Goal: Task Accomplishment & Management: Complete application form

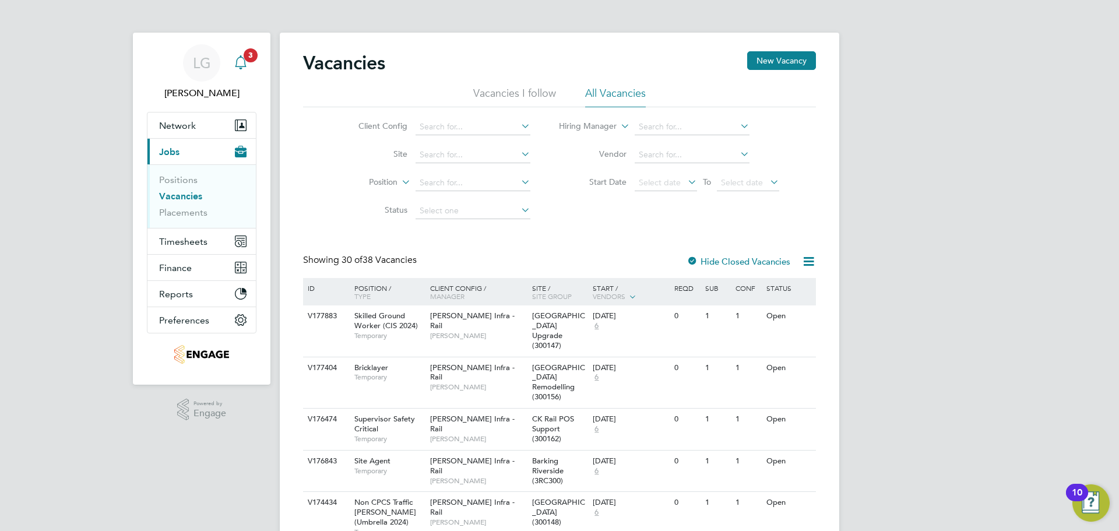
click at [245, 54] on span "3" at bounding box center [251, 55] width 14 height 14
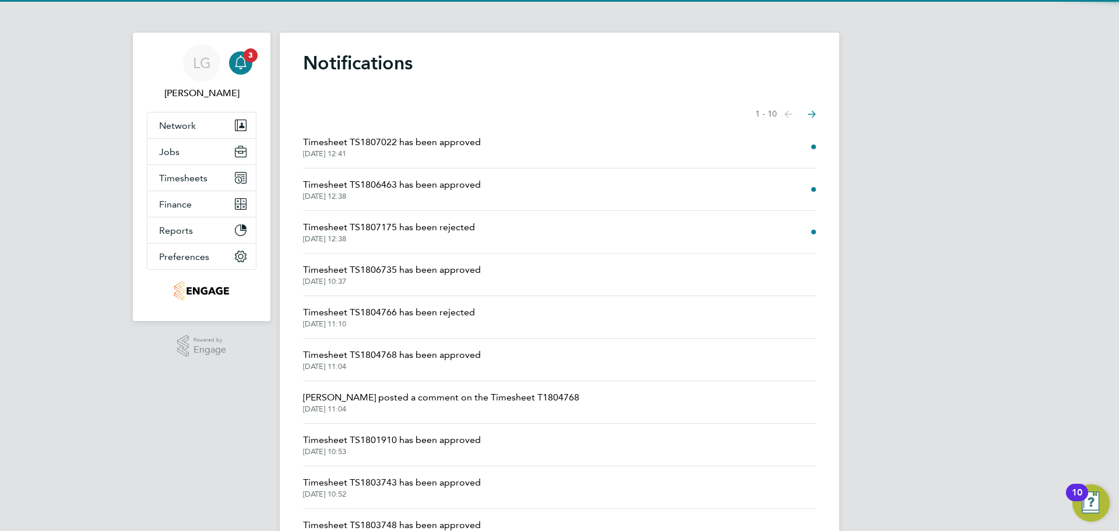
click at [444, 229] on span "Timesheet TS1807175 has been rejected" at bounding box center [389, 227] width 172 height 14
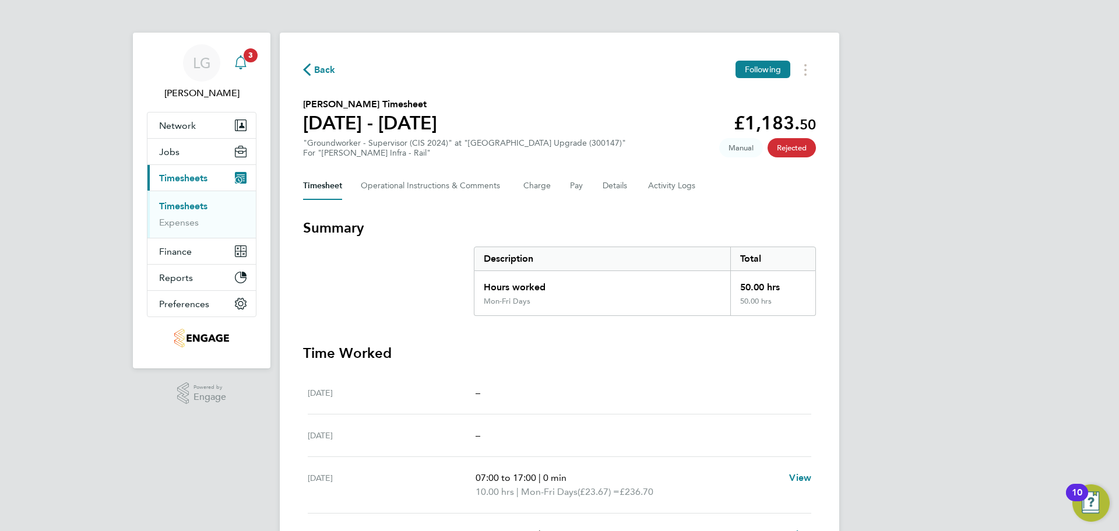
click at [246, 57] on span "3" at bounding box center [251, 55] width 14 height 14
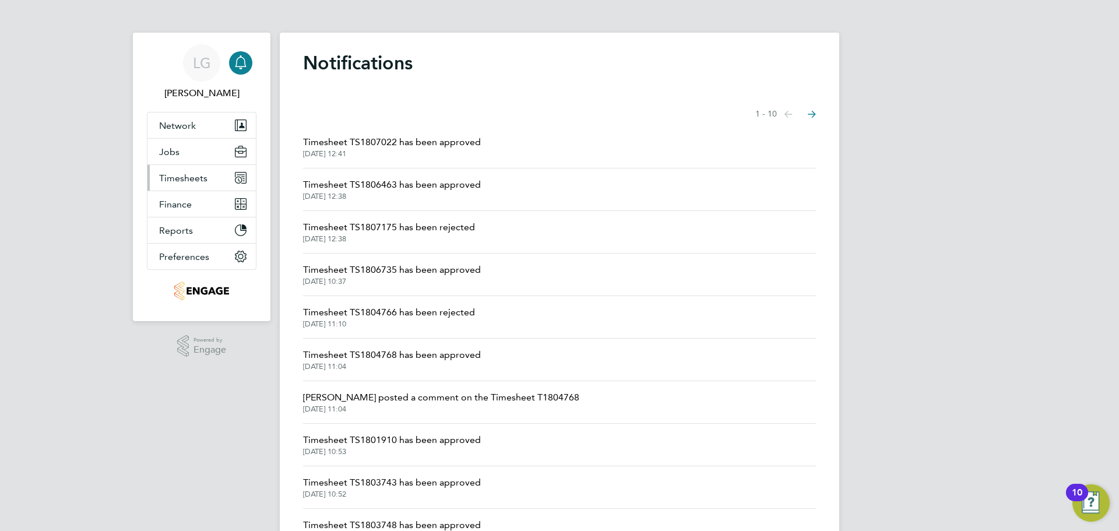
click at [201, 177] on span "Timesheets" at bounding box center [183, 178] width 48 height 11
click at [411, 226] on span "Timesheet TS1807175 has been rejected" at bounding box center [389, 227] width 172 height 14
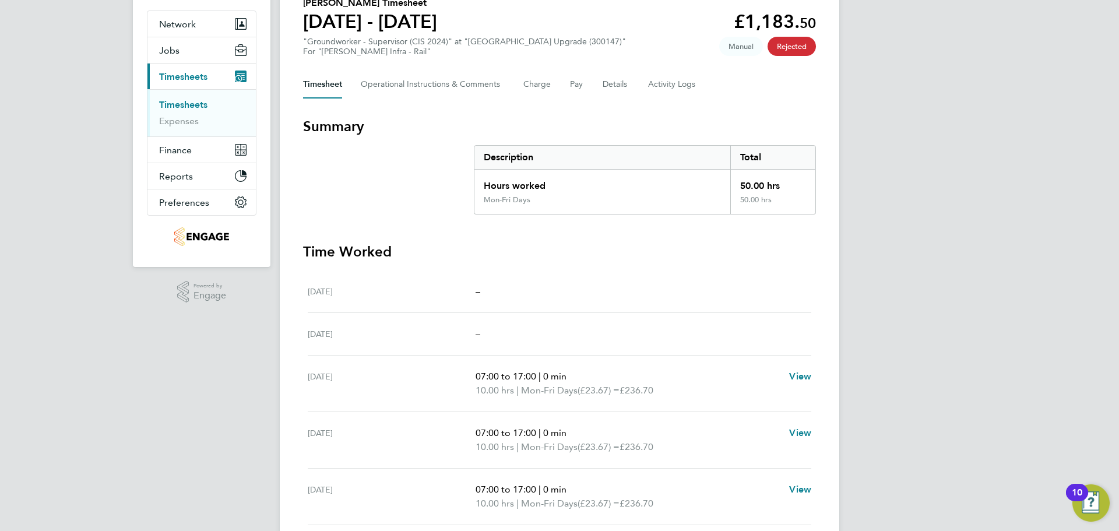
scroll to position [22, 0]
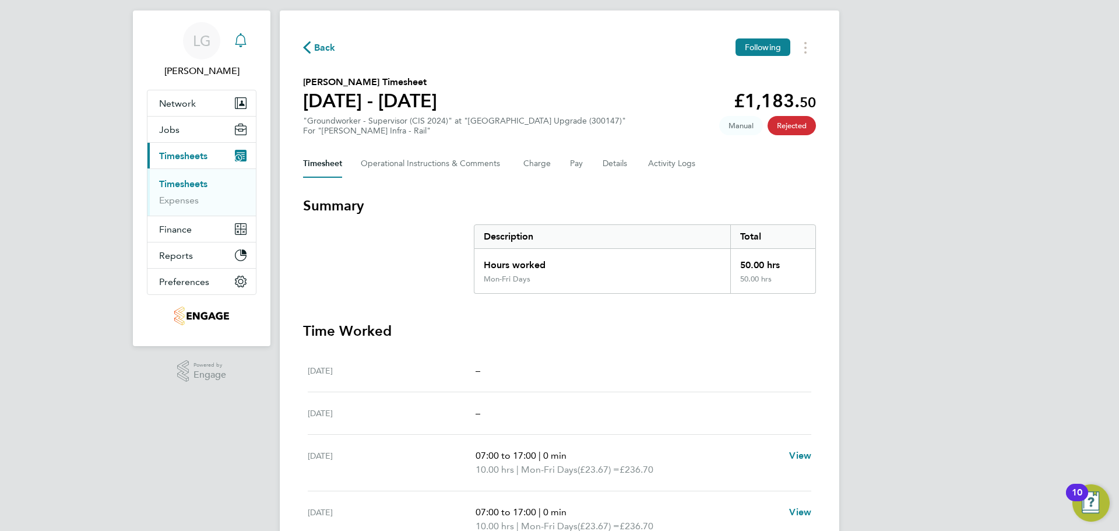
drag, startPoint x: 194, startPoint y: 184, endPoint x: 176, endPoint y: 192, distance: 20.1
click at [194, 184] on link "Timesheets" at bounding box center [183, 183] width 48 height 11
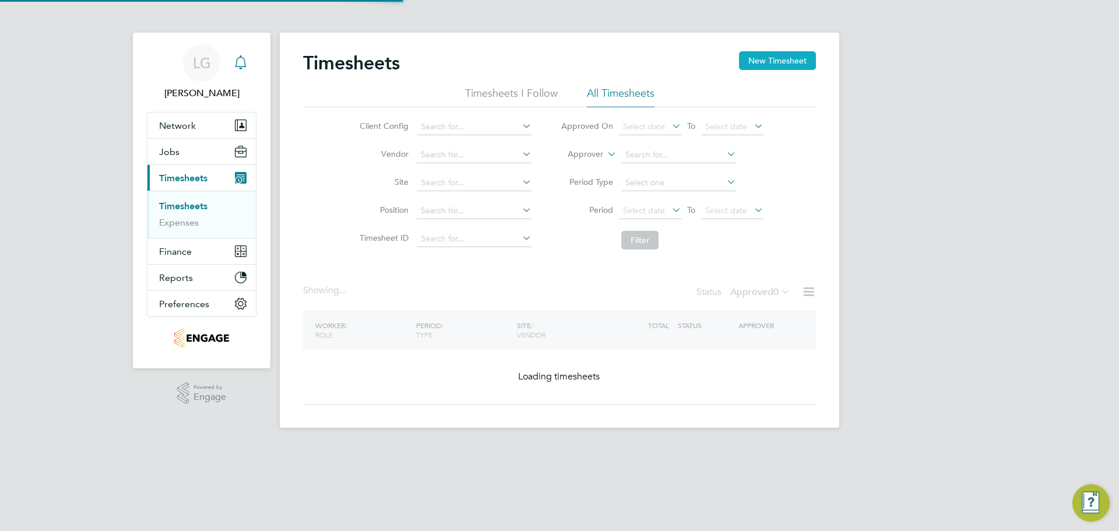
click at [789, 62] on button "New Timesheet" at bounding box center [777, 60] width 77 height 19
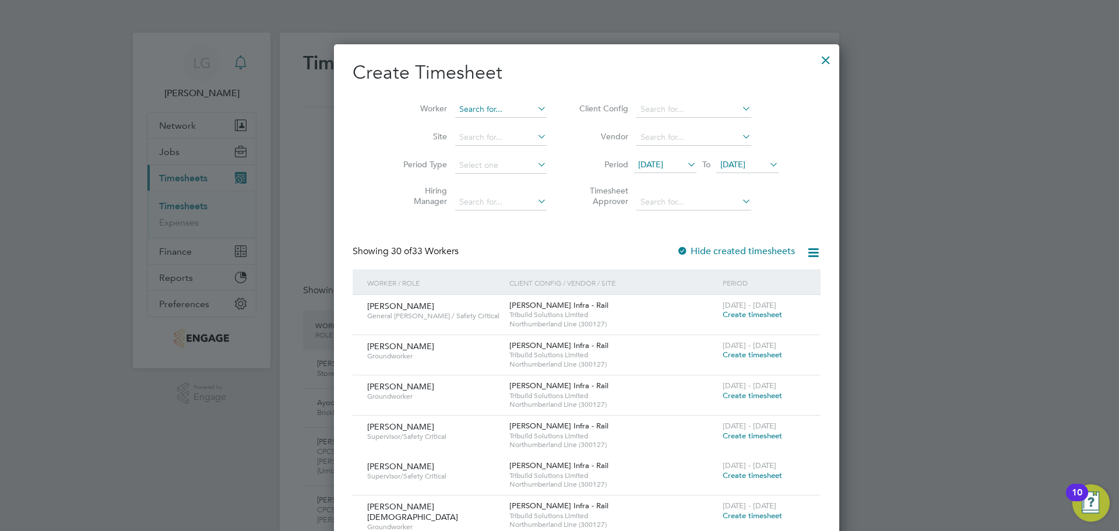
click at [455, 108] on input at bounding box center [501, 109] width 92 height 16
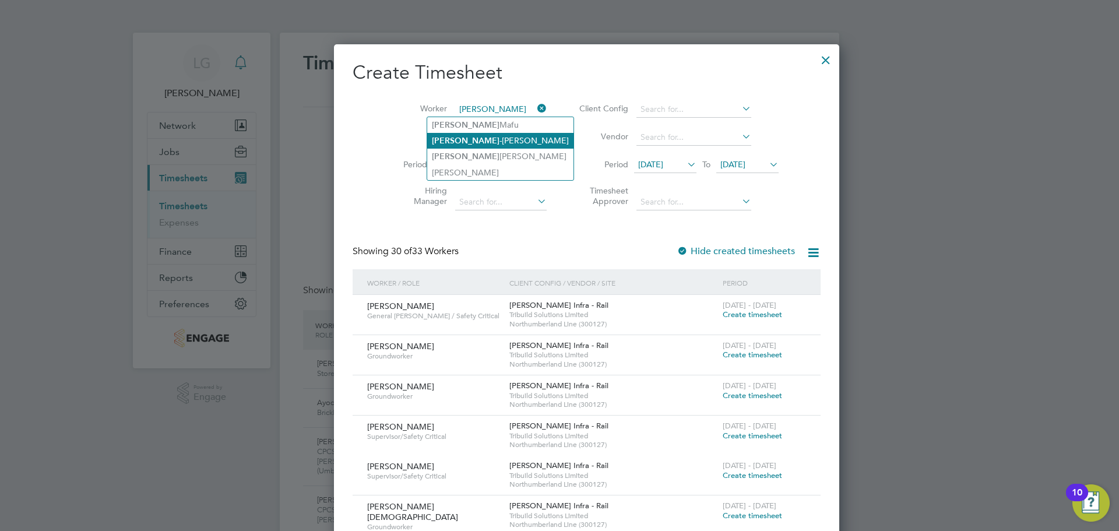
click at [489, 141] on li "[PERSON_NAME]" at bounding box center [500, 141] width 146 height 16
type input "[PERSON_NAME]"
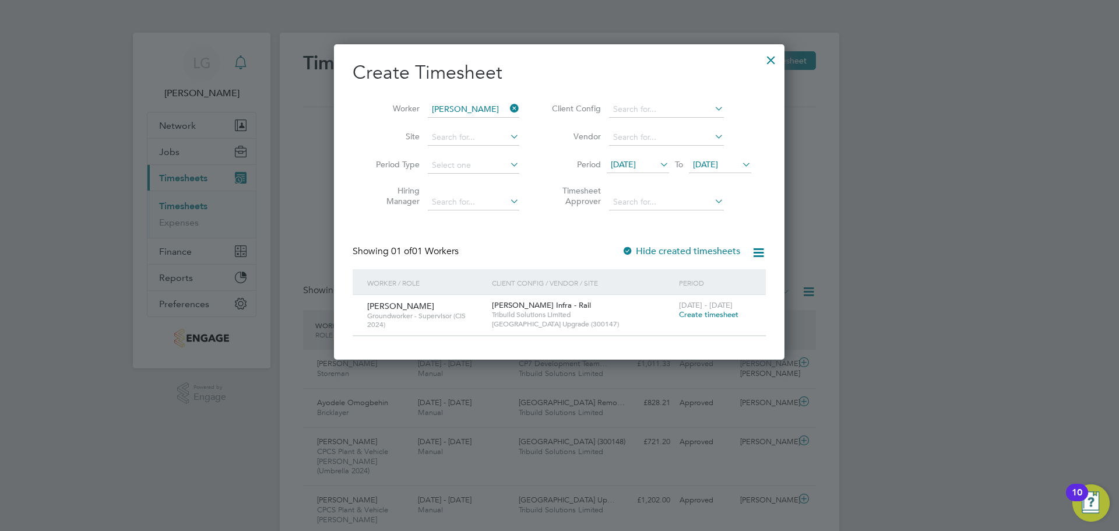
click at [711, 314] on span "Create timesheet" at bounding box center [708, 315] width 59 height 10
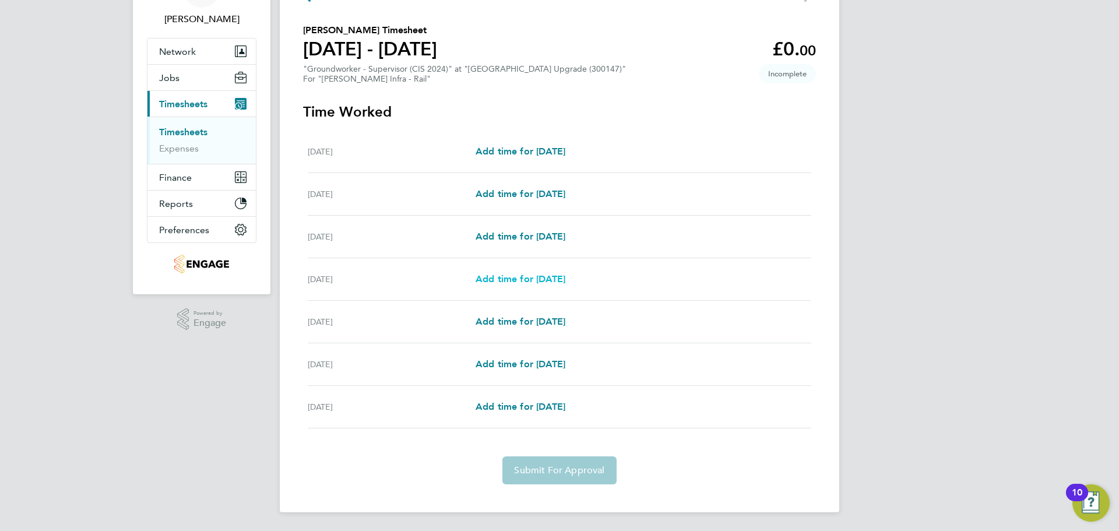
click at [532, 283] on span "Add time for [DATE]" at bounding box center [521, 278] width 90 height 11
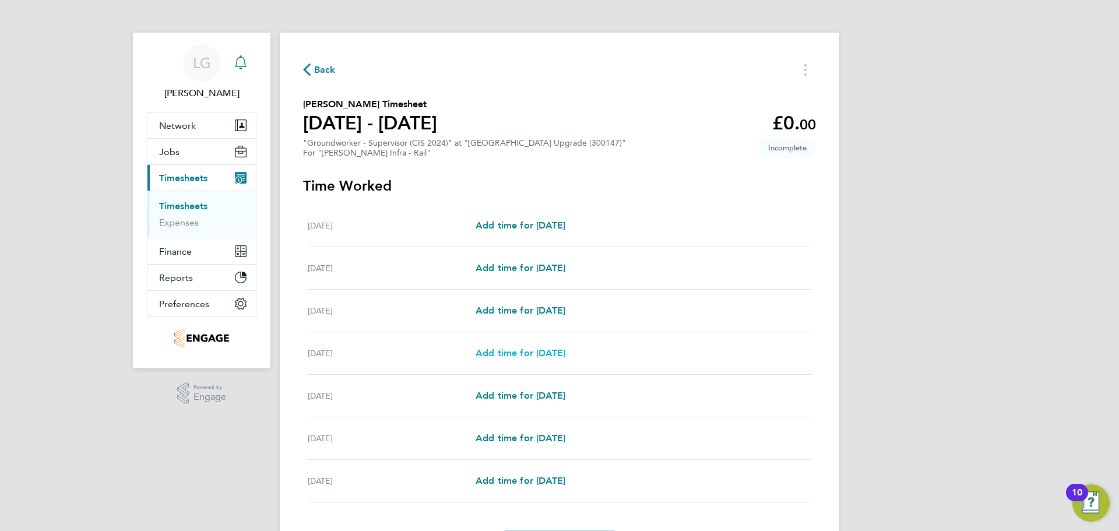
select select "30"
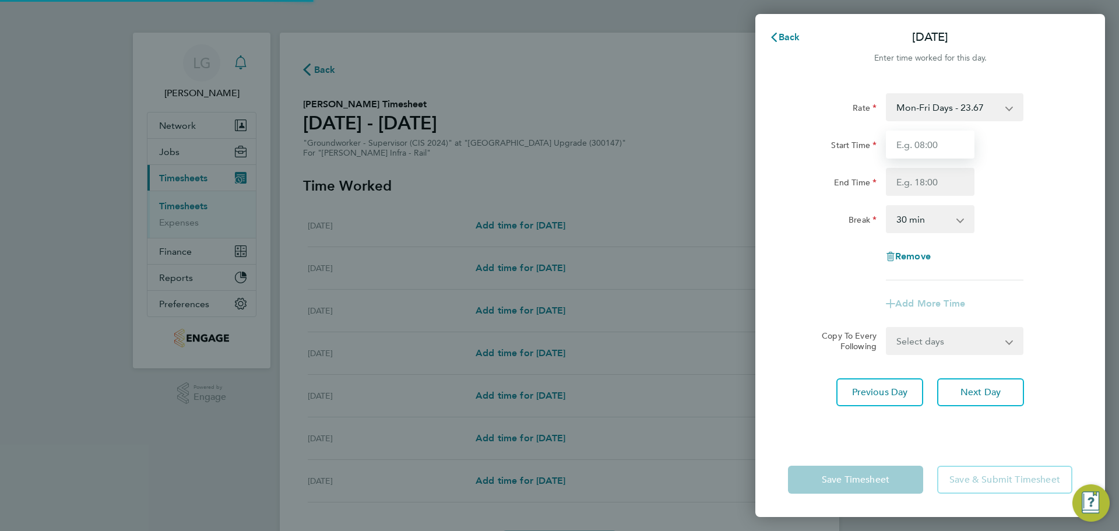
click at [931, 143] on input "Start Time" at bounding box center [930, 145] width 89 height 28
type input "07:30"
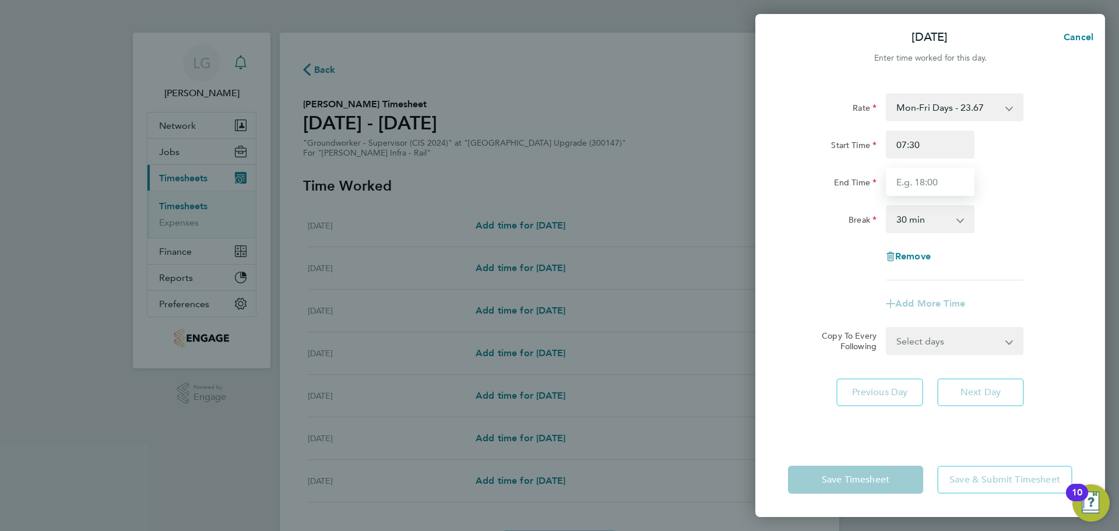
click at [928, 183] on input "End Time" at bounding box center [930, 182] width 89 height 28
type input "18:00"
click at [1052, 213] on div "Break 0 min 15 min 30 min 45 min 60 min 75 min 90 min" at bounding box center [931, 219] width 294 height 28
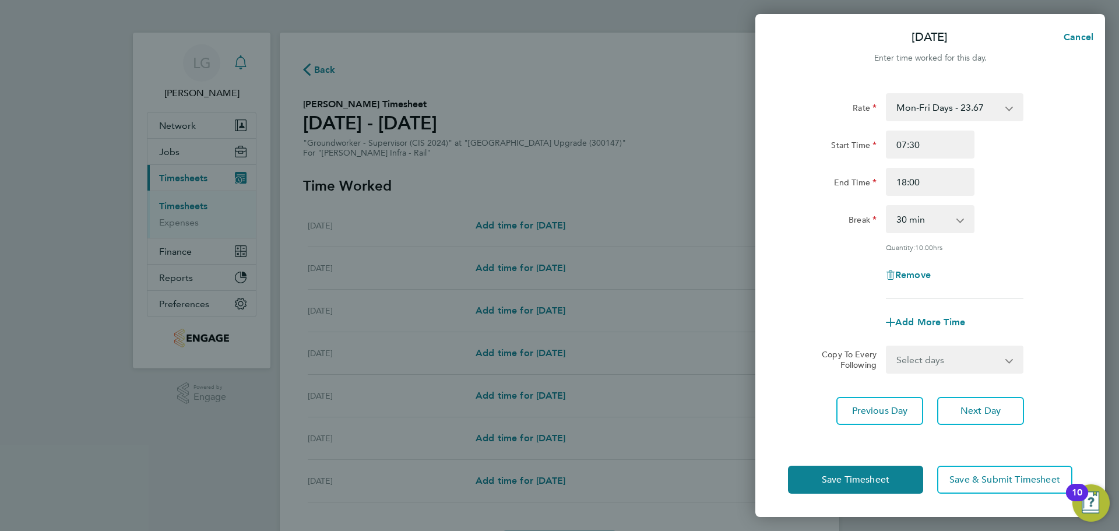
drag, startPoint x: 968, startPoint y: 363, endPoint x: 958, endPoint y: 370, distance: 12.5
click at [968, 363] on select "Select days Day Wednesday Thursday Friday" at bounding box center [948, 360] width 122 height 26
select select "DAY"
click at [887, 347] on select "Select days Day Wednesday Thursday Friday" at bounding box center [948, 360] width 122 height 26
select select "2025-08-22"
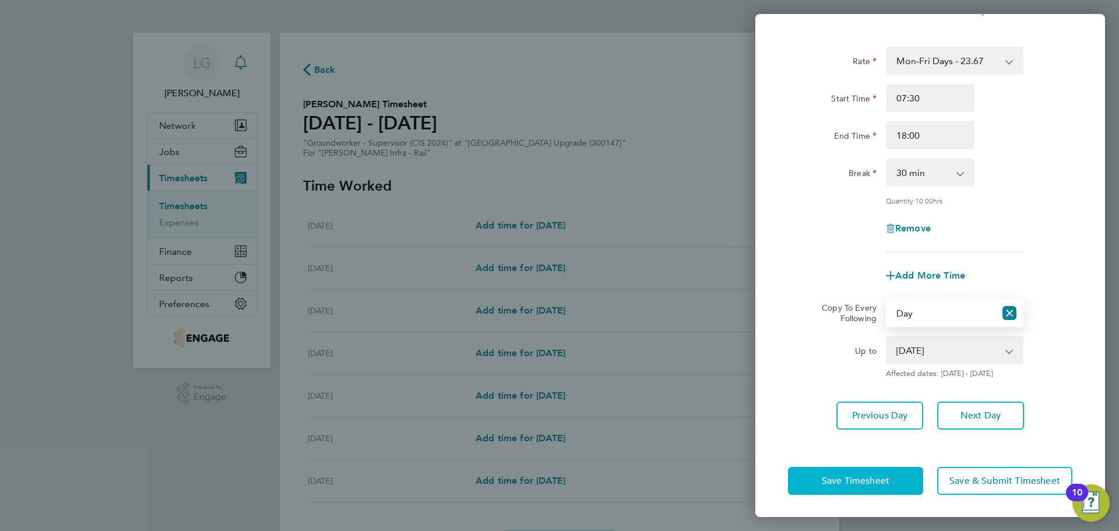
click at [878, 480] on span "Save Timesheet" at bounding box center [856, 481] width 68 height 12
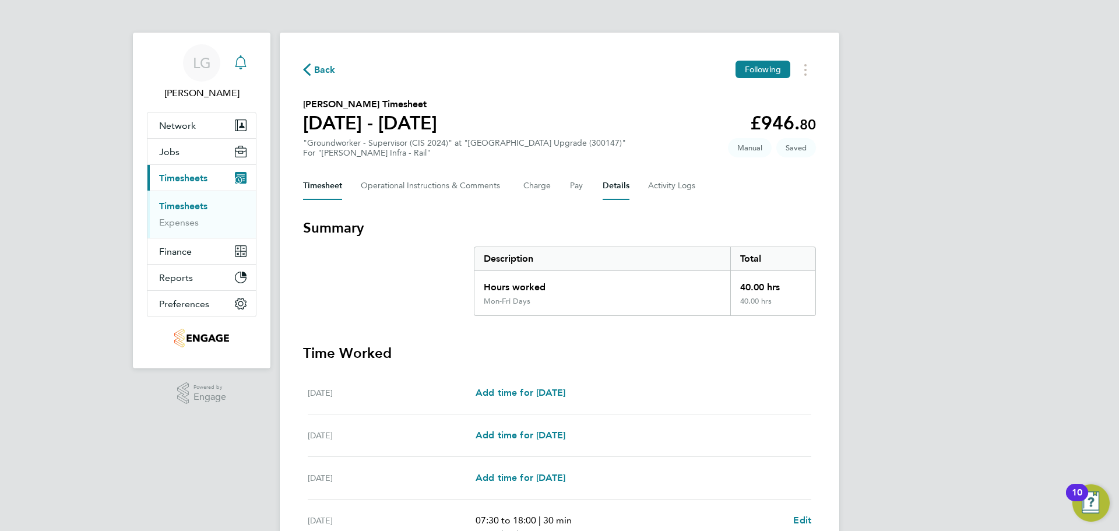
click at [614, 187] on button "Details" at bounding box center [616, 186] width 27 height 28
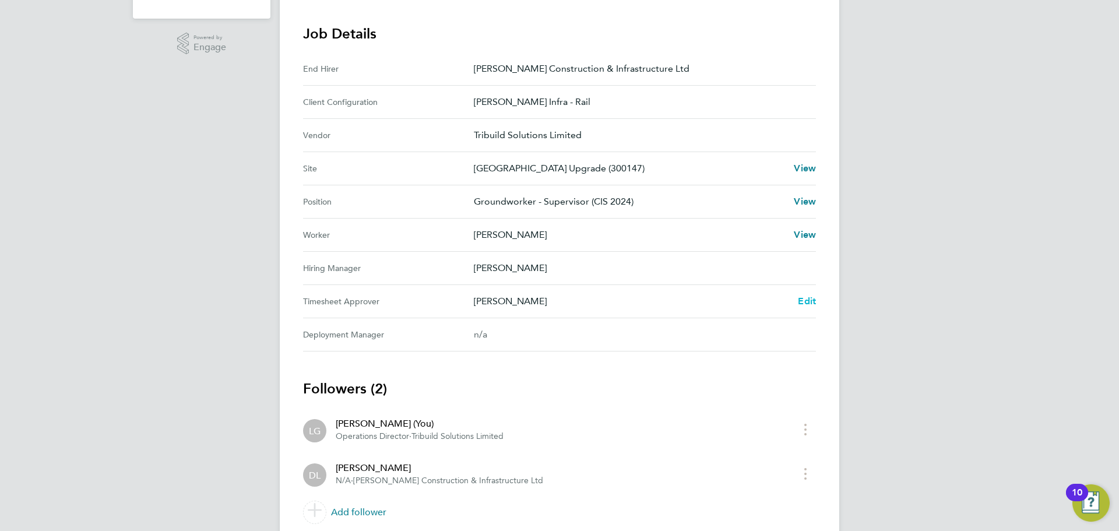
click at [810, 301] on span "Edit" at bounding box center [807, 301] width 18 height 11
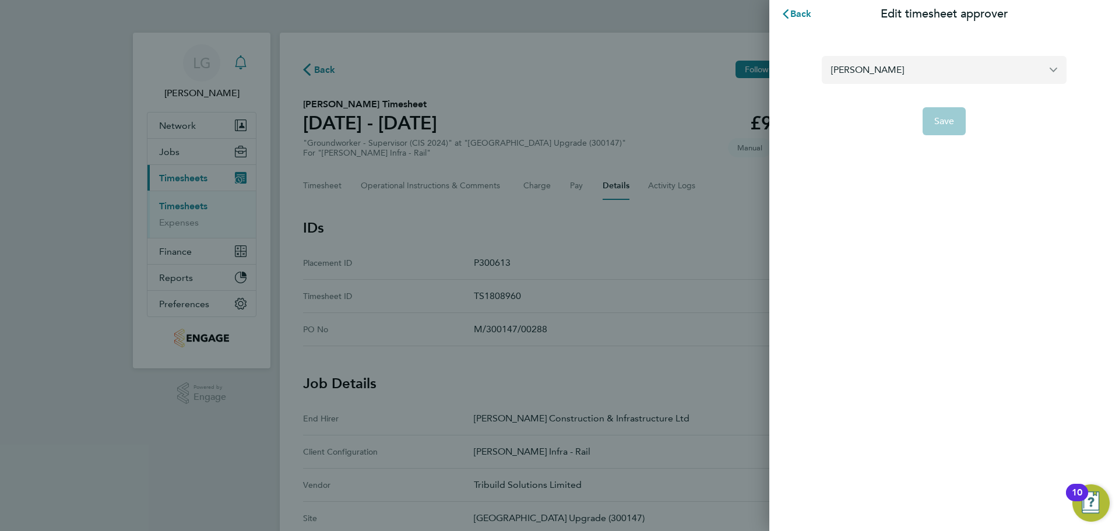
click at [951, 72] on input "[PERSON_NAME]" at bounding box center [944, 69] width 245 height 27
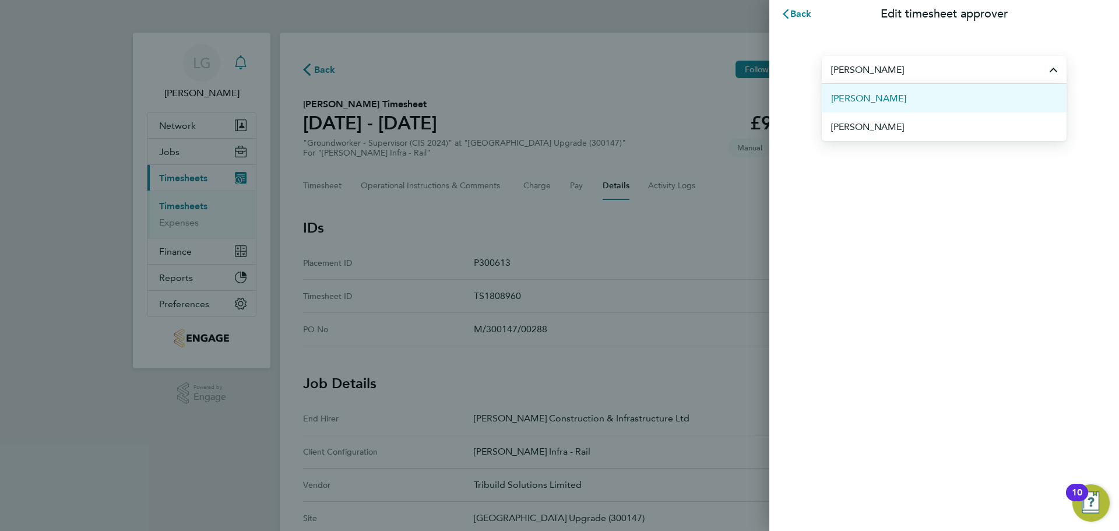
click at [905, 100] on li "[PERSON_NAME]" at bounding box center [944, 98] width 245 height 29
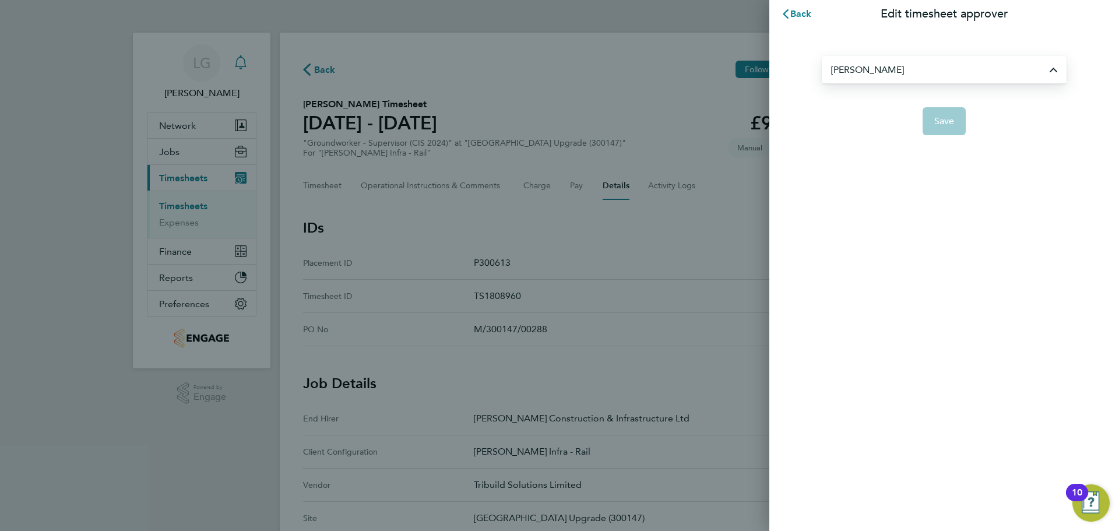
type input "[PERSON_NAME]"
click at [950, 123] on span "Save" at bounding box center [945, 121] width 20 height 12
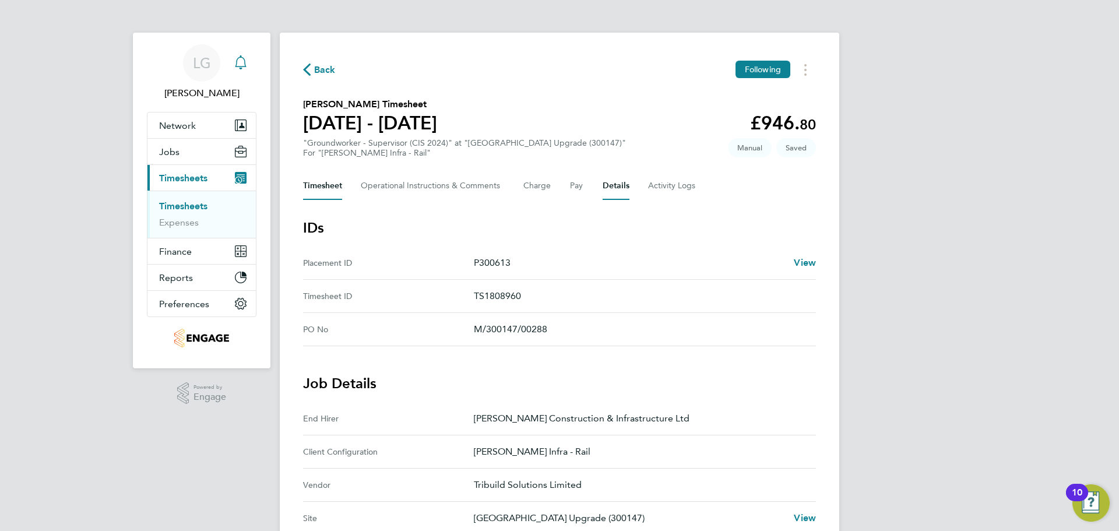
click at [324, 187] on button "Timesheet" at bounding box center [322, 186] width 39 height 28
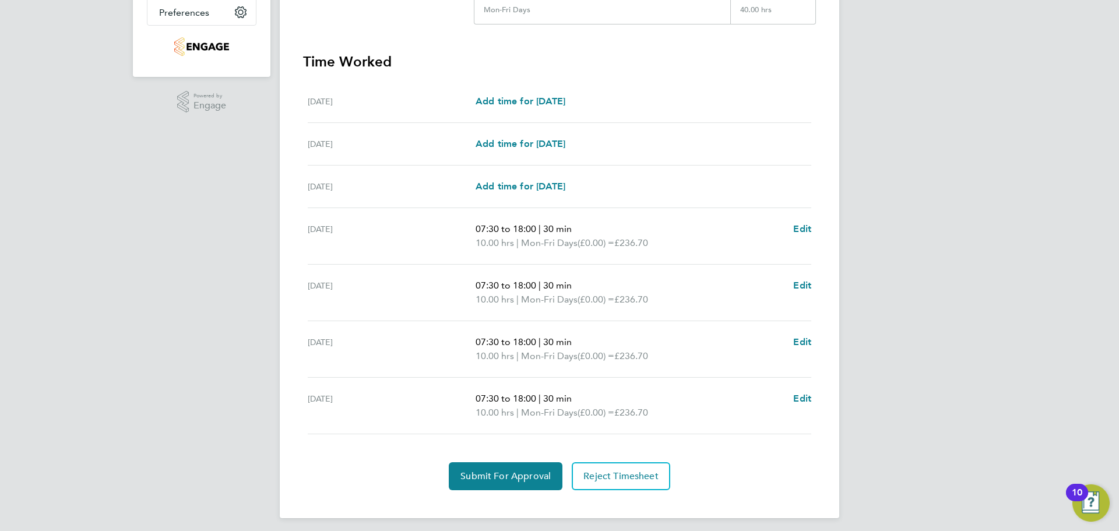
drag, startPoint x: 999, startPoint y: 288, endPoint x: 967, endPoint y: 304, distance: 35.2
click at [998, 288] on div "LG Lee Garrity Notifications Applications: Network Team Members Businesses Site…" at bounding box center [559, 122] width 1119 height 828
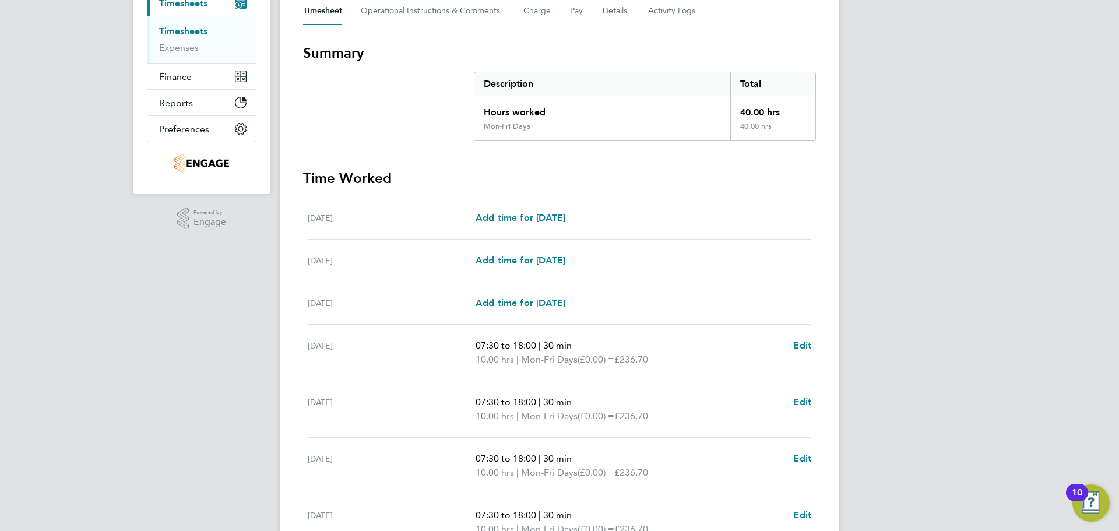
scroll to position [165, 0]
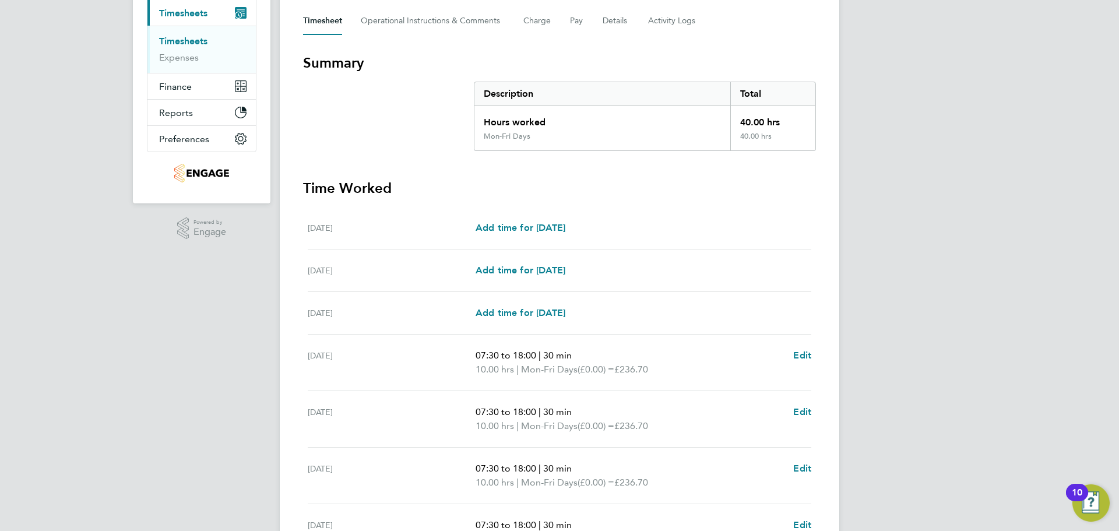
click at [197, 43] on link "Timesheets" at bounding box center [183, 41] width 48 height 11
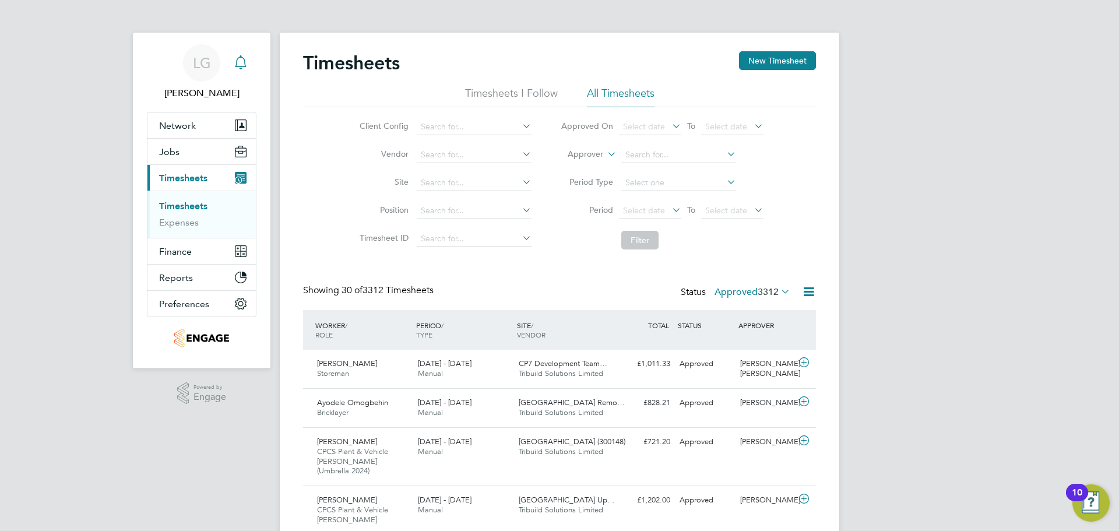
scroll to position [39, 101]
click at [776, 59] on button "New Timesheet" at bounding box center [777, 60] width 77 height 19
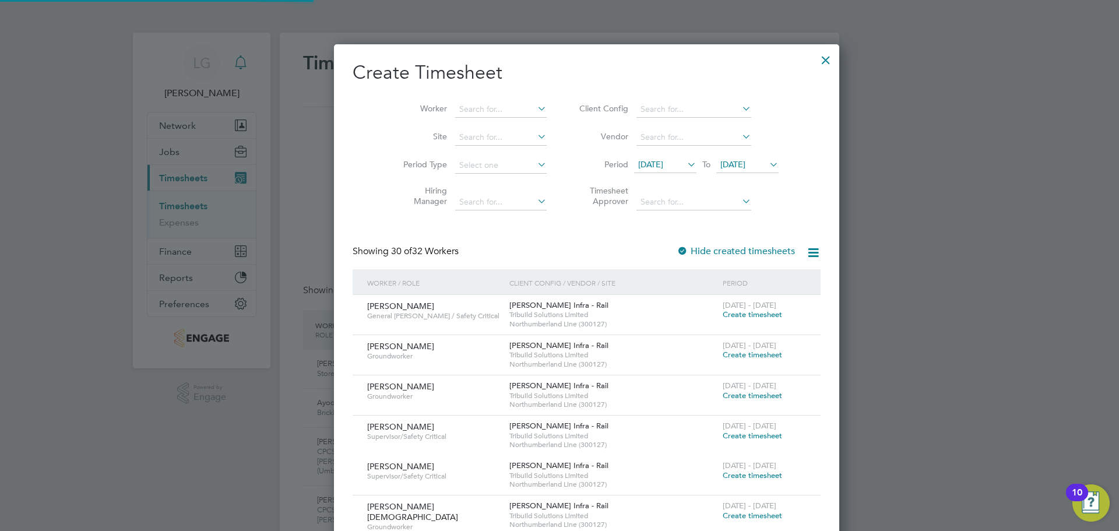
scroll to position [2119, 451]
click at [470, 113] on input at bounding box center [501, 109] width 92 height 16
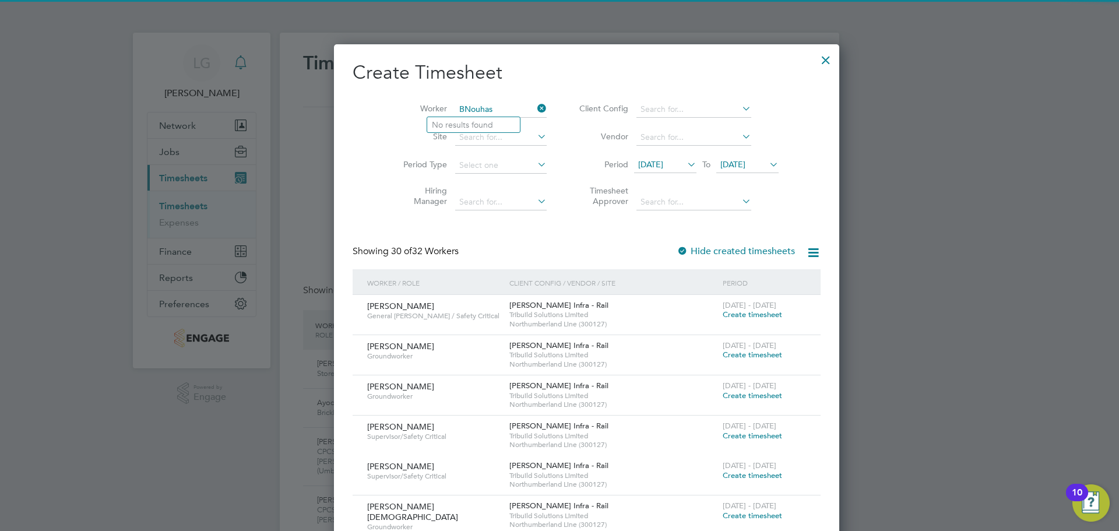
click at [455, 107] on input "BNouhas" at bounding box center [501, 109] width 92 height 16
click at [488, 124] on li "Amir Nouhas" at bounding box center [480, 125] width 106 height 16
type input "[PERSON_NAME]"
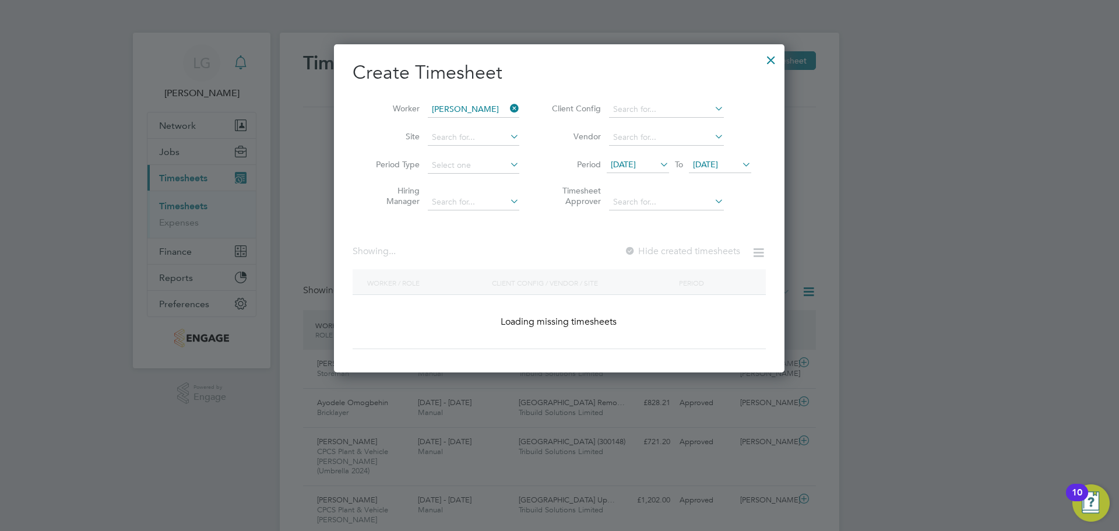
scroll to position [437, 451]
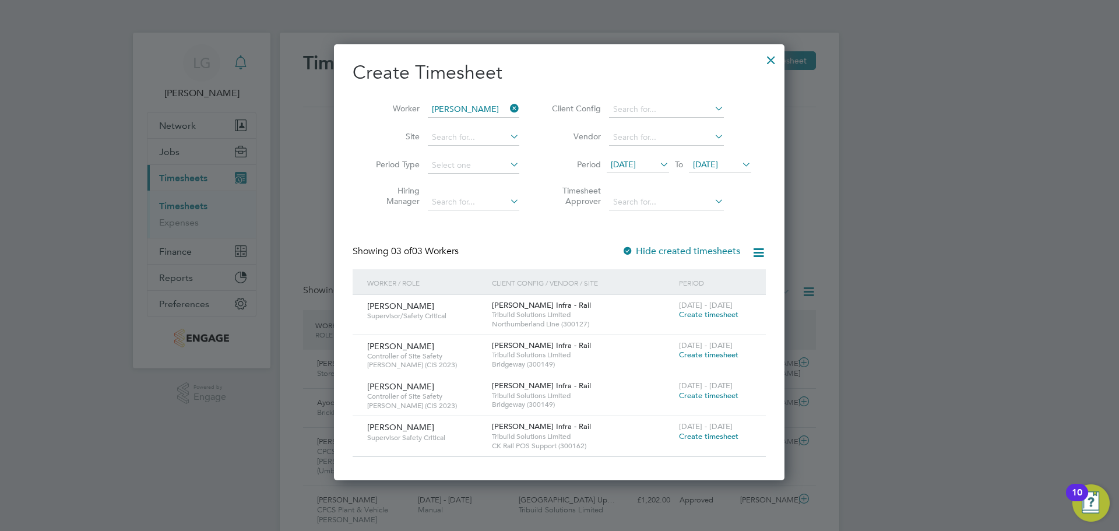
click at [718, 313] on span "Create timesheet" at bounding box center [708, 315] width 59 height 10
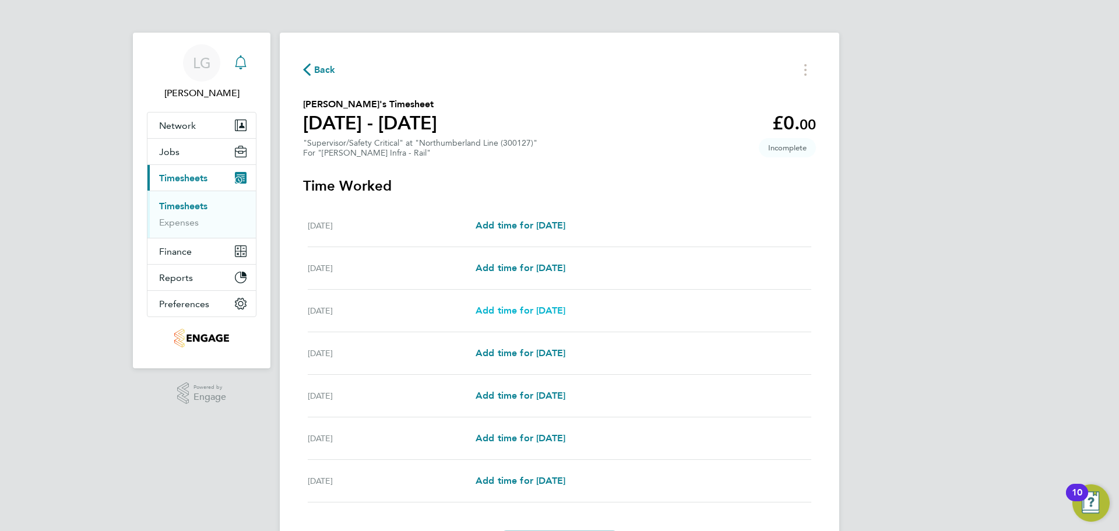
click at [531, 314] on span "Add time for Mon 18 Aug" at bounding box center [521, 310] width 90 height 11
select select "30"
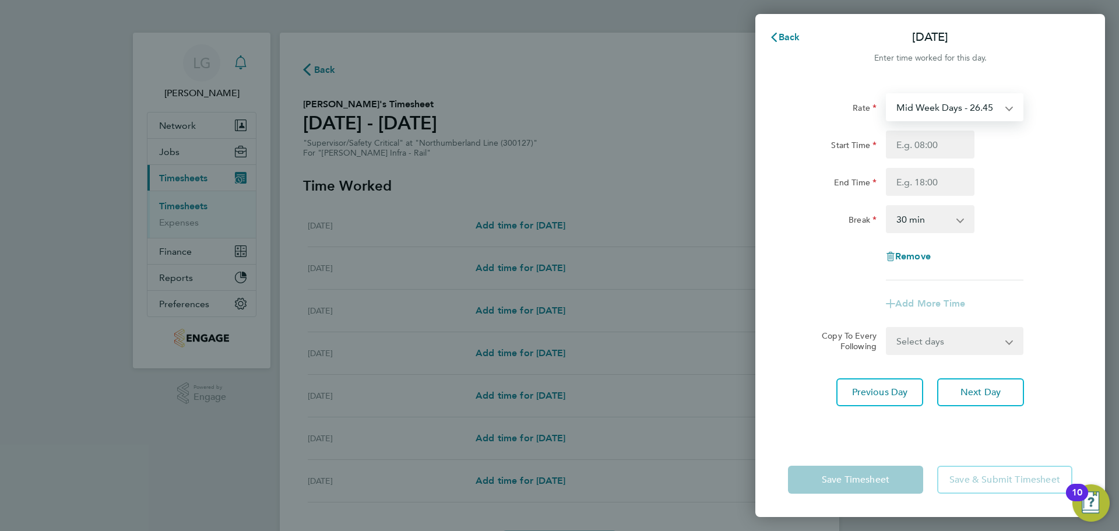
click at [911, 117] on select "Mid Week Days - 26.45 Weekend - 34.38 Xmas & NY - 52.90 Mid Week Nights - 30.41…" at bounding box center [947, 107] width 121 height 26
click at [912, 104] on select "Mid Week Days - 26.45 Weekend - 34.38 Xmas & NY - 52.90 Mid Week Nights - 30.41…" at bounding box center [947, 107] width 121 height 26
click at [928, 150] on input "Start Time" at bounding box center [930, 145] width 89 height 28
type input "07:30"
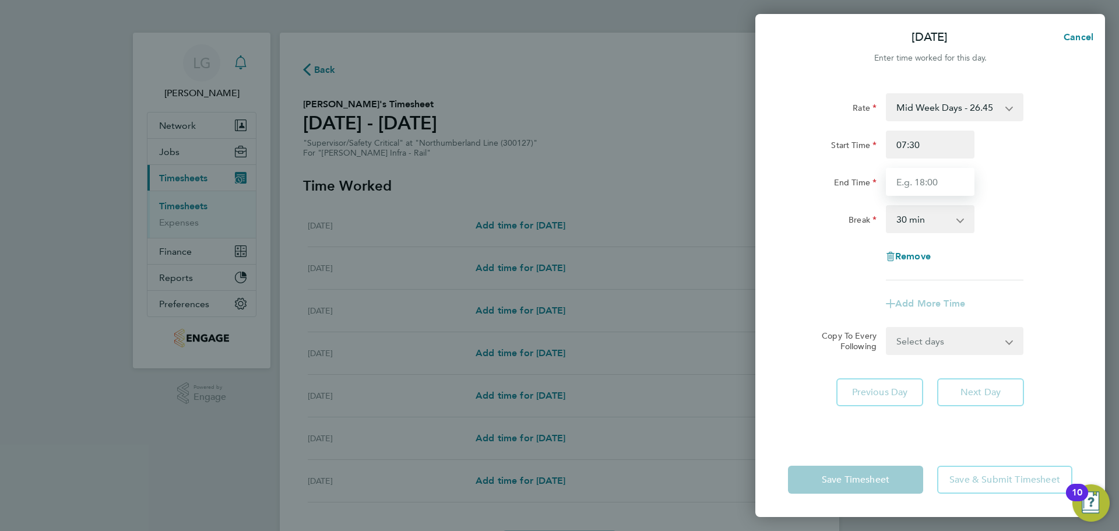
click at [933, 185] on input "End Time" at bounding box center [930, 182] width 89 height 28
type input "17:30"
click at [1031, 207] on div "Break 0 min 15 min 30 min 45 min 60 min 75 min 90 min" at bounding box center [931, 219] width 294 height 28
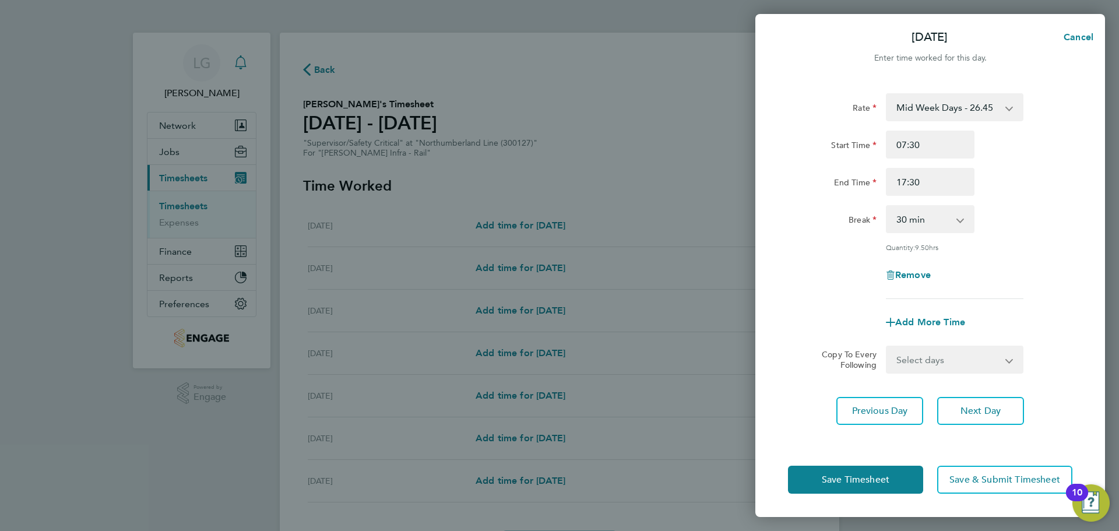
drag, startPoint x: 985, startPoint y: 356, endPoint x: 977, endPoint y: 370, distance: 16.2
click at [985, 356] on select "Select days Day Tuesday Wednesday Thursday Friday" at bounding box center [948, 360] width 122 height 26
select select "DAY"
click at [887, 347] on select "Select days Day Tuesday Wednesday Thursday Friday" at bounding box center [948, 360] width 122 height 26
select select "2025-08-22"
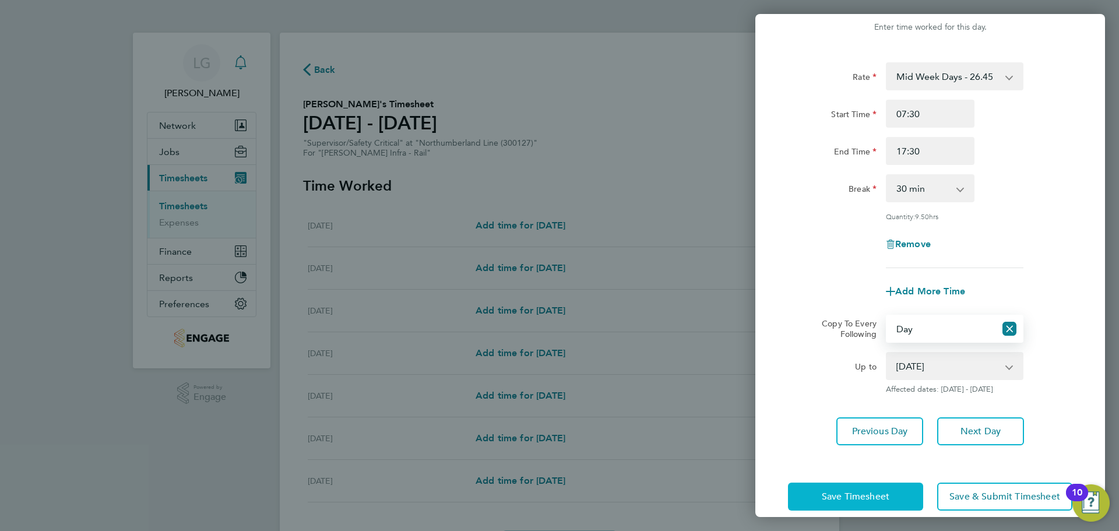
scroll to position [47, 0]
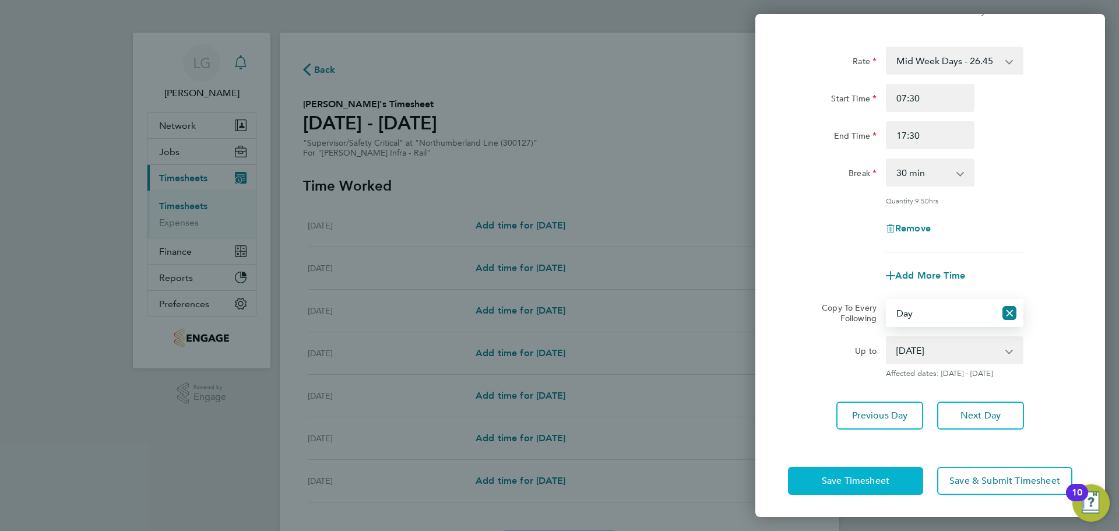
click at [872, 477] on span "Save Timesheet" at bounding box center [856, 481] width 68 height 12
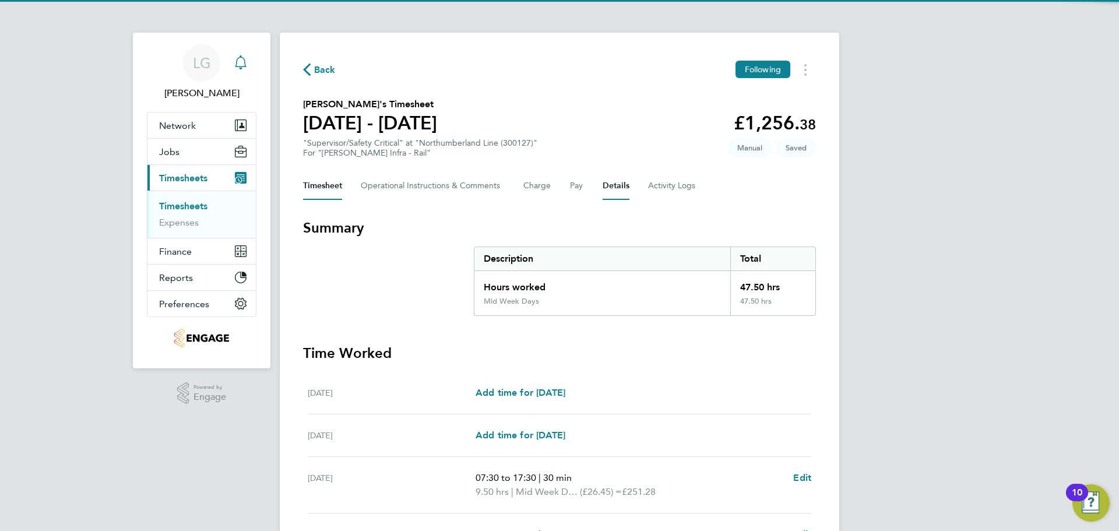
click at [619, 182] on button "Details" at bounding box center [616, 186] width 27 height 28
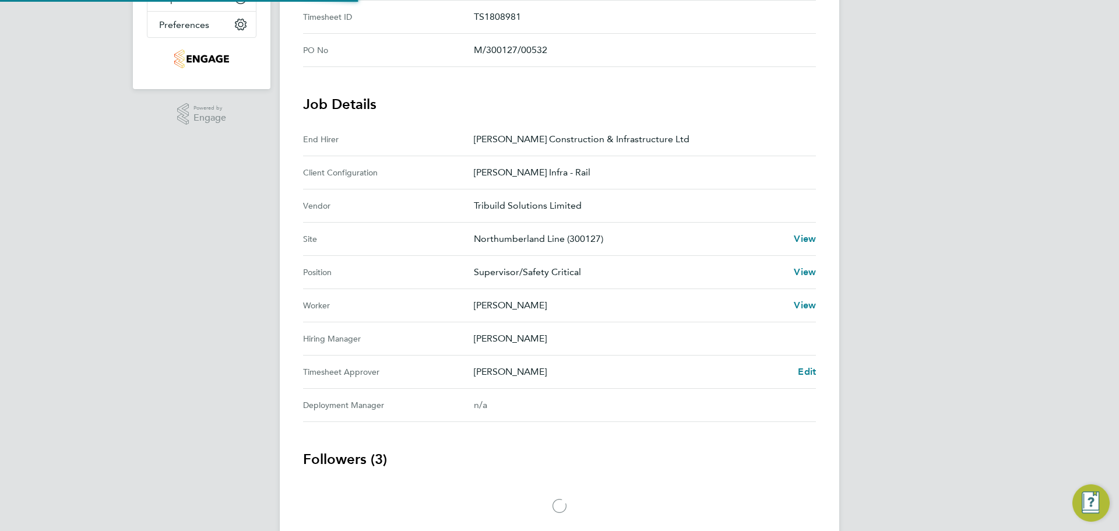
scroll to position [292, 0]
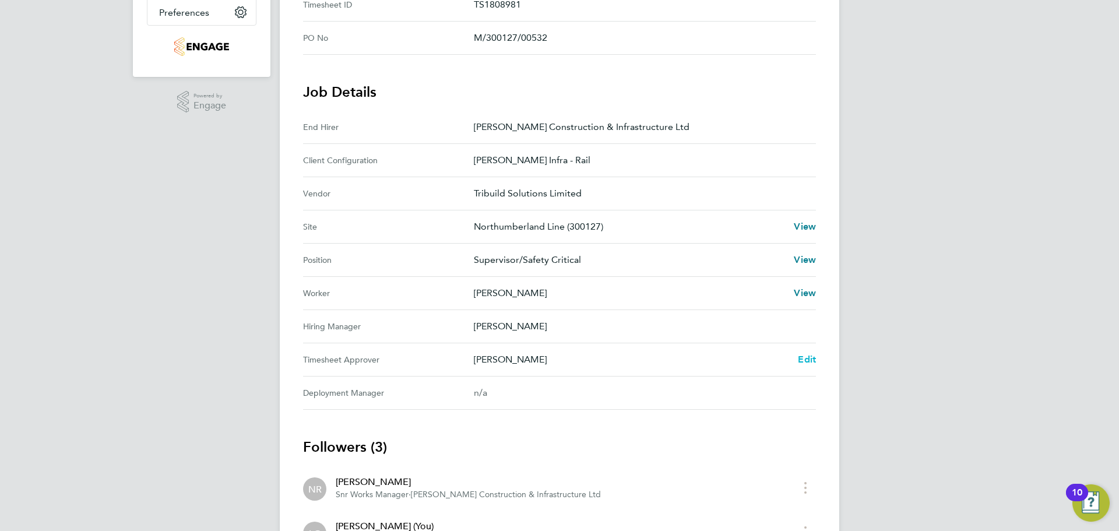
click at [806, 359] on span "Edit" at bounding box center [807, 359] width 18 height 11
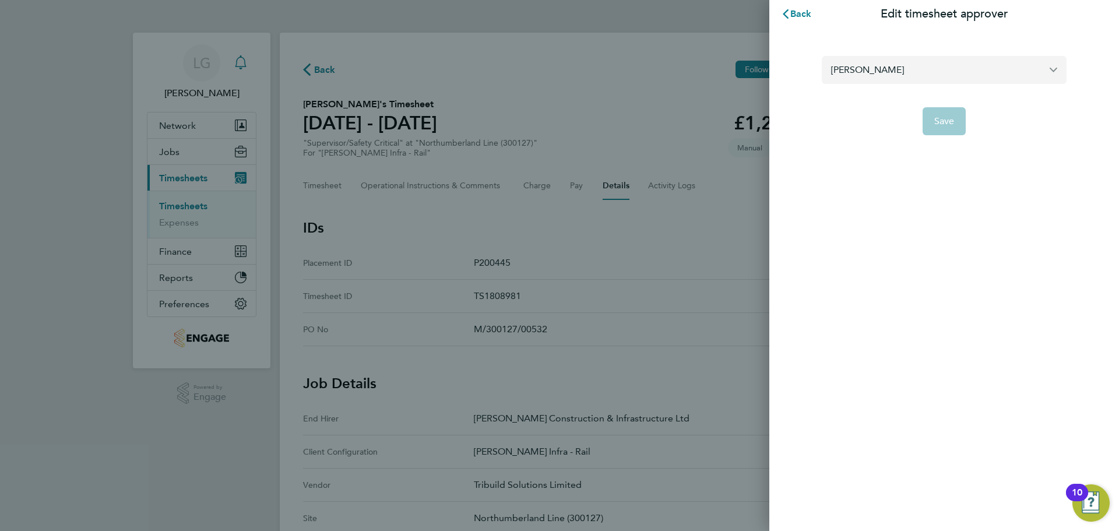
click at [887, 65] on input "Ausra Dedejeva" at bounding box center [944, 69] width 245 height 27
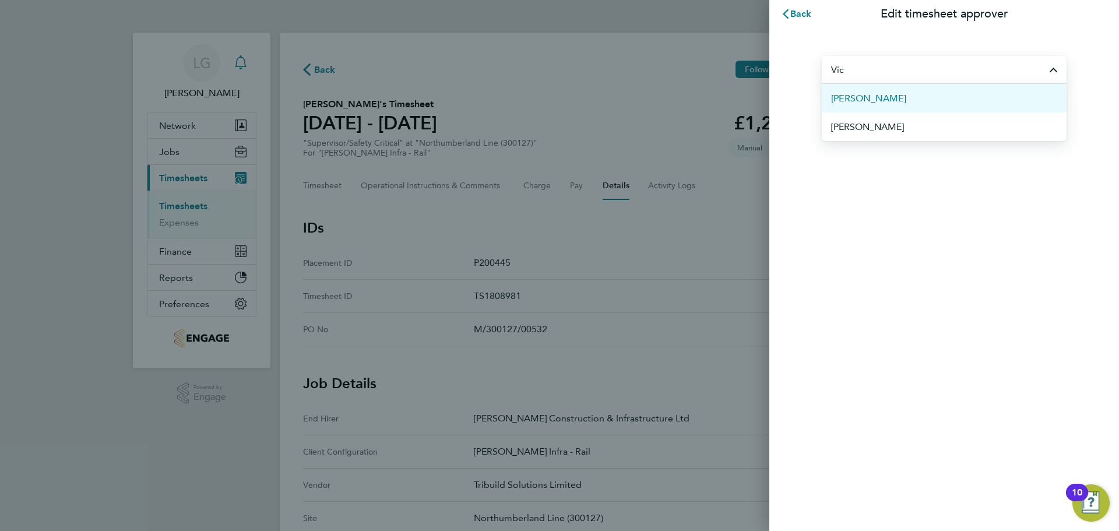
click at [889, 94] on li "[PERSON_NAME]" at bounding box center [944, 98] width 245 height 29
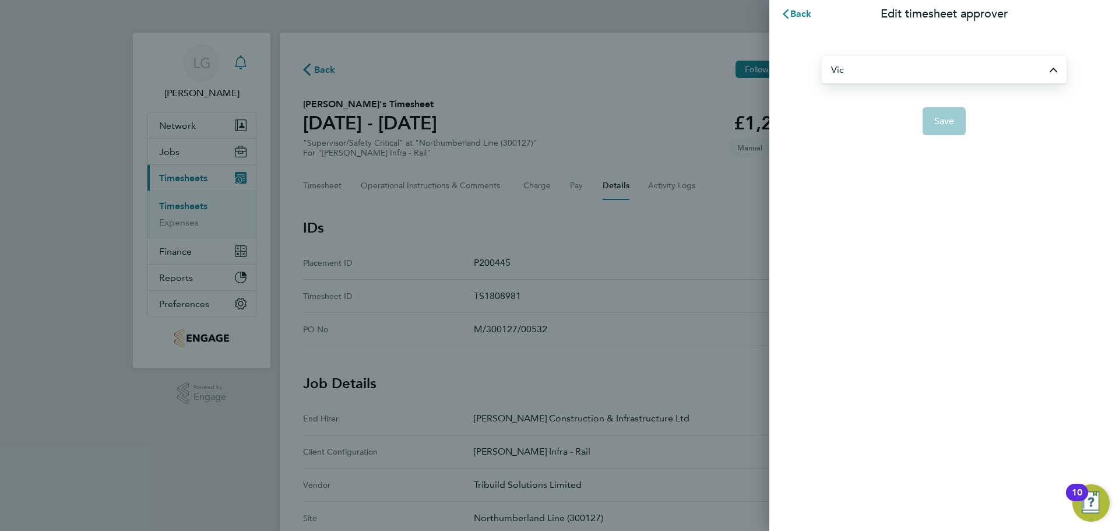
type input "[PERSON_NAME]"
click at [947, 116] on span "Save" at bounding box center [945, 121] width 20 height 12
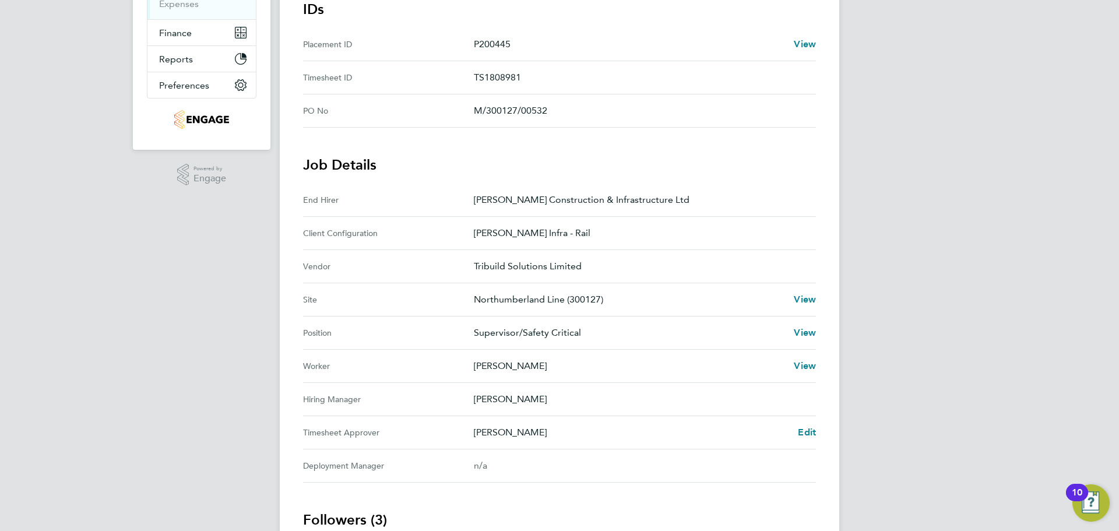
scroll to position [117, 0]
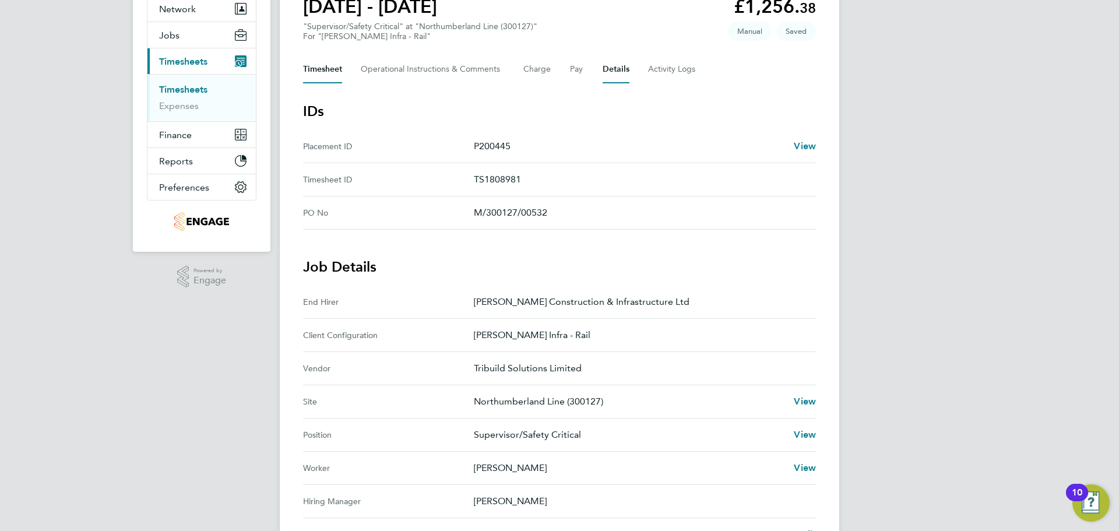
click at [326, 76] on button "Timesheet" at bounding box center [322, 69] width 39 height 28
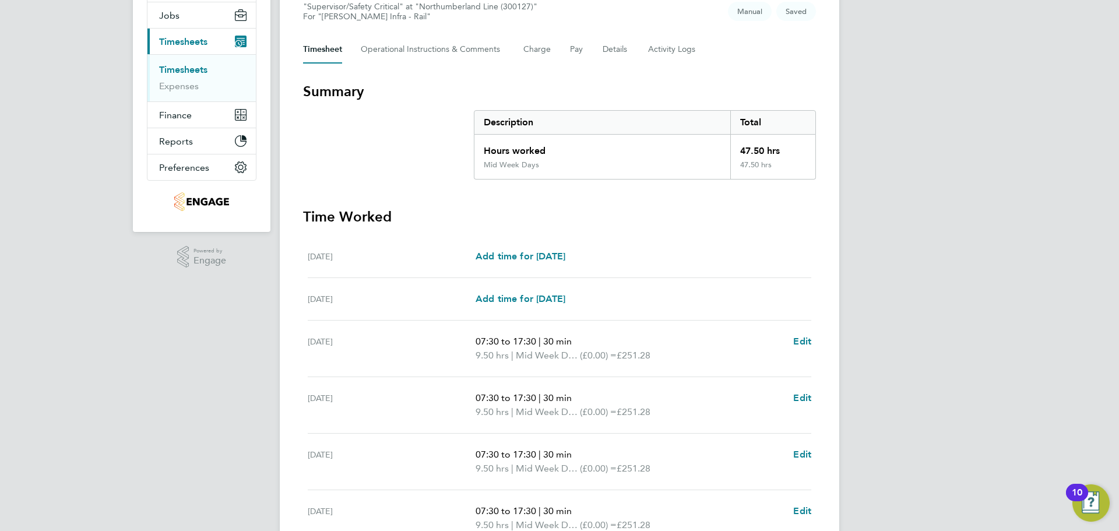
scroll to position [311, 0]
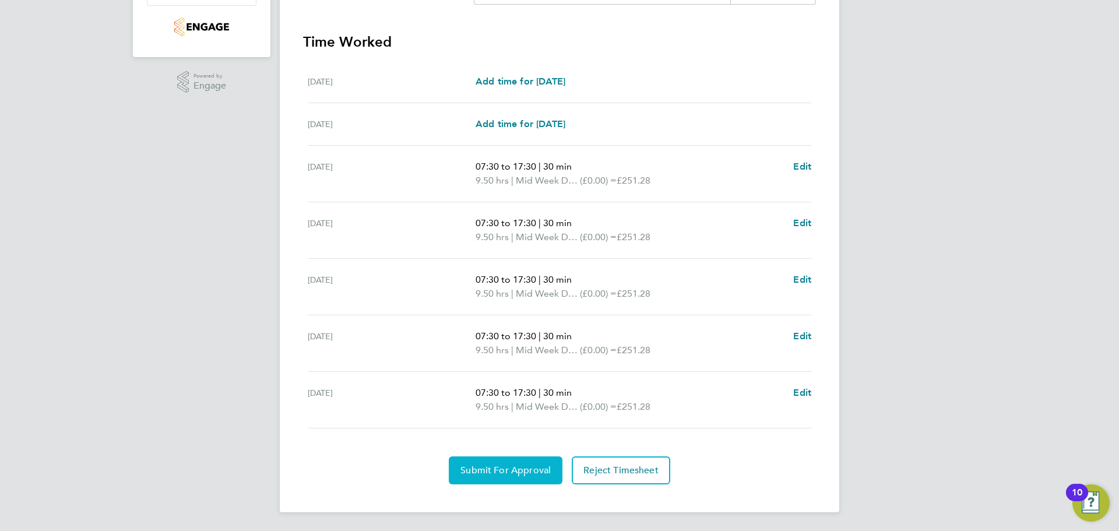
click at [505, 467] on span "Submit For Approval" at bounding box center [506, 471] width 90 height 12
click at [220, 273] on div "LG Lee Garrity Notifications Applications: Network Team Members Businesses Site…" at bounding box center [559, 110] width 1119 height 842
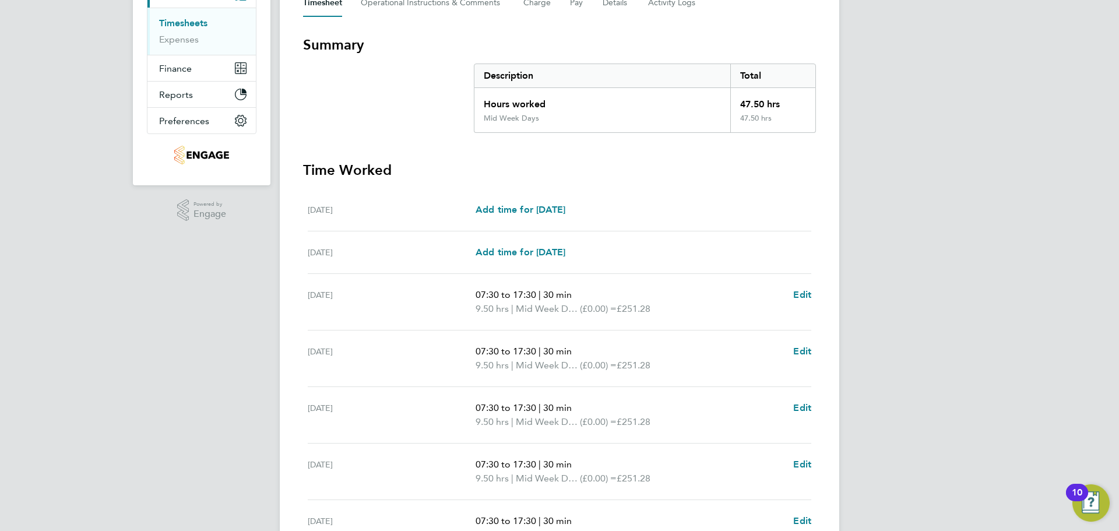
scroll to position [78, 0]
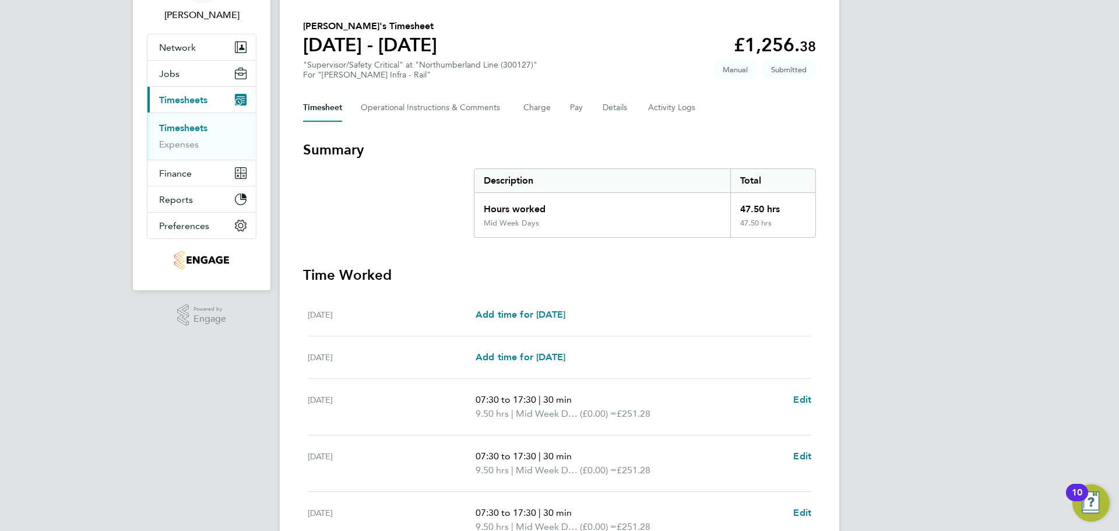
click at [175, 132] on link "Timesheets" at bounding box center [183, 127] width 48 height 11
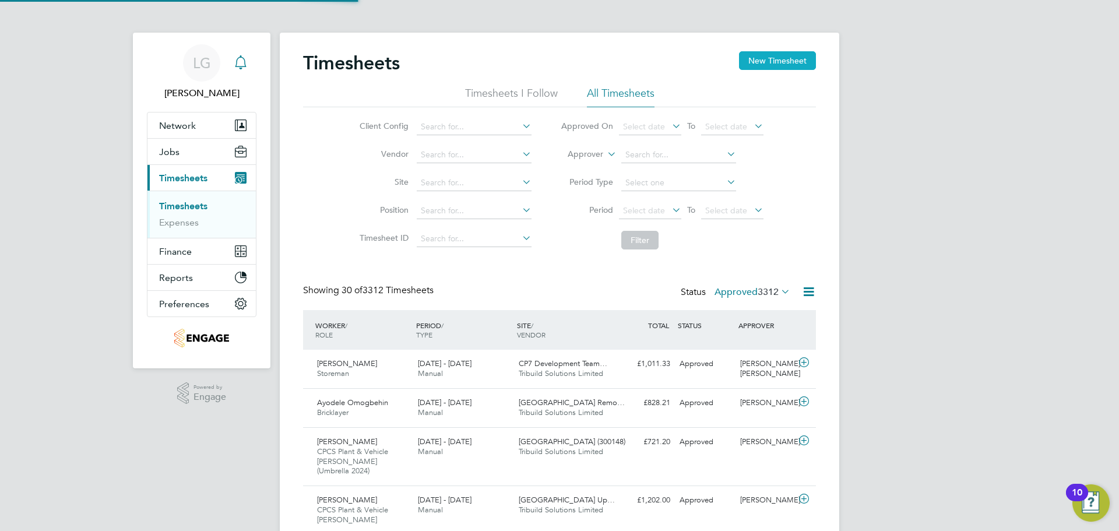
click at [778, 63] on button "New Timesheet" at bounding box center [777, 60] width 77 height 19
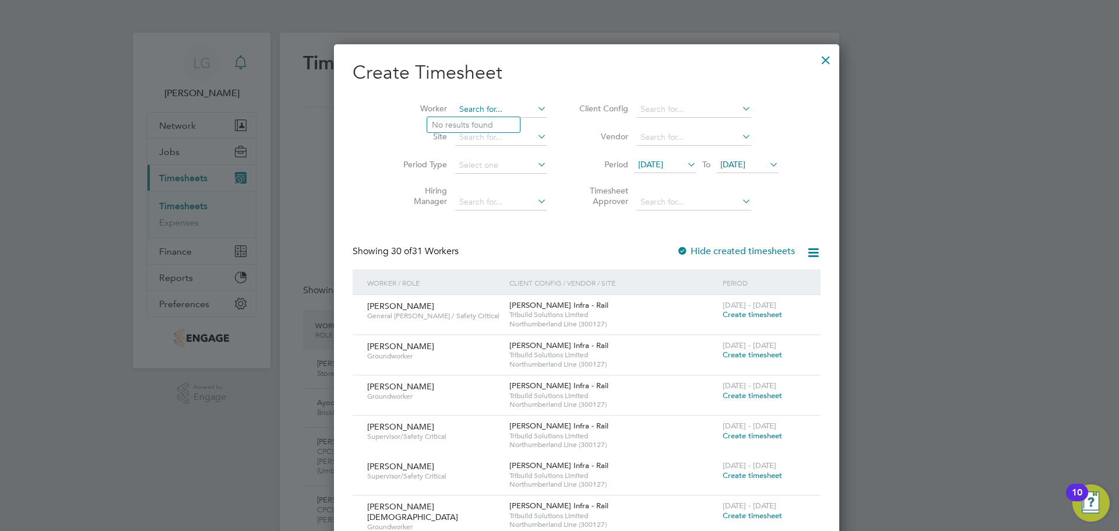
click at [471, 110] on input at bounding box center [501, 109] width 92 height 16
click at [502, 122] on b "Black" at bounding box center [512, 125] width 21 height 10
type input "[PERSON_NAME]"
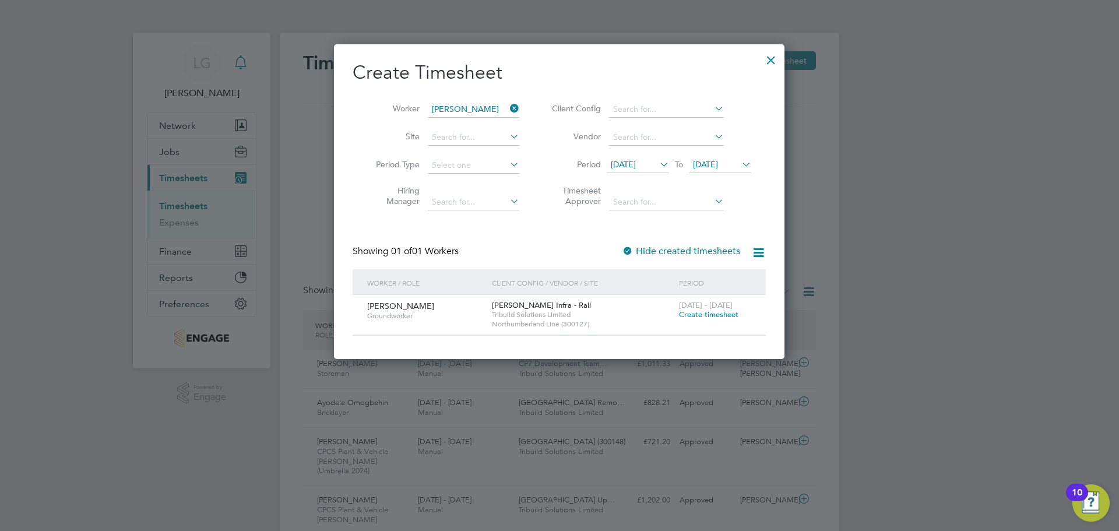
click at [725, 314] on span "Create timesheet" at bounding box center [708, 315] width 59 height 10
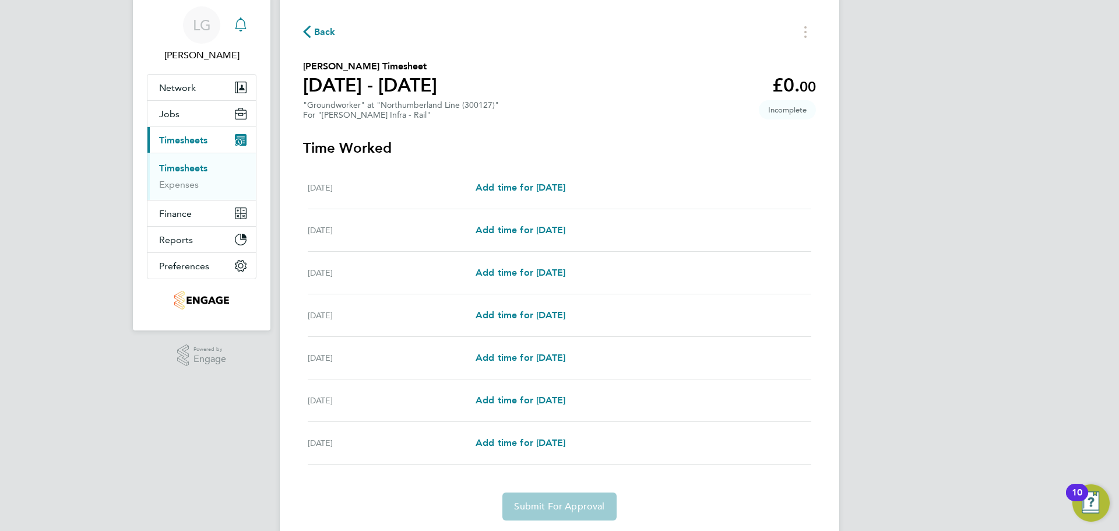
scroll to position [58, 0]
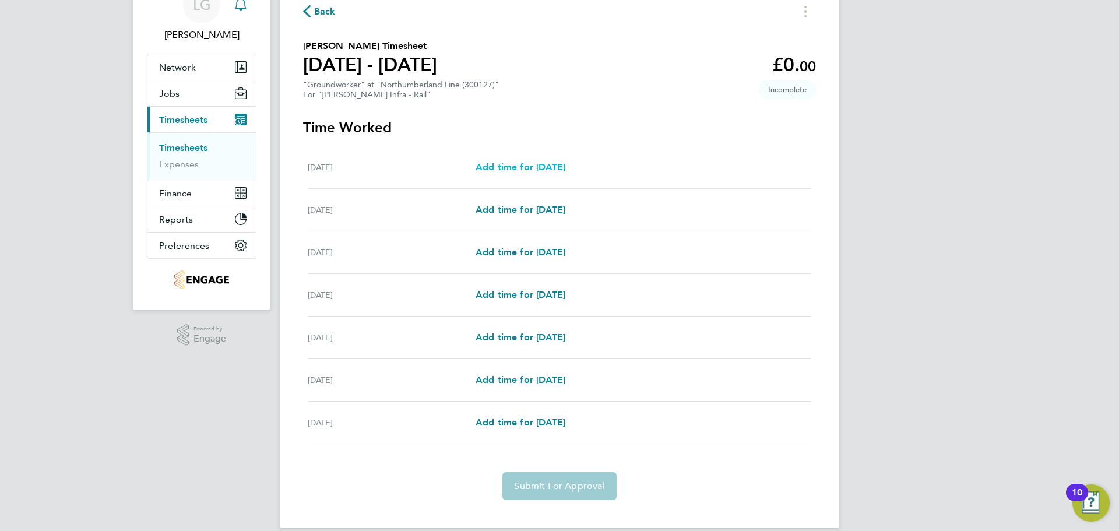
click at [542, 167] on span "Add time for Sat 16 Aug" at bounding box center [521, 166] width 90 height 11
select select "30"
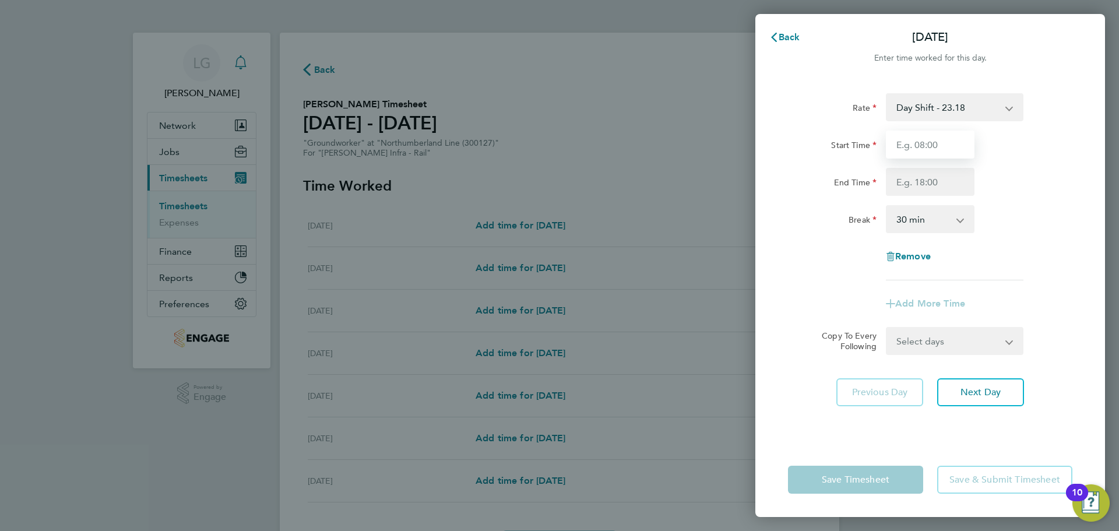
click at [940, 142] on input "Start Time" at bounding box center [930, 145] width 89 height 28
click at [1004, 134] on div "Start Time" at bounding box center [931, 145] width 294 height 28
click at [943, 111] on select "Day Shift - 23.18 Night Shift - 26.65 Weekend Shift - 30.13 Bank Holiday - 29.80" at bounding box center [947, 107] width 121 height 26
select select "30"
drag, startPoint x: 947, startPoint y: 118, endPoint x: 953, endPoint y: 150, distance: 33.2
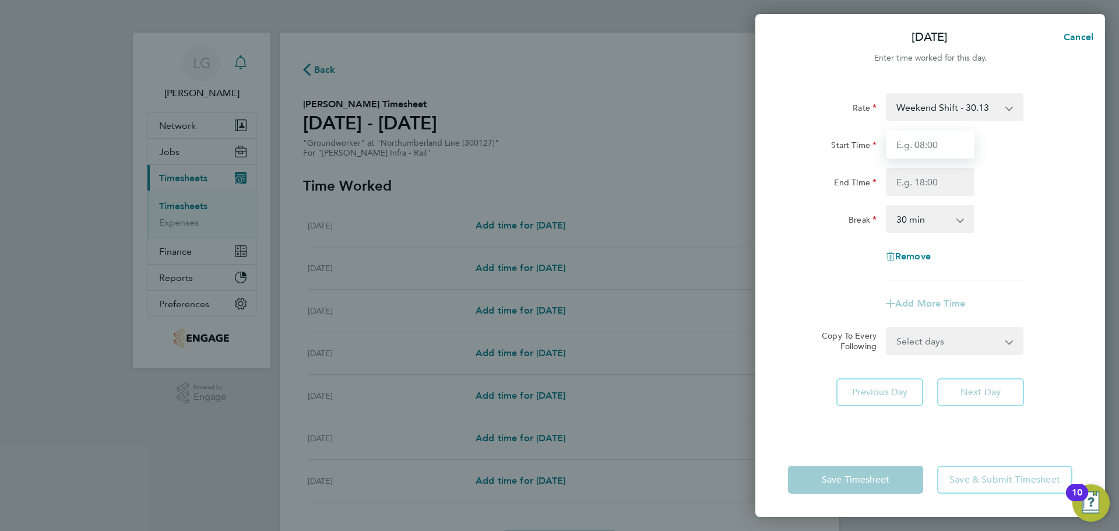
click at [942, 149] on input "Start Time" at bounding box center [930, 145] width 89 height 28
type input "07:30"
click at [943, 184] on input "End Time" at bounding box center [930, 182] width 89 height 28
type input "17:30"
click at [1034, 183] on div "End Time 17:30" at bounding box center [931, 182] width 294 height 28
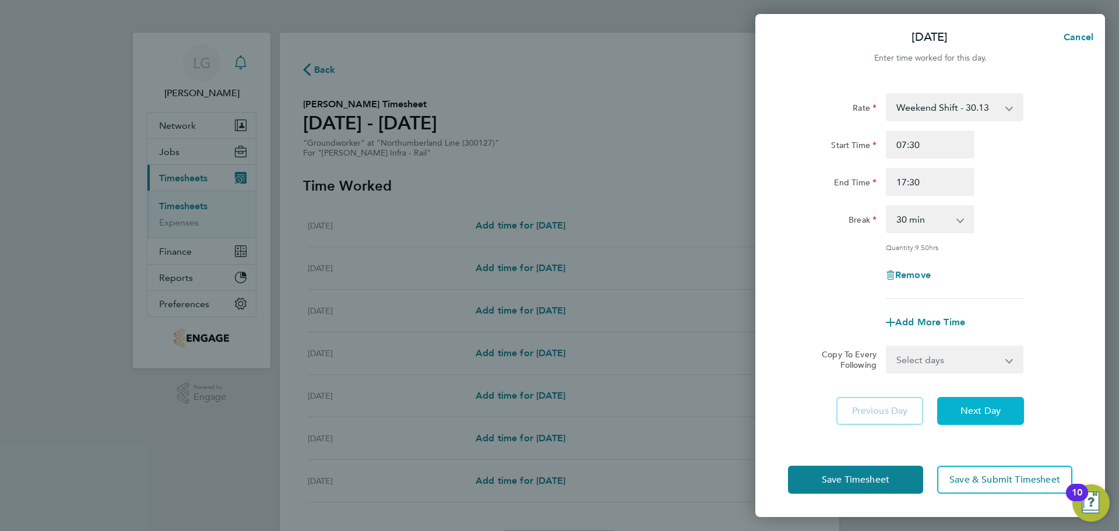
click at [978, 418] on button "Next Day" at bounding box center [980, 411] width 87 height 28
select select "30"
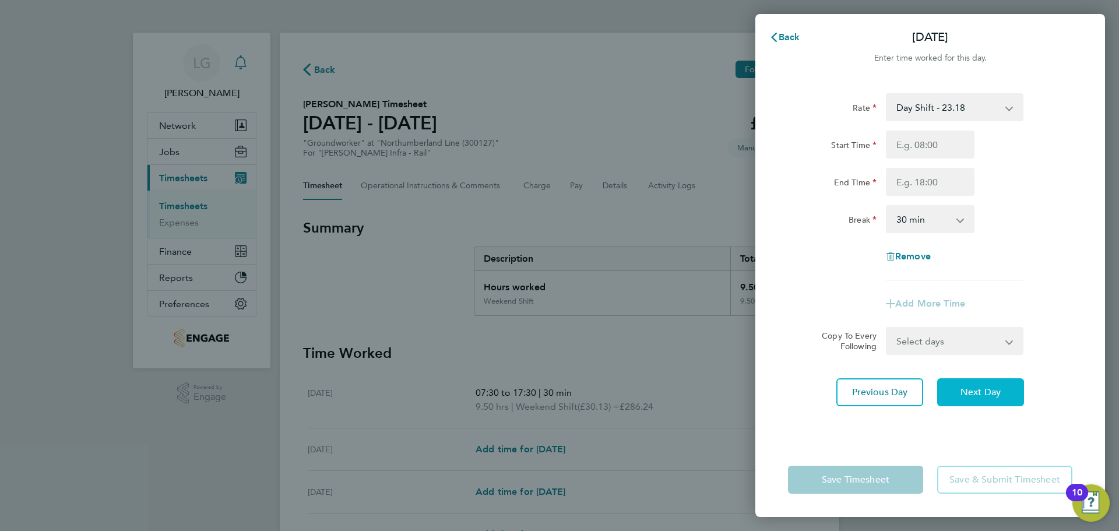
click at [1000, 393] on span "Next Day" at bounding box center [981, 393] width 40 height 12
select select "30"
click at [923, 146] on input "Start Time" at bounding box center [930, 145] width 89 height 28
type input "07:30"
click at [926, 185] on input "End Time" at bounding box center [930, 182] width 89 height 28
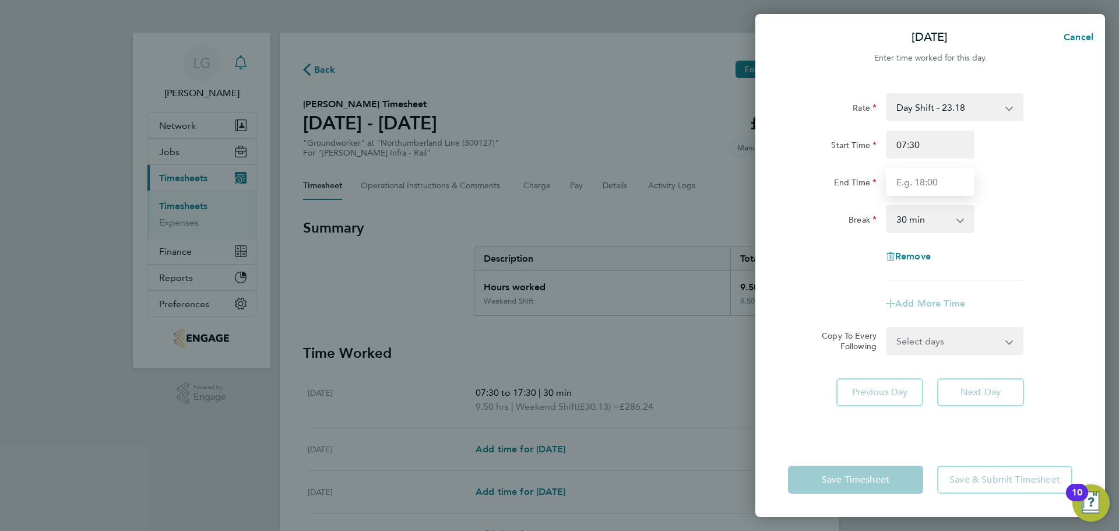
type input "17:30"
click at [1019, 175] on div "End Time 17:30" at bounding box center [931, 182] width 294 height 28
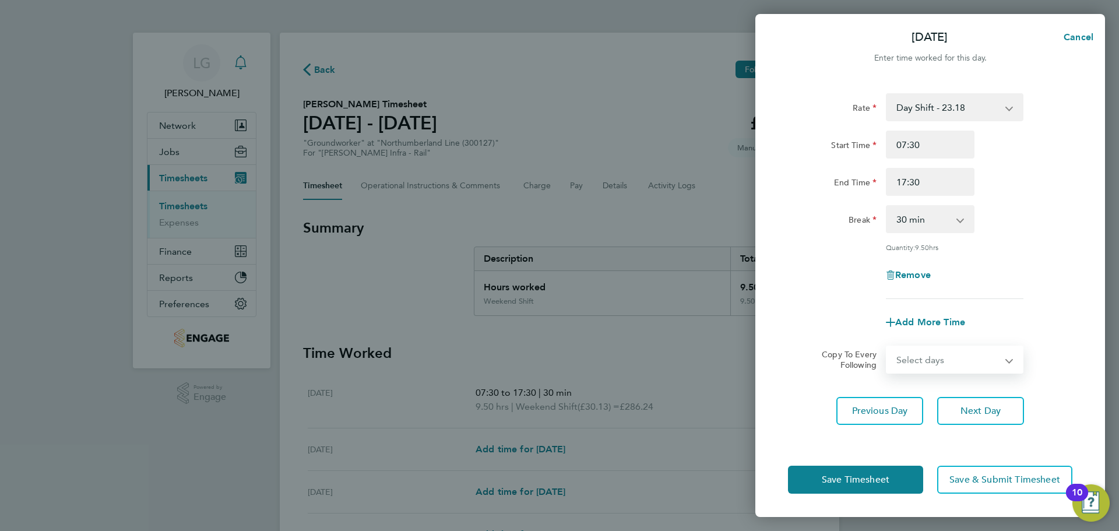
click at [978, 366] on select "Select days Day Tuesday Wednesday Thursday Friday" at bounding box center [948, 360] width 122 height 26
select select "DAY"
click at [887, 347] on select "Select days Day Tuesday Wednesday Thursday Friday" at bounding box center [948, 360] width 122 height 26
select select "2025-08-22"
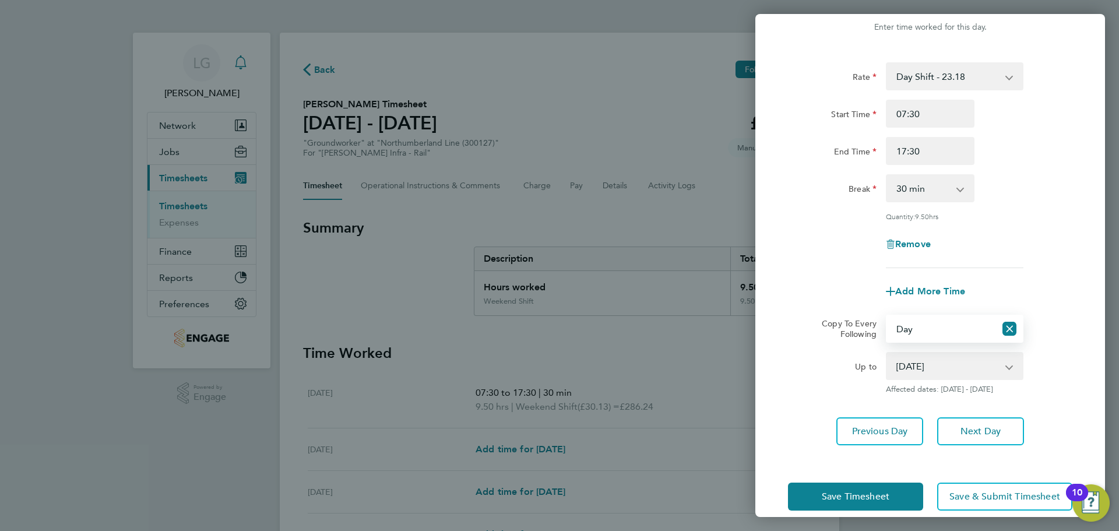
scroll to position [47, 0]
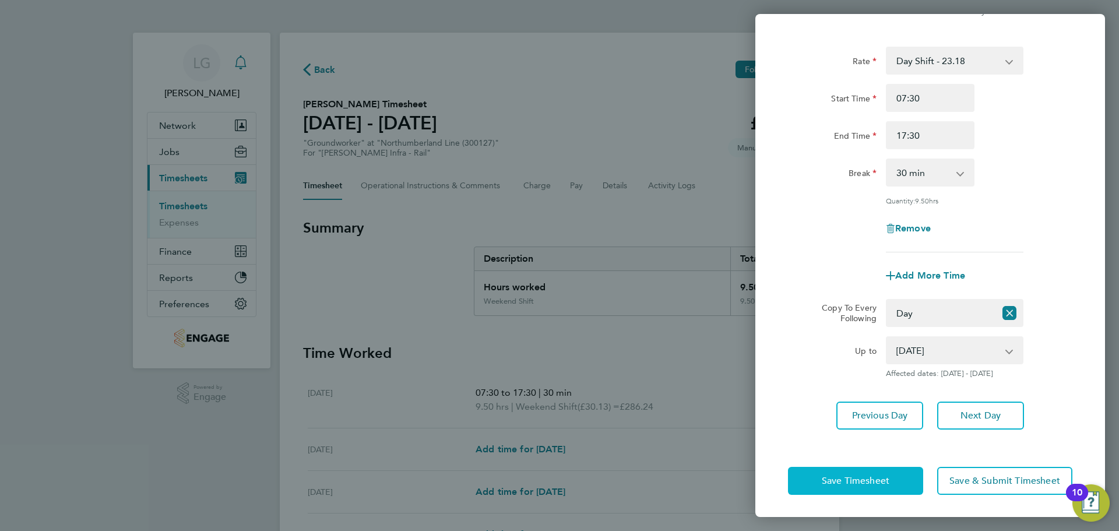
click at [860, 475] on span "Save Timesheet" at bounding box center [856, 481] width 68 height 12
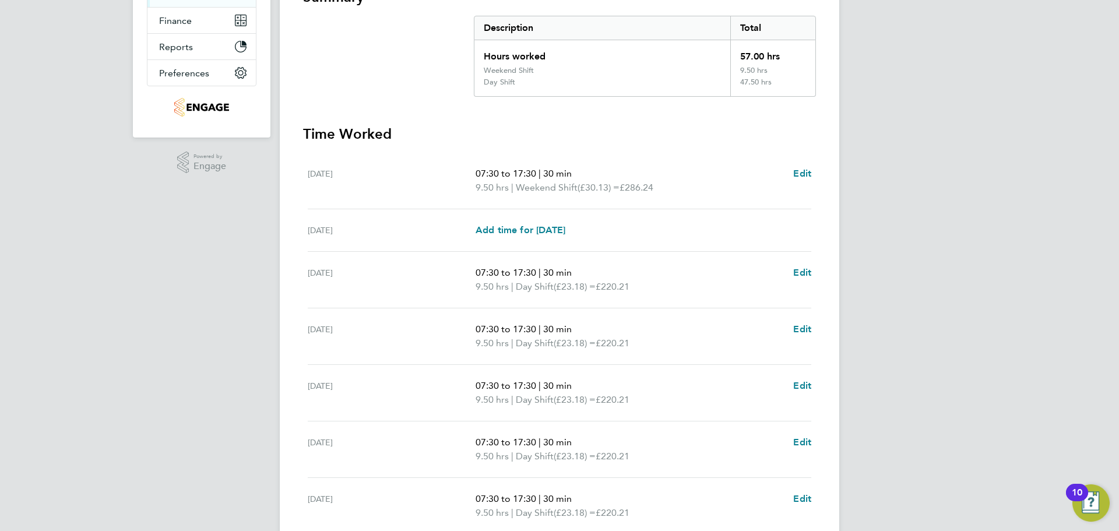
scroll to position [104, 0]
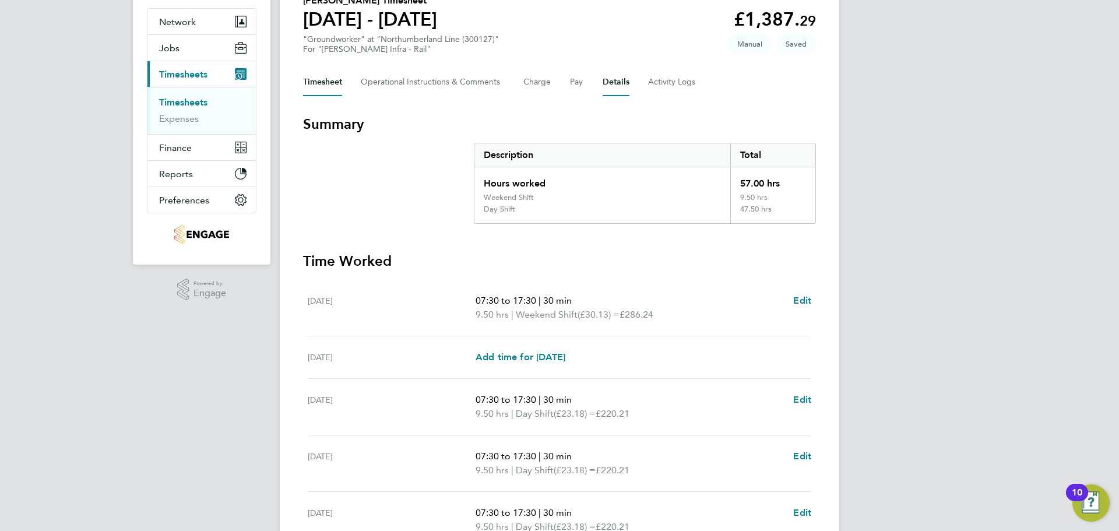
click at [615, 83] on button "Details" at bounding box center [616, 82] width 27 height 28
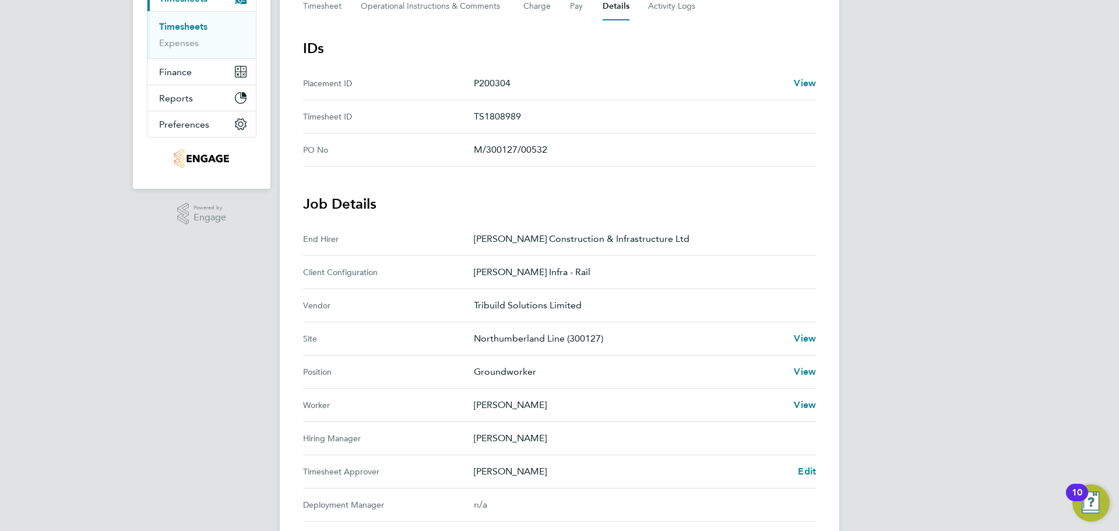
scroll to position [292, 0]
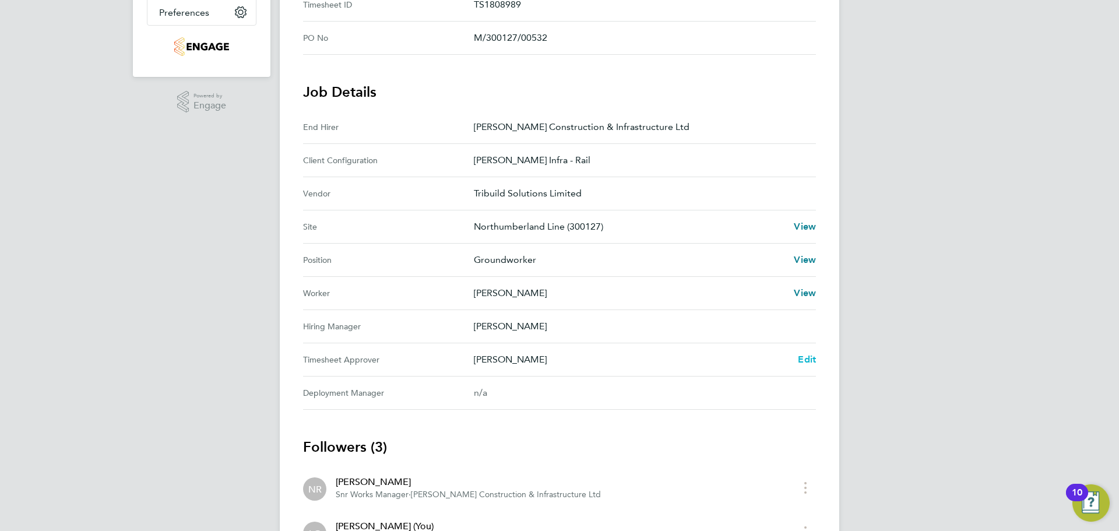
click at [811, 363] on span "Edit" at bounding box center [807, 359] width 18 height 11
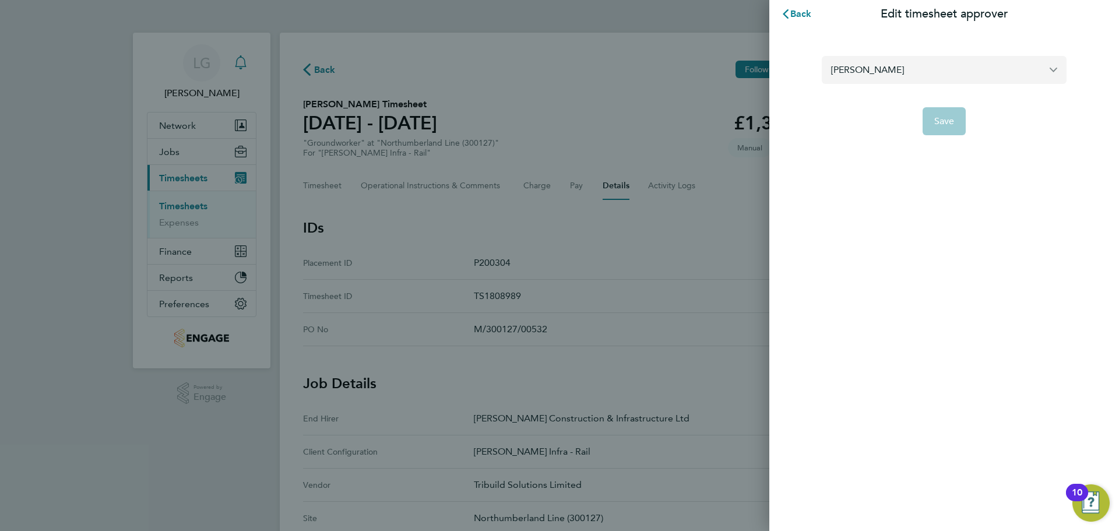
click at [884, 68] on input "Ausra Dedejeva" at bounding box center [944, 69] width 245 height 27
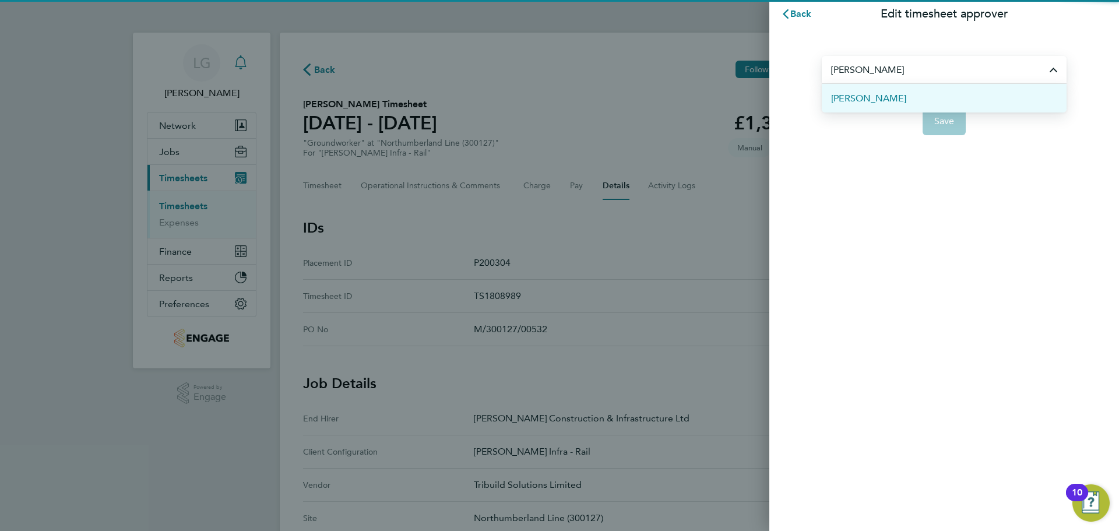
click at [901, 98] on li "[PERSON_NAME]" at bounding box center [944, 98] width 245 height 29
type input "[PERSON_NAME]"
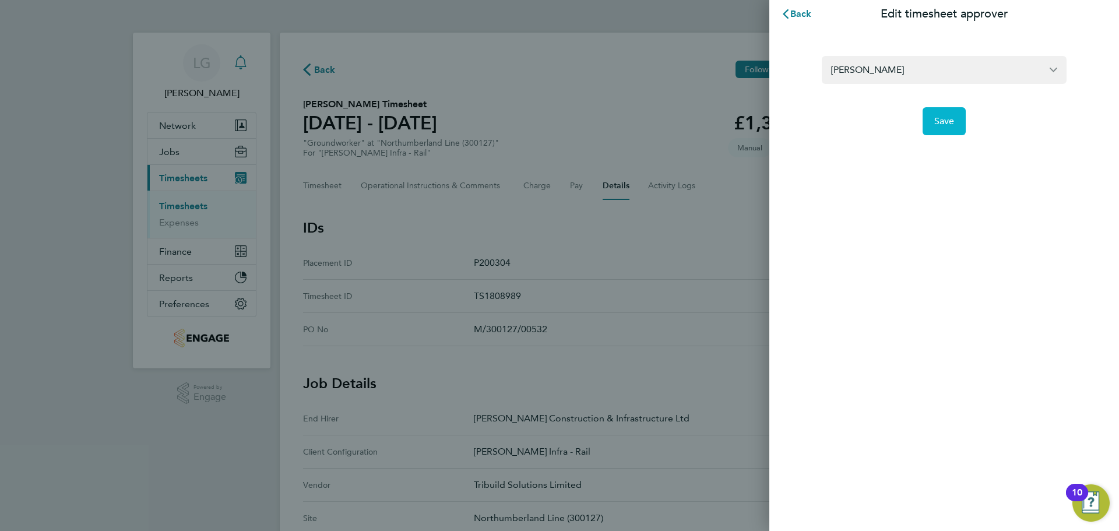
click at [943, 117] on span "Save" at bounding box center [945, 121] width 20 height 12
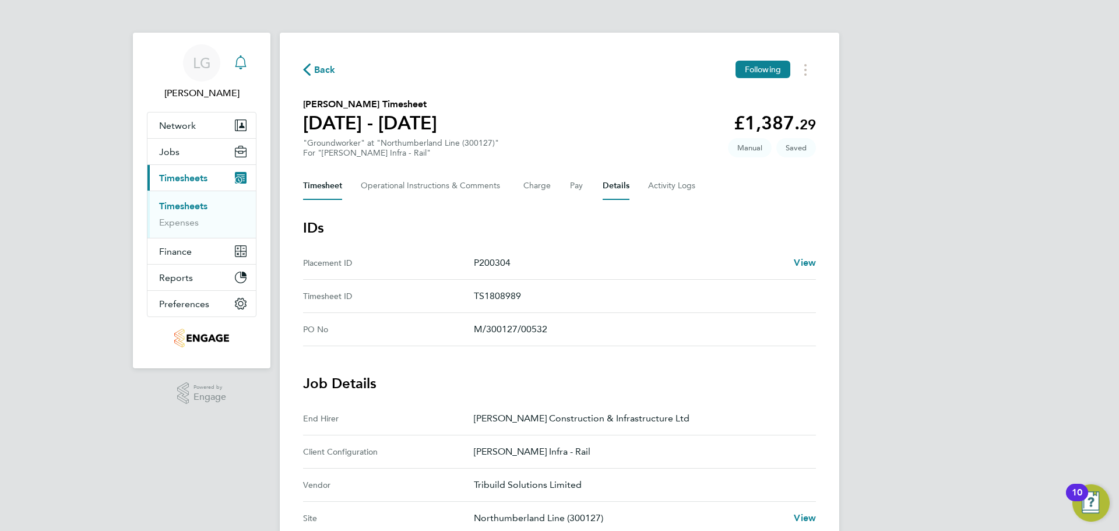
click at [329, 185] on button "Timesheet" at bounding box center [322, 186] width 39 height 28
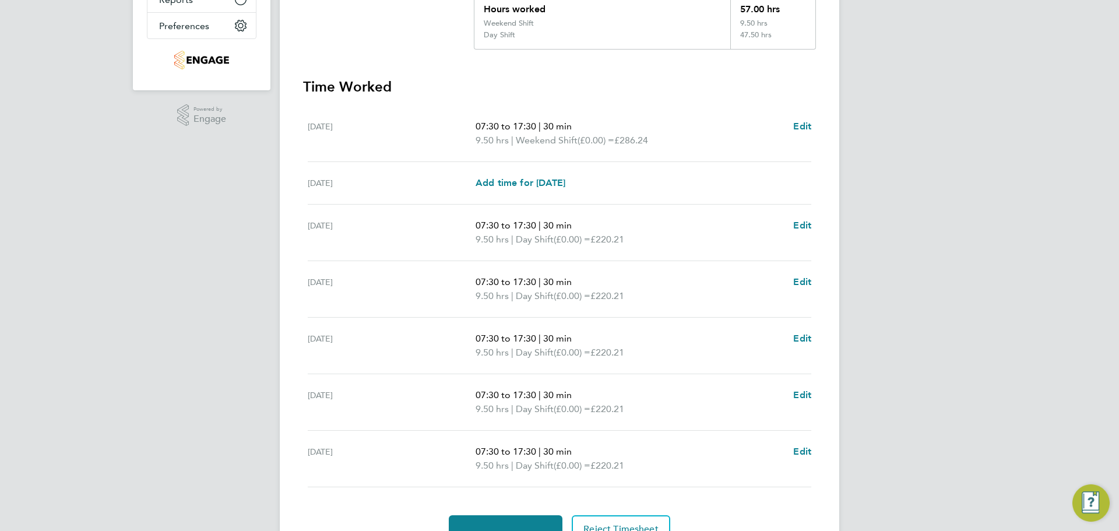
scroll to position [292, 0]
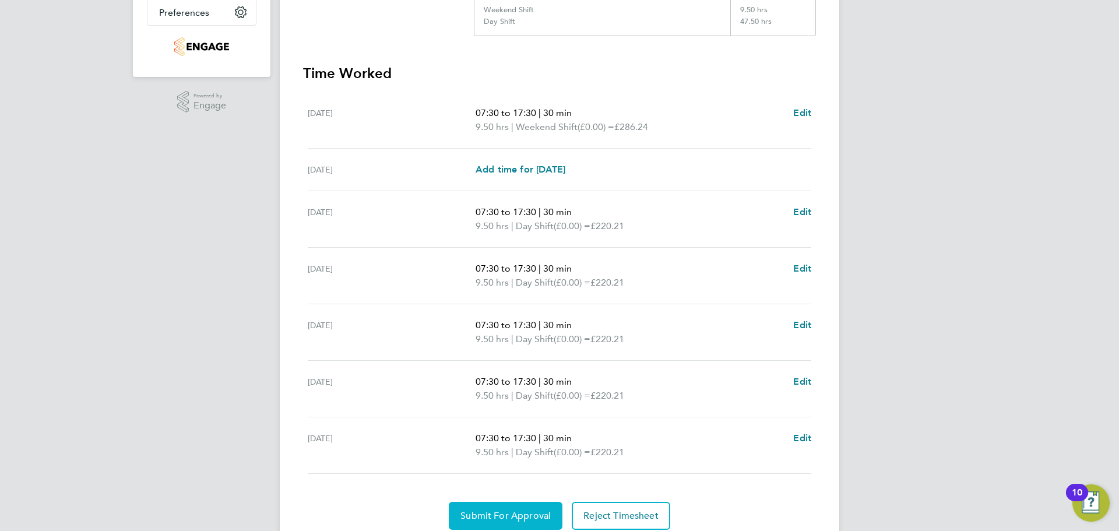
drag, startPoint x: 508, startPoint y: 511, endPoint x: 529, endPoint y: 522, distance: 22.9
click at [510, 512] on span "Submit For Approval" at bounding box center [506, 516] width 90 height 12
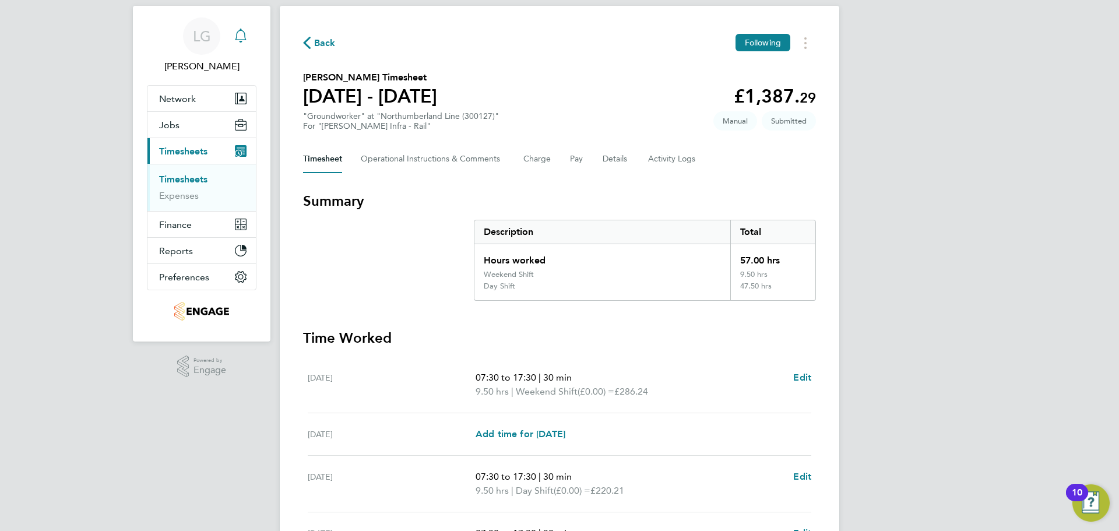
scroll to position [0, 0]
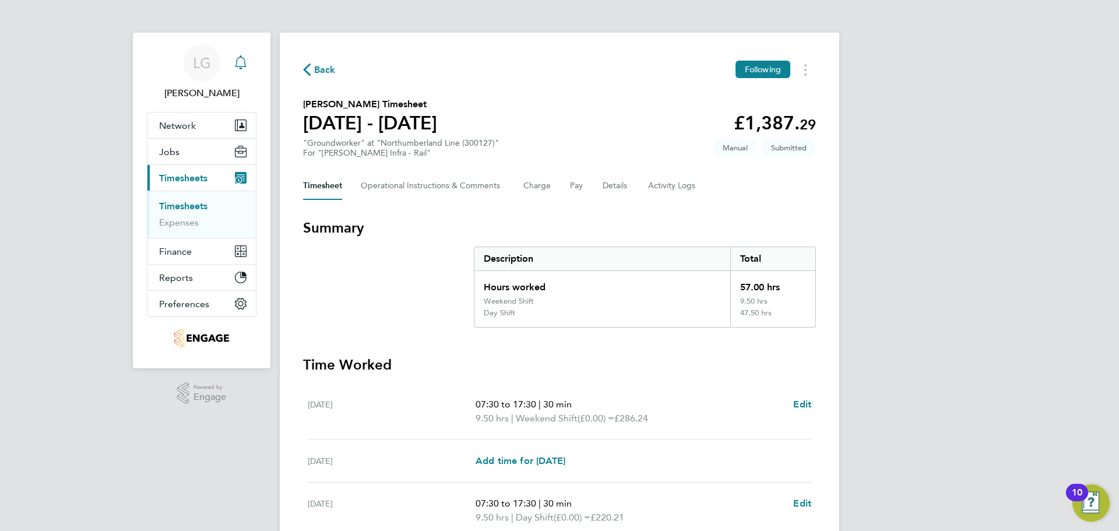
click at [195, 203] on link "Timesheets" at bounding box center [183, 206] width 48 height 11
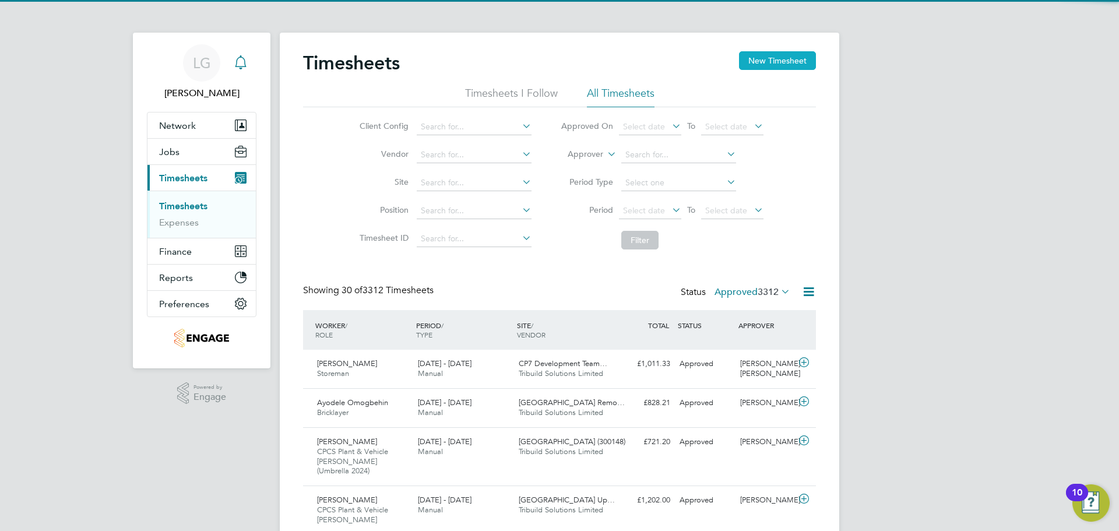
scroll to position [39, 101]
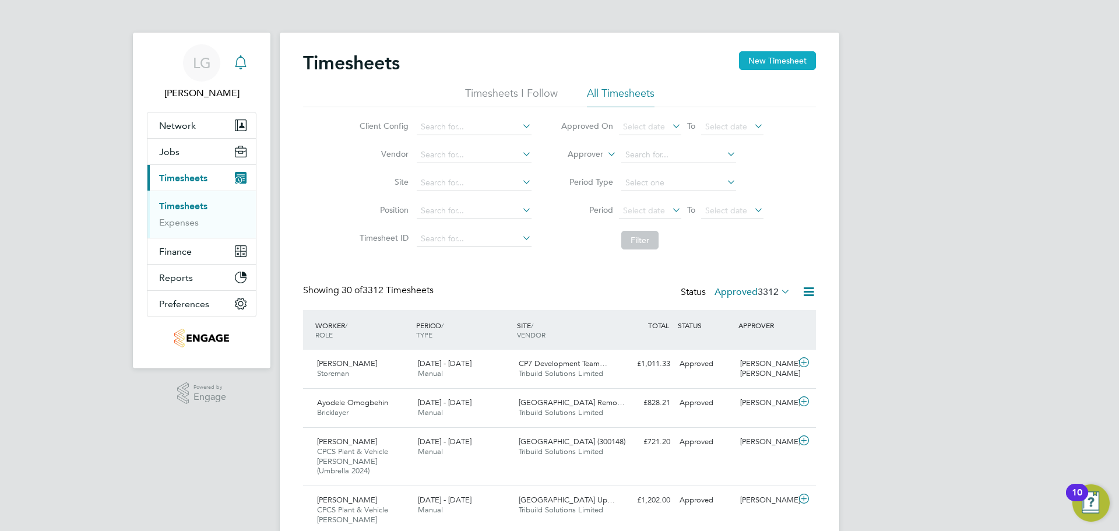
click at [778, 62] on button "New Timesheet" at bounding box center [777, 60] width 77 height 19
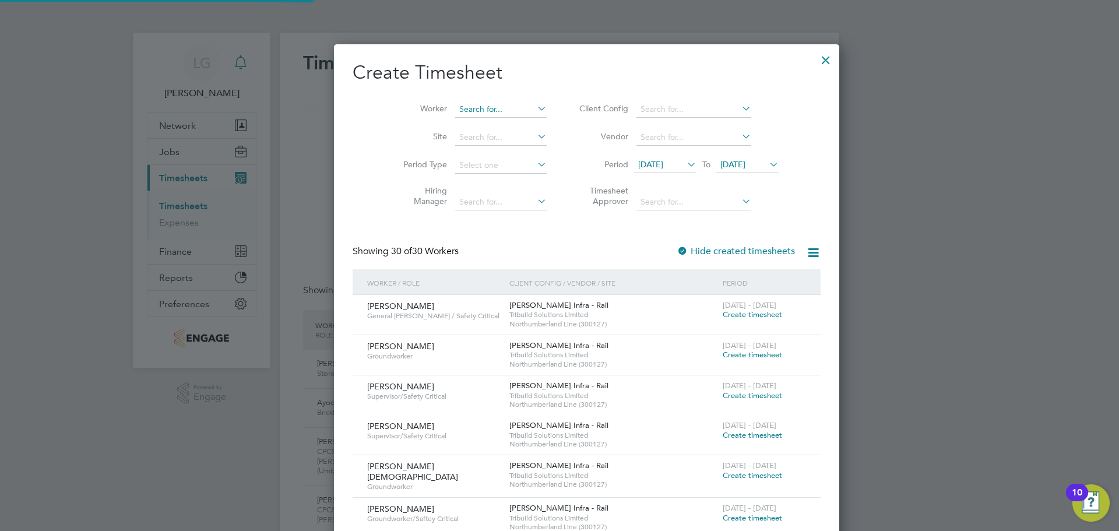
click at [492, 106] on input at bounding box center [501, 109] width 92 height 16
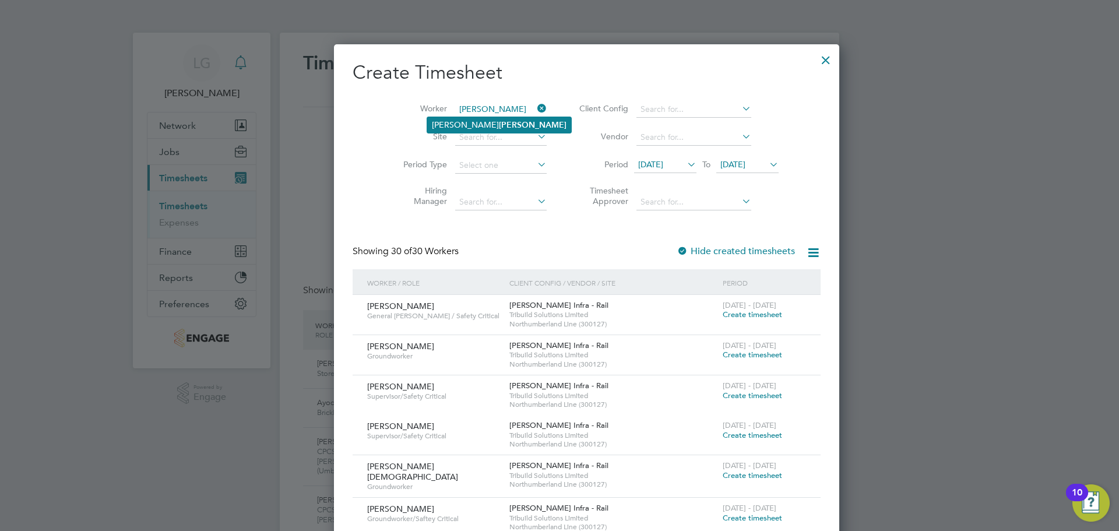
click at [499, 123] on b "Thompson" at bounding box center [533, 125] width 68 height 10
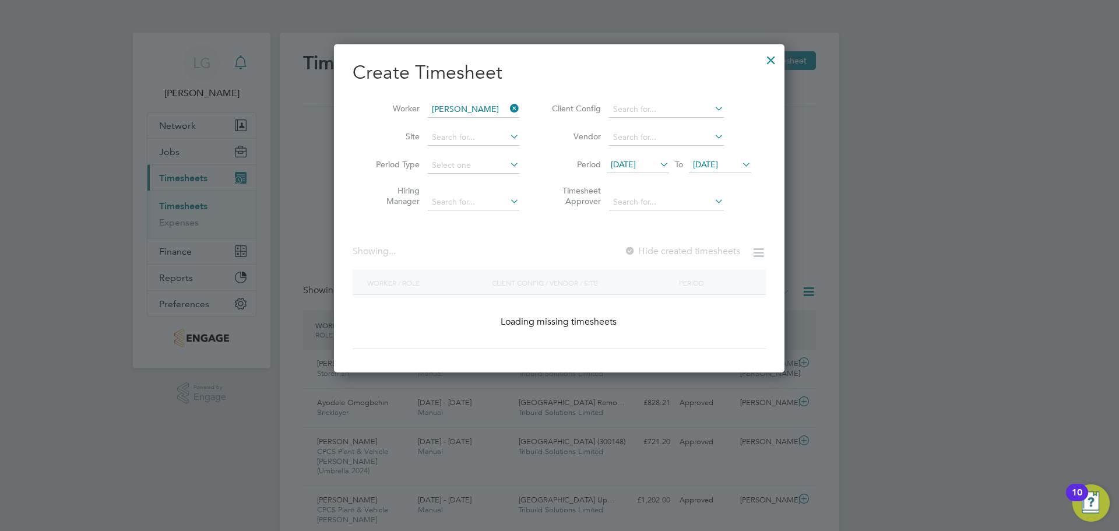
type input "[PERSON_NAME]"
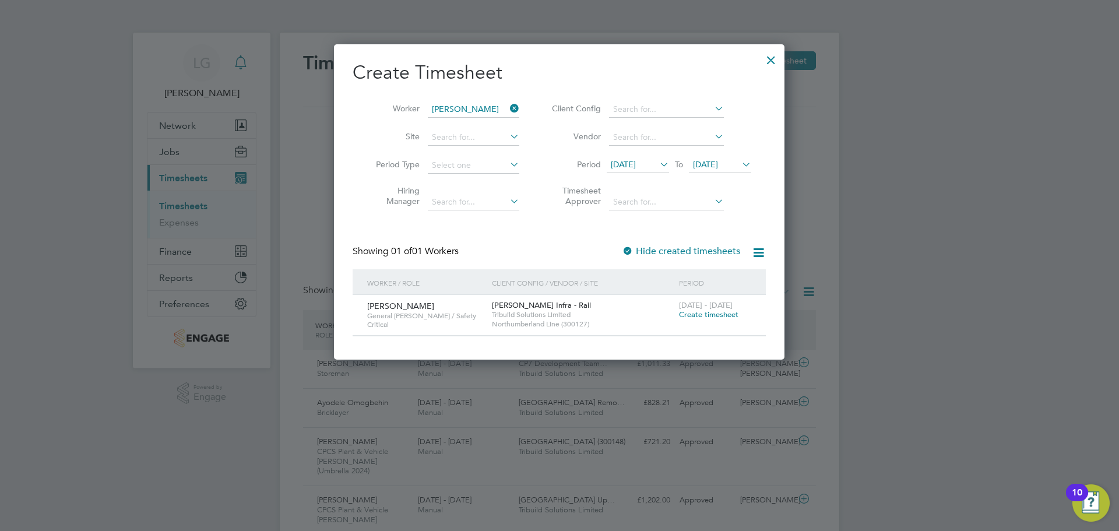
click at [710, 313] on span "Create timesheet" at bounding box center [708, 315] width 59 height 10
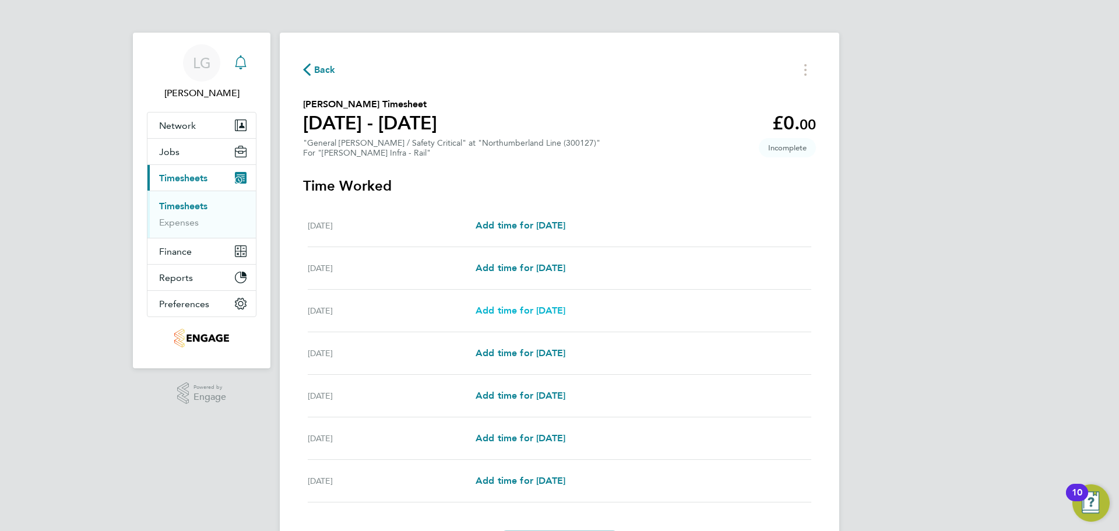
click at [541, 314] on span "Add time for Mon 18 Aug" at bounding box center [521, 310] width 90 height 11
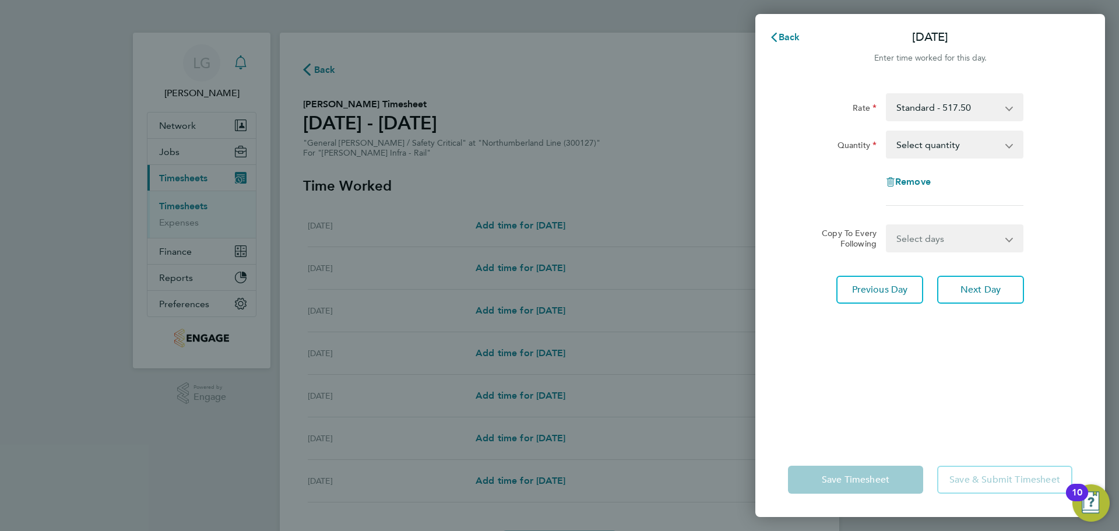
drag, startPoint x: 913, startPoint y: 150, endPoint x: 917, endPoint y: 157, distance: 7.6
click at [913, 150] on select "Select quantity 0.5 1" at bounding box center [947, 145] width 121 height 26
select select "1"
click at [887, 132] on select "Select quantity 0.5 1" at bounding box center [947, 145] width 121 height 26
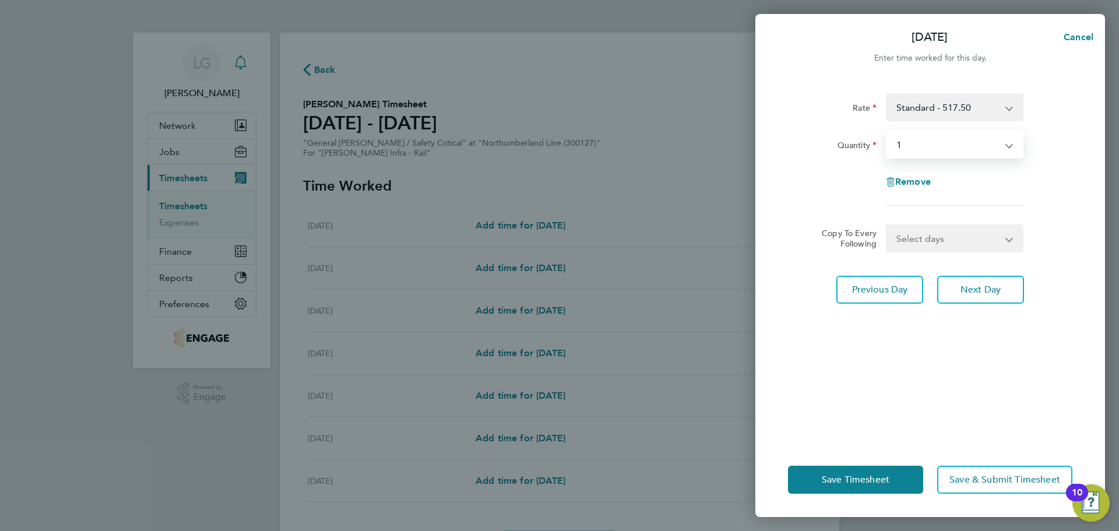
drag, startPoint x: 939, startPoint y: 238, endPoint x: 938, endPoint y: 250, distance: 12.3
click at [939, 238] on select "Select days Day Tuesday Wednesday Thursday Friday" at bounding box center [948, 239] width 122 height 26
select select "DAY"
click at [887, 226] on select "Select days Day Tuesday Wednesday Thursday Friday" at bounding box center [948, 239] width 122 height 26
select select "2025-08-22"
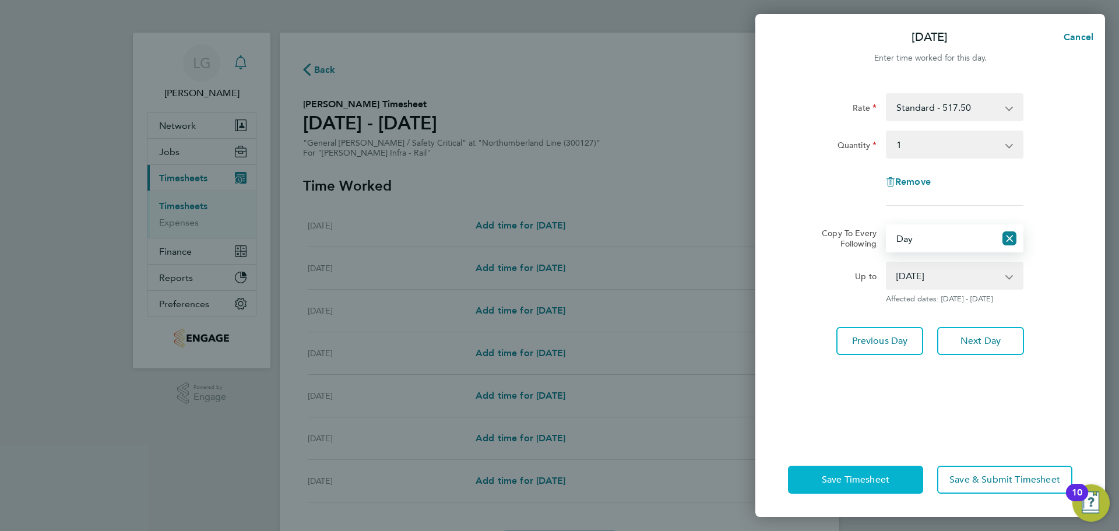
click at [896, 474] on button "Save Timesheet" at bounding box center [855, 480] width 135 height 28
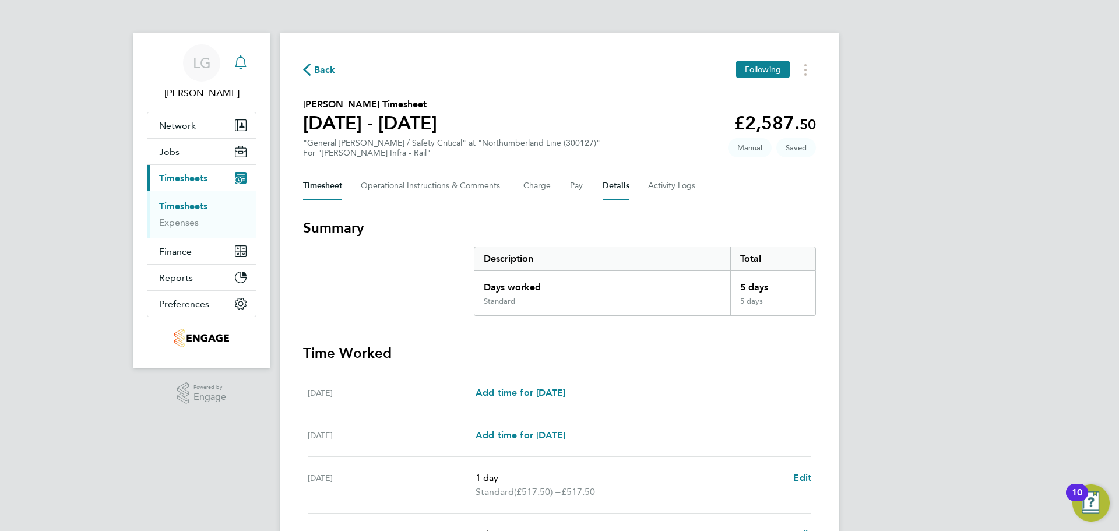
click at [610, 184] on button "Details" at bounding box center [616, 186] width 27 height 28
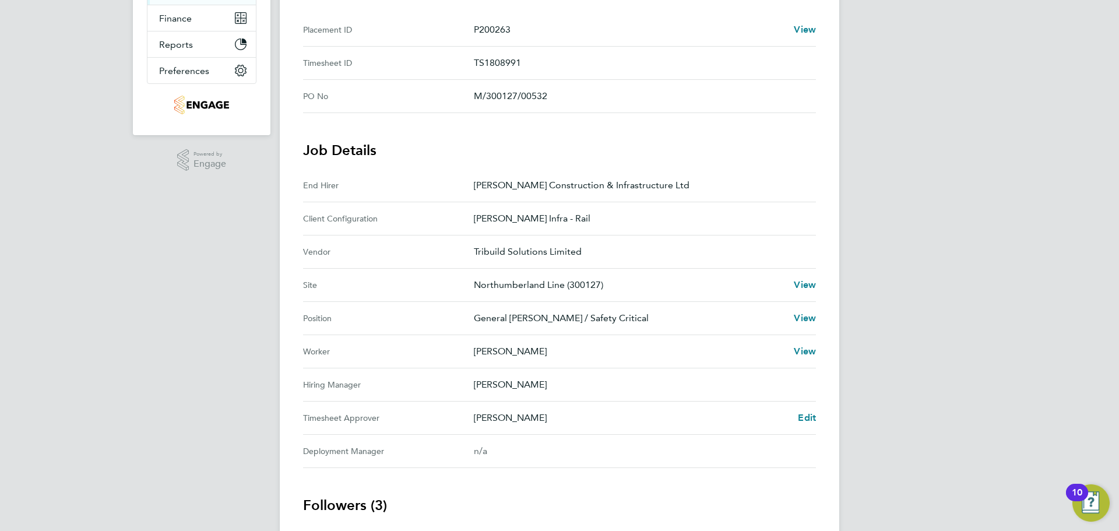
click at [797, 417] on div "Ausra Dedejeva Edit" at bounding box center [645, 418] width 342 height 14
click at [809, 414] on span "Edit" at bounding box center [807, 417] width 18 height 11
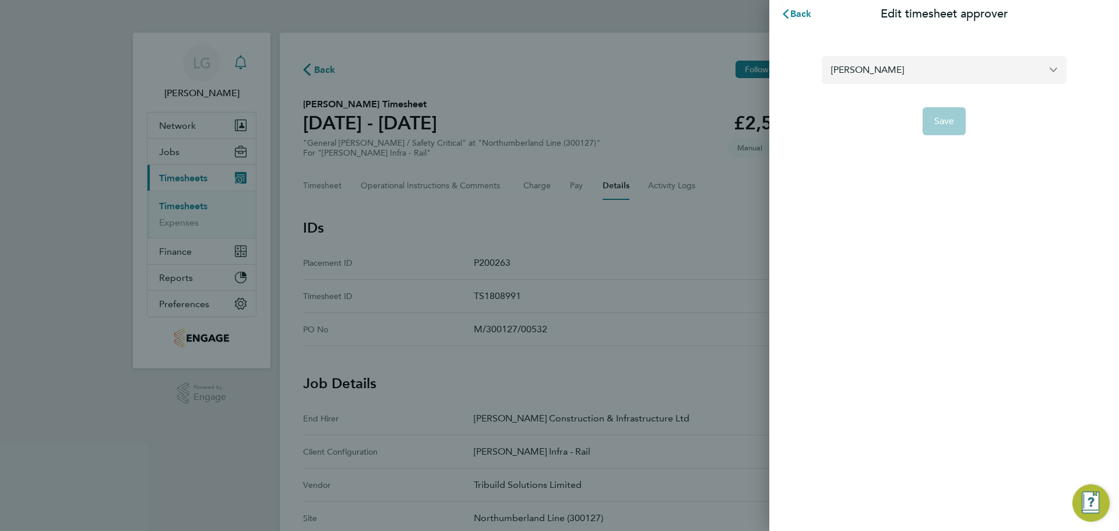
click at [857, 75] on input "Ausra Dedejeva" at bounding box center [944, 69] width 245 height 27
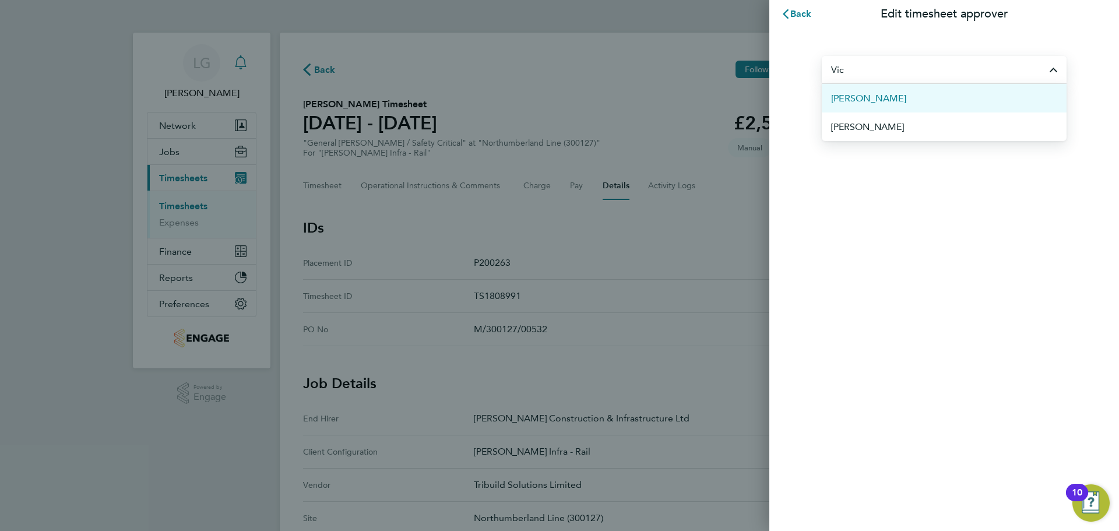
click at [888, 93] on li "[PERSON_NAME]" at bounding box center [944, 98] width 245 height 29
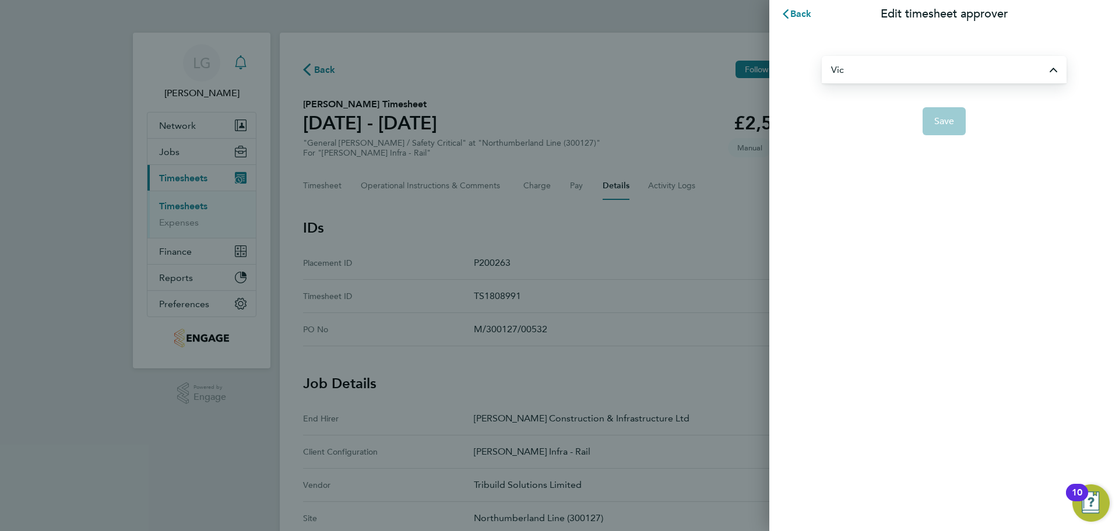
type input "[PERSON_NAME]"
click at [955, 120] on button "Save" at bounding box center [945, 121] width 44 height 28
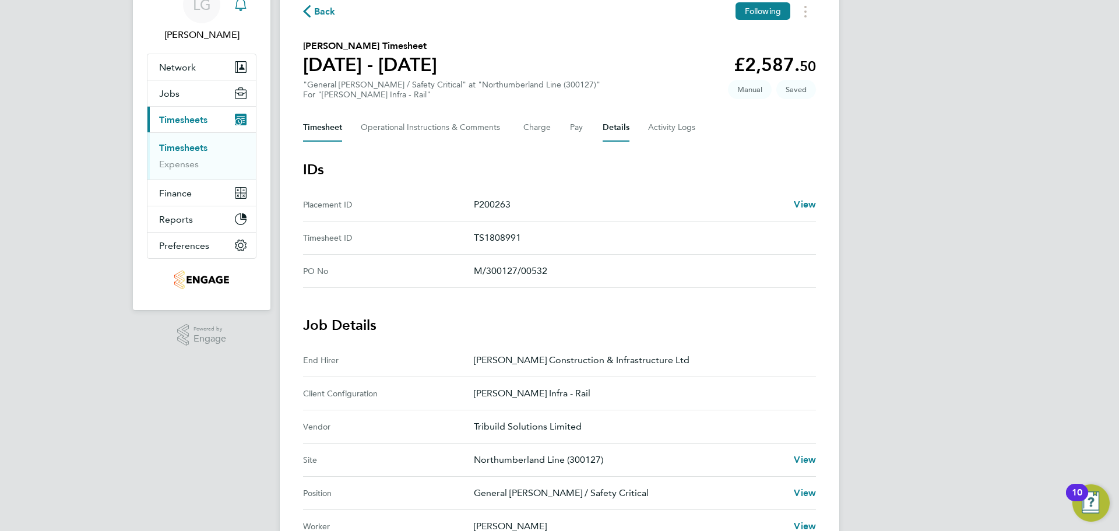
click at [333, 129] on button "Timesheet" at bounding box center [322, 128] width 39 height 28
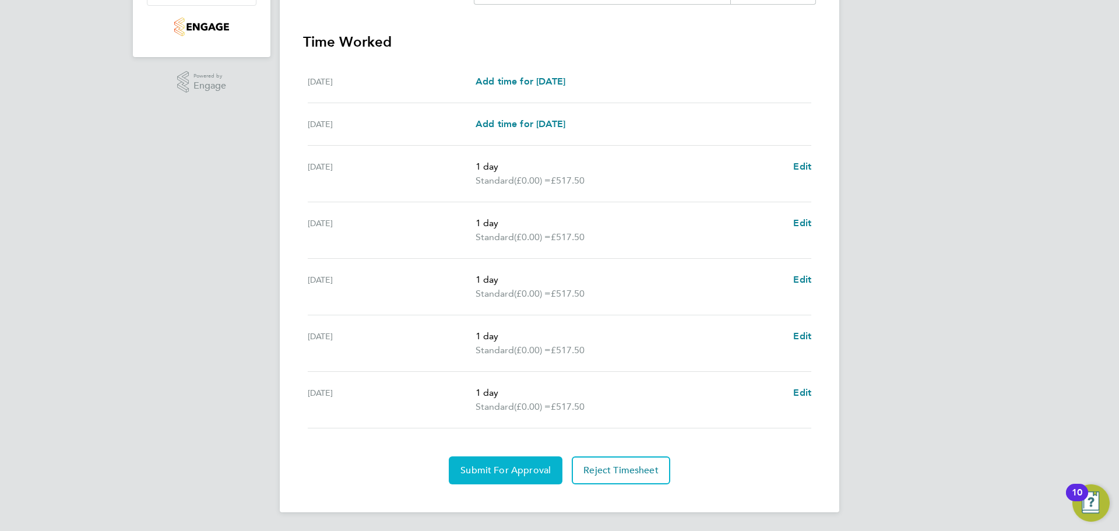
click at [512, 467] on span "Submit For Approval" at bounding box center [506, 471] width 90 height 12
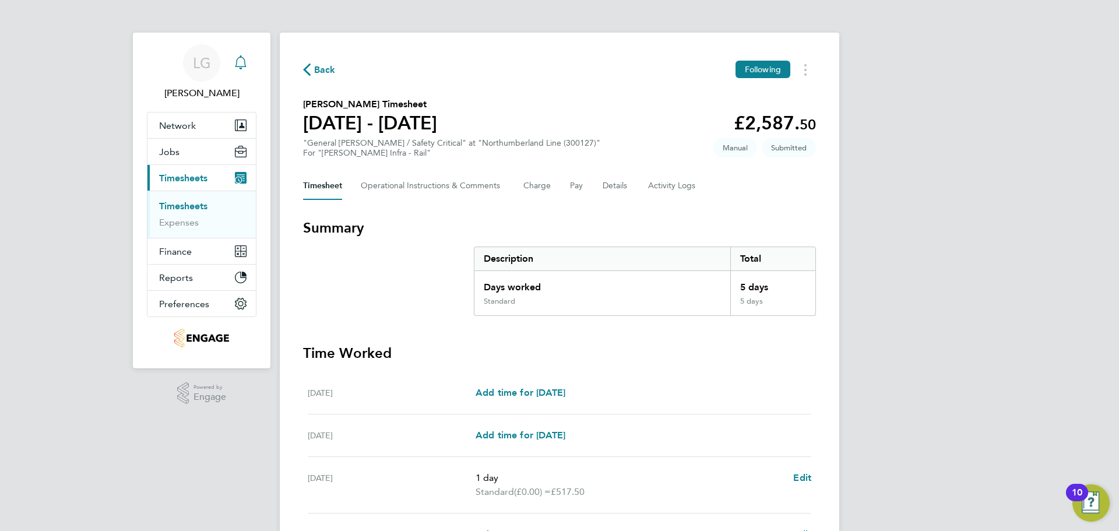
click at [192, 207] on link "Timesheets" at bounding box center [183, 206] width 48 height 11
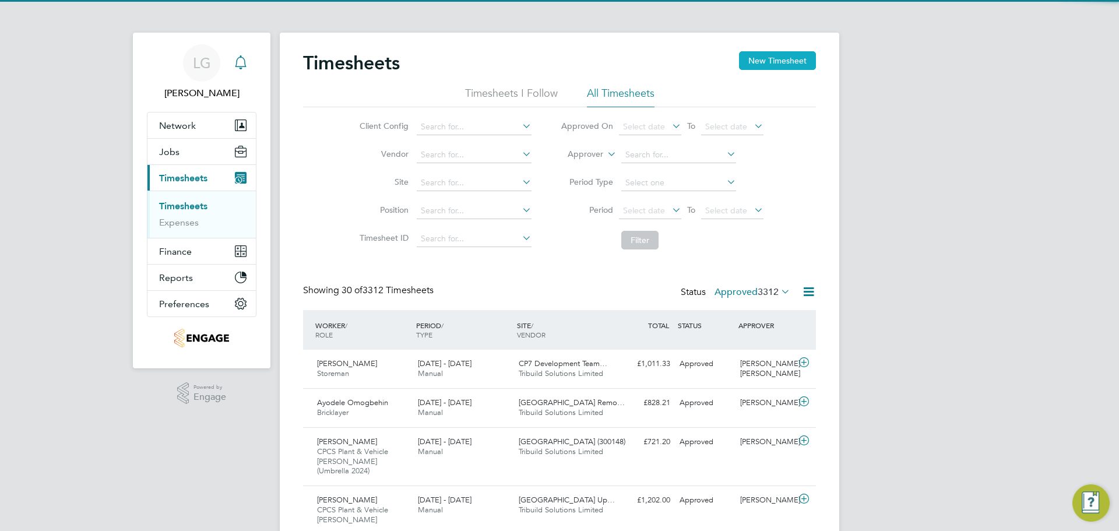
click at [774, 66] on button "New Timesheet" at bounding box center [777, 60] width 77 height 19
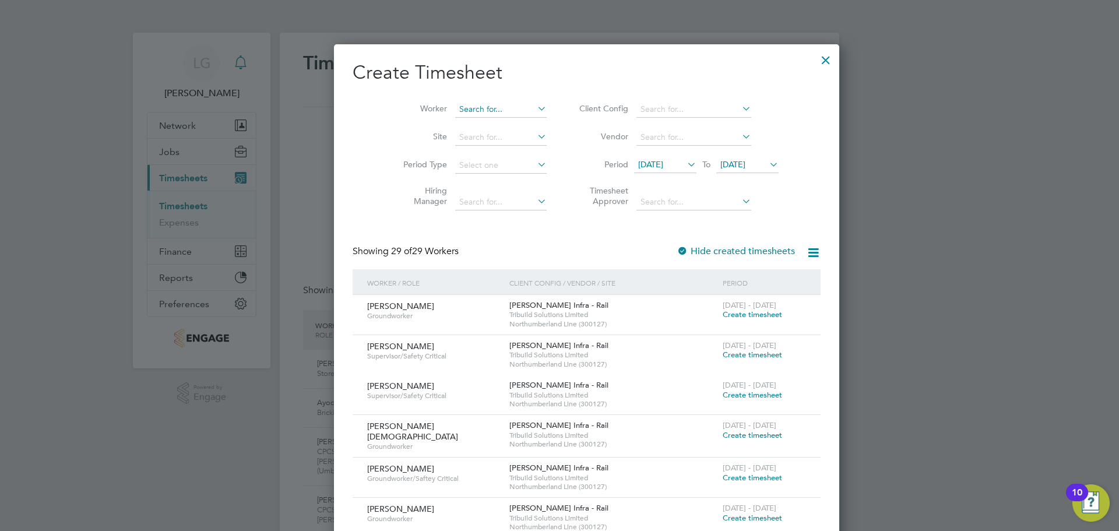
click at [463, 108] on input at bounding box center [501, 109] width 92 height 16
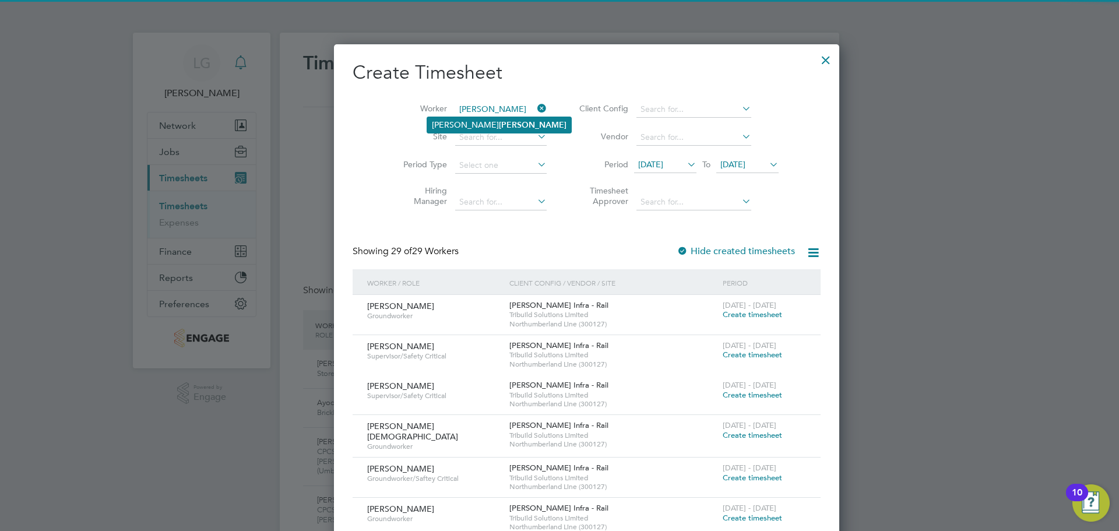
click at [499, 126] on b "Oakes" at bounding box center [533, 125] width 68 height 10
type input "[PERSON_NAME]"
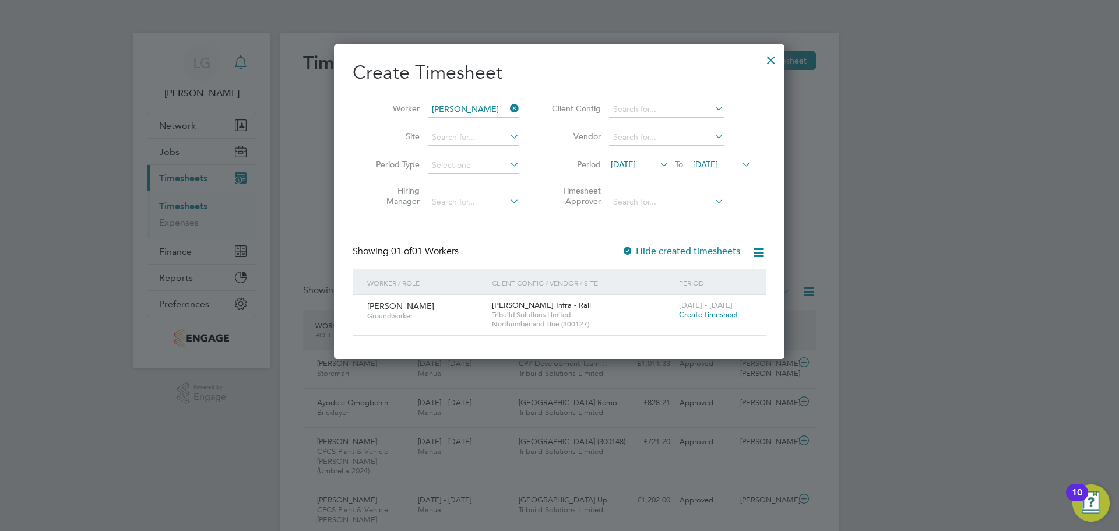
click at [704, 312] on span "Create timesheet" at bounding box center [708, 315] width 59 height 10
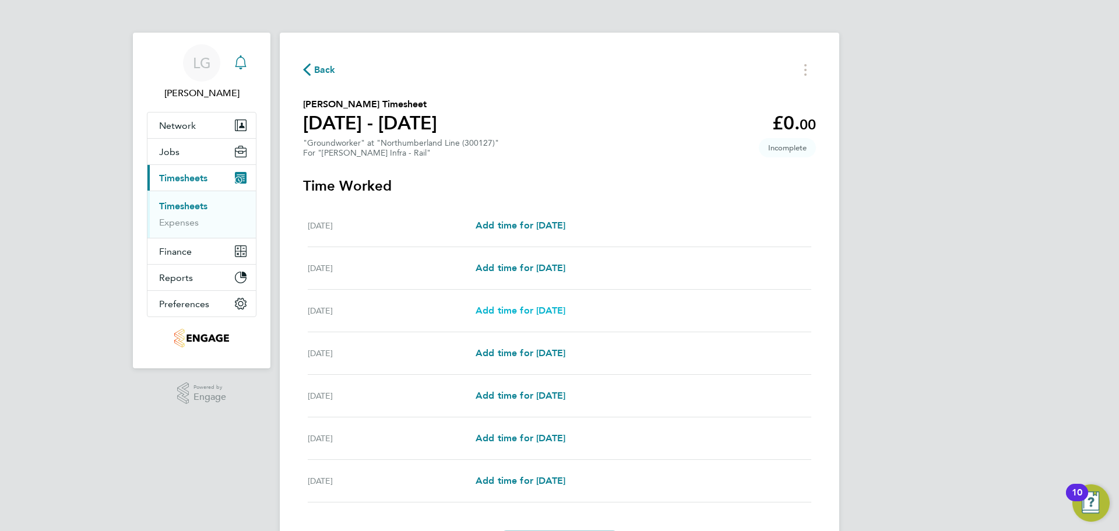
click at [536, 308] on span "Add time for Mon 18 Aug" at bounding box center [521, 310] width 90 height 11
select select "30"
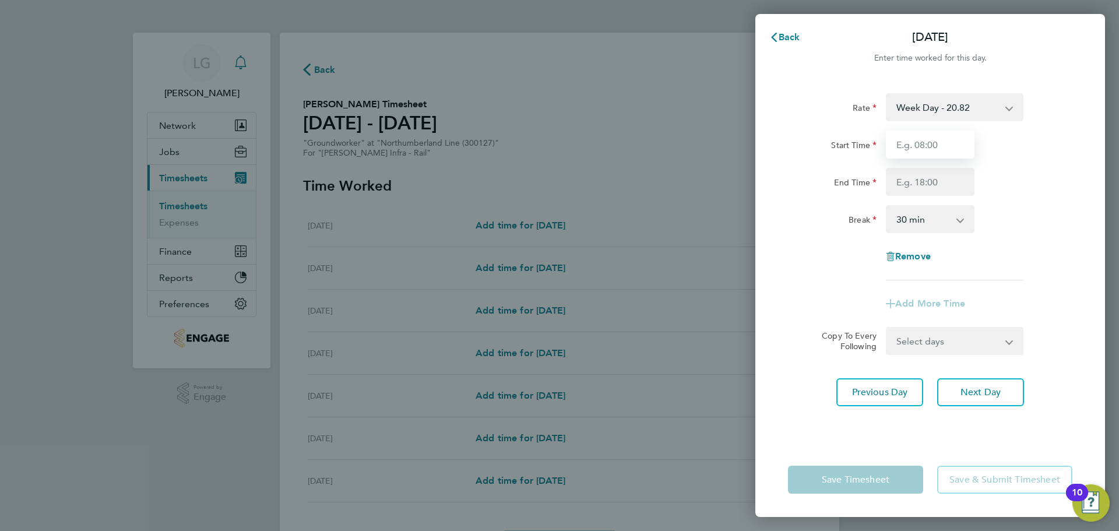
click at [916, 149] on input "Start Time" at bounding box center [930, 145] width 89 height 28
type input "07:30"
click at [939, 180] on input "End Time" at bounding box center [930, 182] width 89 height 28
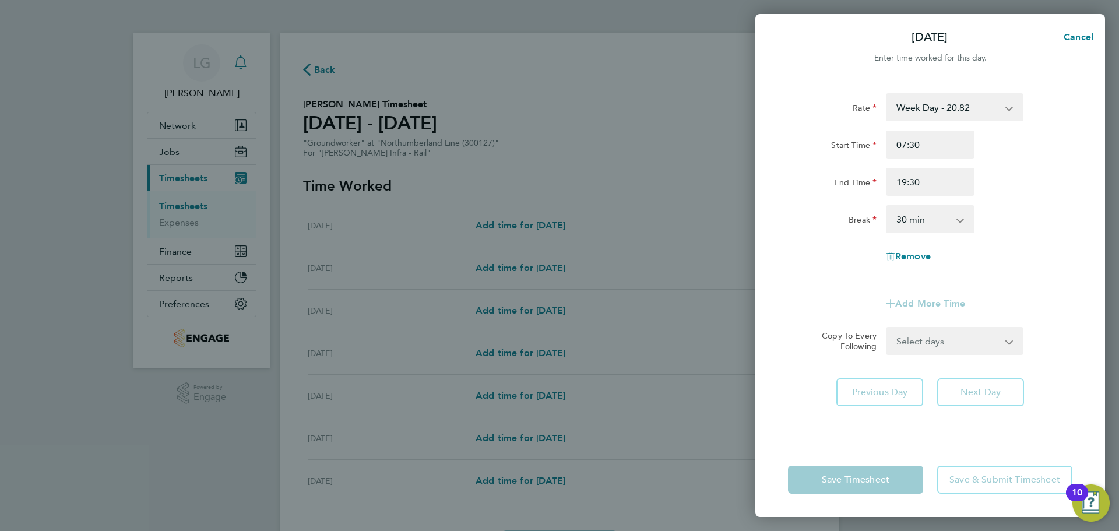
click at [1020, 211] on div "Break 0 min 15 min 30 min 45 min 60 min 75 min 90 min" at bounding box center [931, 219] width 294 height 28
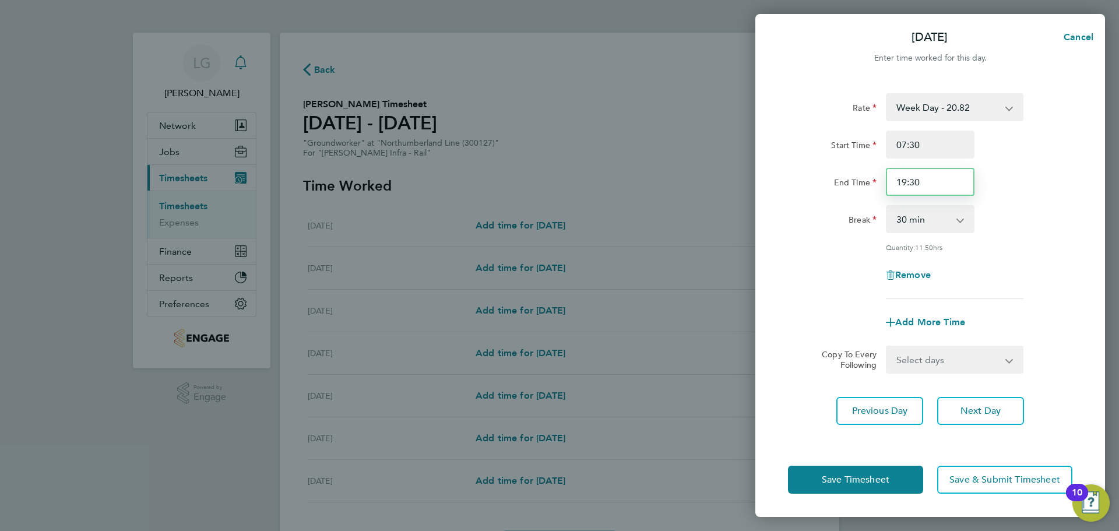
drag, startPoint x: 931, startPoint y: 181, endPoint x: 857, endPoint y: 174, distance: 74.4
click at [857, 174] on div "End Time 19:30" at bounding box center [931, 182] width 294 height 28
type input "18:00"
click at [1042, 188] on div "End Time 18:00" at bounding box center [931, 182] width 294 height 28
click at [974, 412] on span "Next Day" at bounding box center [981, 411] width 40 height 12
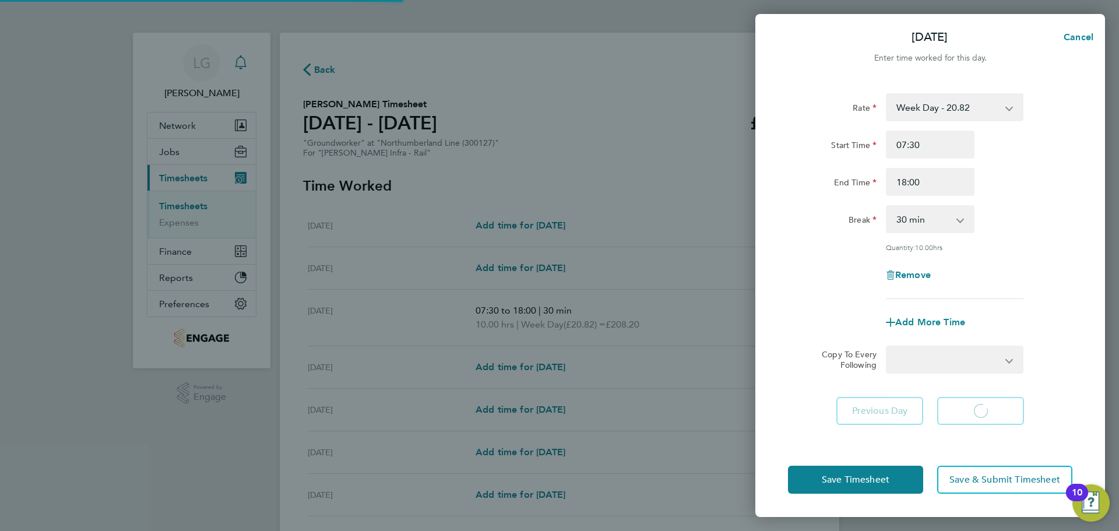
select select "30"
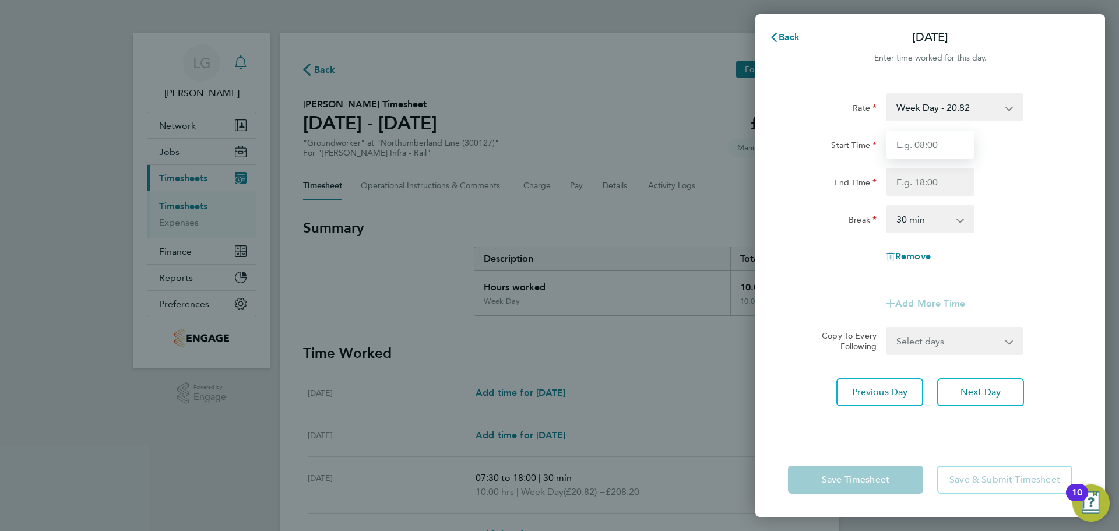
click at [925, 142] on input "Start Time" at bounding box center [930, 145] width 89 height 28
type input "07:30"
click at [936, 180] on input "End Time" at bounding box center [930, 182] width 89 height 28
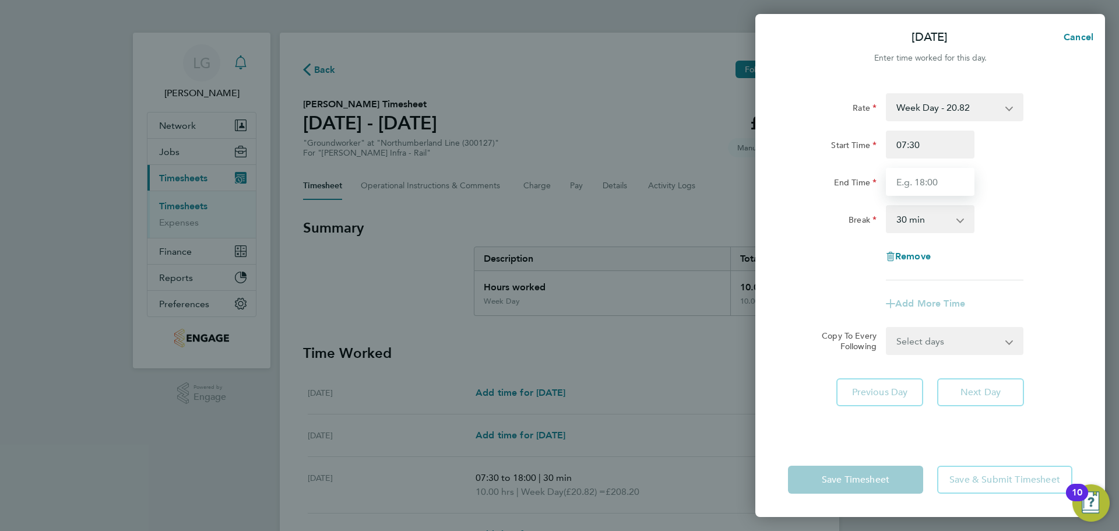
type input "19:30"
click at [1035, 377] on div "Rate Week Day - 20.82 Bank Holidays - 31.23 Weekend - 27.06 Nights - 23.94 Star…" at bounding box center [931, 260] width 350 height 363
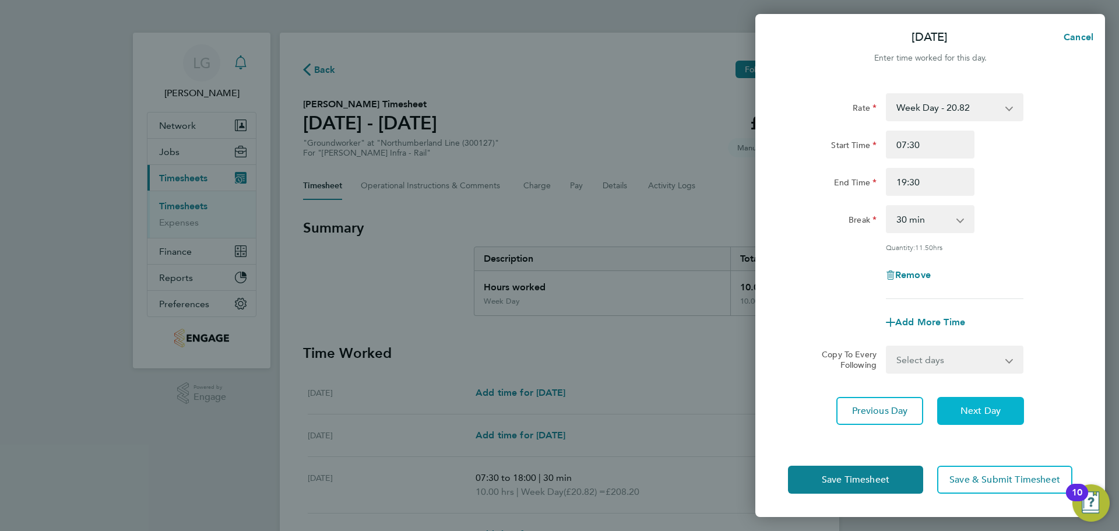
click at [995, 407] on span "Next Day" at bounding box center [981, 411] width 40 height 12
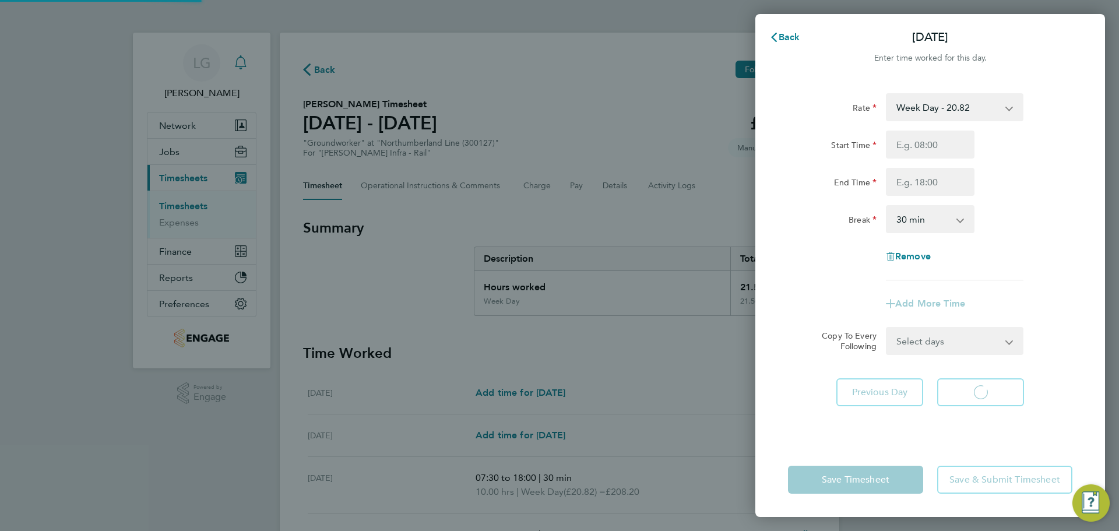
select select "30"
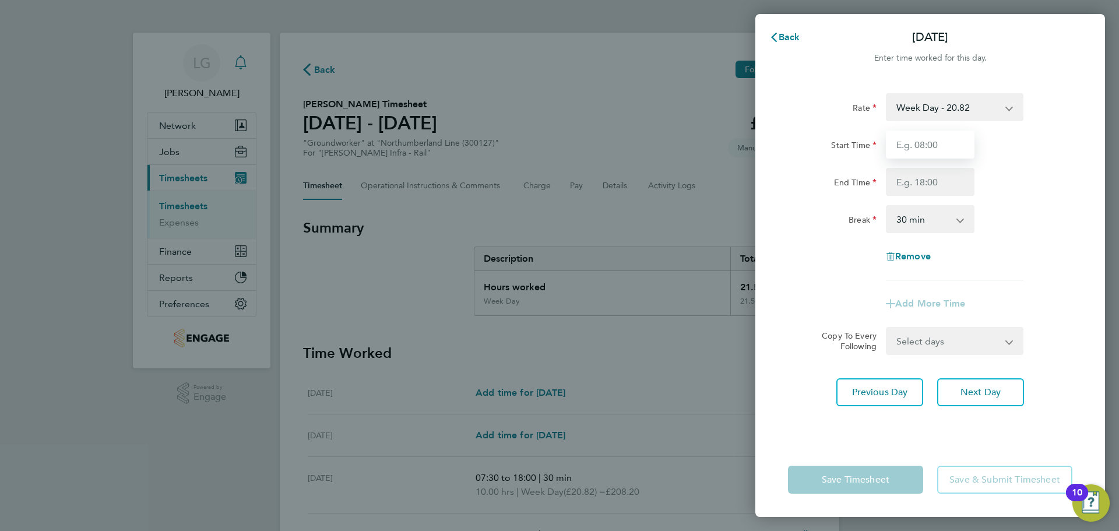
drag, startPoint x: 907, startPoint y: 135, endPoint x: 928, endPoint y: 157, distance: 30.1
click at [907, 135] on input "Start Time" at bounding box center [930, 145] width 89 height 28
type input "07:30"
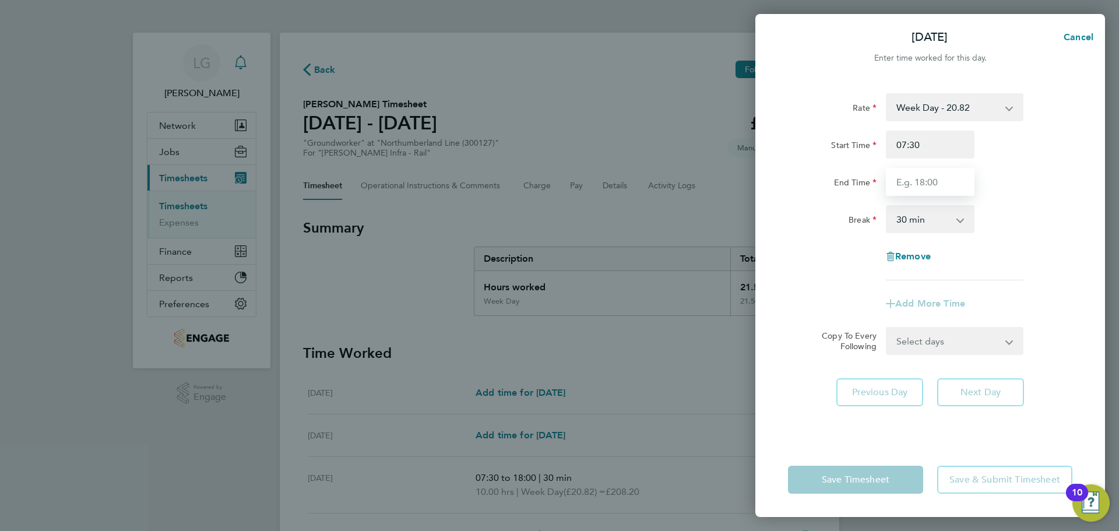
drag, startPoint x: 927, startPoint y: 184, endPoint x: 938, endPoint y: 196, distance: 16.5
click at [927, 184] on input "End Time" at bounding box center [930, 182] width 89 height 28
type input "17:30"
click at [1027, 196] on div "Rate Week Day - 20.82 Bank Holidays - 31.23 Weekend - 27.06 Nights - 23.94 Star…" at bounding box center [930, 186] width 285 height 187
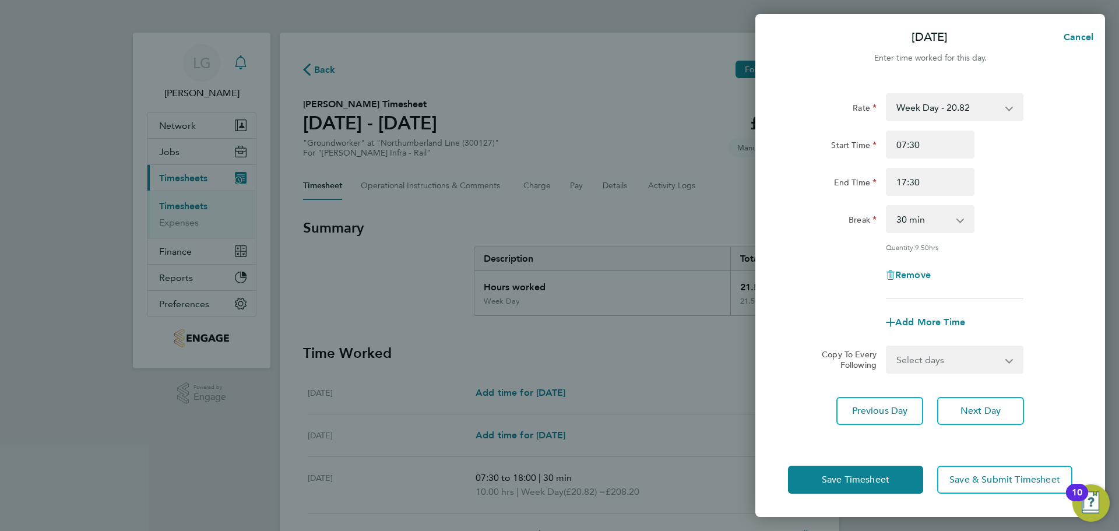
drag, startPoint x: 984, startPoint y: 357, endPoint x: 979, endPoint y: 370, distance: 13.5
click at [984, 357] on select "Select days Day Thursday Friday" at bounding box center [948, 360] width 122 height 26
select select "DAY"
click at [887, 347] on select "Select days Day Thursday Friday" at bounding box center [948, 360] width 122 height 26
select select "2025-08-22"
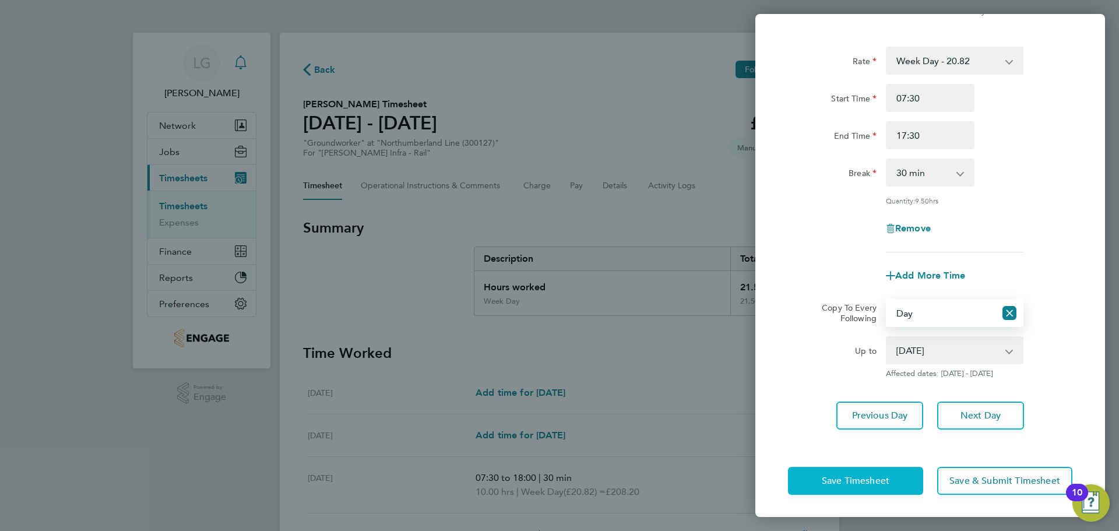
click at [854, 480] on span "Save Timesheet" at bounding box center [856, 481] width 68 height 12
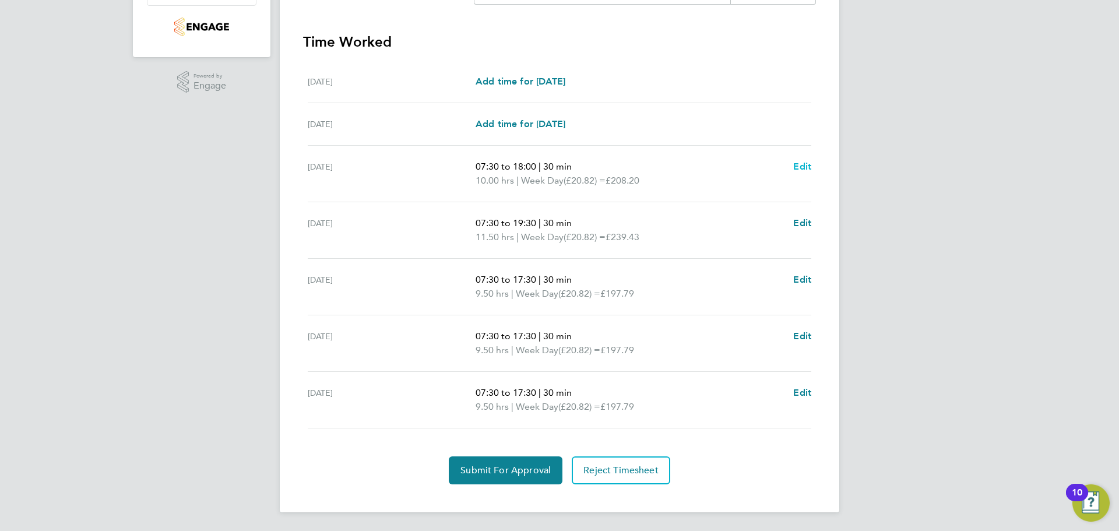
click at [802, 164] on span "Edit" at bounding box center [802, 166] width 18 height 11
select select "30"
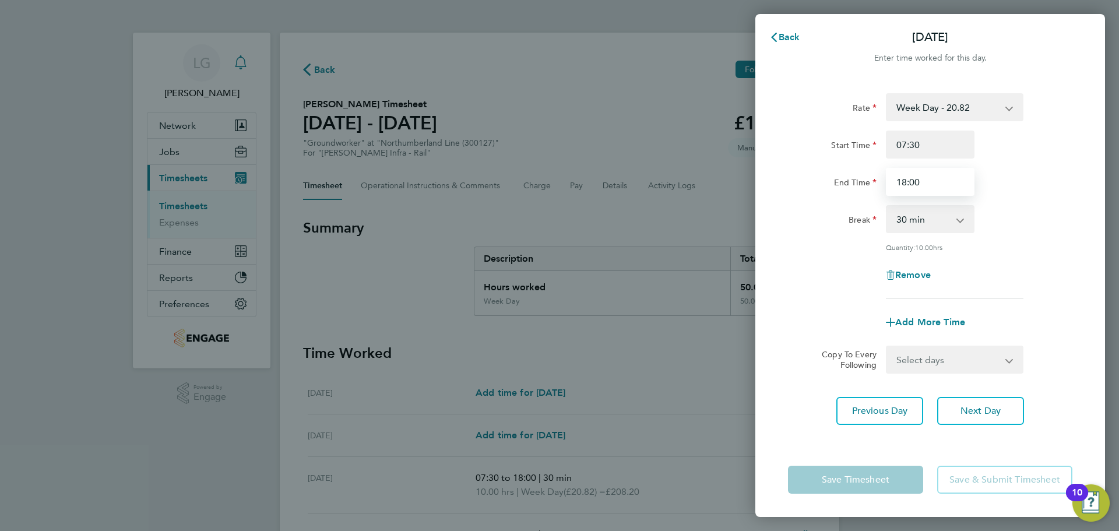
click at [904, 180] on input "18:00" at bounding box center [930, 182] width 89 height 28
type input "20:00"
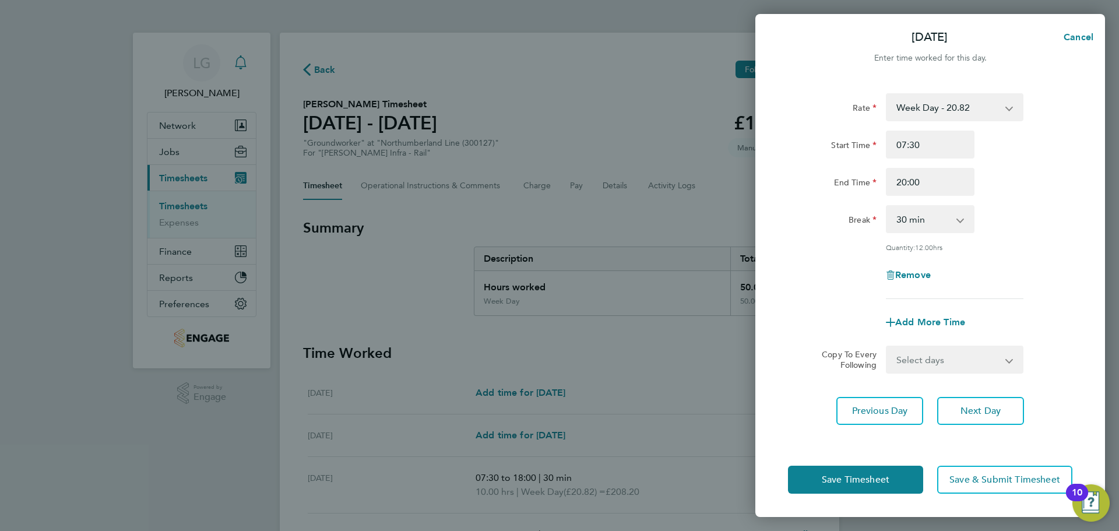
click at [806, 325] on div "Add More Time" at bounding box center [931, 322] width 294 height 28
click at [855, 487] on button "Save Timesheet" at bounding box center [855, 480] width 135 height 28
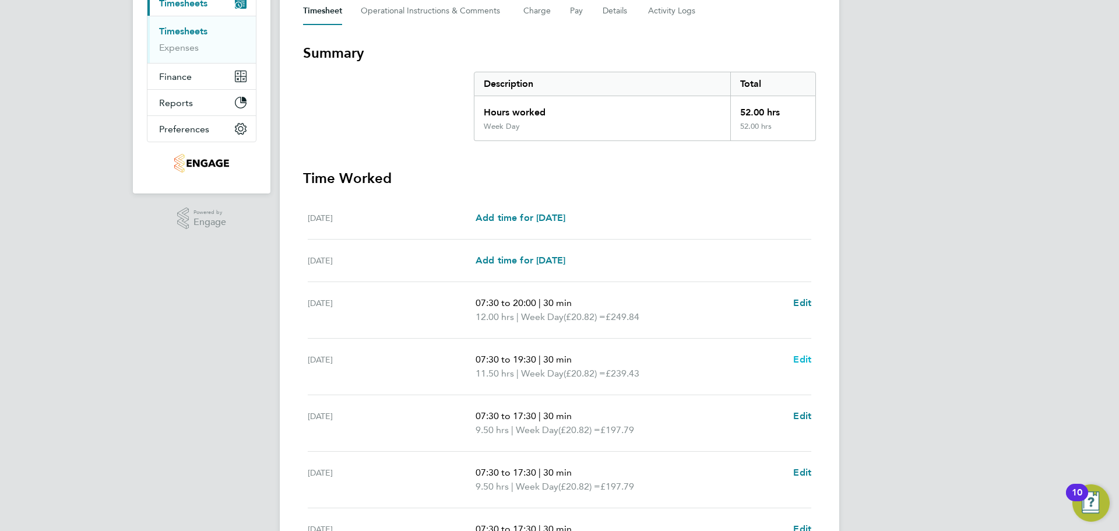
click at [802, 361] on span "Edit" at bounding box center [802, 359] width 18 height 11
select select "30"
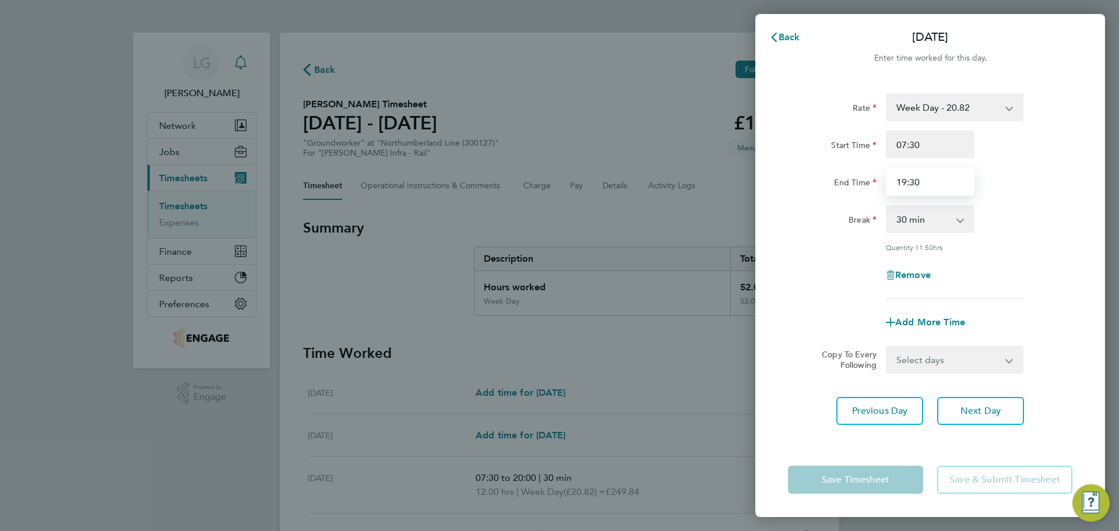
click at [931, 184] on input "19:30" at bounding box center [930, 182] width 89 height 28
type input "19:00"
click at [891, 485] on app-form-button "Save Timesheet" at bounding box center [859, 480] width 142 height 28
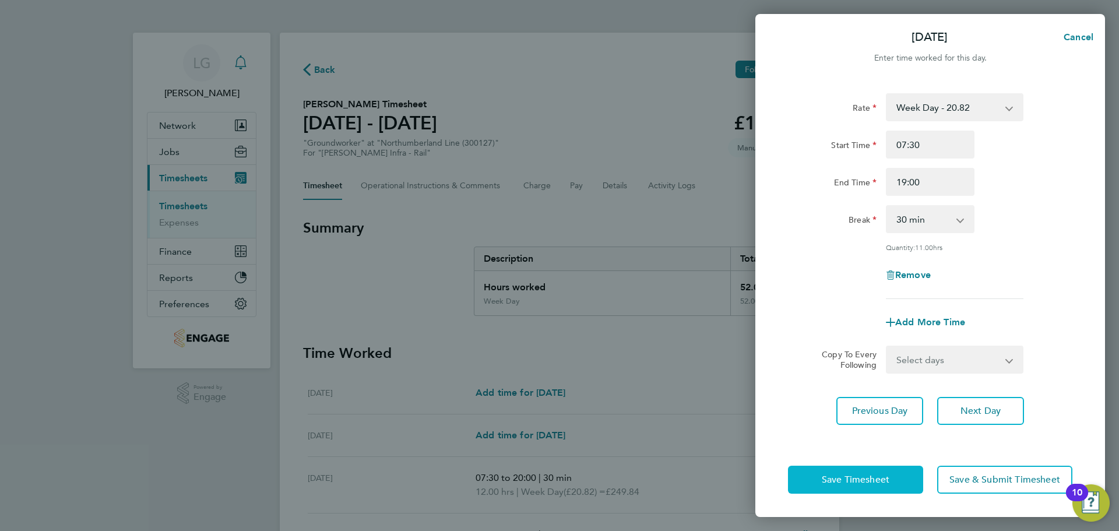
click at [820, 479] on button "Save Timesheet" at bounding box center [855, 480] width 135 height 28
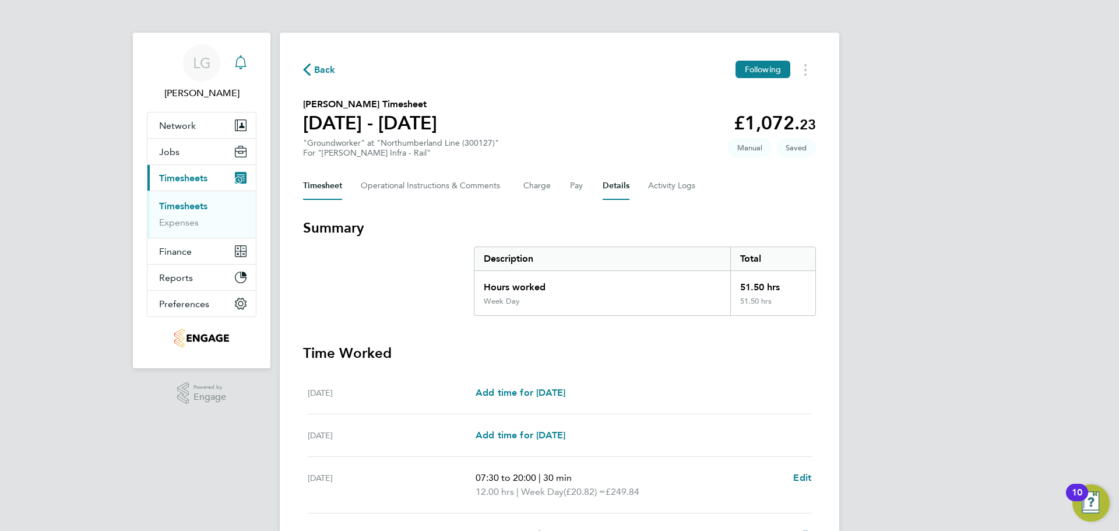
click at [620, 182] on button "Details" at bounding box center [616, 186] width 27 height 28
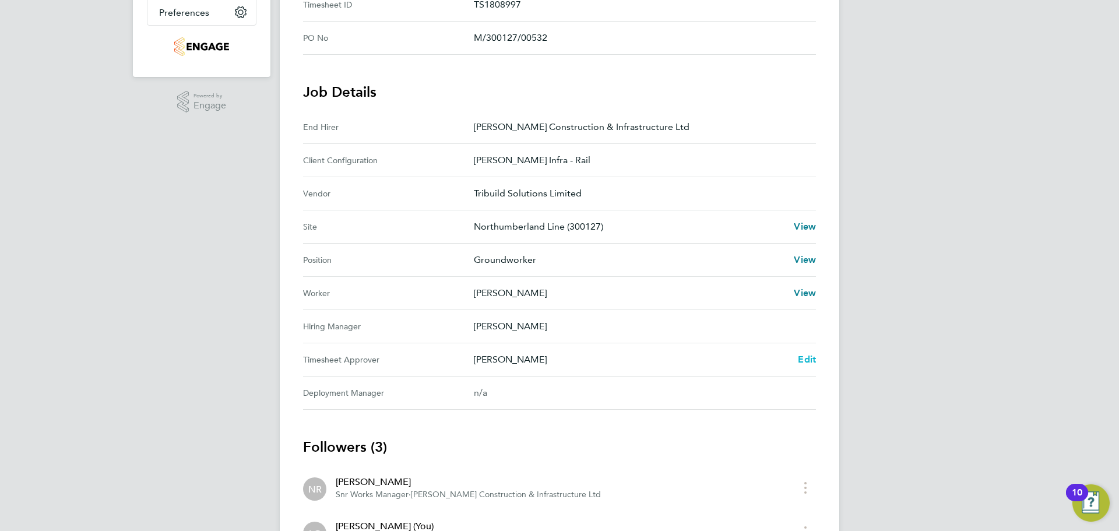
click at [807, 356] on span "Edit" at bounding box center [807, 359] width 18 height 11
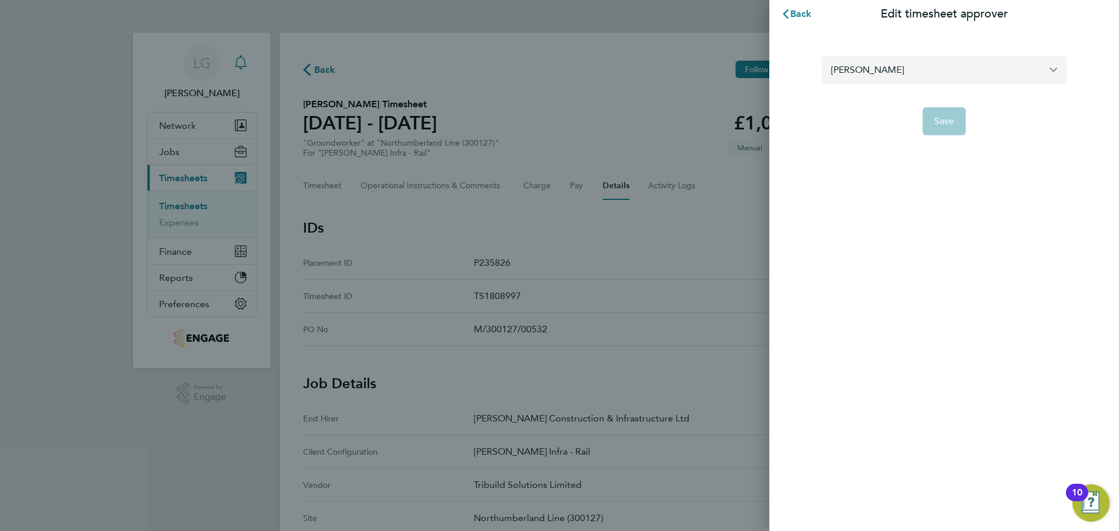
click at [932, 73] on input "Ausra Dedejeva" at bounding box center [944, 69] width 245 height 27
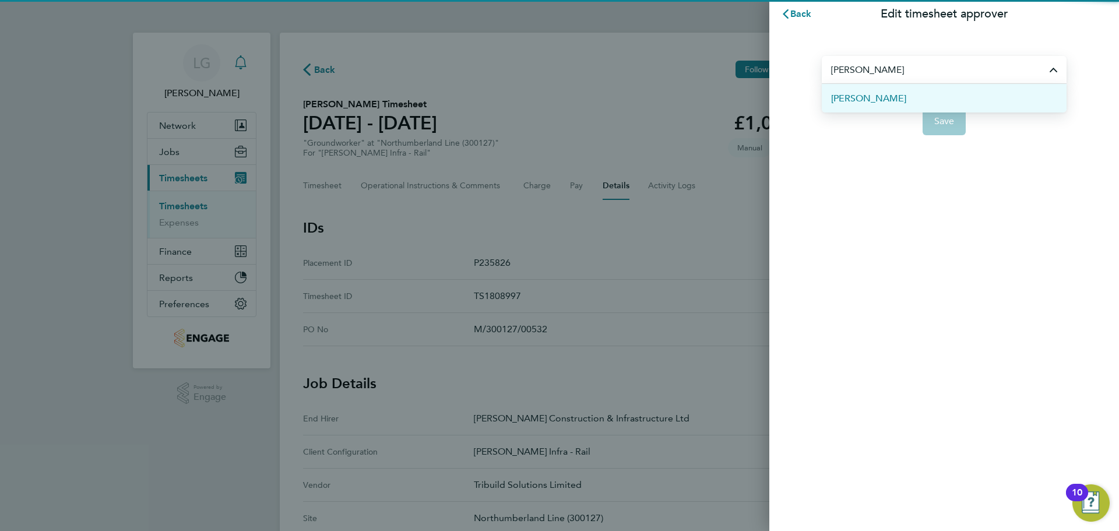
click at [905, 98] on li "[PERSON_NAME]" at bounding box center [944, 98] width 245 height 29
type input "[PERSON_NAME]"
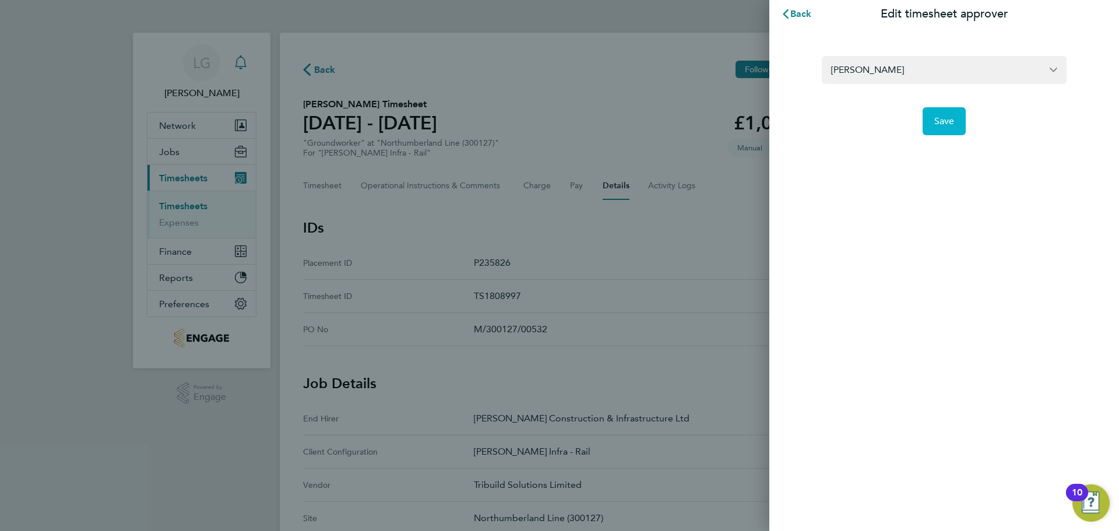
click at [944, 120] on span "Save" at bounding box center [945, 121] width 20 height 12
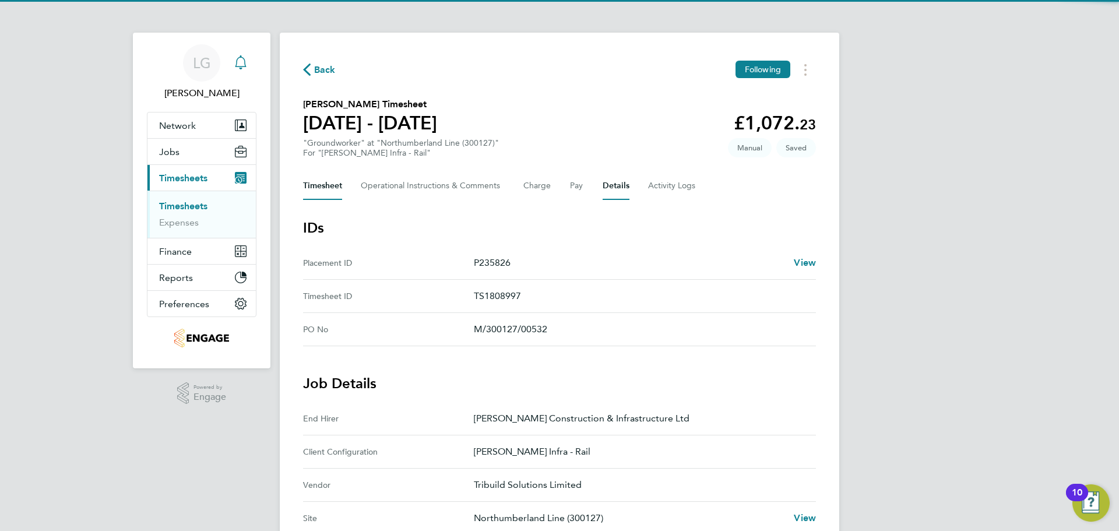
click at [331, 187] on button "Timesheet" at bounding box center [322, 186] width 39 height 28
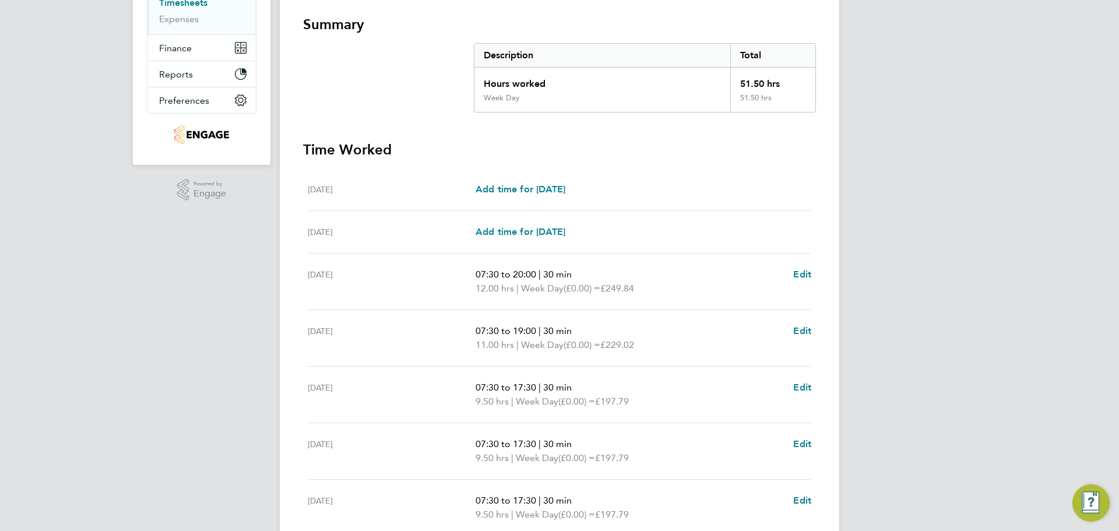
scroll to position [311, 0]
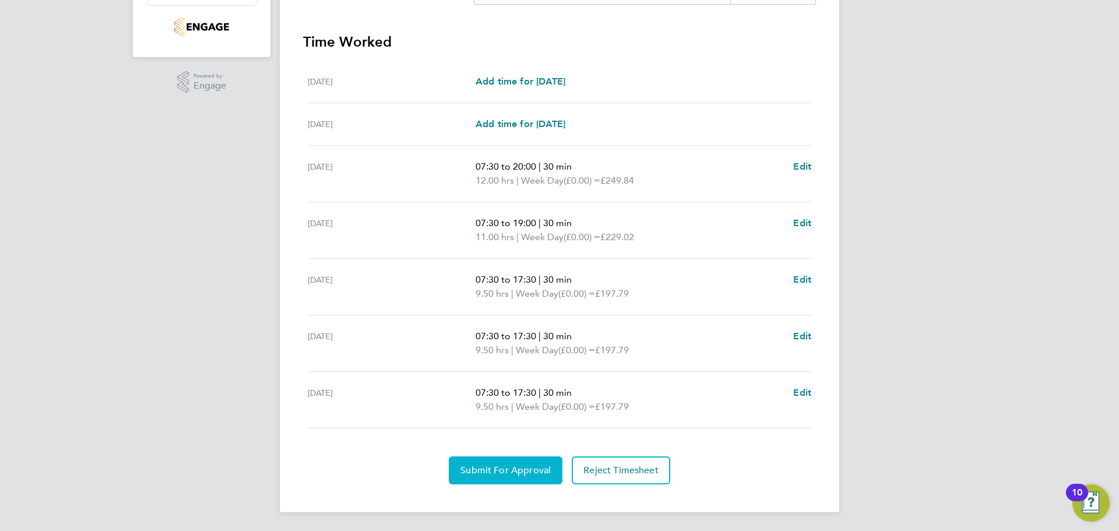
drag, startPoint x: 514, startPoint y: 468, endPoint x: 654, endPoint y: 486, distance: 140.4
click at [515, 468] on span "Submit For Approval" at bounding box center [506, 471] width 90 height 12
click at [82, 258] on div "LG Lee Garrity Notifications Applications: Network Team Members Businesses Site…" at bounding box center [559, 110] width 1119 height 842
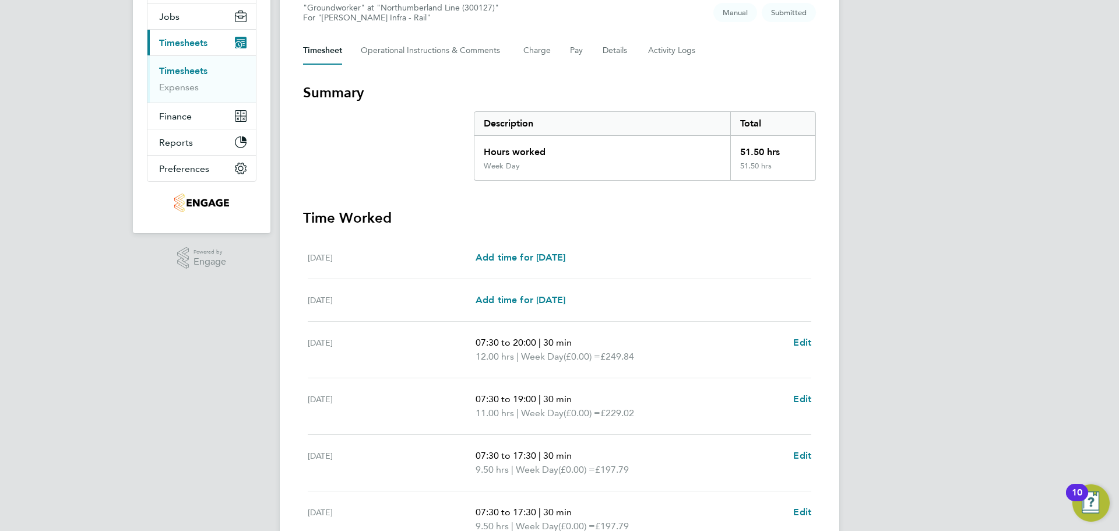
scroll to position [0, 0]
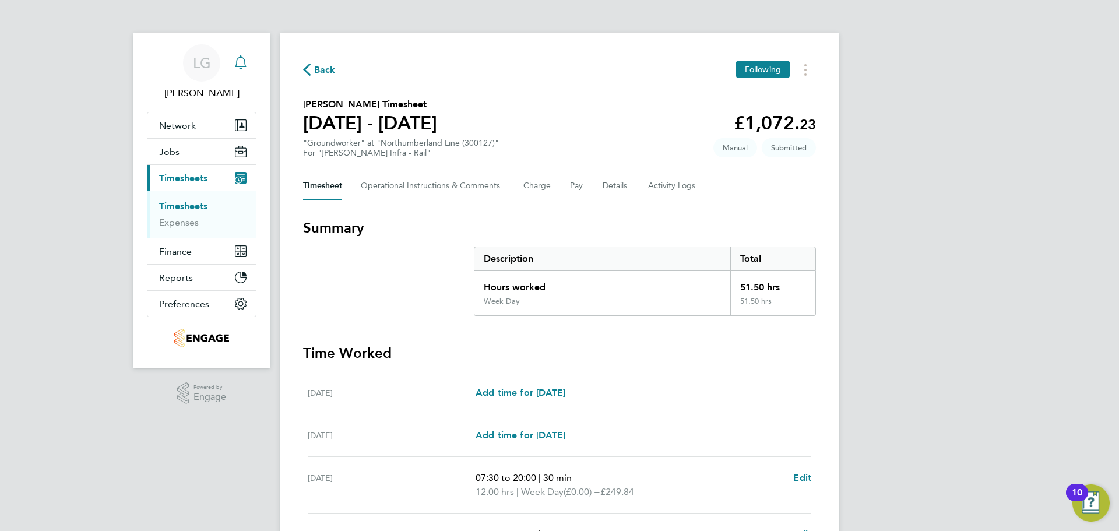
click at [191, 203] on link "Timesheets" at bounding box center [183, 206] width 48 height 11
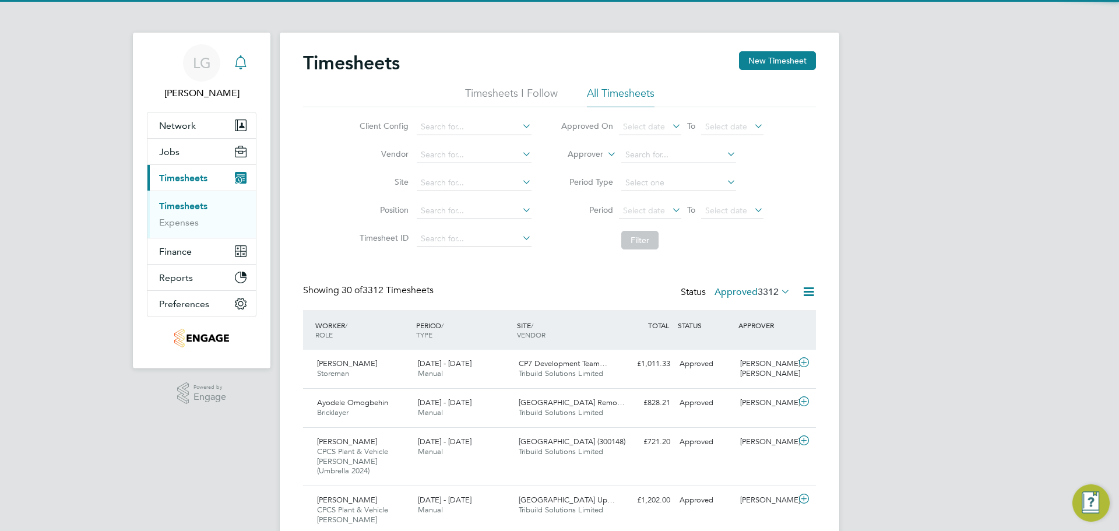
scroll to position [39, 101]
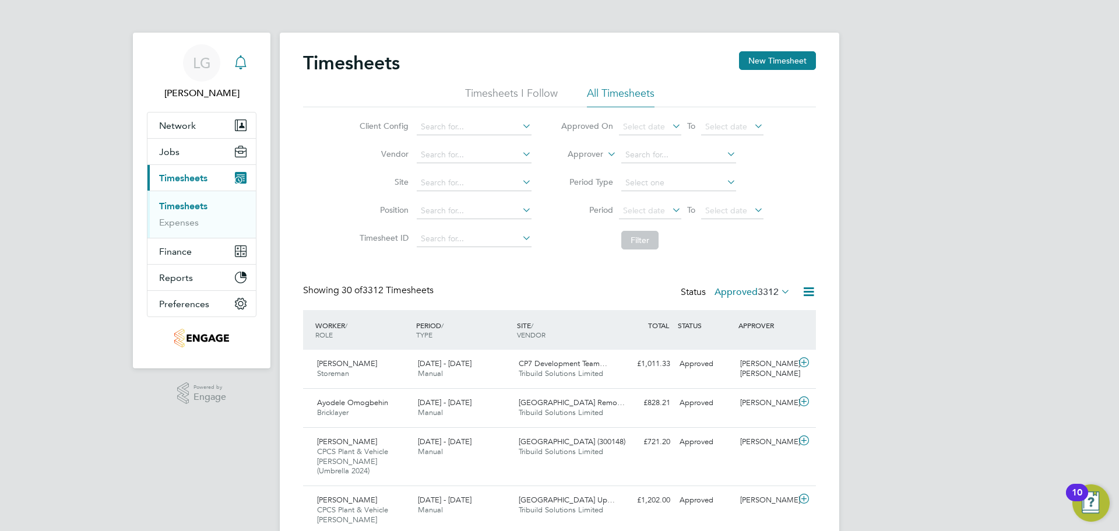
click at [779, 59] on button "New Timesheet" at bounding box center [777, 60] width 77 height 19
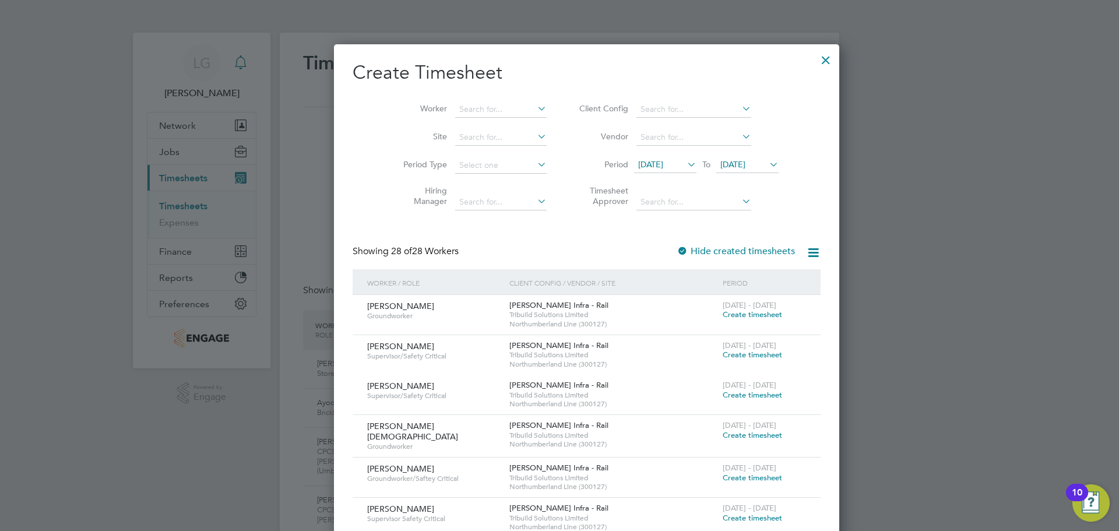
click at [723, 313] on span "Create timesheet" at bounding box center [752, 315] width 59 height 10
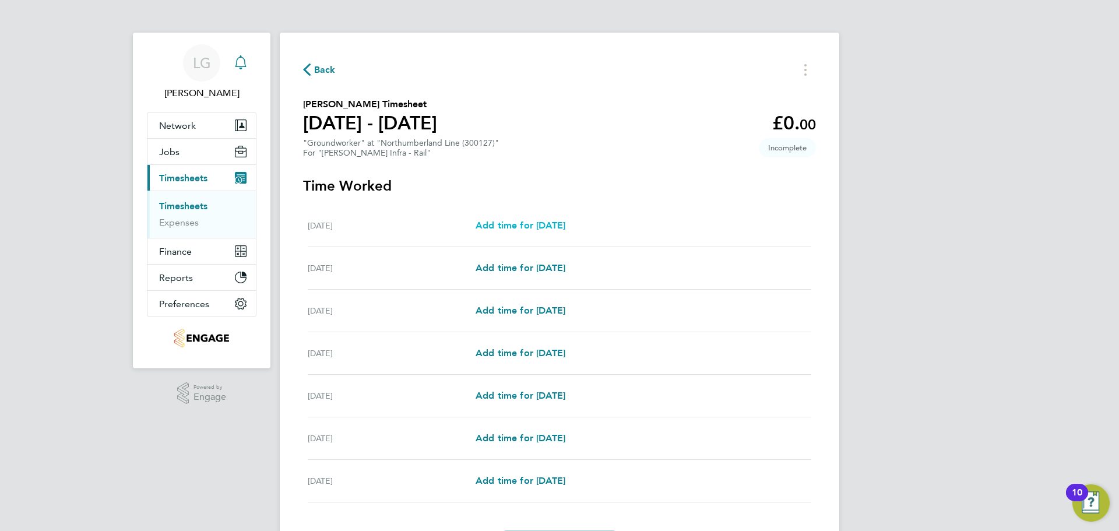
click at [550, 227] on span "Add time for Sat 16 Aug" at bounding box center [521, 225] width 90 height 11
select select "30"
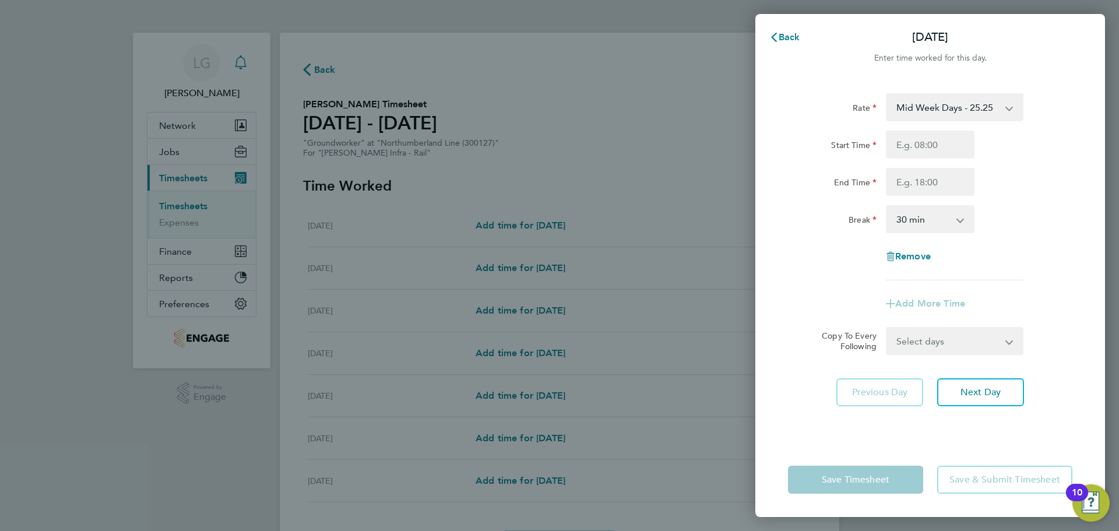
click at [944, 114] on select "Mid Week Days - 25.25 Mid Week Nights - 29.03 Xmas & NY - 50.20 Bank Holiday - …" at bounding box center [947, 107] width 121 height 26
select select "30"
click at [937, 138] on input "Start Time" at bounding box center [930, 145] width 89 height 28
type input "07:30"
click at [932, 182] on input "End Time" at bounding box center [930, 182] width 89 height 28
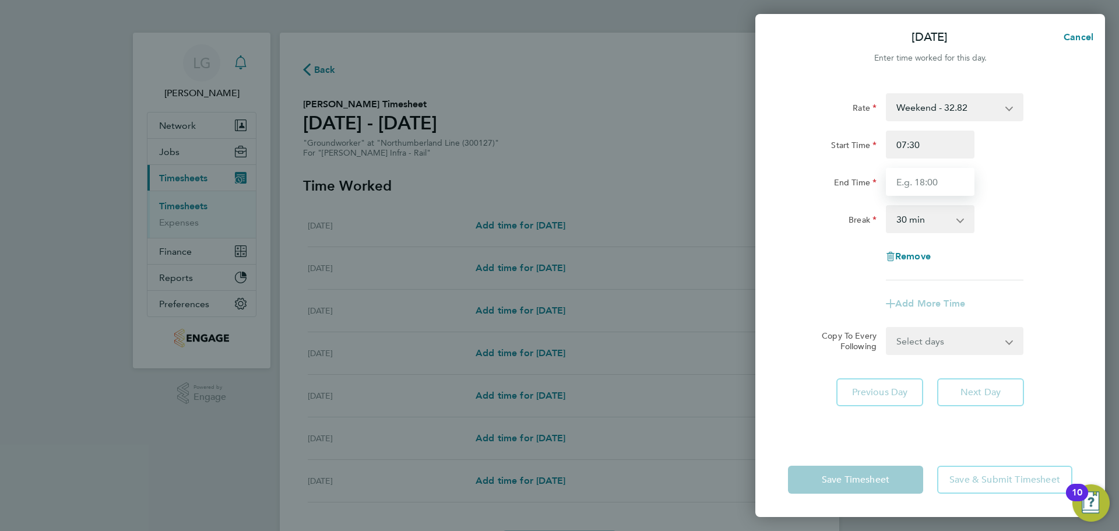
type input "17:30"
click at [1020, 178] on div "End Time 17:30" at bounding box center [931, 182] width 294 height 28
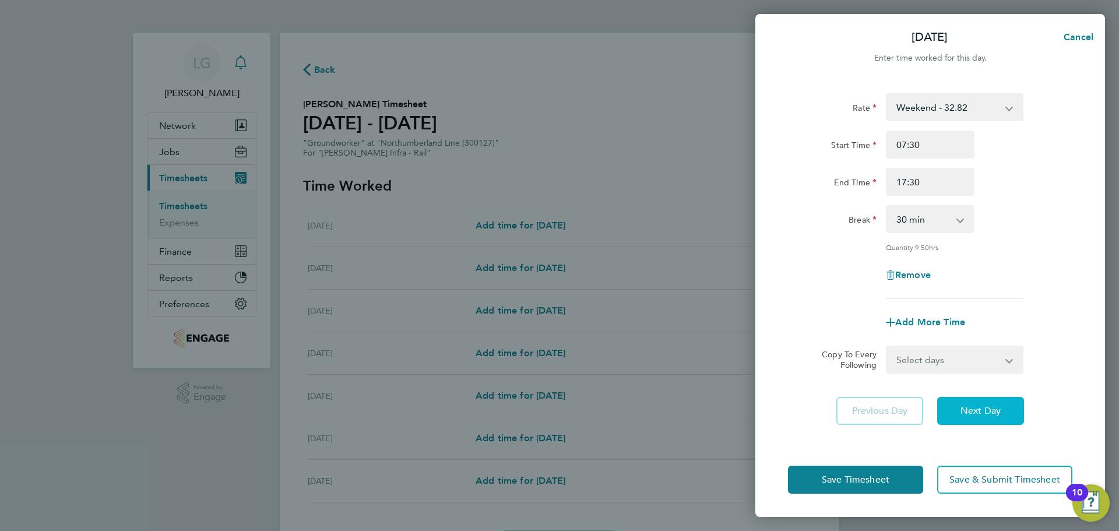
click at [992, 409] on span "Next Day" at bounding box center [981, 411] width 40 height 12
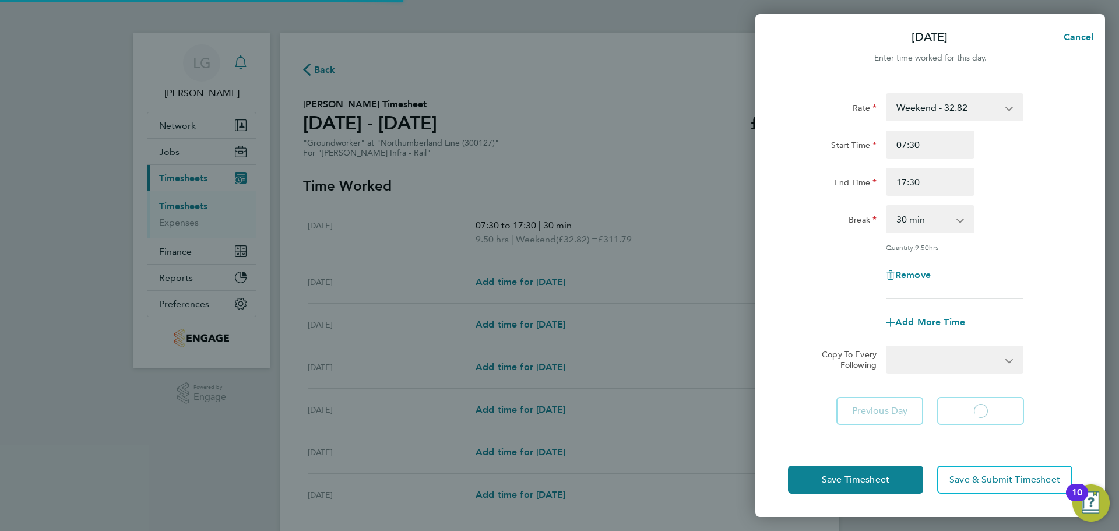
select select "30"
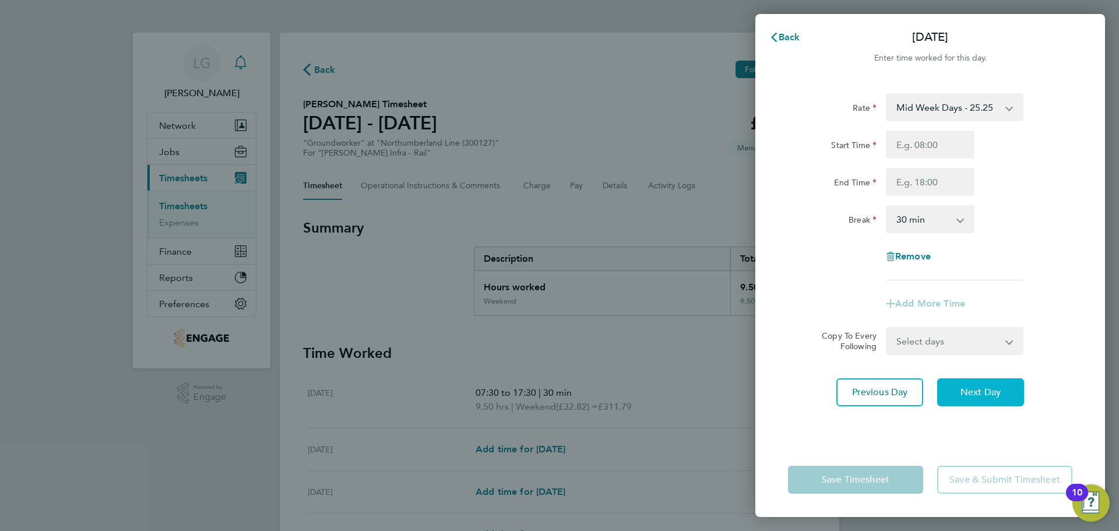
click at [989, 392] on span "Next Day" at bounding box center [981, 393] width 40 height 12
select select "30"
click at [921, 139] on input "Start Time" at bounding box center [930, 145] width 89 height 28
type input "07:30"
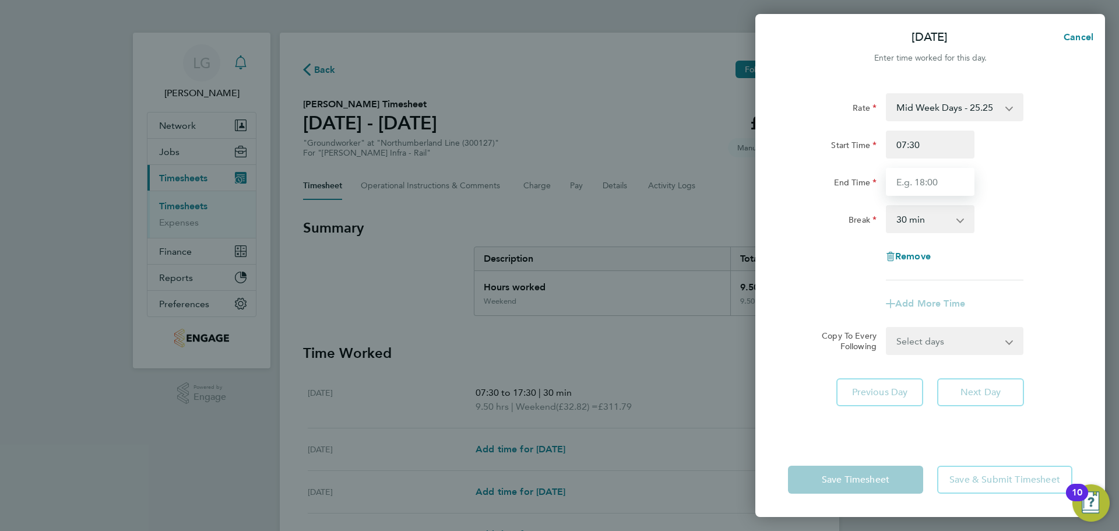
click at [925, 182] on input "End Time" at bounding box center [930, 182] width 89 height 28
type input "17:30"
click at [939, 327] on form "Rate Mid Week Days - 25.25 Mid Week Nights - 29.03 Xmas & NY - 50.20 Bank Holid…" at bounding box center [930, 224] width 285 height 262
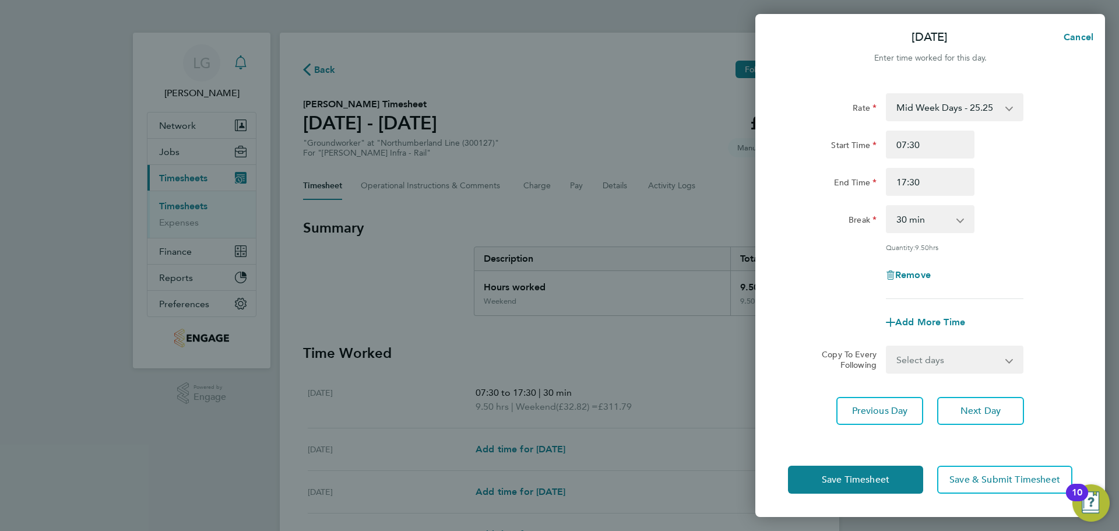
click at [932, 371] on div "Select days Day Tuesday Wednesday Thursday Friday" at bounding box center [955, 360] width 138 height 28
click at [934, 364] on select "Select days Day Tuesday Wednesday Thursday Friday" at bounding box center [948, 360] width 122 height 26
select select "DAY"
click at [887, 347] on select "Select days Day Tuesday Wednesday Thursday Friday" at bounding box center [948, 360] width 122 height 26
select select "2025-08-22"
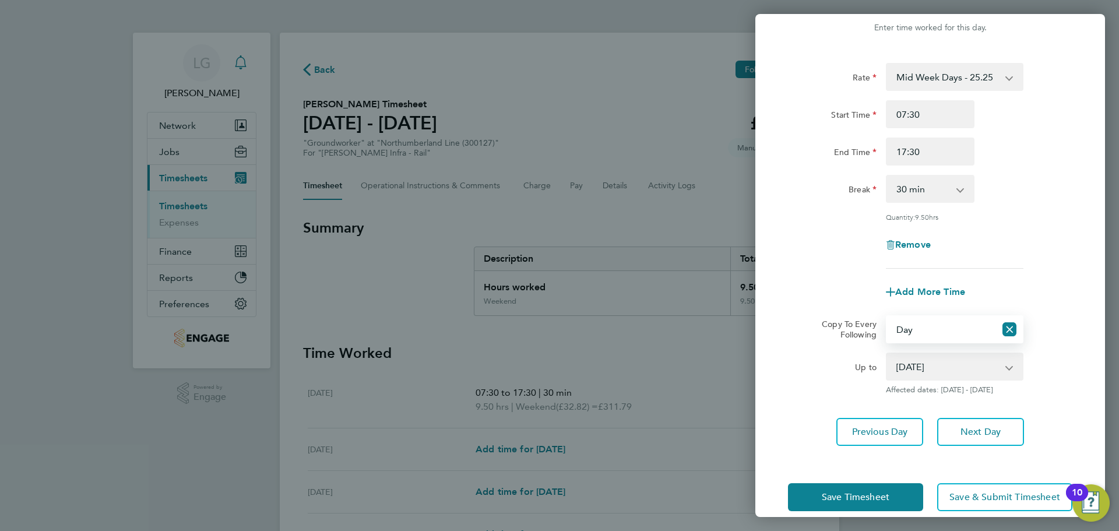
scroll to position [47, 0]
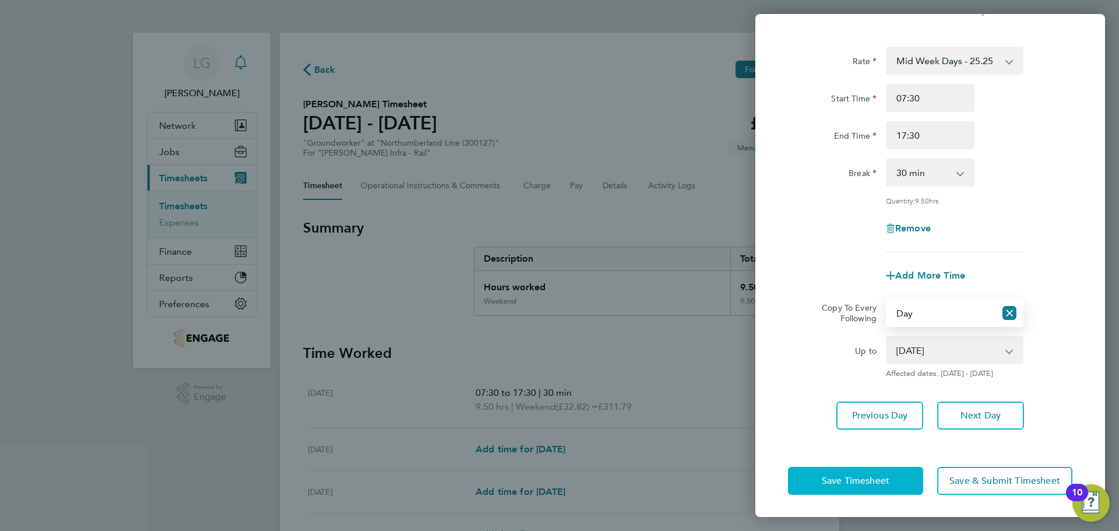
click at [849, 486] on button "Save Timesheet" at bounding box center [855, 481] width 135 height 28
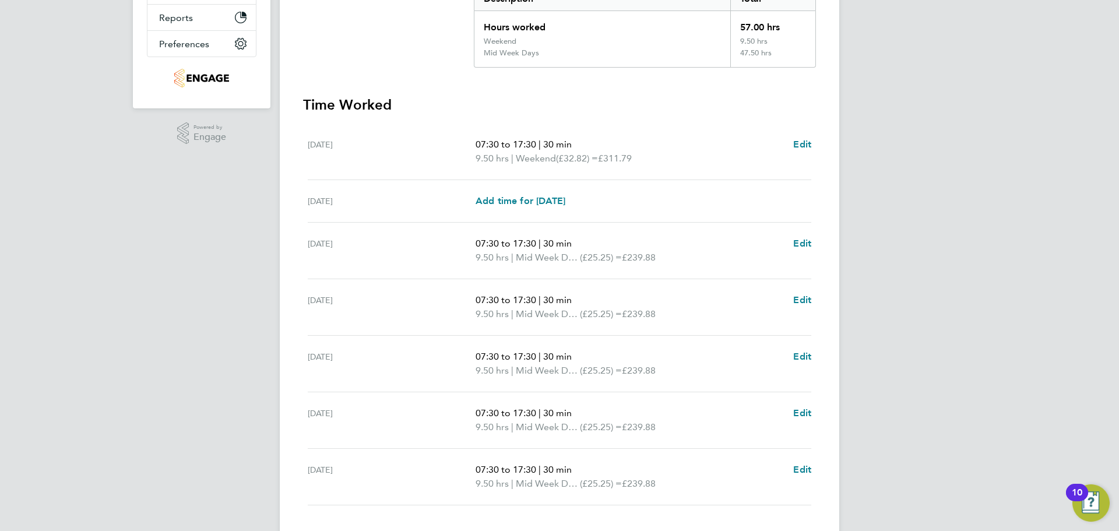
scroll to position [337, 0]
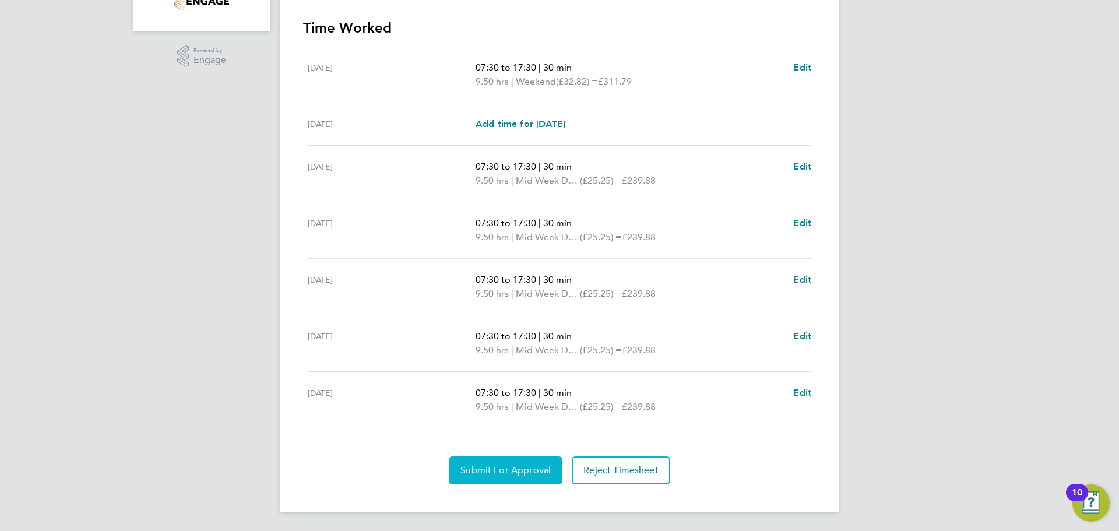
click at [518, 478] on button "Submit For Approval" at bounding box center [506, 470] width 114 height 28
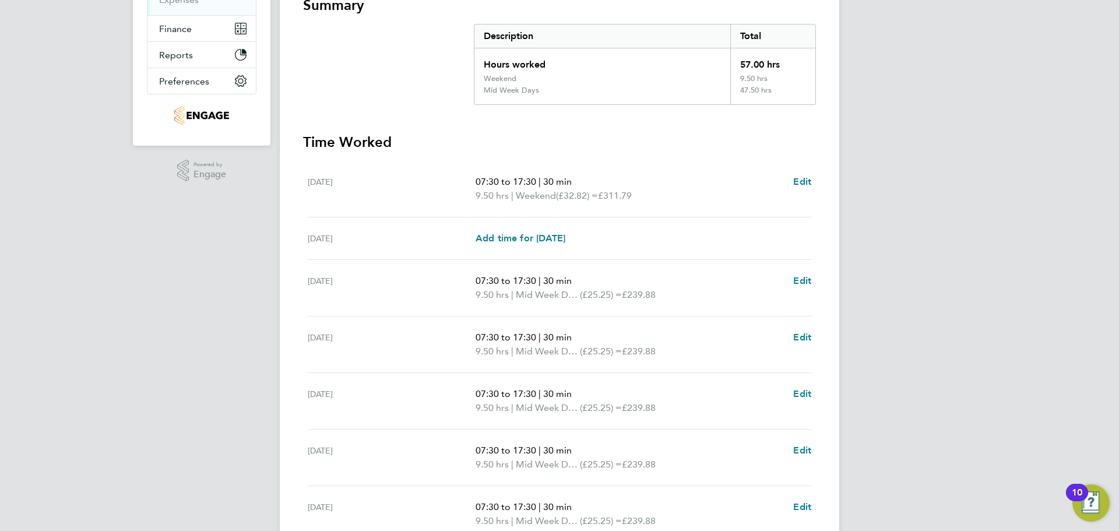
scroll to position [104, 0]
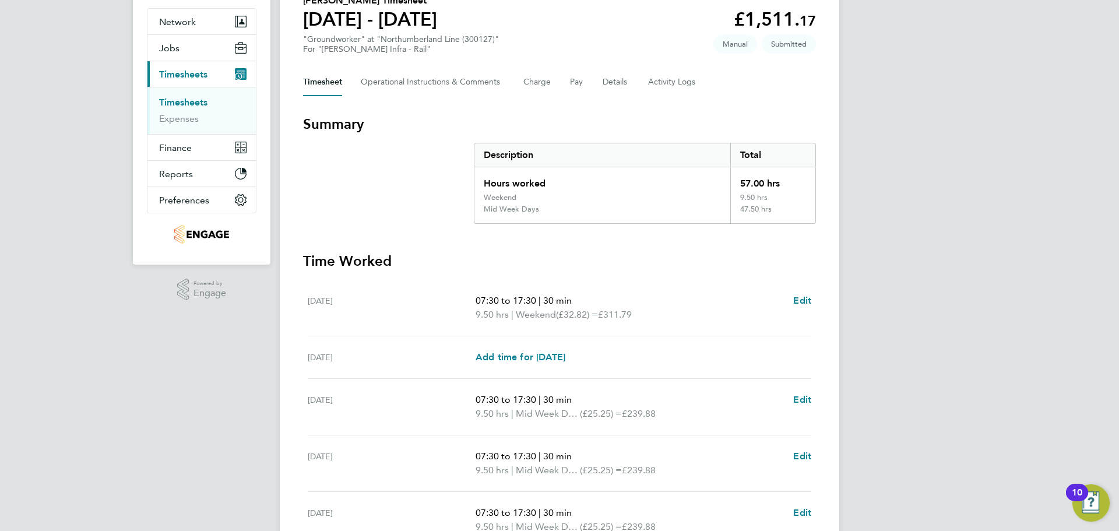
click at [189, 98] on link "Timesheets" at bounding box center [183, 102] width 48 height 11
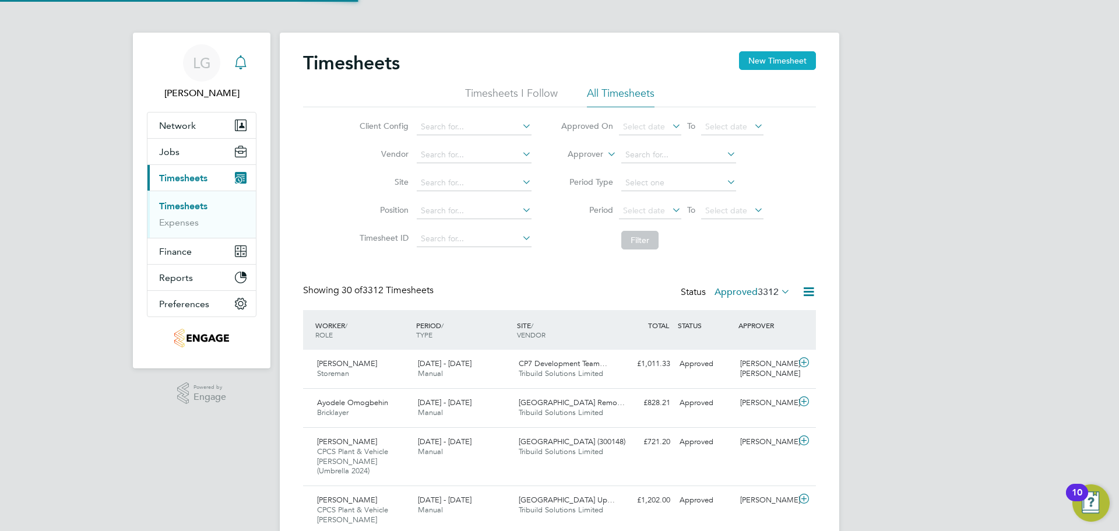
click at [805, 61] on button "New Timesheet" at bounding box center [777, 60] width 77 height 19
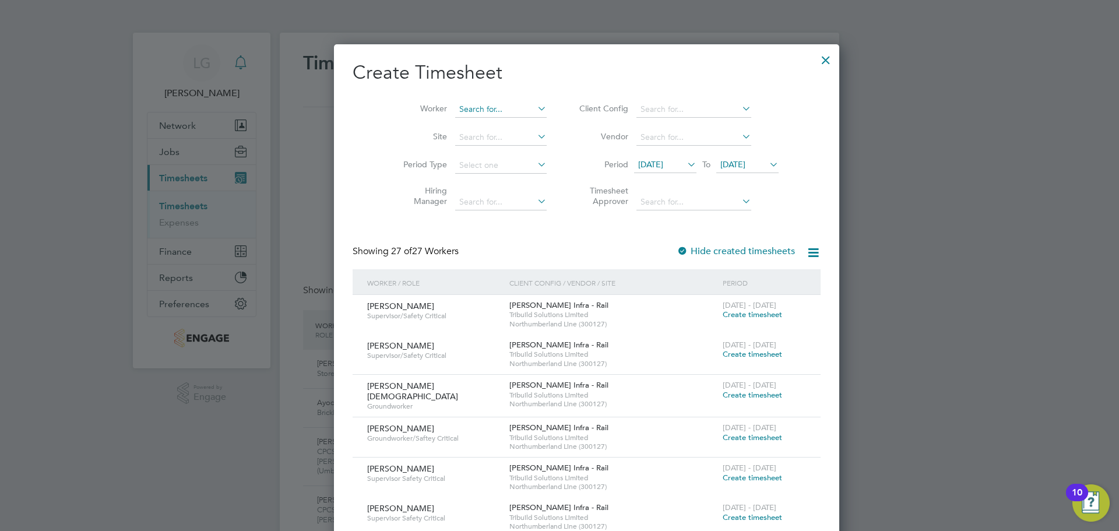
click at [456, 106] on input at bounding box center [501, 109] width 92 height 16
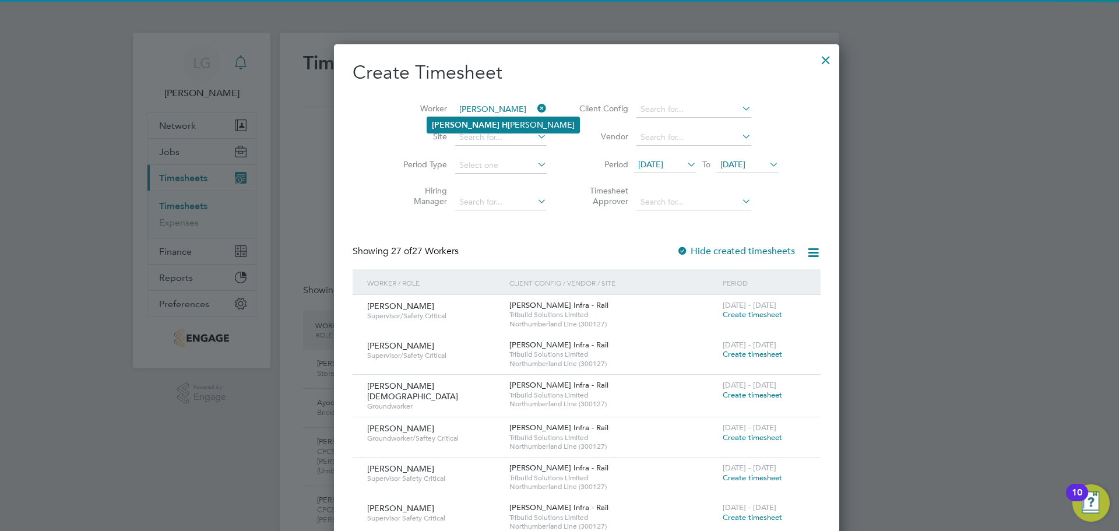
click at [458, 121] on li "Liam H etherington" at bounding box center [503, 125] width 152 height 16
type input "[PERSON_NAME]"
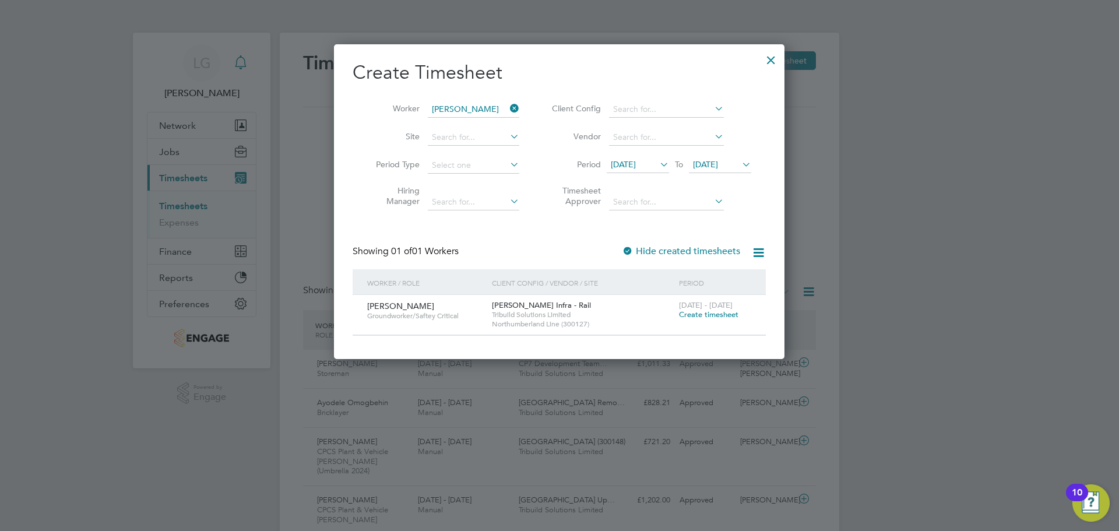
click at [720, 312] on span "Create timesheet" at bounding box center [708, 315] width 59 height 10
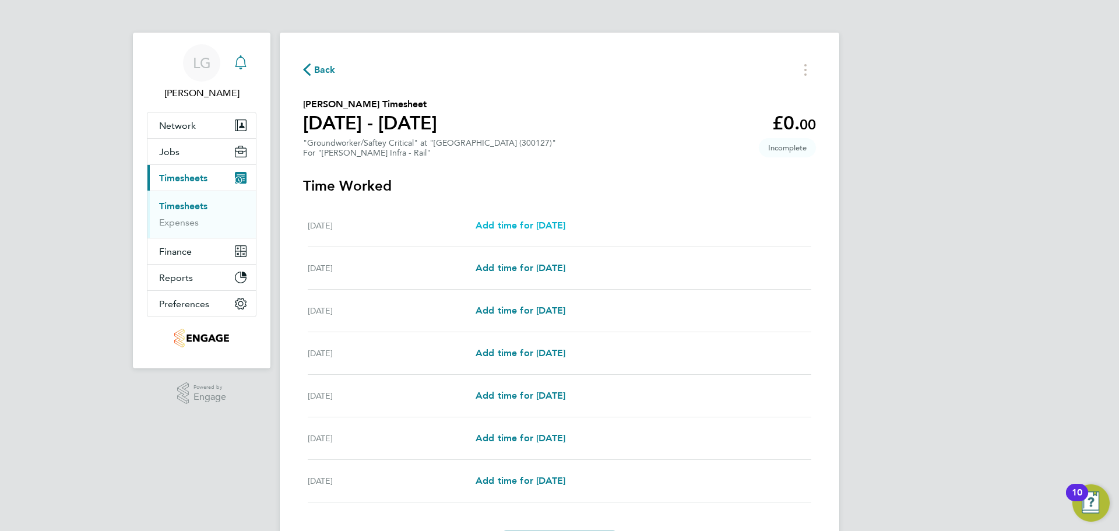
click at [559, 224] on span "Add time for Sat 16 Aug" at bounding box center [521, 225] width 90 height 11
select select "30"
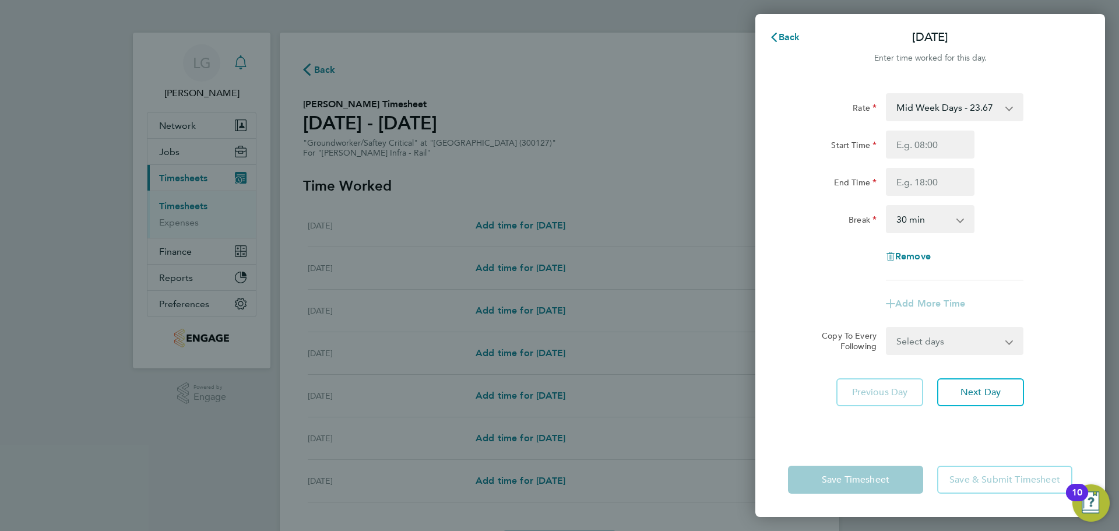
click at [953, 118] on select "Mid Week Days - 23.67 Bank Holidays - 35.50 Mid Week Night - 27.22 Weekend - 30…" at bounding box center [947, 107] width 121 height 26
select select "30"
click at [929, 150] on input "Start Time" at bounding box center [930, 145] width 89 height 28
type input "07:30"
click at [934, 185] on input "End Time" at bounding box center [930, 182] width 89 height 28
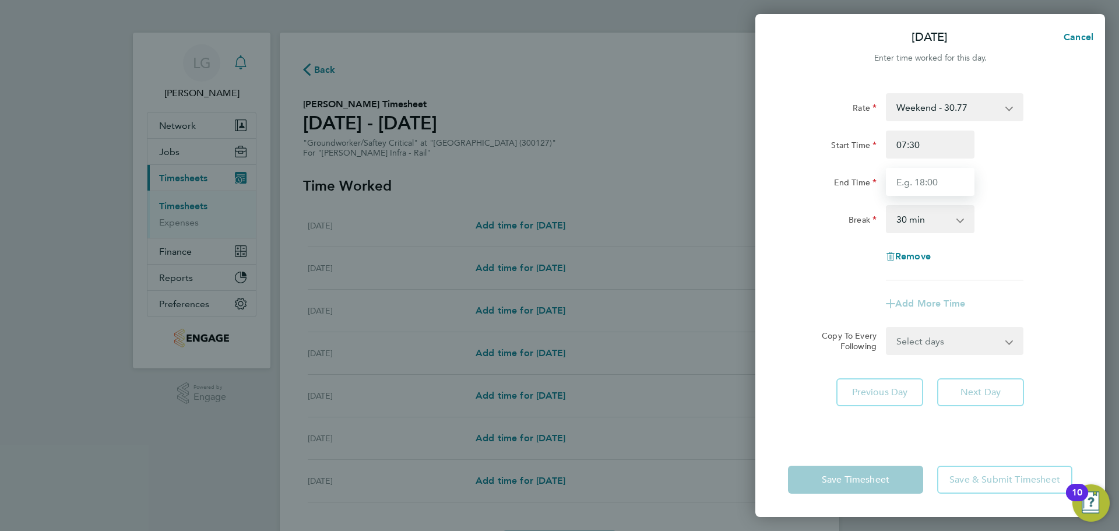
type input "17:30"
click at [1004, 188] on div "End Time 17:30" at bounding box center [931, 182] width 294 height 28
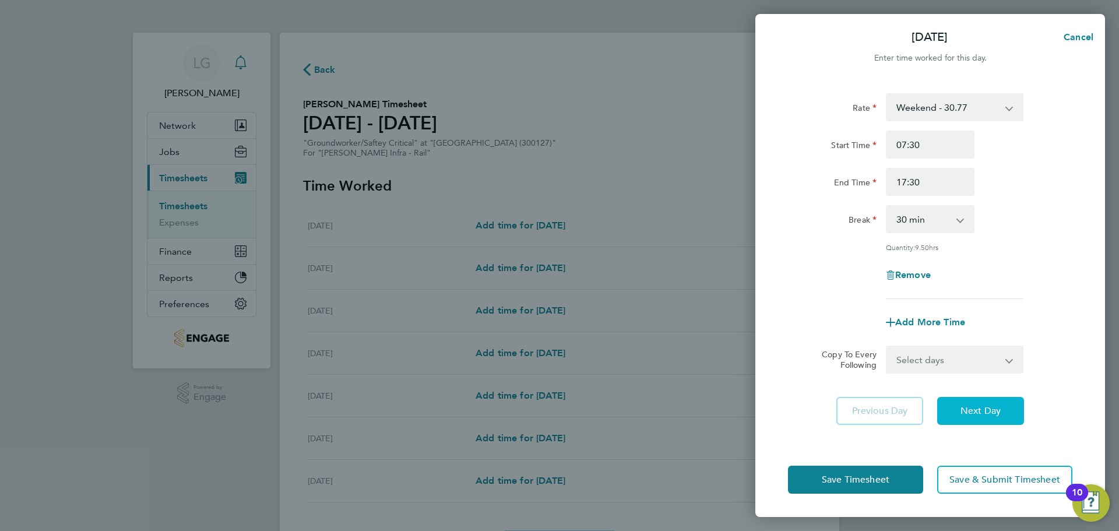
click at [1000, 405] on span "Next Day" at bounding box center [981, 411] width 40 height 12
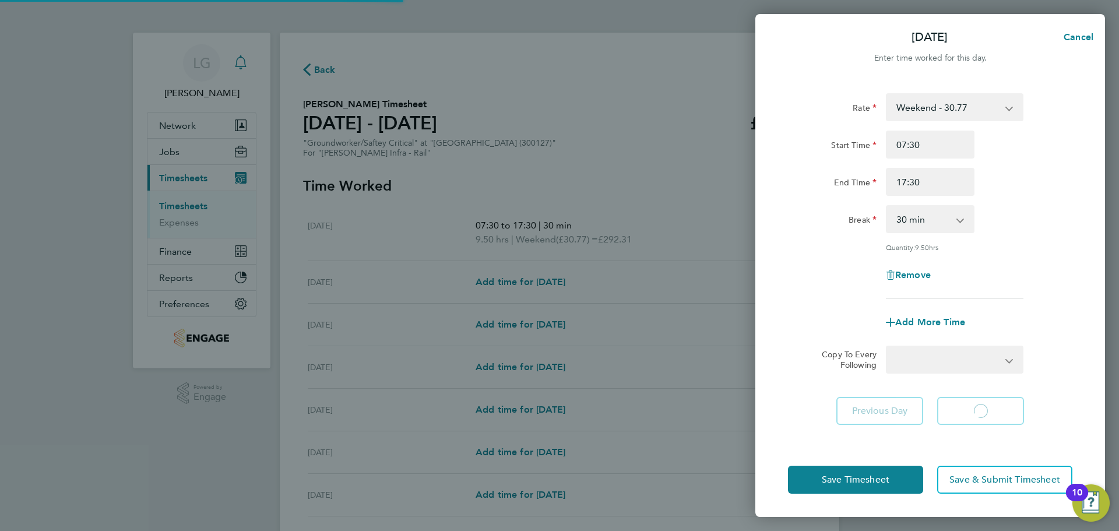
select select "30"
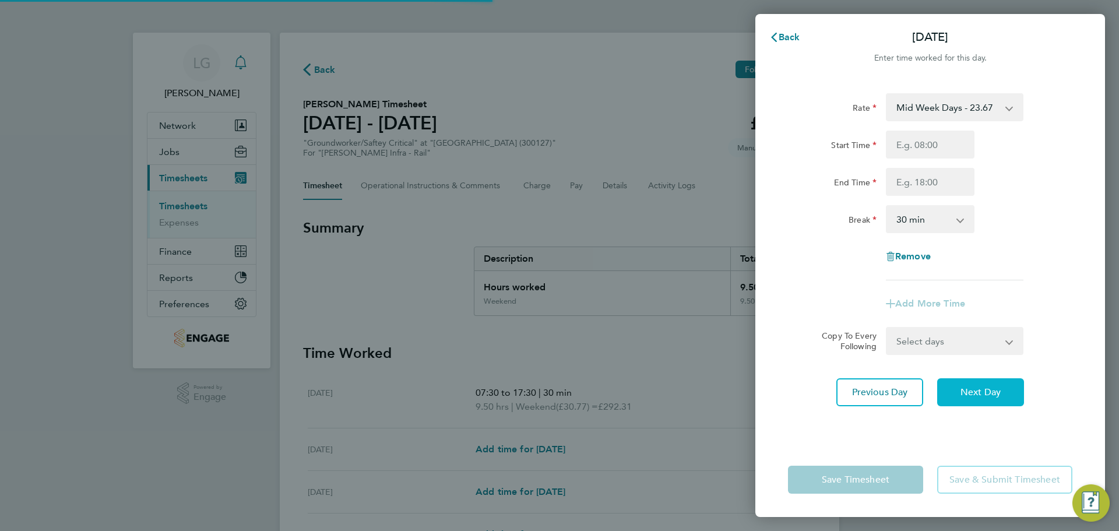
click at [993, 394] on span "Next Day" at bounding box center [981, 393] width 40 height 12
select select "30"
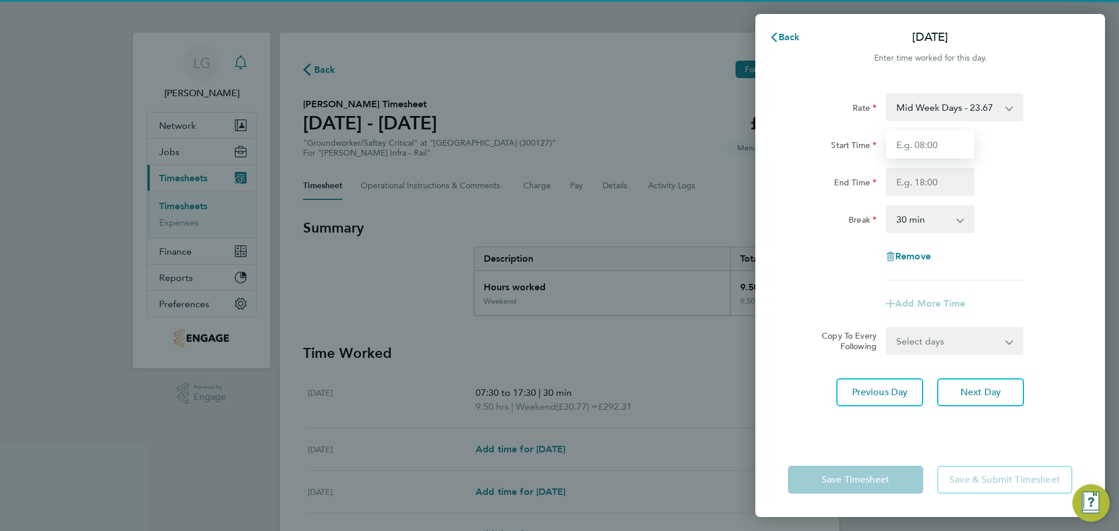
click at [935, 143] on input "Start Time" at bounding box center [930, 145] width 89 height 28
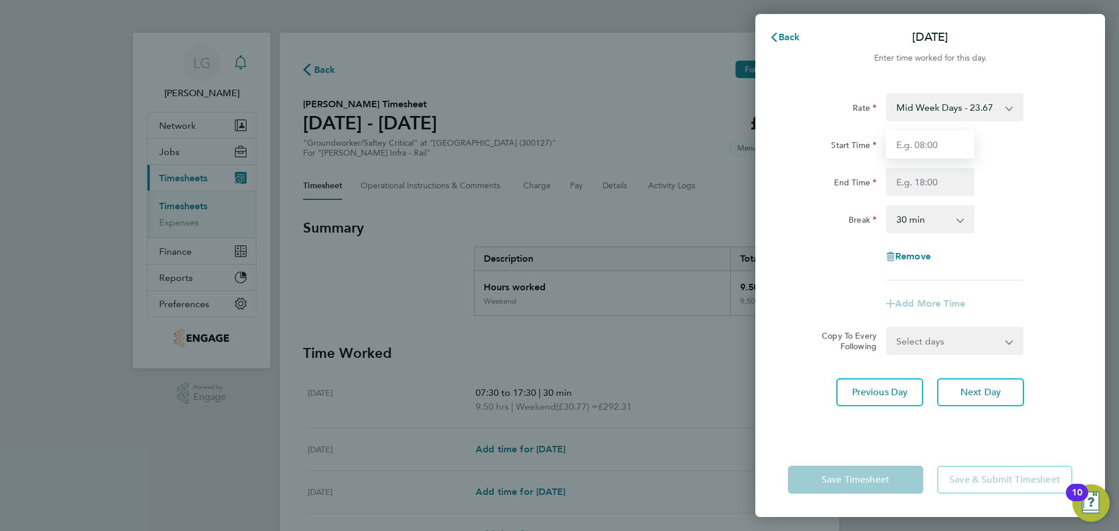
type input "07:30"
click at [930, 183] on input "End Time" at bounding box center [930, 182] width 89 height 28
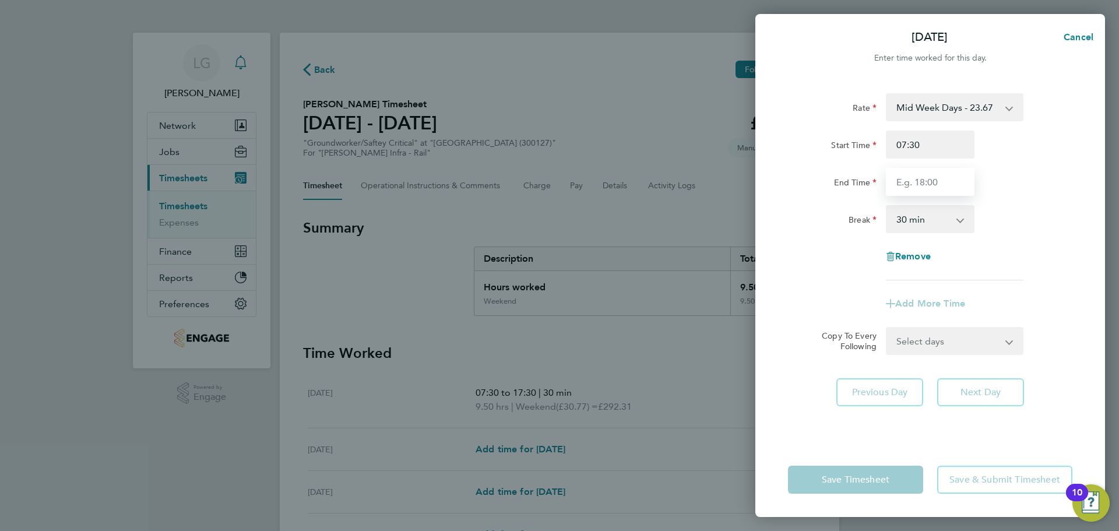
type input "17:30"
click at [1027, 179] on div "End Time 17:30" at bounding box center [931, 182] width 294 height 28
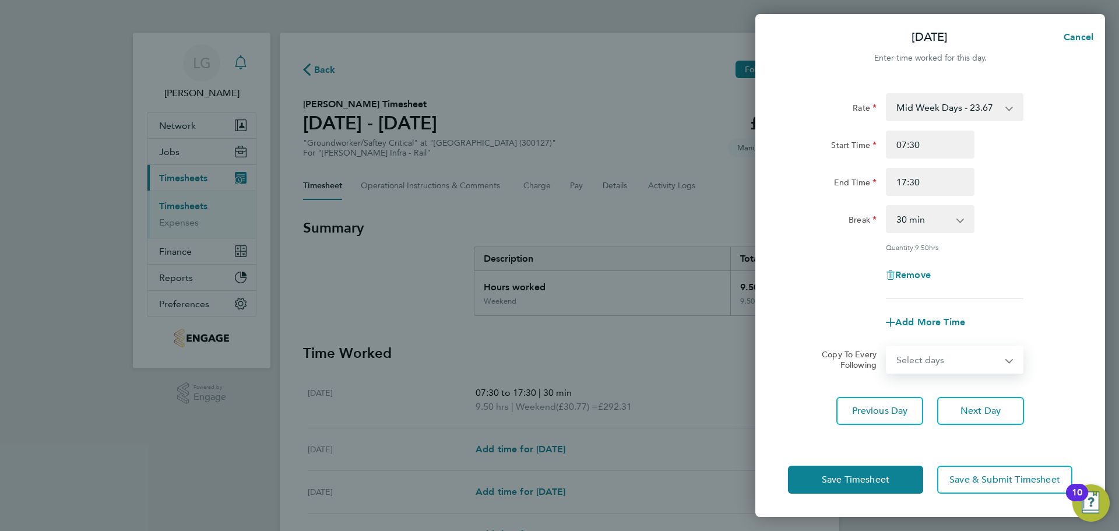
drag, startPoint x: 972, startPoint y: 357, endPoint x: 968, endPoint y: 369, distance: 12.9
click at [972, 357] on select "Select days Day Tuesday Wednesday Thursday Friday" at bounding box center [948, 360] width 122 height 26
select select "DAY"
click at [887, 347] on select "Select days Day Tuesday Wednesday Thursday Friday" at bounding box center [948, 360] width 122 height 26
select select "2025-08-22"
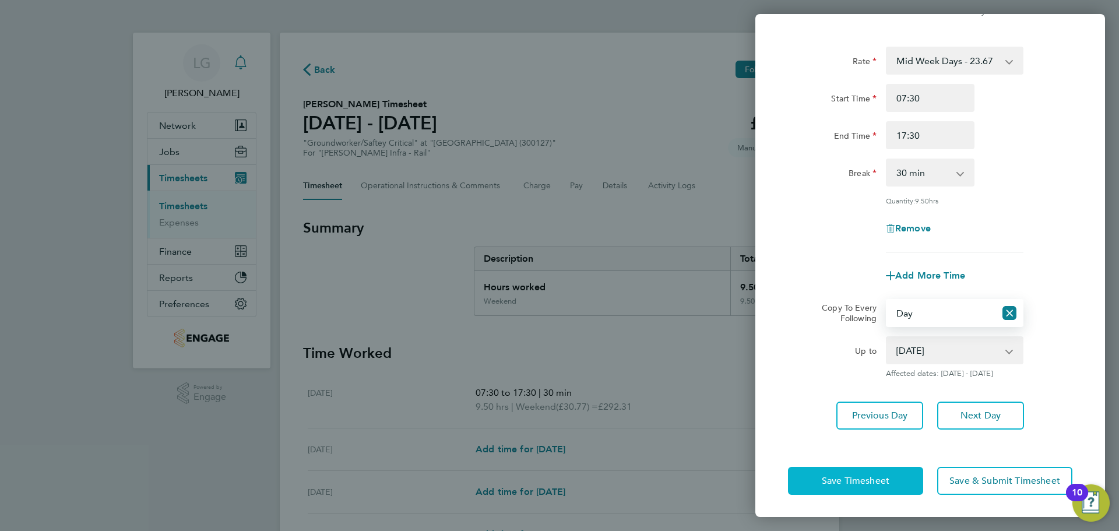
click at [879, 478] on span "Save Timesheet" at bounding box center [856, 481] width 68 height 12
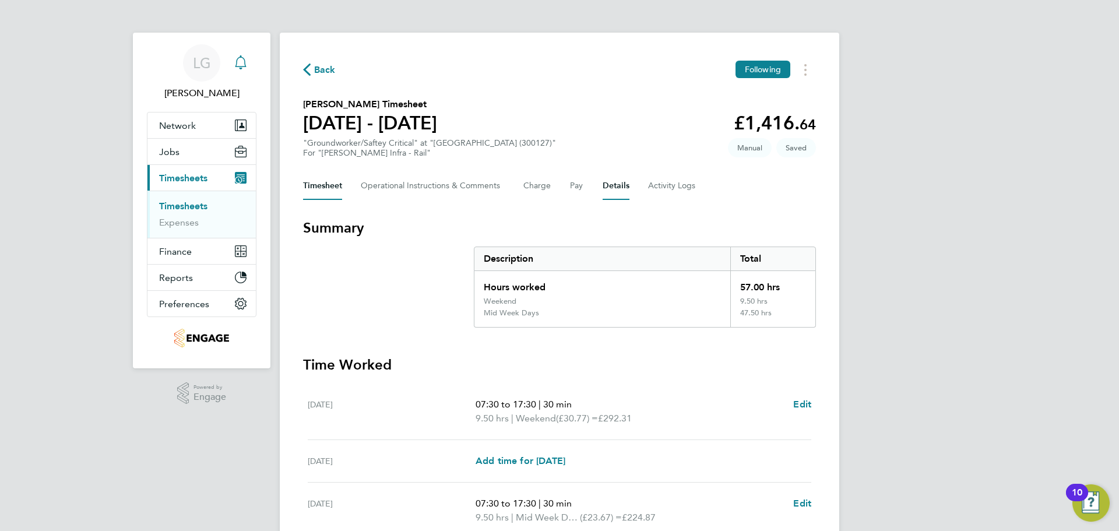
click at [610, 186] on button "Details" at bounding box center [616, 186] width 27 height 28
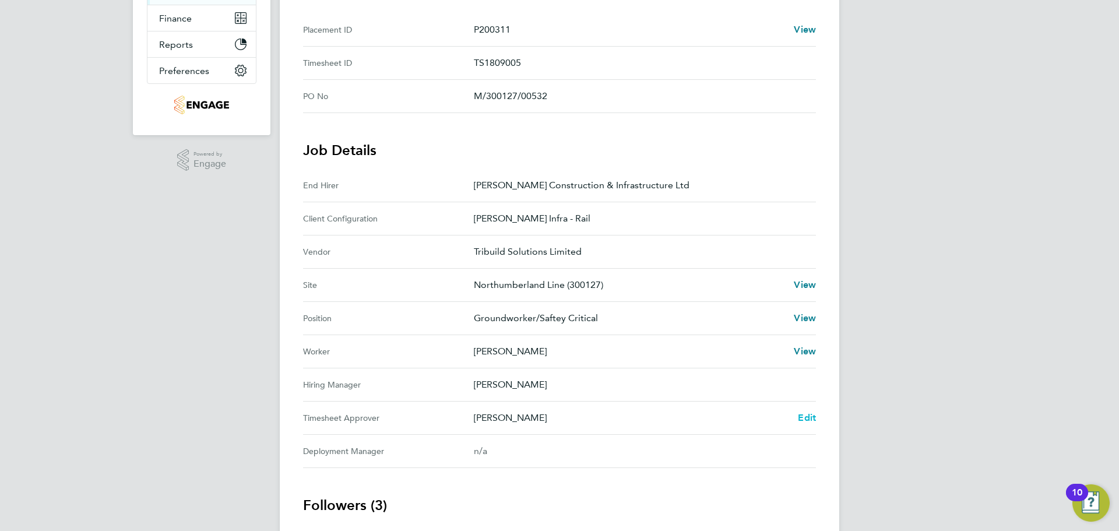
click at [815, 420] on span "Edit" at bounding box center [807, 417] width 18 height 11
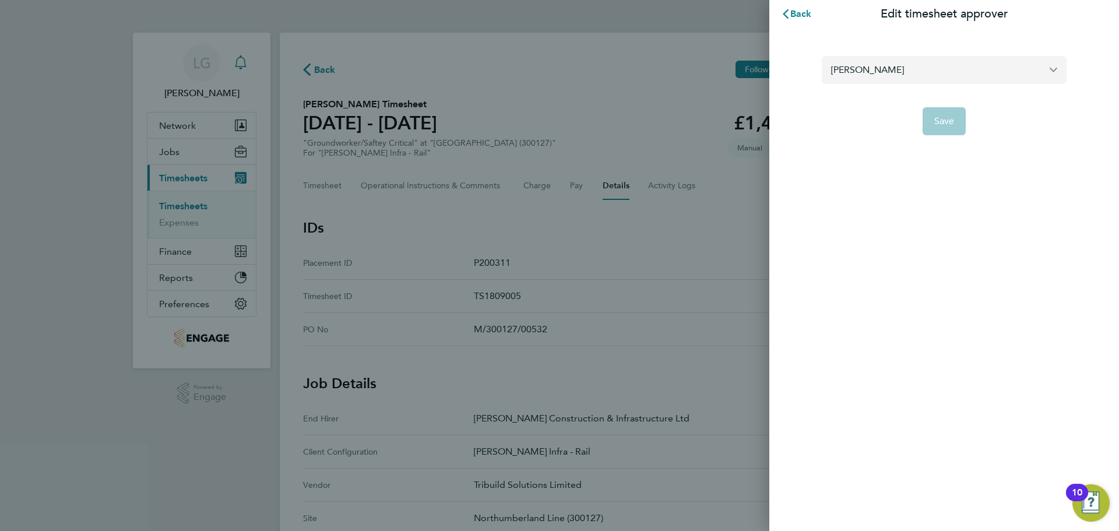
click at [867, 69] on input "Ausra Dedejeva" at bounding box center [944, 69] width 245 height 27
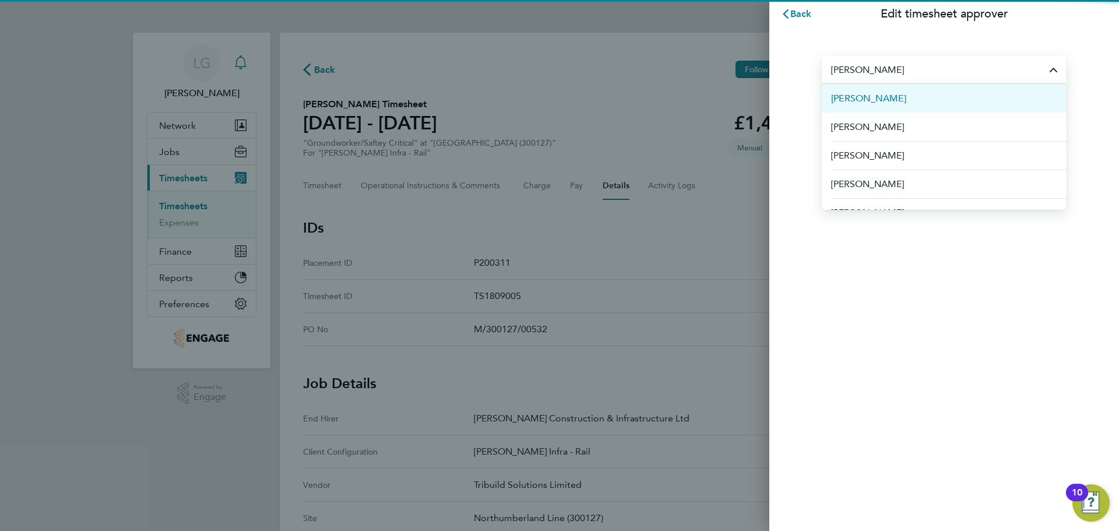
type input "c"
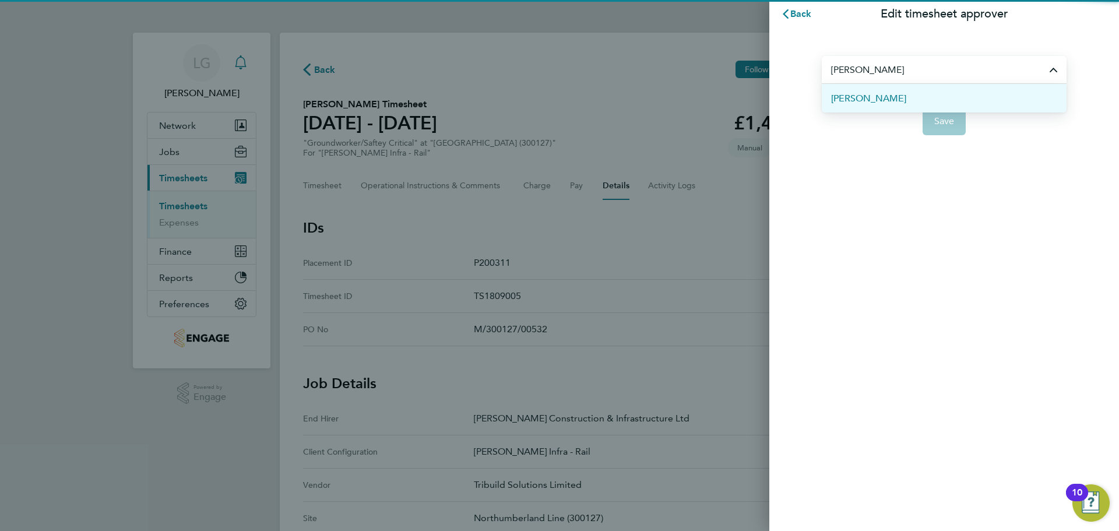
click at [885, 103] on li "[PERSON_NAME]" at bounding box center [944, 98] width 245 height 29
type input "[PERSON_NAME]"
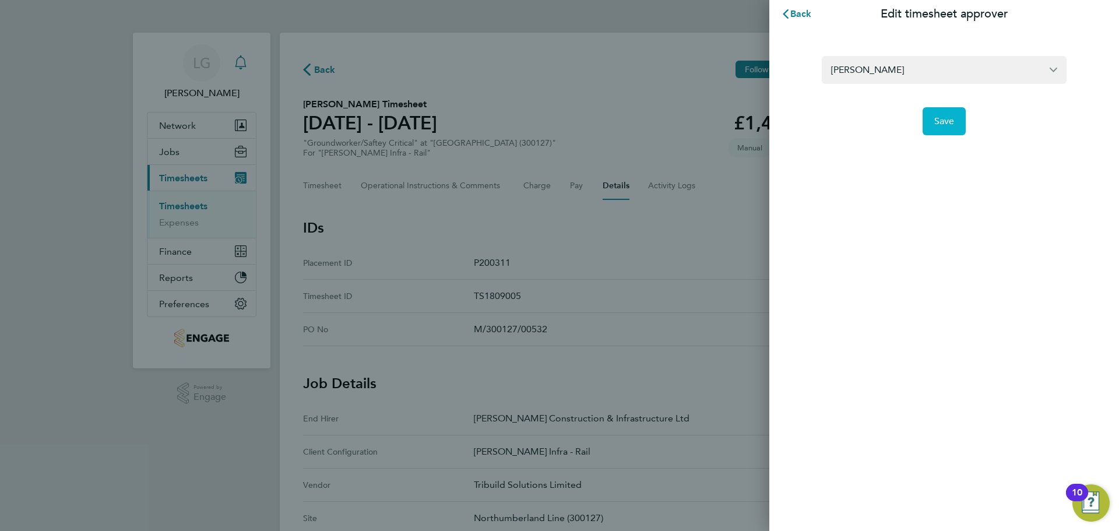
click at [937, 122] on span "Save" at bounding box center [945, 121] width 20 height 12
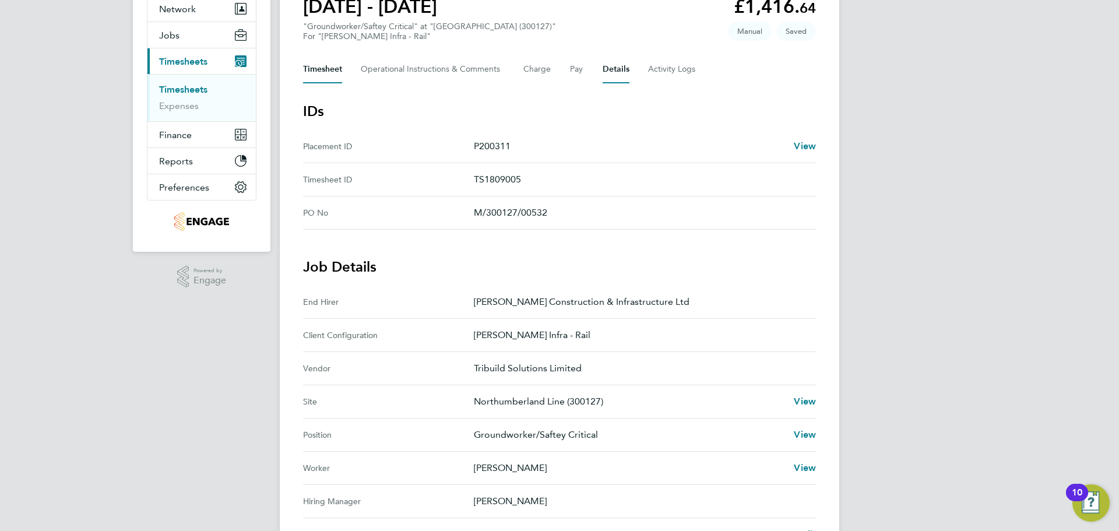
click at [326, 73] on button "Timesheet" at bounding box center [322, 69] width 39 height 28
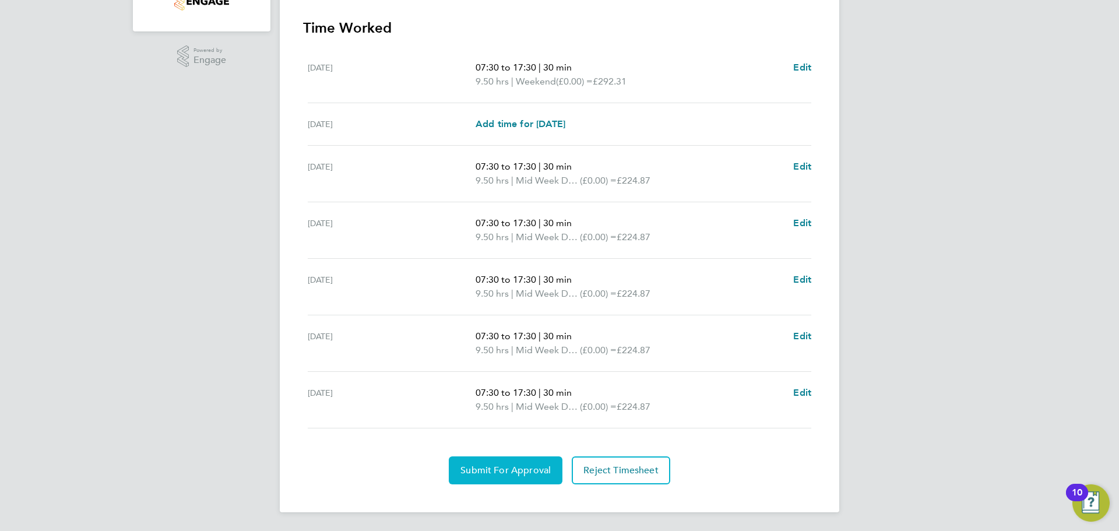
click at [514, 471] on span "Submit For Approval" at bounding box center [506, 471] width 90 height 12
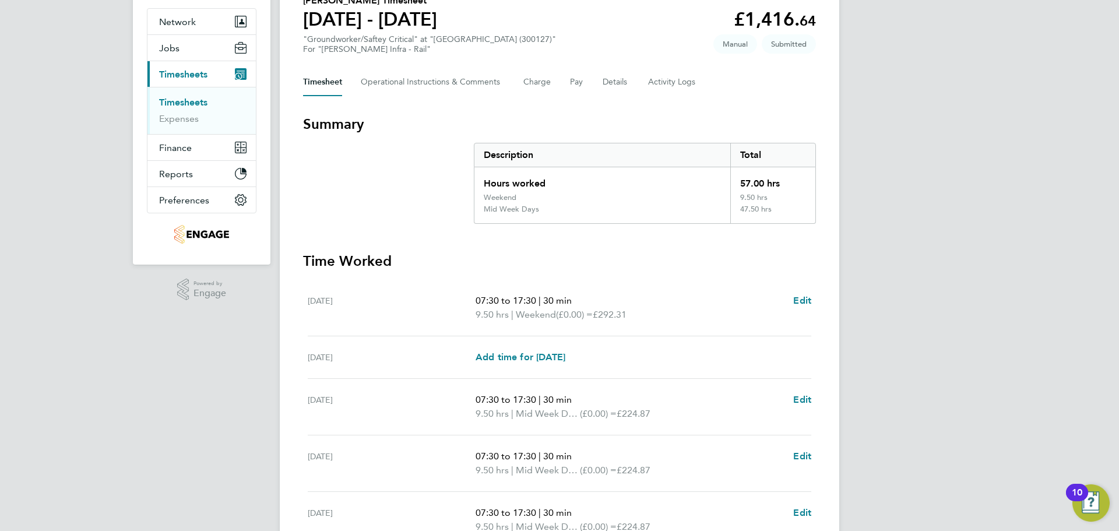
click at [187, 98] on link "Timesheets" at bounding box center [183, 102] width 48 height 11
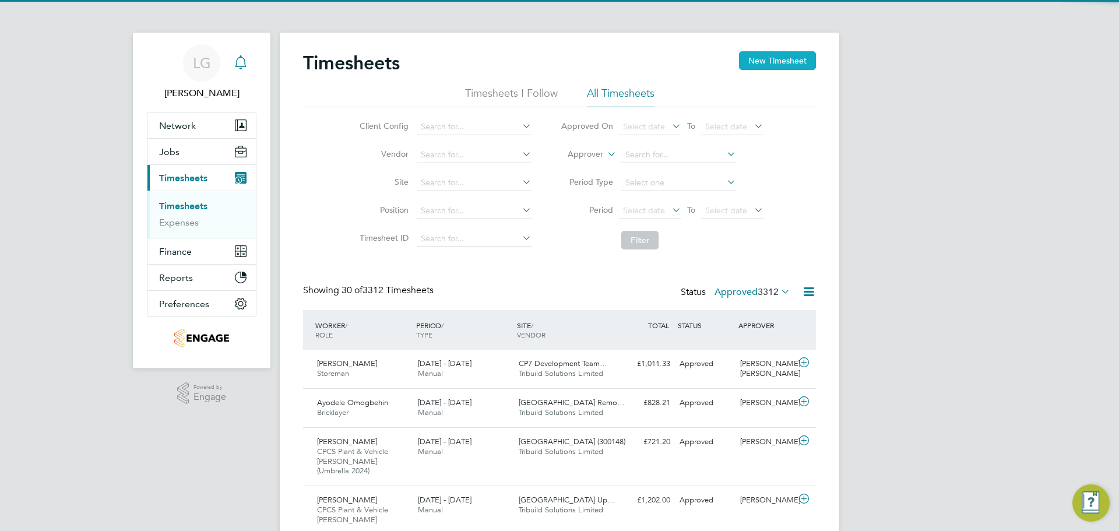
click at [764, 60] on button "New Timesheet" at bounding box center [777, 60] width 77 height 19
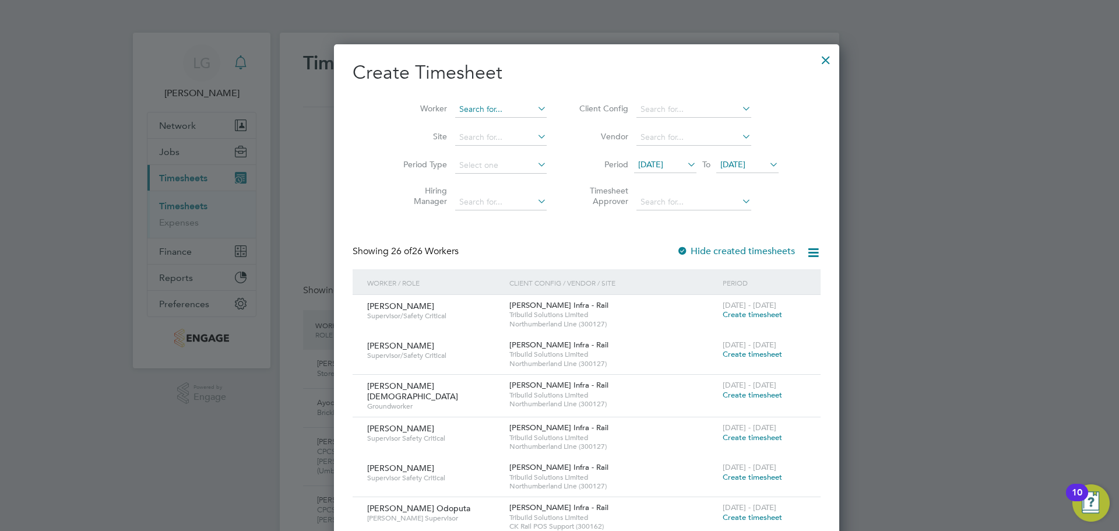
click at [455, 107] on input at bounding box center [501, 109] width 92 height 16
click at [455, 116] on input "luke" at bounding box center [501, 109] width 92 height 16
drag, startPoint x: 453, startPoint y: 120, endPoint x: 469, endPoint y: 127, distance: 18.0
click at [454, 120] on li "Luke Hume-Hunter" at bounding box center [499, 125] width 144 height 16
type input "[PERSON_NAME]"
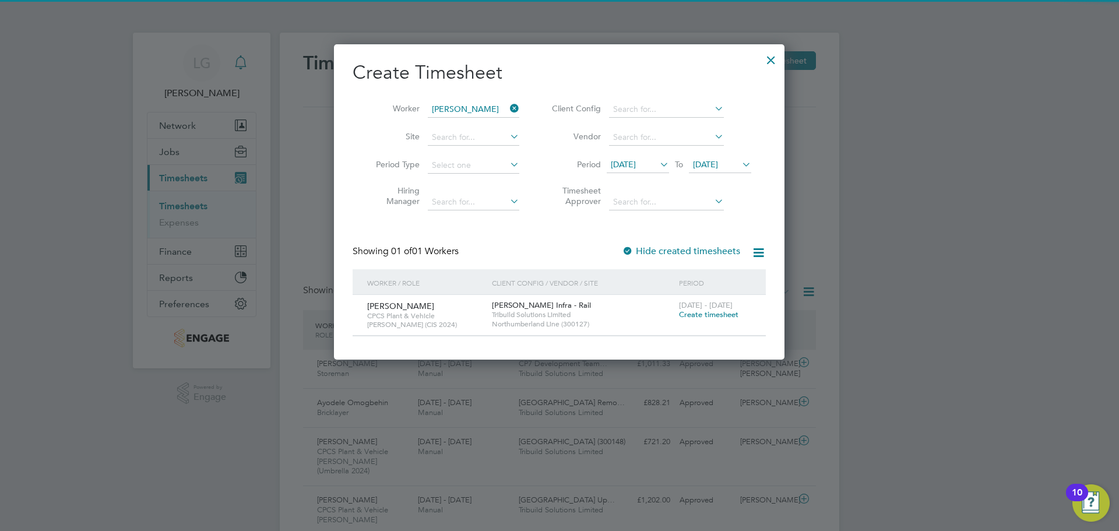
click at [729, 317] on span "Create timesheet" at bounding box center [708, 315] width 59 height 10
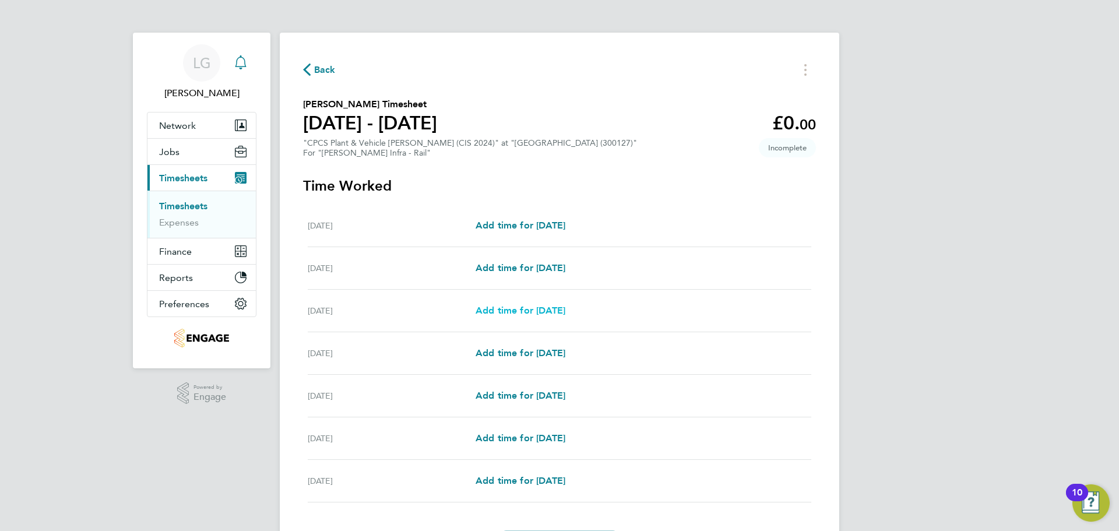
click at [503, 312] on span "Add time for Mon 18 Aug" at bounding box center [521, 310] width 90 height 11
select select "30"
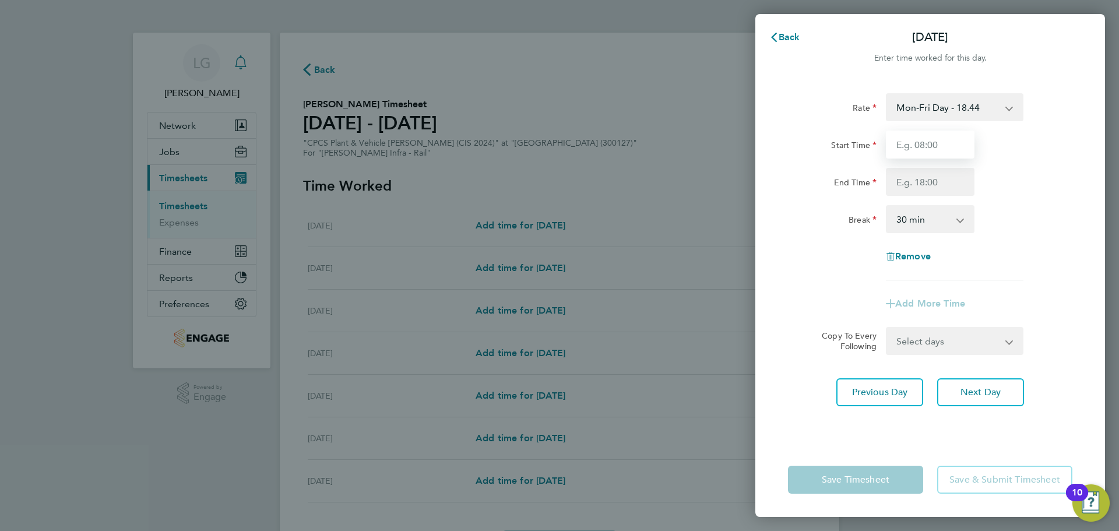
click at [919, 147] on input "Start Time" at bounding box center [930, 145] width 89 height 28
type input "07:30"
click at [935, 180] on input "End Time" at bounding box center [930, 182] width 89 height 28
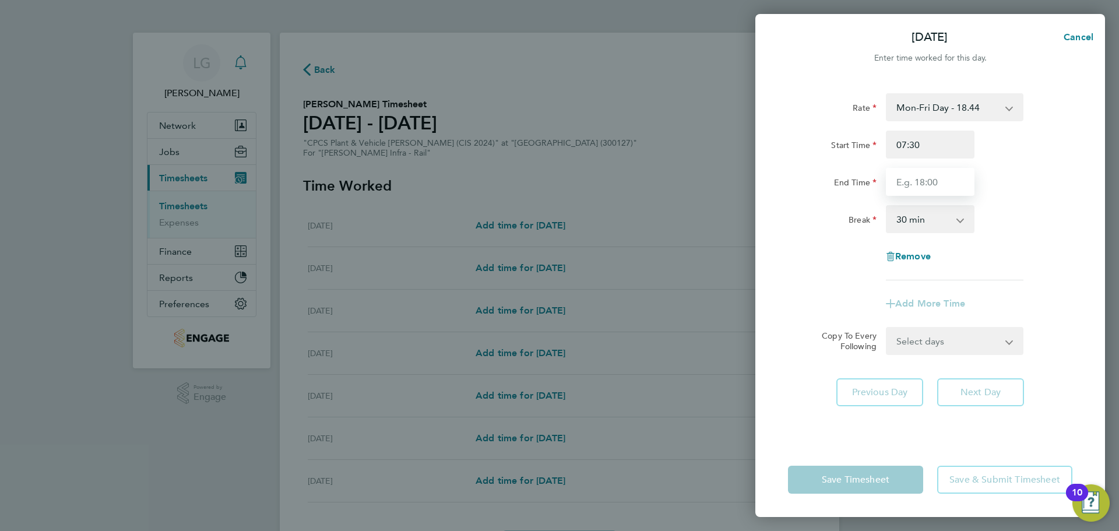
type input "17:30"
click at [1027, 202] on div "Rate Mon-Fri Day - 18.44 Mon-Thurs Night - 21.21 Weekend - 23.97 Bank Holiday -…" at bounding box center [930, 186] width 285 height 187
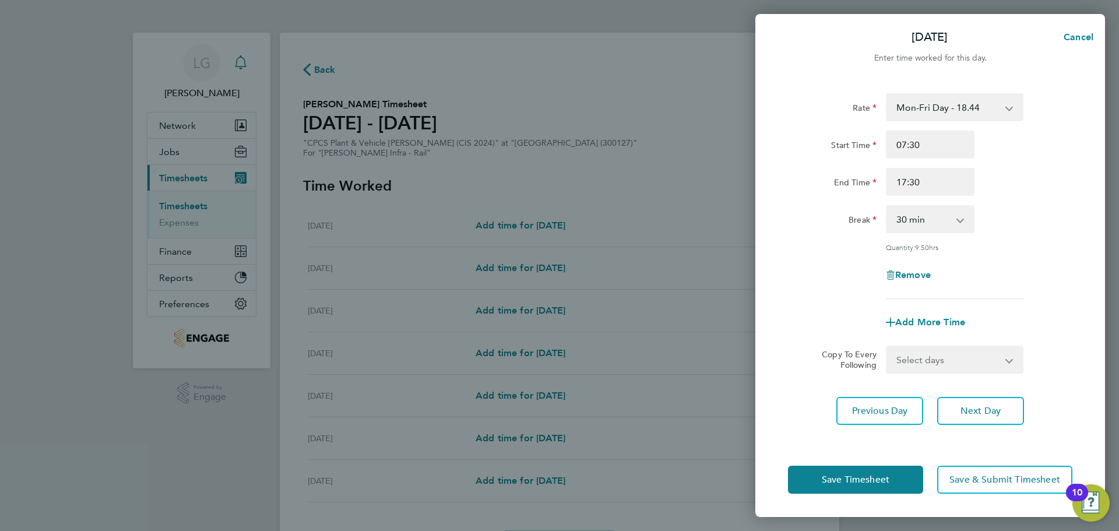
click at [980, 354] on select "Select days Day Tuesday Wednesday Thursday Friday" at bounding box center [948, 360] width 122 height 26
click at [943, 367] on select "Select days Day Tuesday Wednesday Thursday Friday" at bounding box center [948, 360] width 122 height 26
select select "DAY"
click at [887, 347] on select "Select days Day Tuesday Wednesday Thursday Friday" at bounding box center [948, 360] width 122 height 26
select select "2025-08-22"
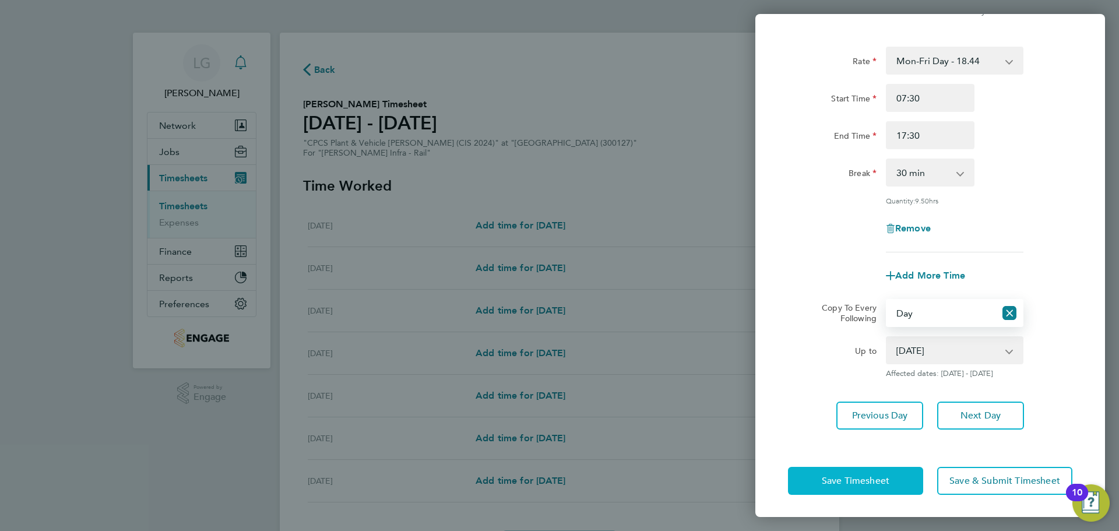
click at [863, 477] on span "Save Timesheet" at bounding box center [856, 481] width 68 height 12
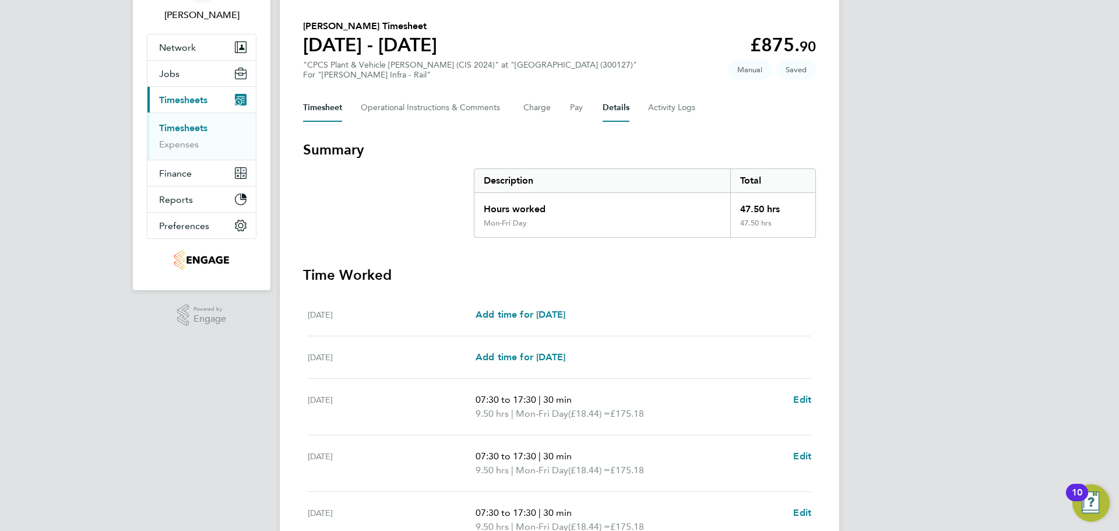
click at [617, 110] on button "Details" at bounding box center [616, 108] width 27 height 28
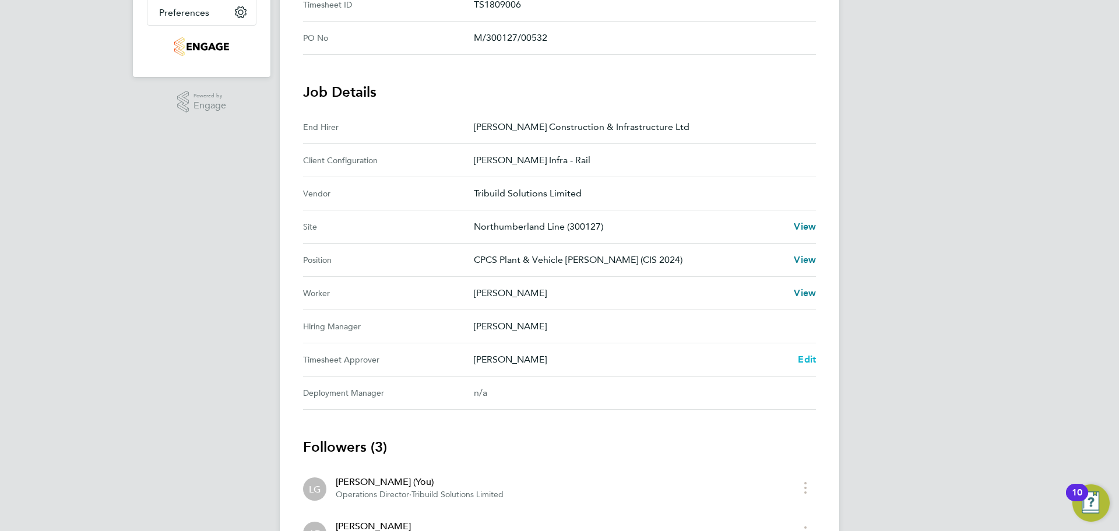
click at [809, 360] on span "Edit" at bounding box center [807, 359] width 18 height 11
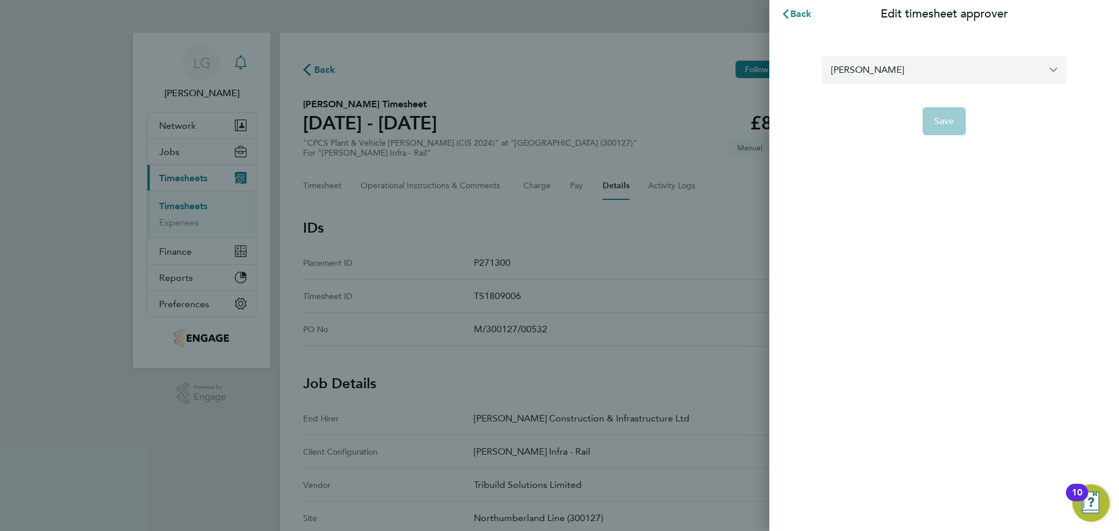
click at [873, 82] on input "Ausra Dedejeva" at bounding box center [944, 69] width 245 height 27
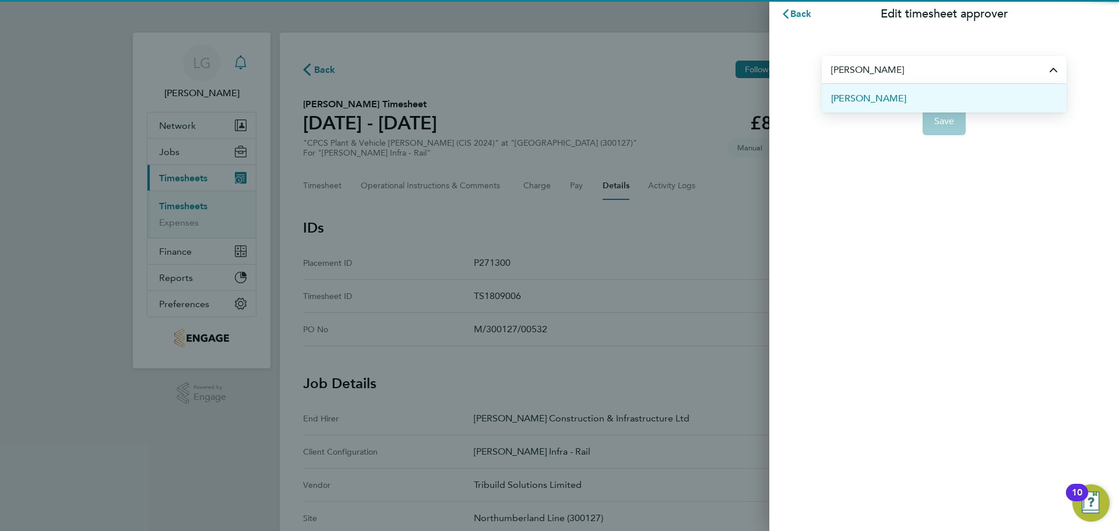
click at [877, 101] on span "[PERSON_NAME]" at bounding box center [868, 99] width 75 height 14
type input "[PERSON_NAME]"
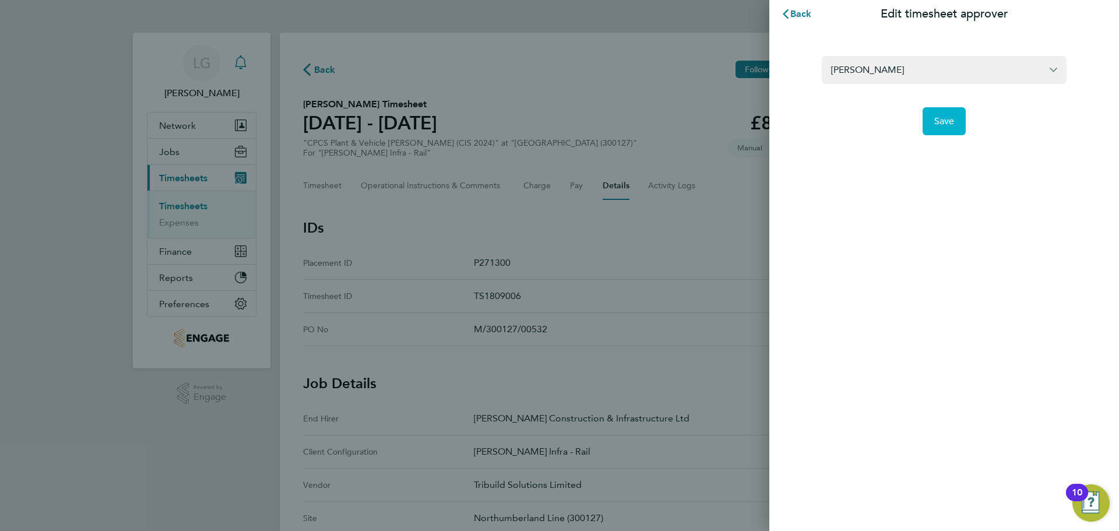
click at [954, 125] on button "Save" at bounding box center [945, 121] width 44 height 28
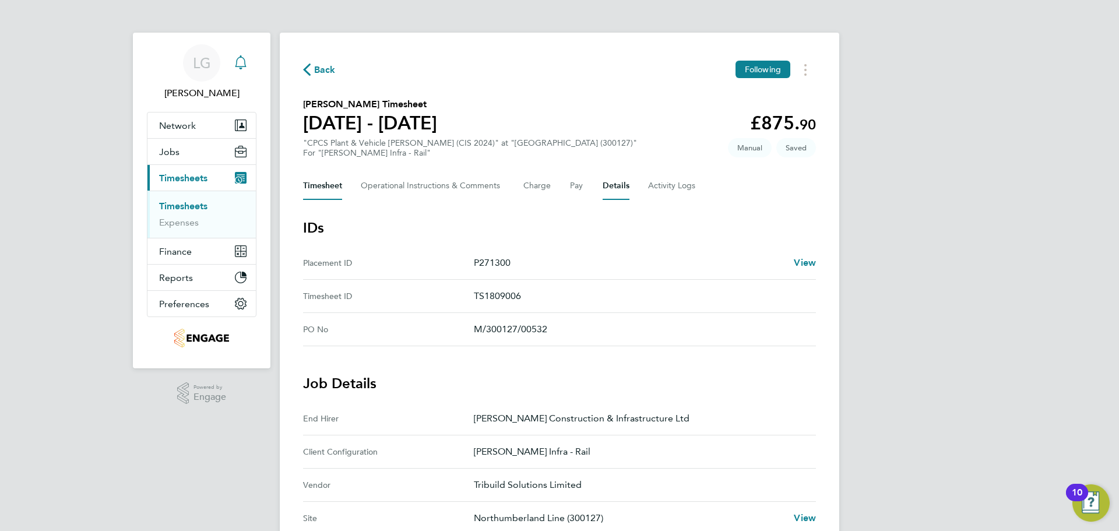
click at [316, 182] on button "Timesheet" at bounding box center [322, 186] width 39 height 28
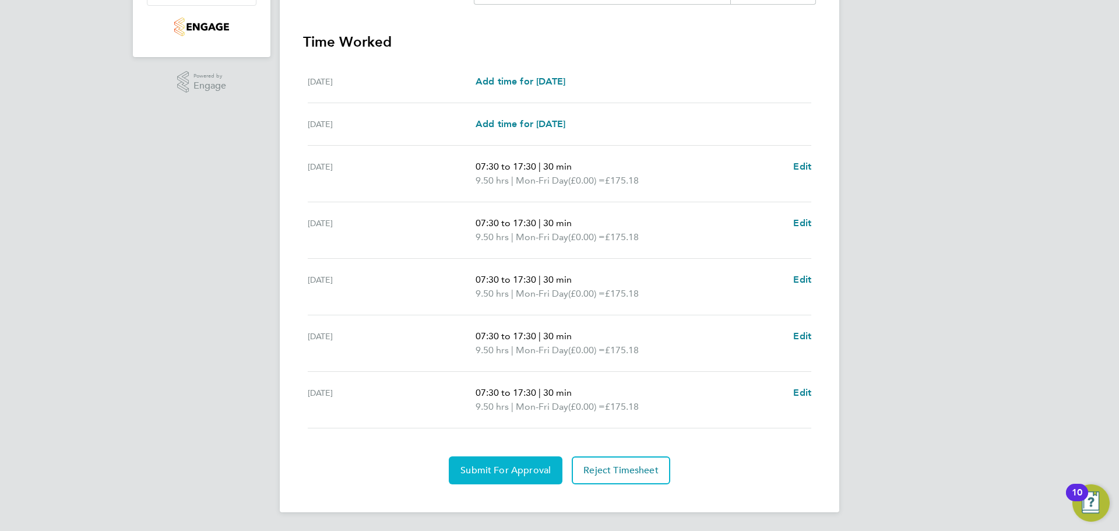
click at [501, 466] on span "Submit For Approval" at bounding box center [506, 471] width 90 height 12
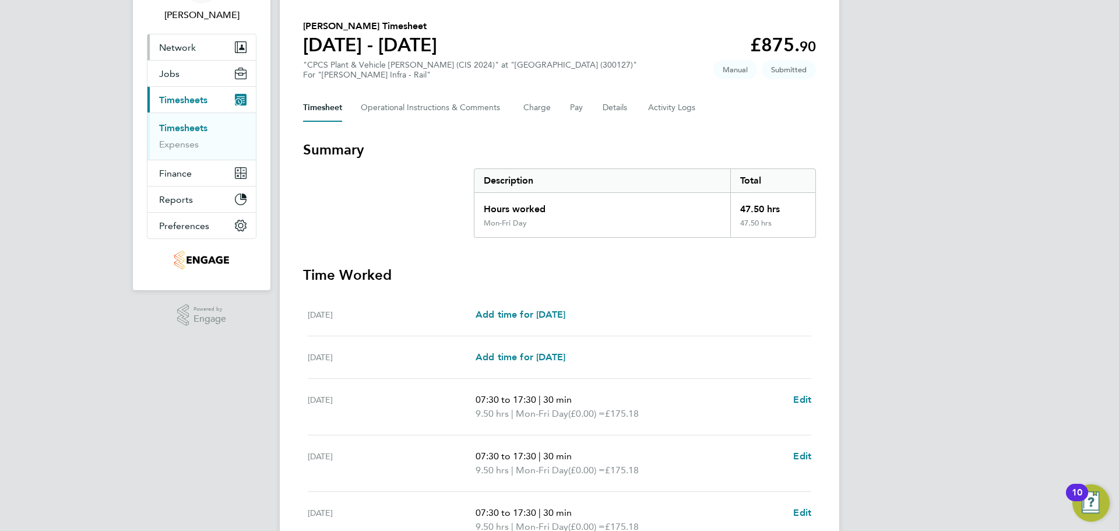
click at [195, 127] on link "Timesheets" at bounding box center [183, 127] width 48 height 11
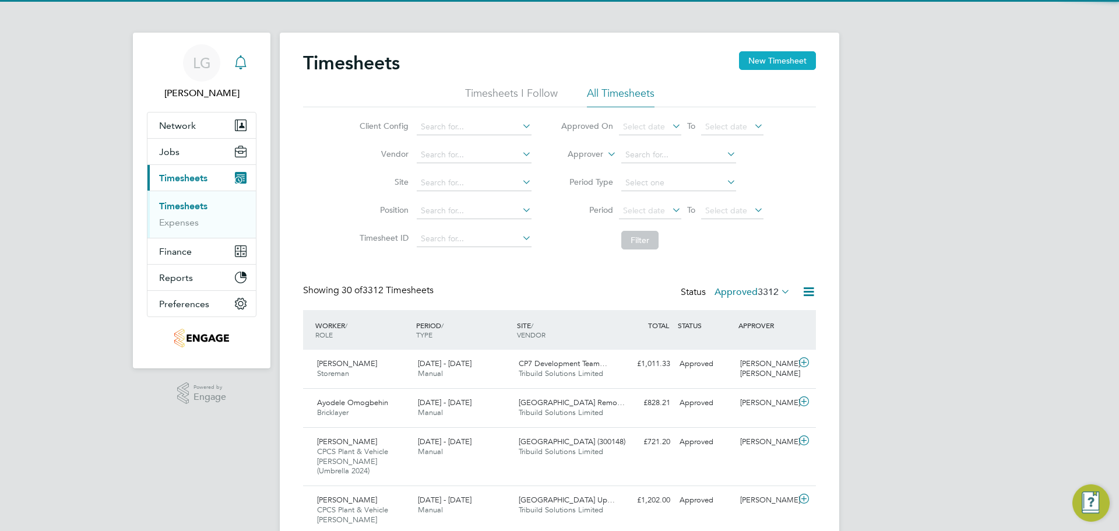
click at [771, 61] on button "New Timesheet" at bounding box center [777, 60] width 77 height 19
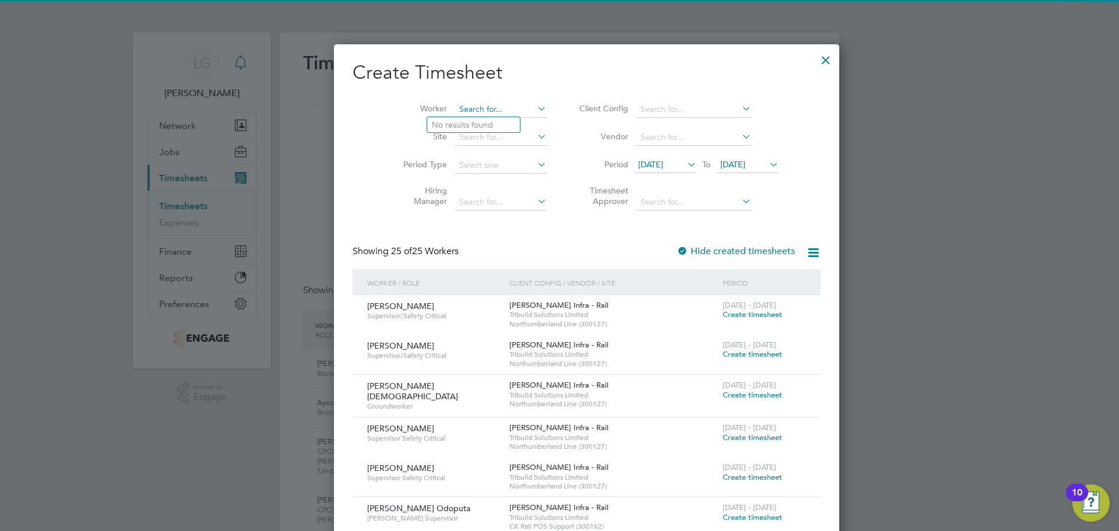
click at [486, 110] on input at bounding box center [501, 109] width 92 height 16
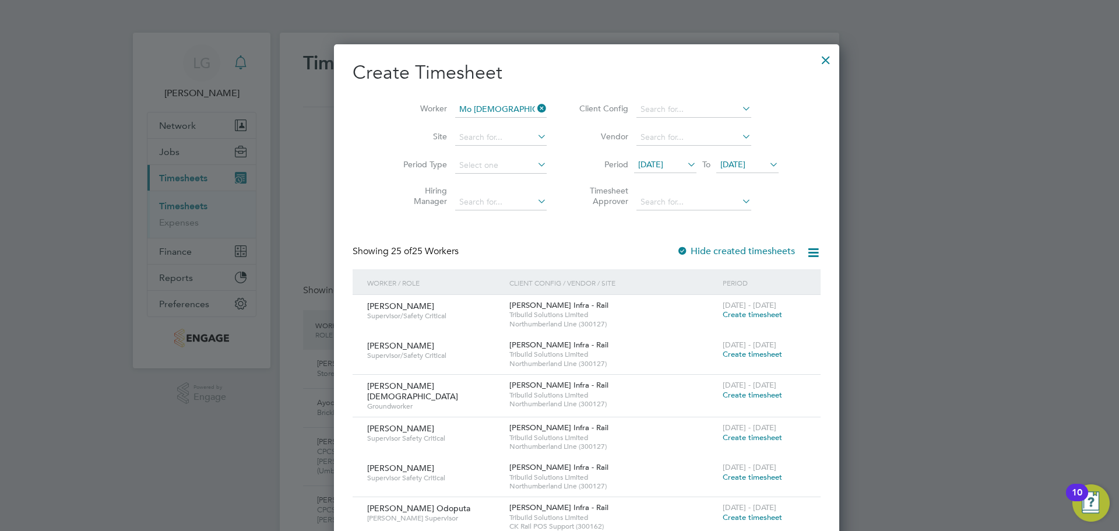
click at [476, 126] on li "Mo hammed Islam" at bounding box center [501, 125] width 148 height 16
type input "[PERSON_NAME][DEMOGRAPHIC_DATA]"
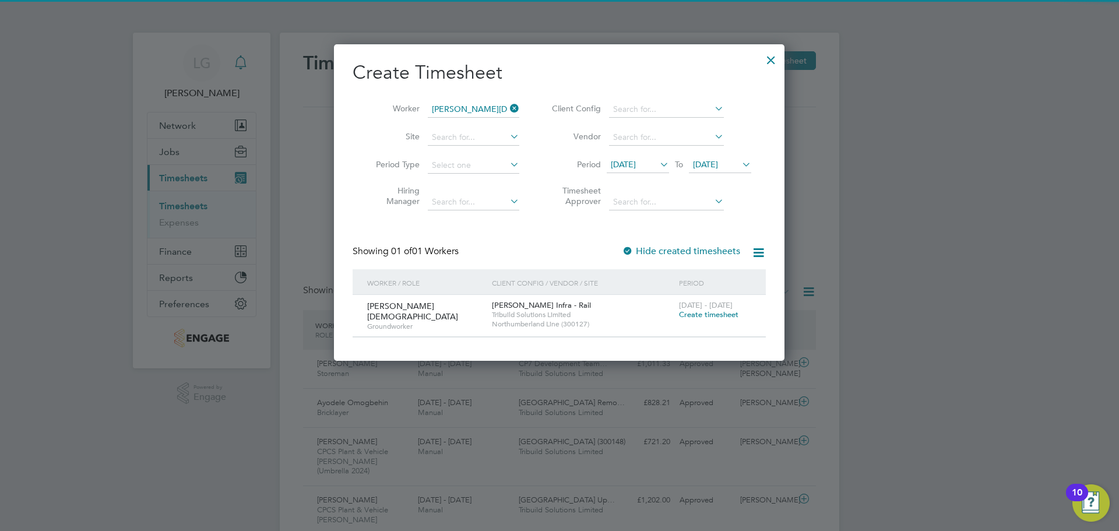
click at [716, 312] on span "Create timesheet" at bounding box center [708, 315] width 59 height 10
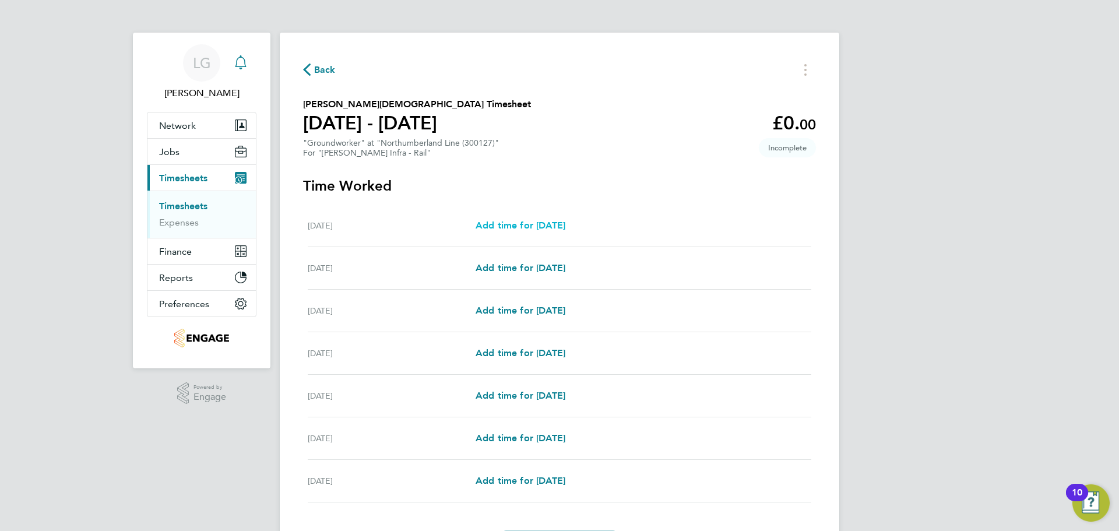
click at [523, 226] on span "Add time for Sat 16 Aug" at bounding box center [521, 225] width 90 height 11
select select "30"
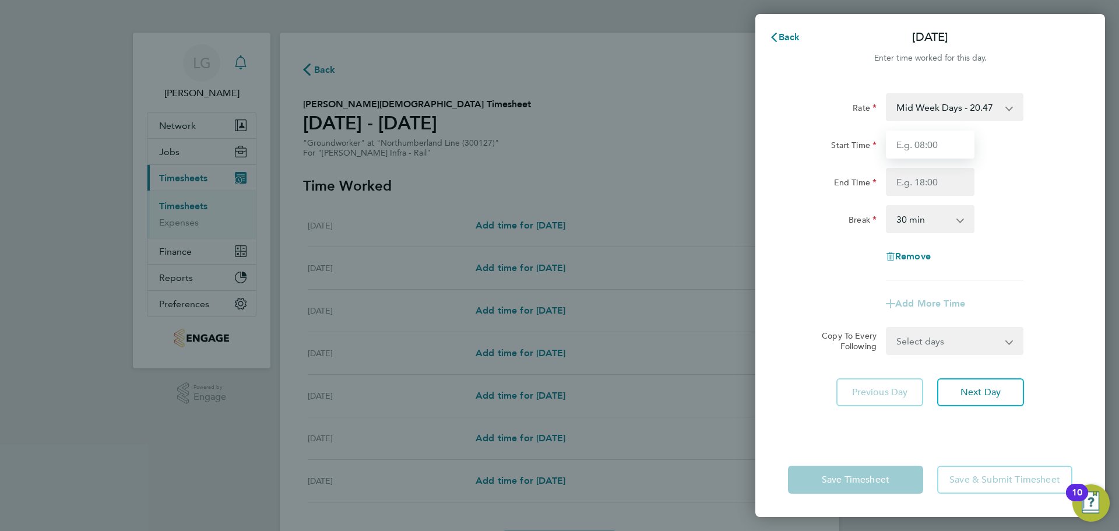
click at [925, 140] on input "Start Time" at bounding box center [930, 145] width 89 height 28
click at [921, 108] on select "Mid Week Days - 20.47 Mid Week Nights - 23.54 Weekend - 26.61 Xmas & NY - 40.94…" at bounding box center [947, 107] width 121 height 26
select select "30"
click at [921, 146] on input "Start Time" at bounding box center [930, 145] width 89 height 28
type input "07:30"
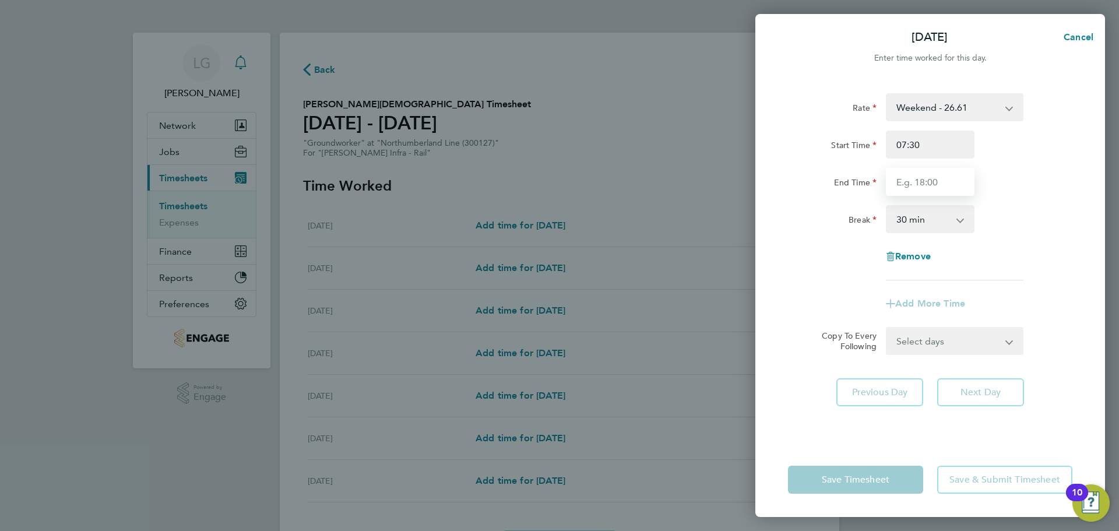
drag, startPoint x: 941, startPoint y: 180, endPoint x: 952, endPoint y: 195, distance: 18.3
click at [941, 180] on input "End Time" at bounding box center [930, 182] width 89 height 28
type input "17:30"
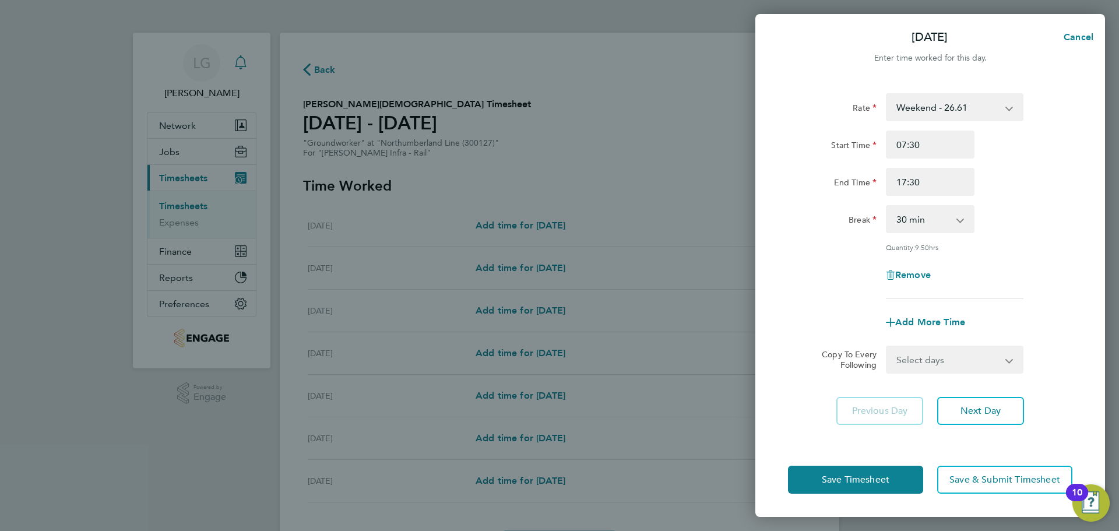
click at [1020, 188] on div "End Time 17:30" at bounding box center [931, 182] width 294 height 28
click at [999, 409] on span "Next Day" at bounding box center [981, 411] width 40 height 12
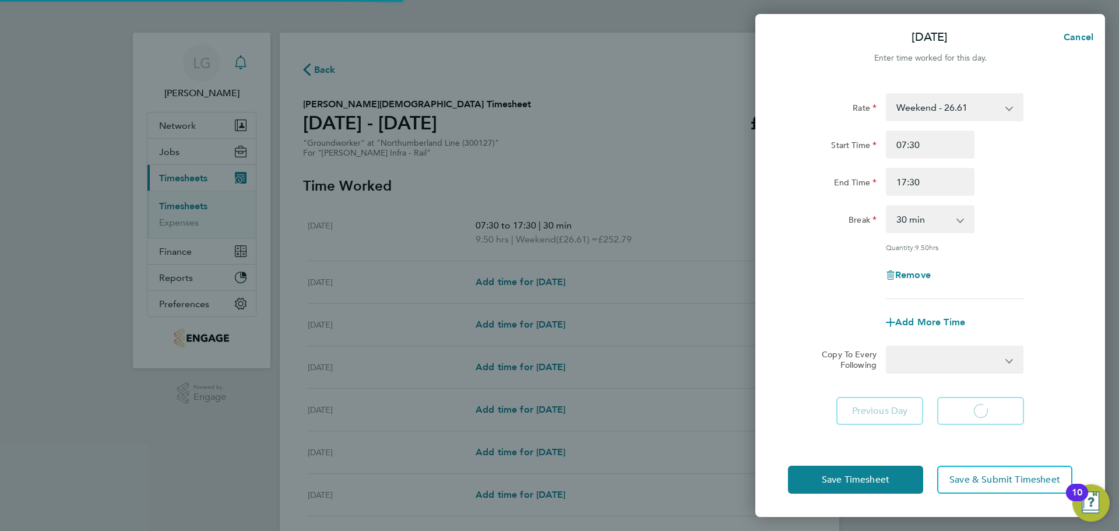
select select "30"
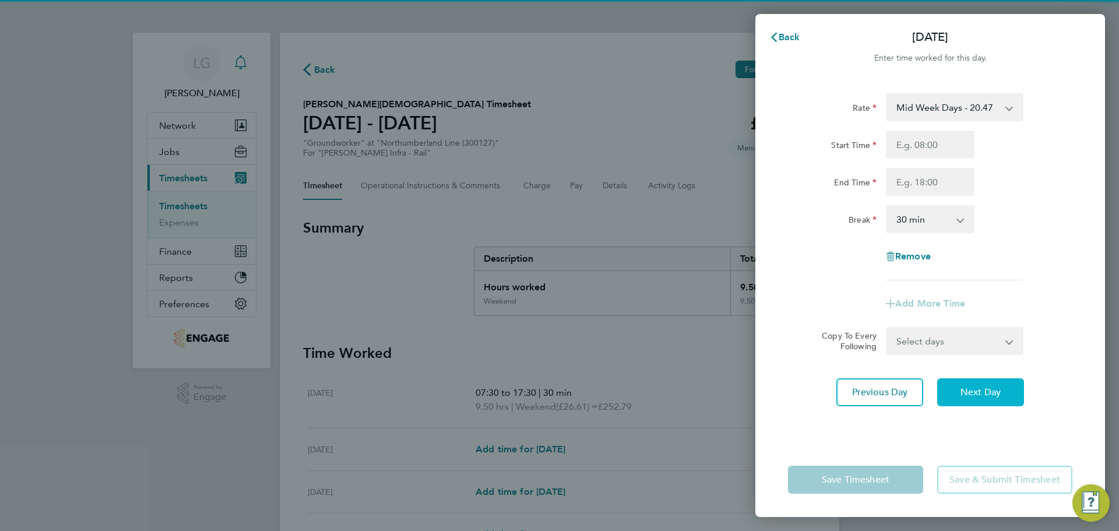
click at [984, 392] on span "Next Day" at bounding box center [981, 393] width 40 height 12
select select "30"
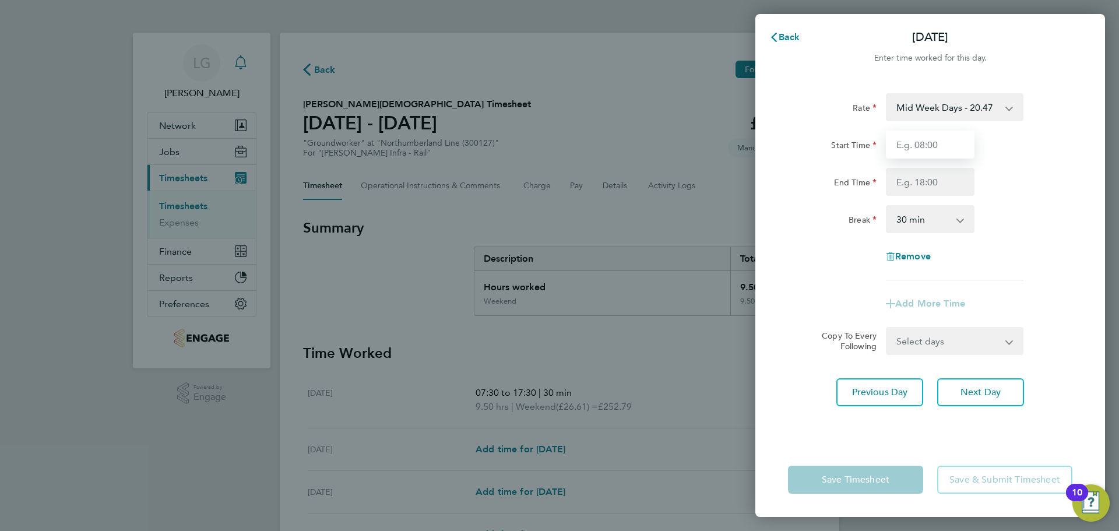
click at [917, 141] on input "Start Time" at bounding box center [930, 145] width 89 height 28
type input "07:30"
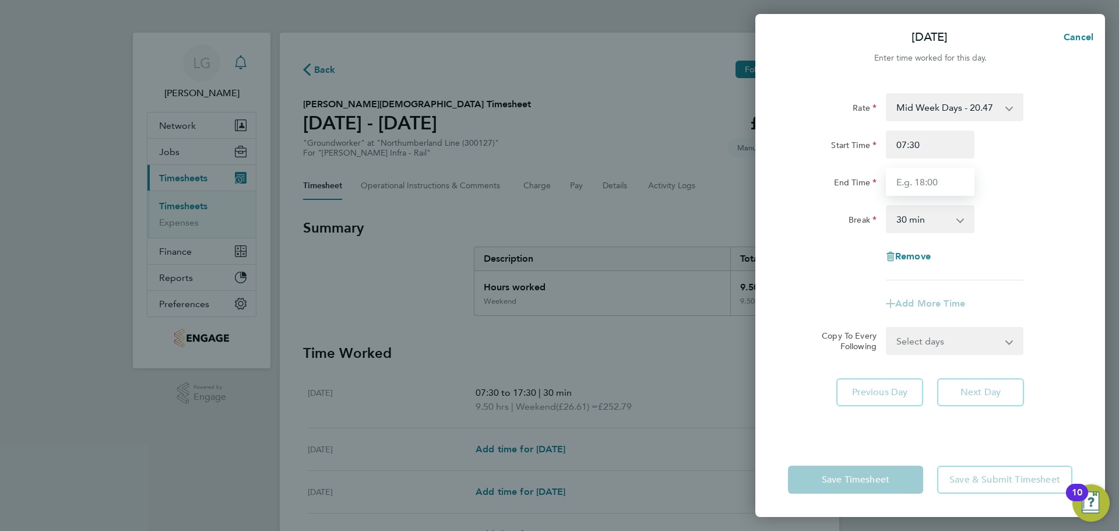
click at [922, 179] on input "End Time" at bounding box center [930, 182] width 89 height 28
type input "17:30"
click at [1011, 199] on div "Rate Mid Week Days - 20.47 Mid Week Nights - 23.54 Weekend - 26.61 Xmas & NY - …" at bounding box center [930, 186] width 285 height 187
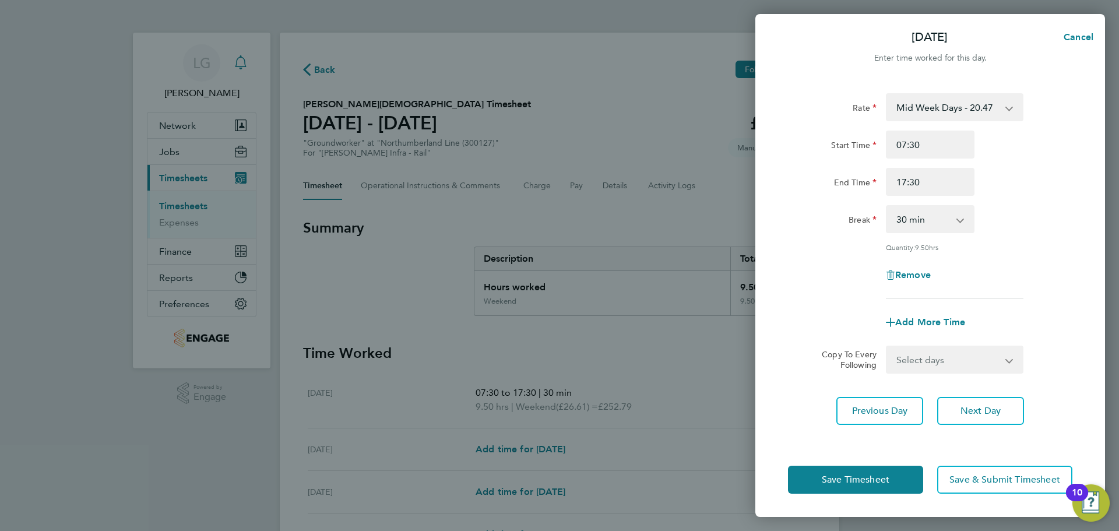
click at [989, 360] on select "Select days Day Tuesday Wednesday Thursday Friday" at bounding box center [948, 360] width 122 height 26
select select "DAY"
click at [887, 347] on select "Select days Day Tuesday Wednesday Thursday Friday" at bounding box center [948, 360] width 122 height 26
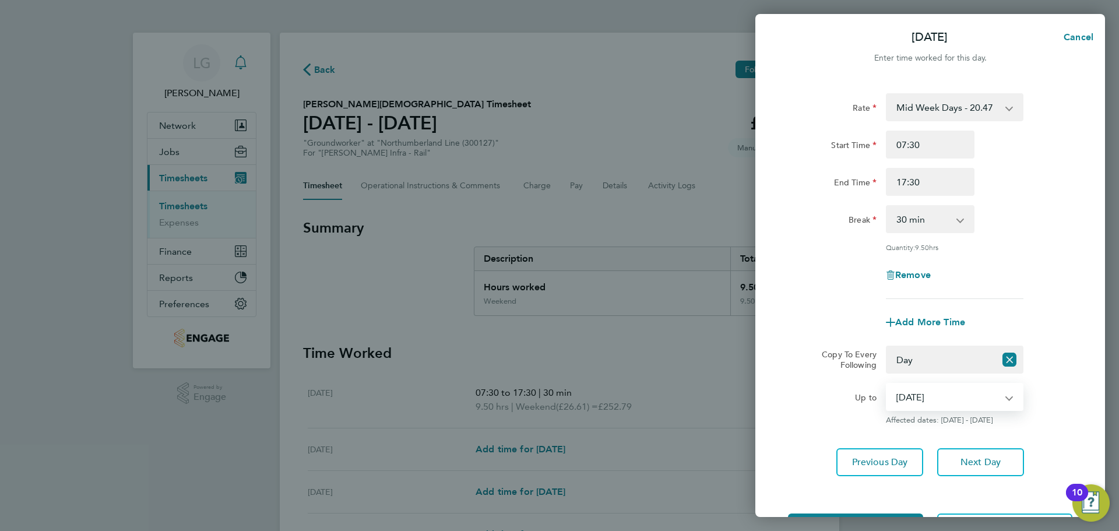
drag, startPoint x: 967, startPoint y: 390, endPoint x: 967, endPoint y: 405, distance: 15.2
click at [967, 390] on select "19 Aug 2025 20 Aug 2025 21 Aug 2025 22 Aug 2025" at bounding box center [947, 397] width 121 height 26
select select "2025-08-19"
click at [887, 384] on select "19 Aug 2025 20 Aug 2025 21 Aug 2025 22 Aug 2025" at bounding box center [947, 397] width 121 height 26
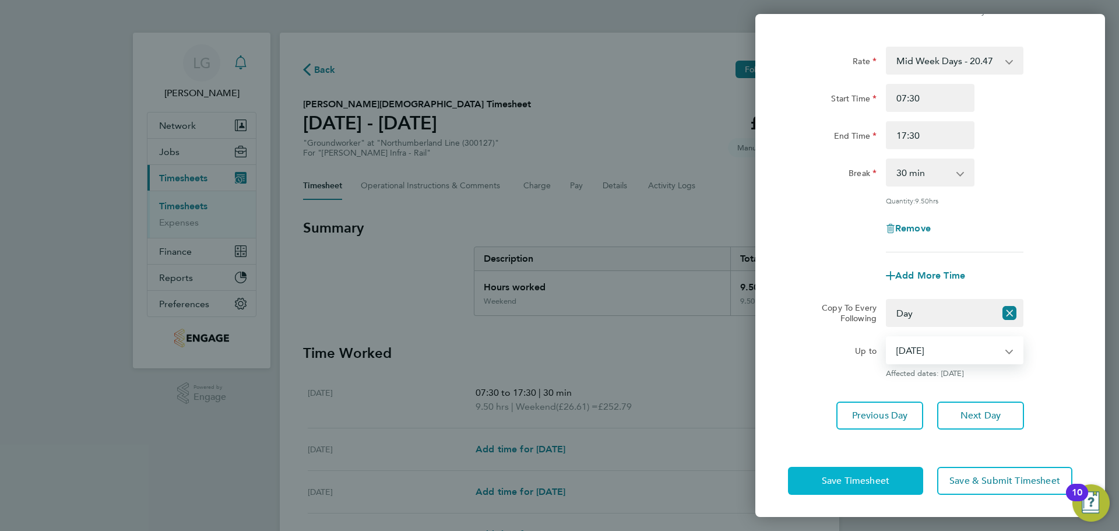
click at [863, 482] on span "Save Timesheet" at bounding box center [856, 481] width 68 height 12
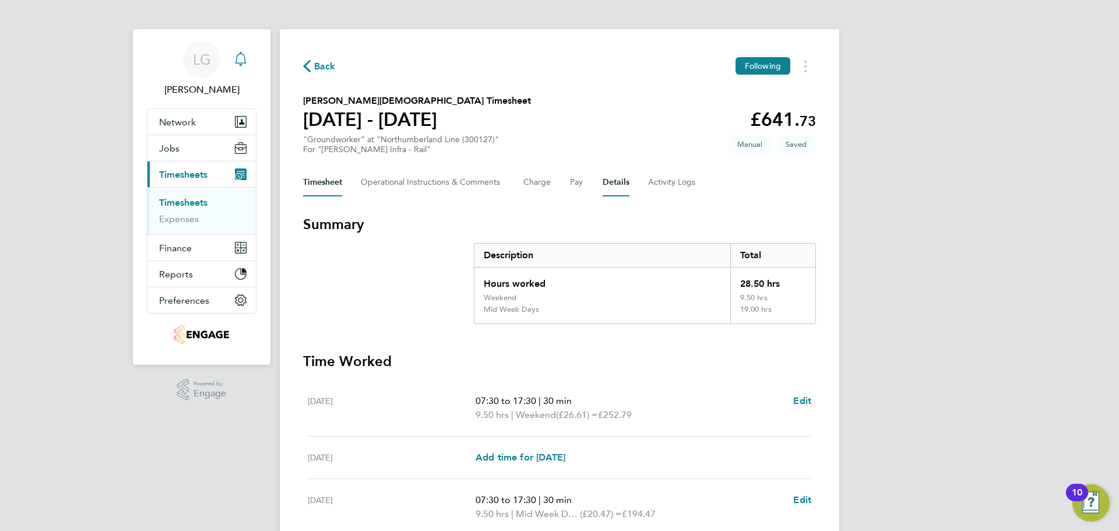
click at [615, 180] on button "Details" at bounding box center [616, 182] width 27 height 28
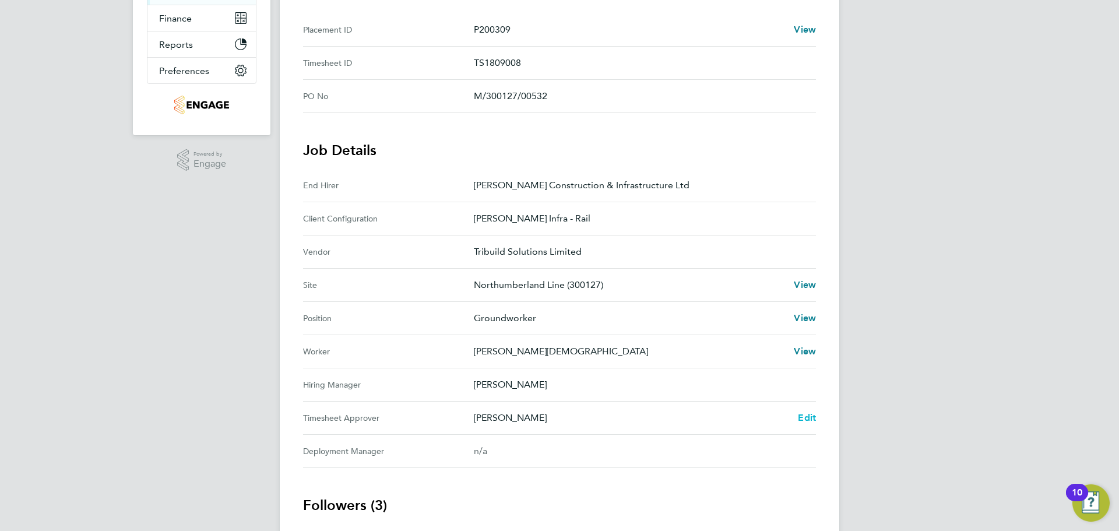
click at [802, 420] on span "Edit" at bounding box center [807, 417] width 18 height 11
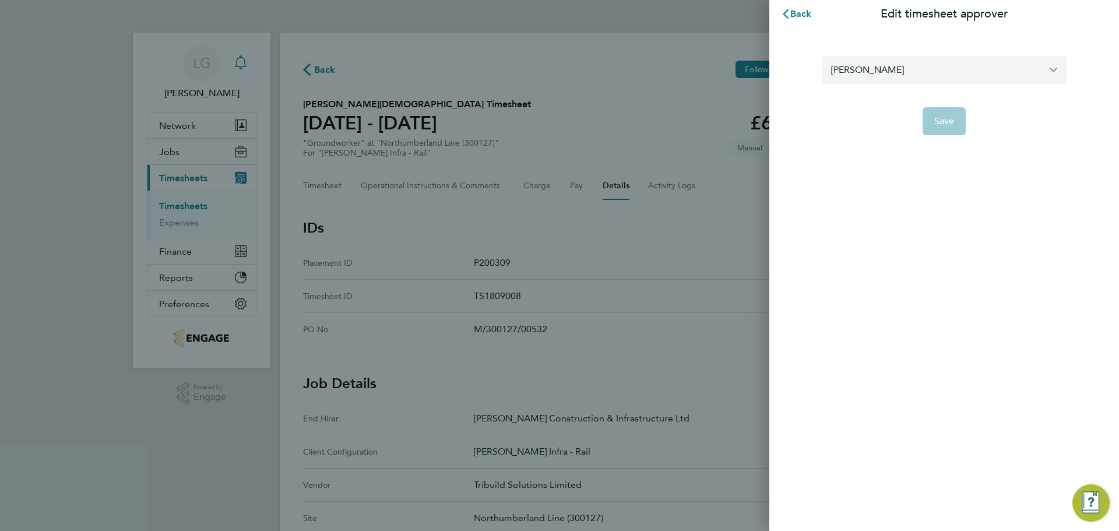
click at [888, 75] on input "Ausra Dedejeva" at bounding box center [944, 69] width 245 height 27
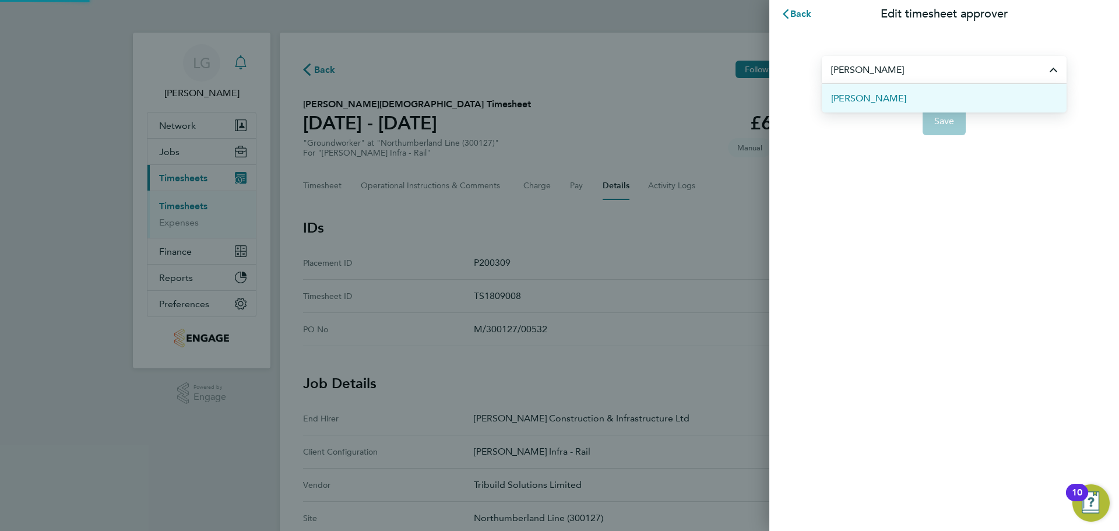
click at [896, 103] on li "[PERSON_NAME]" at bounding box center [944, 98] width 245 height 29
type input "[PERSON_NAME]"
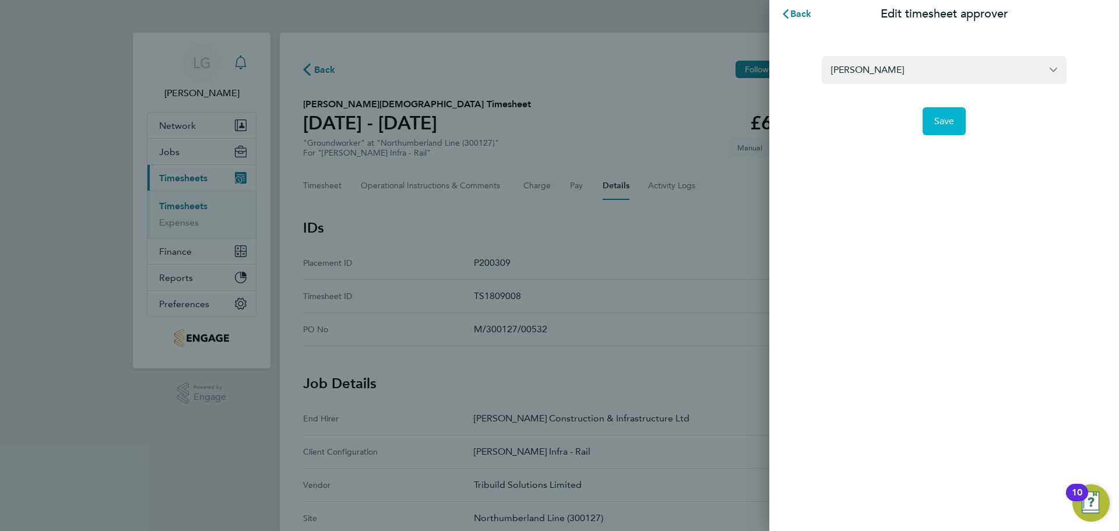
click at [953, 122] on span "Save" at bounding box center [945, 121] width 20 height 12
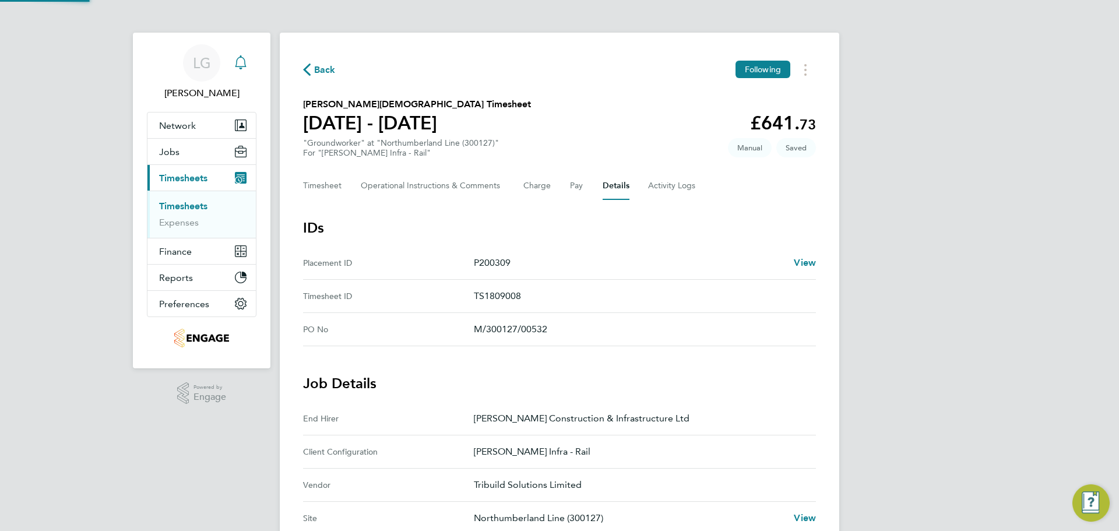
click at [685, 81] on div "Back Following Mohammed Islam's Timesheet 16 - 22 Aug 2025 £641. 73 "Groundwork…" at bounding box center [560, 492] width 560 height 918
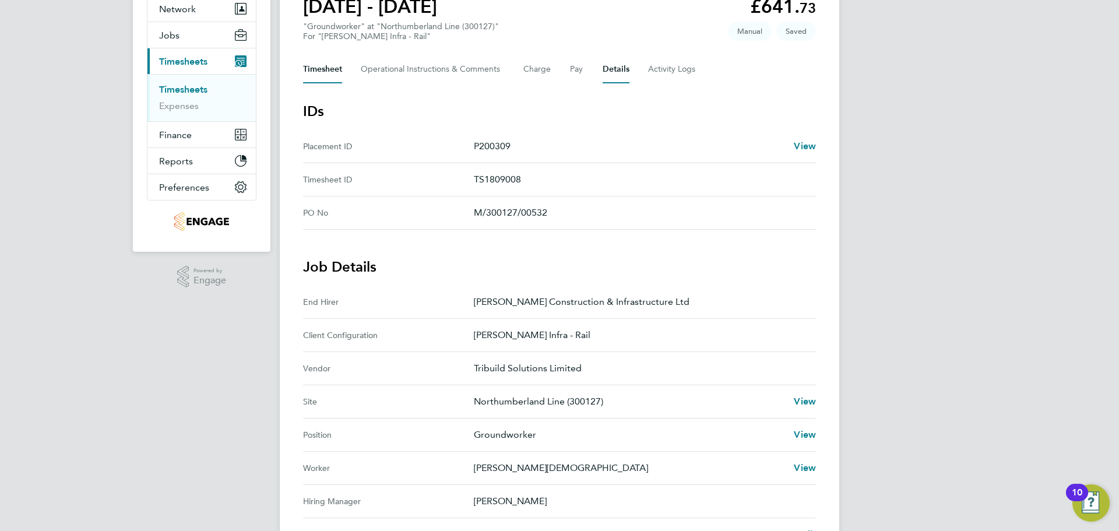
click at [329, 71] on button "Timesheet" at bounding box center [322, 69] width 39 height 28
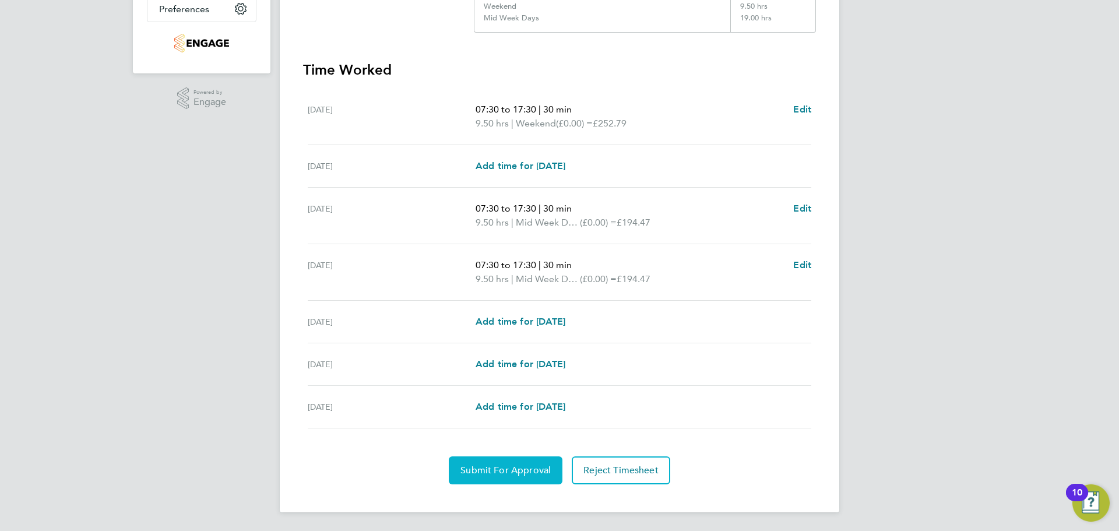
click at [503, 469] on span "Submit For Approval" at bounding box center [506, 471] width 90 height 12
click at [70, 281] on div "LG Lee Garrity Notifications Applications: Network Team Members Businesses Site…" at bounding box center [559, 118] width 1119 height 826
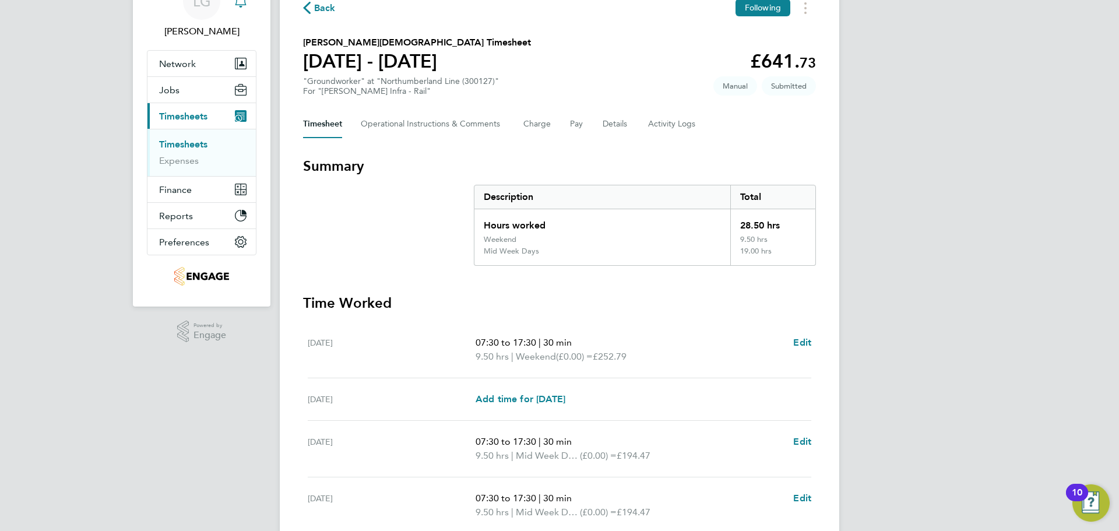
click at [194, 138] on ul "Timesheets Expenses" at bounding box center [202, 152] width 108 height 47
click at [163, 146] on link "Timesheets" at bounding box center [183, 144] width 48 height 11
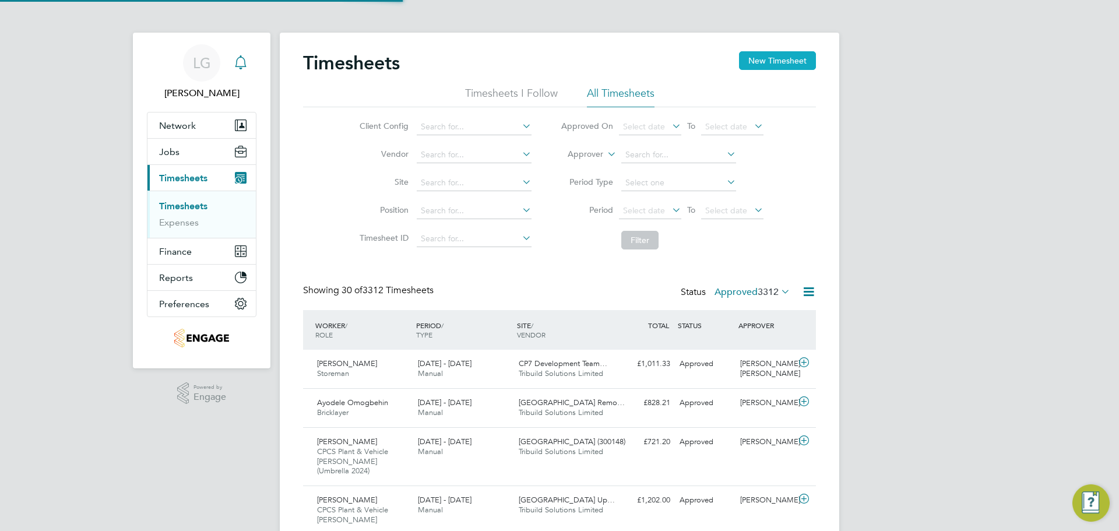
click at [786, 60] on button "New Timesheet" at bounding box center [777, 60] width 77 height 19
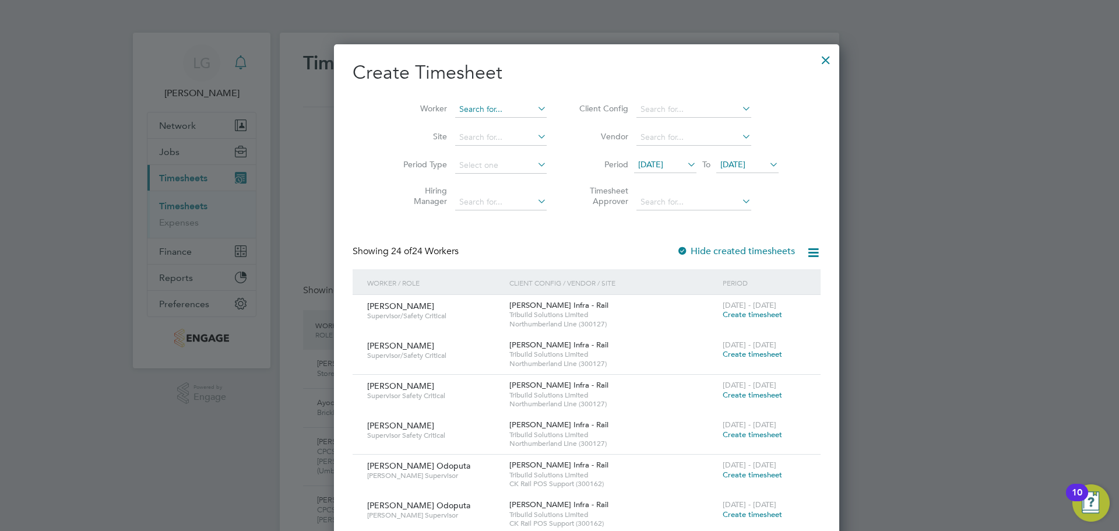
click at [466, 107] on input at bounding box center [501, 109] width 92 height 16
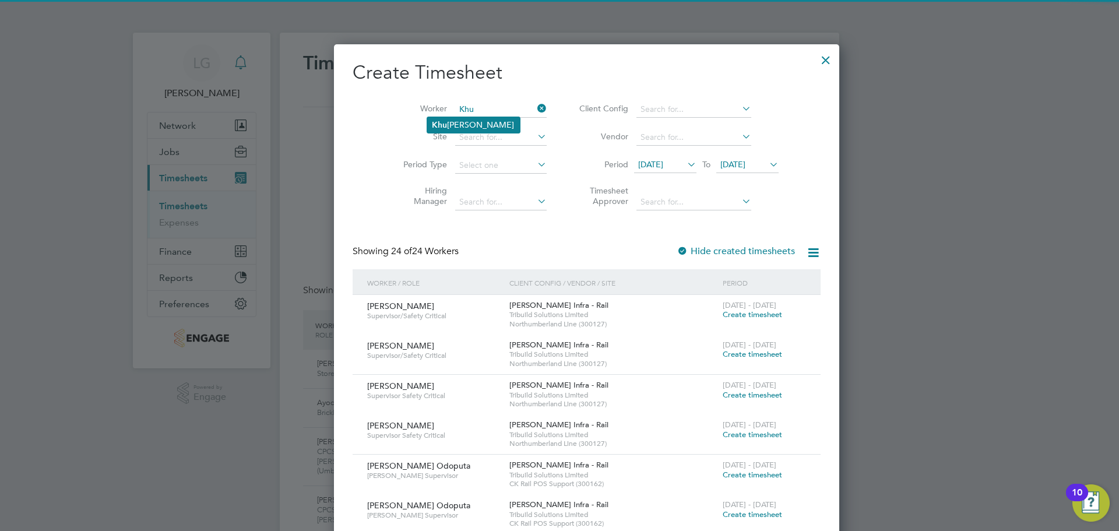
click at [462, 121] on li "Khu ram Pervez" at bounding box center [473, 125] width 93 height 16
type input "[PERSON_NAME]"
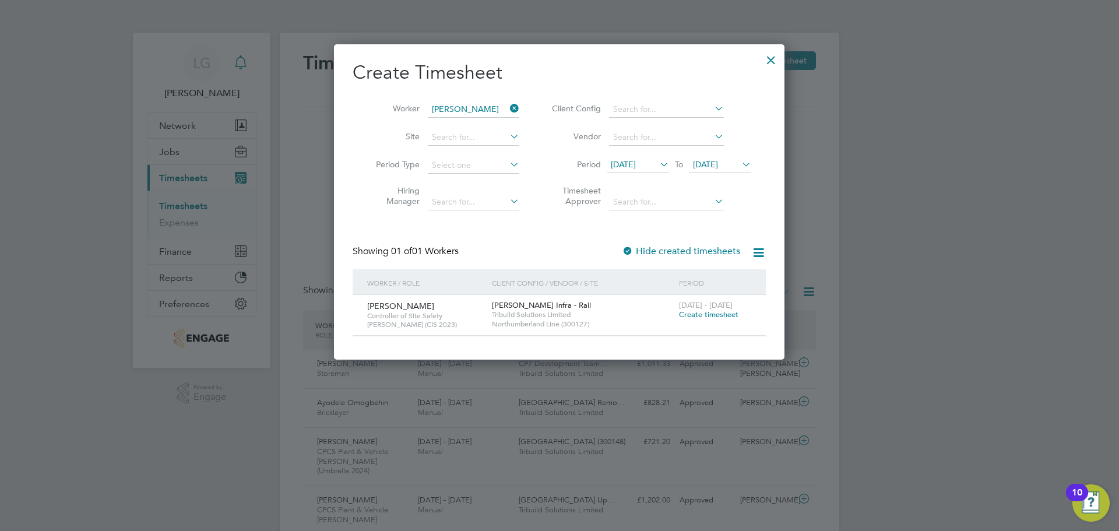
click at [703, 316] on span "Create timesheet" at bounding box center [708, 315] width 59 height 10
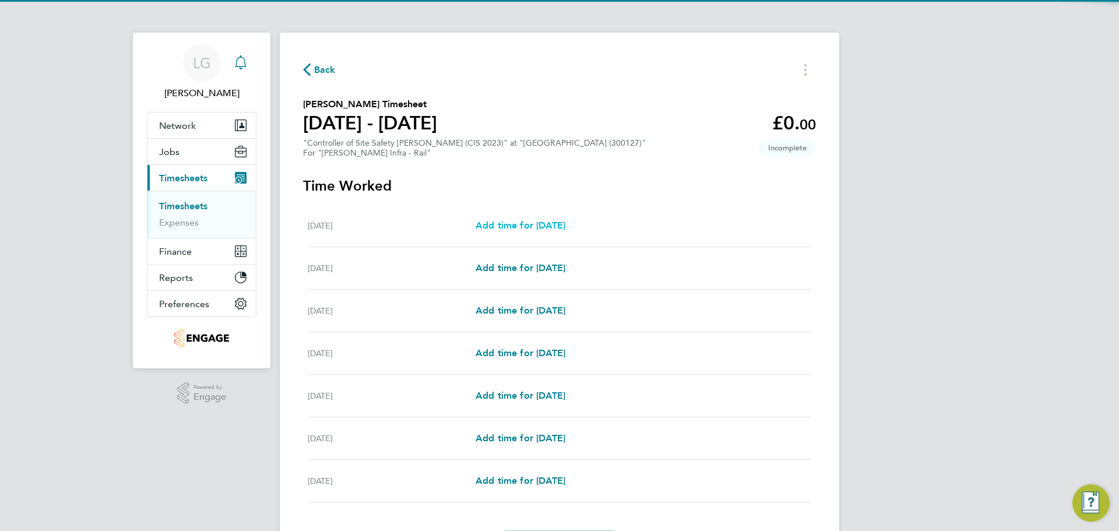
click at [566, 224] on span "Add time for Sat 16 Aug" at bounding box center [521, 225] width 90 height 11
select select "30"
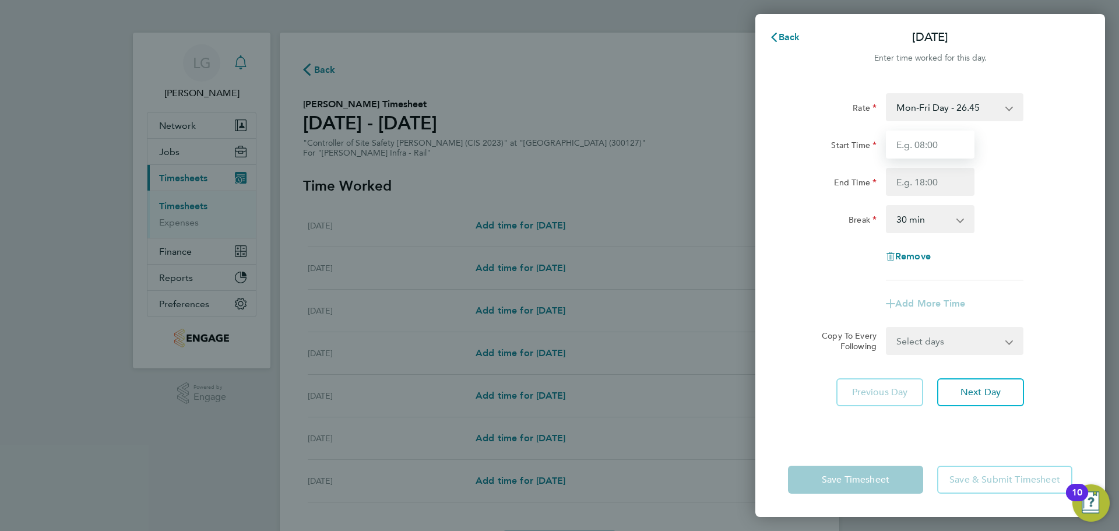
drag, startPoint x: 923, startPoint y: 143, endPoint x: 935, endPoint y: 115, distance: 29.8
click at [923, 143] on input "Start Time" at bounding box center [930, 145] width 89 height 28
click at [935, 115] on select "Mon-Fri Day - 26.45 Mon-Thurs Night - 30.42 Bank Hol - 39.68 Weekend - 34.39" at bounding box center [947, 107] width 121 height 26
select select "30"
click at [940, 141] on input "Start Time" at bounding box center [930, 145] width 89 height 28
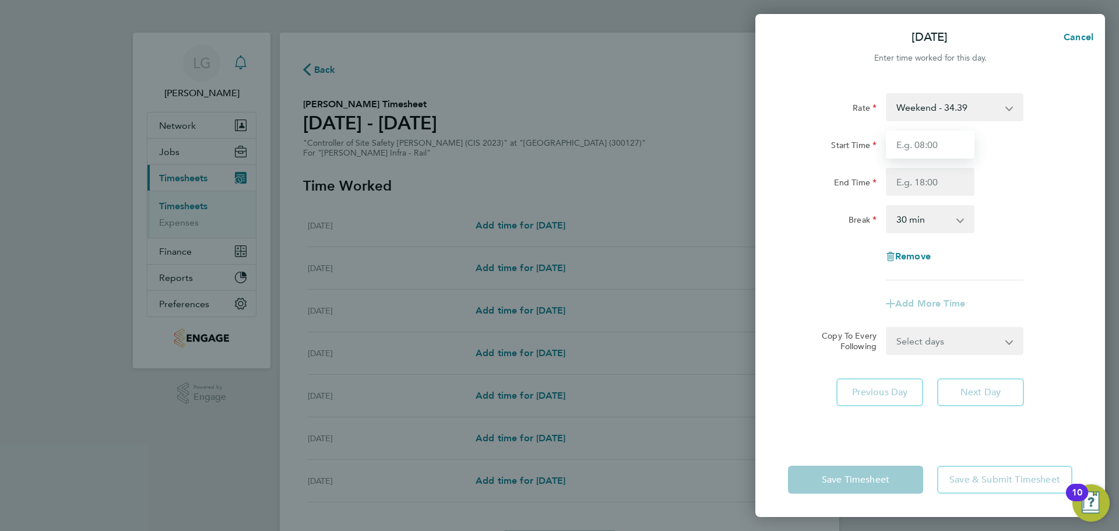
type input "07:30"
click at [943, 185] on input "End Time" at bounding box center [930, 182] width 89 height 28
type input "17:30"
click at [1031, 212] on div "Break 0 min 15 min 30 min 45 min 60 min 75 min 90 min" at bounding box center [931, 219] width 294 height 28
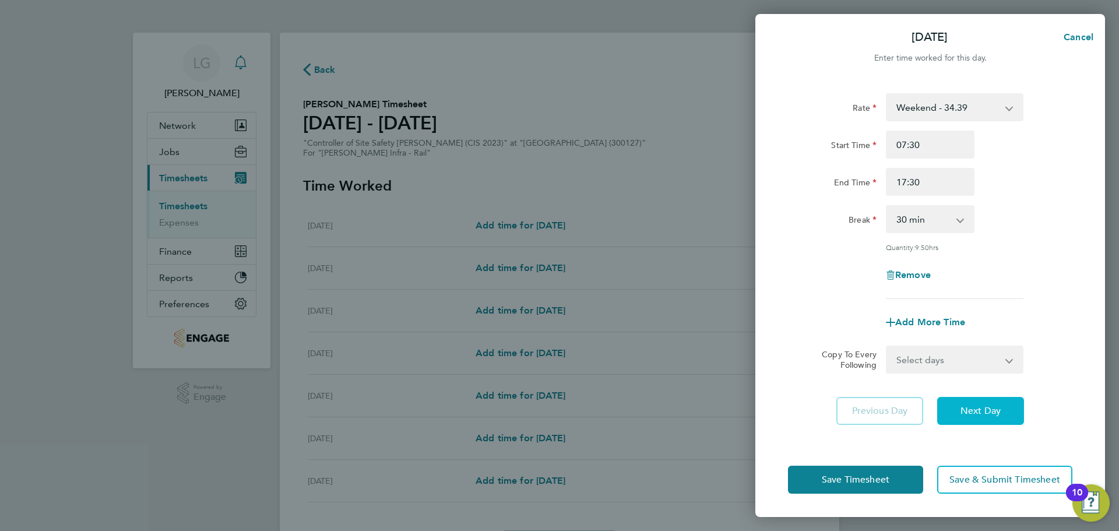
click at [993, 409] on span "Next Day" at bounding box center [981, 411] width 40 height 12
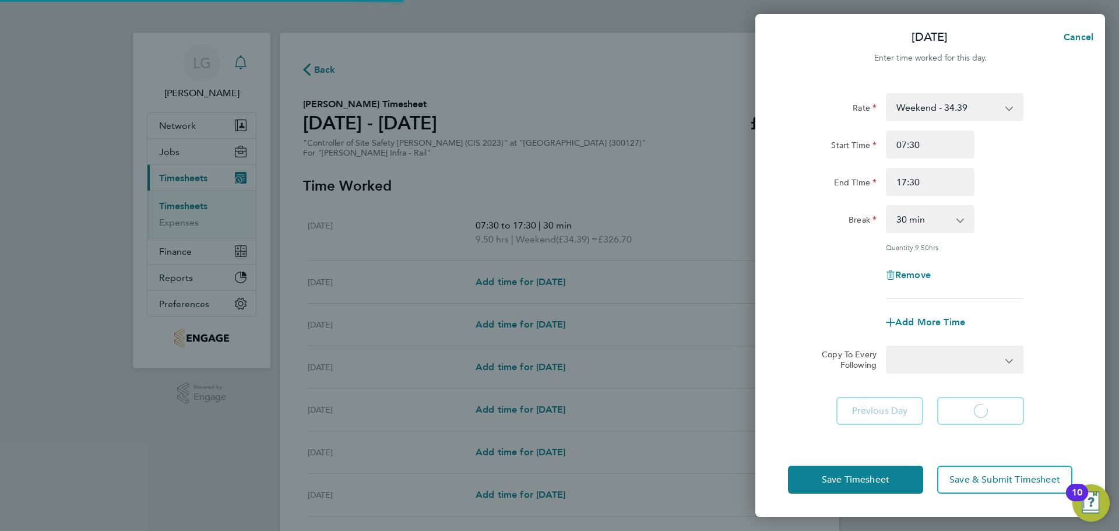
select select "30"
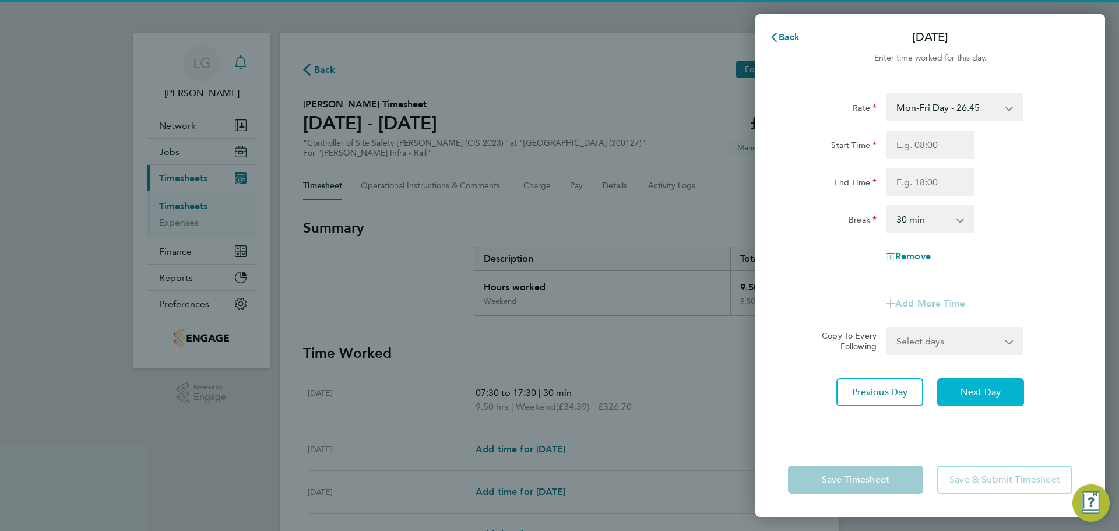
click at [1001, 394] on span "Next Day" at bounding box center [981, 393] width 40 height 12
select select "30"
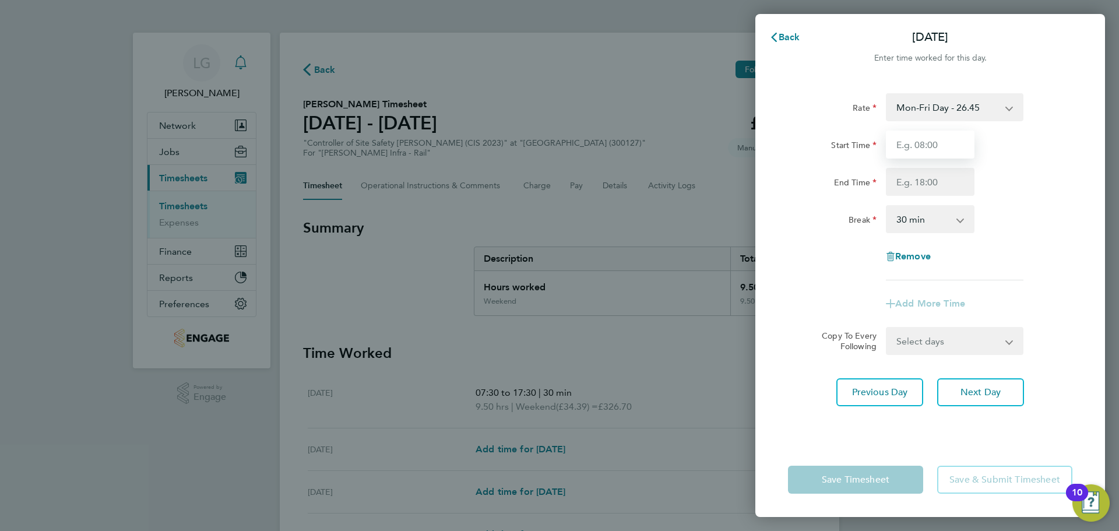
click at [930, 141] on input "Start Time" at bounding box center [930, 145] width 89 height 28
type input "07:30"
click at [921, 180] on input "End Time" at bounding box center [930, 182] width 89 height 28
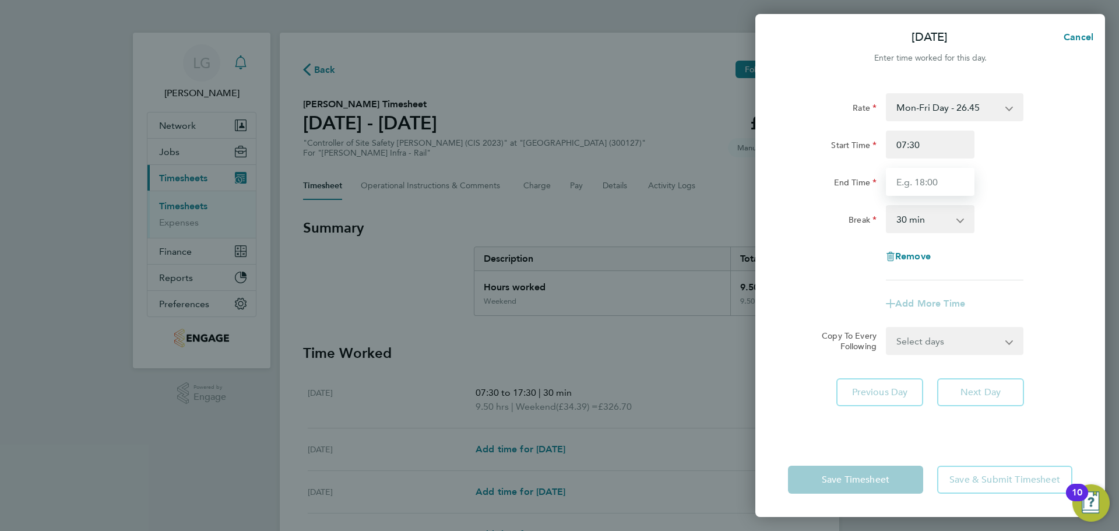
type input "17:30"
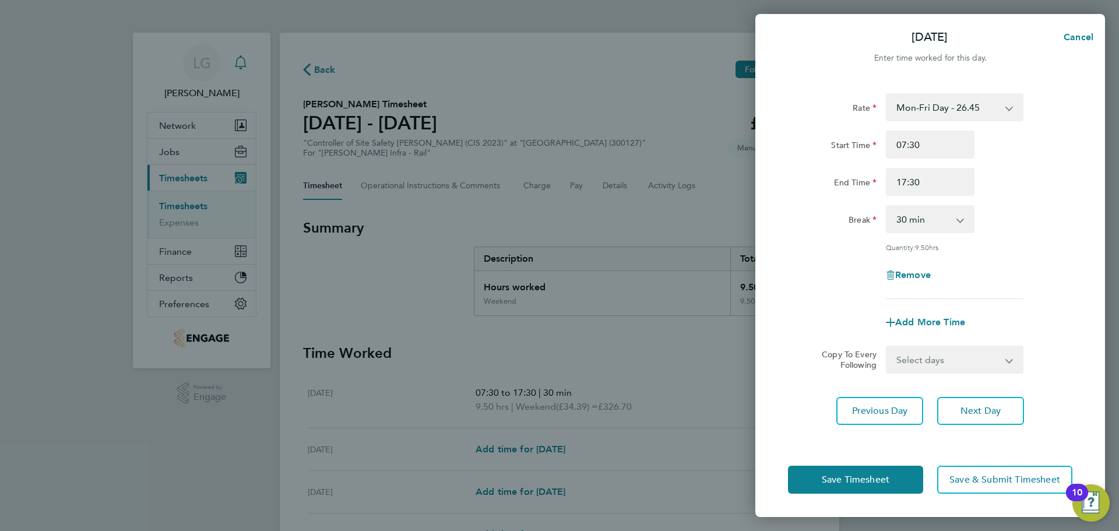
click at [1026, 195] on div "End Time 17:30" at bounding box center [931, 182] width 294 height 28
click at [980, 360] on select "Select days Day Tuesday Wednesday Thursday Friday" at bounding box center [948, 360] width 122 height 26
select select "DAY"
click at [887, 347] on select "Select days Day Tuesday Wednesday Thursday Friday" at bounding box center [948, 360] width 122 height 26
select select "2025-08-22"
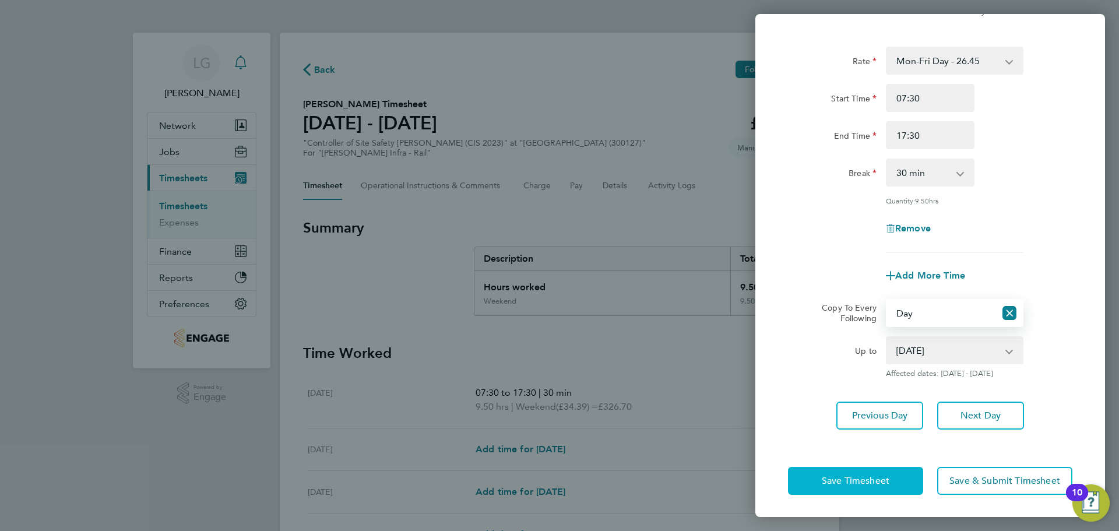
click at [879, 475] on span "Save Timesheet" at bounding box center [856, 481] width 68 height 12
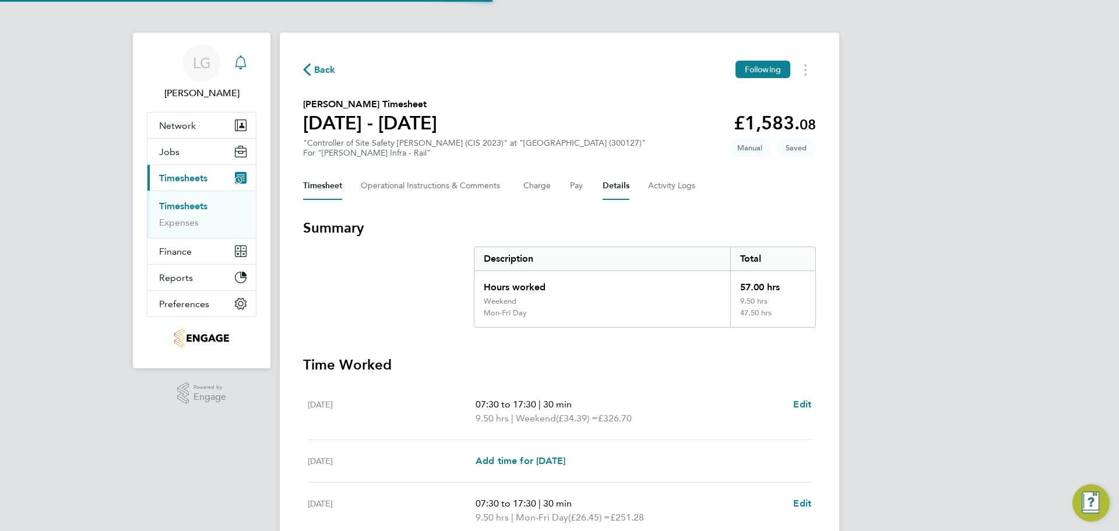
click at [621, 185] on button "Details" at bounding box center [616, 186] width 27 height 28
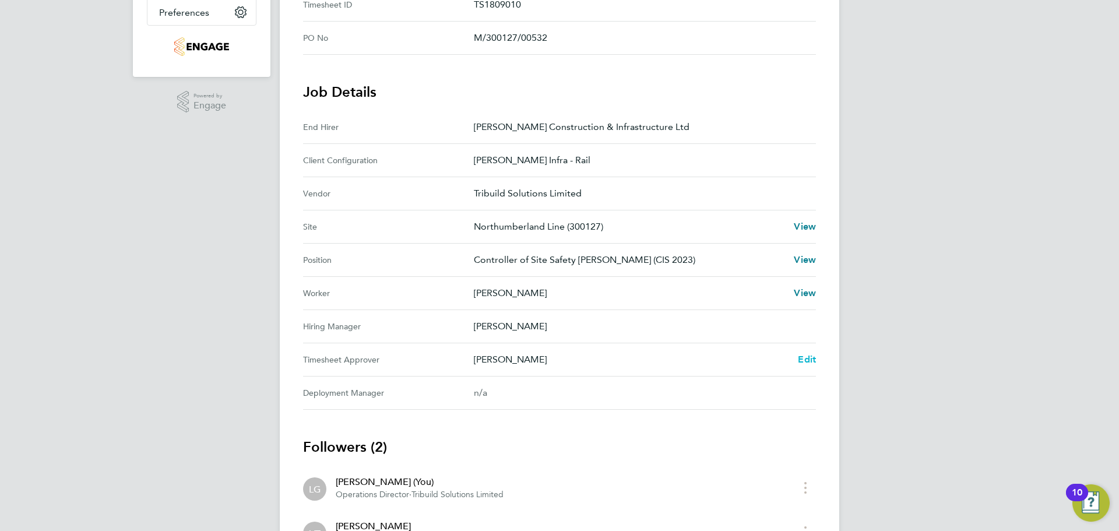
click at [814, 360] on span "Edit" at bounding box center [807, 359] width 18 height 11
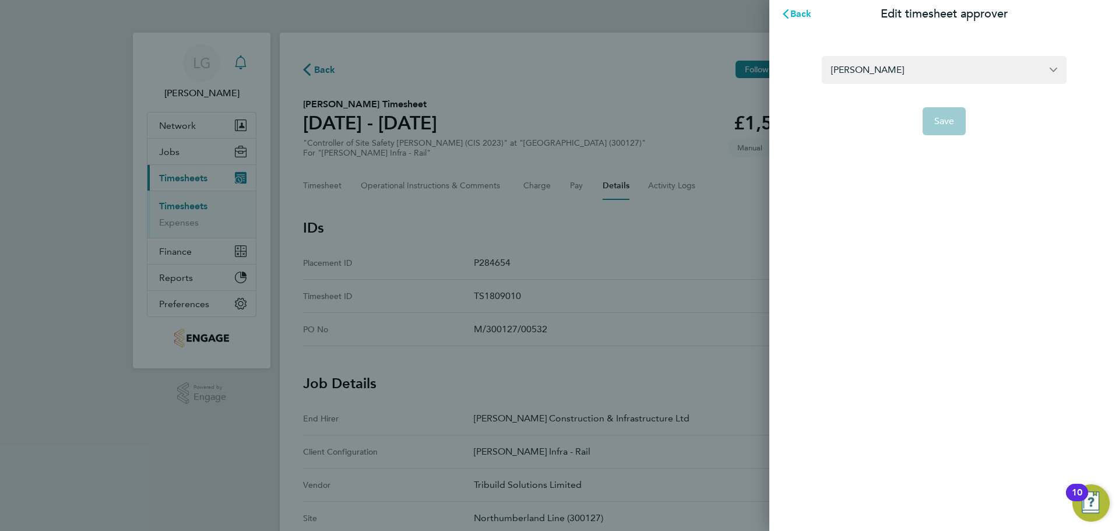
click at [798, 16] on span "Back" at bounding box center [802, 13] width 22 height 11
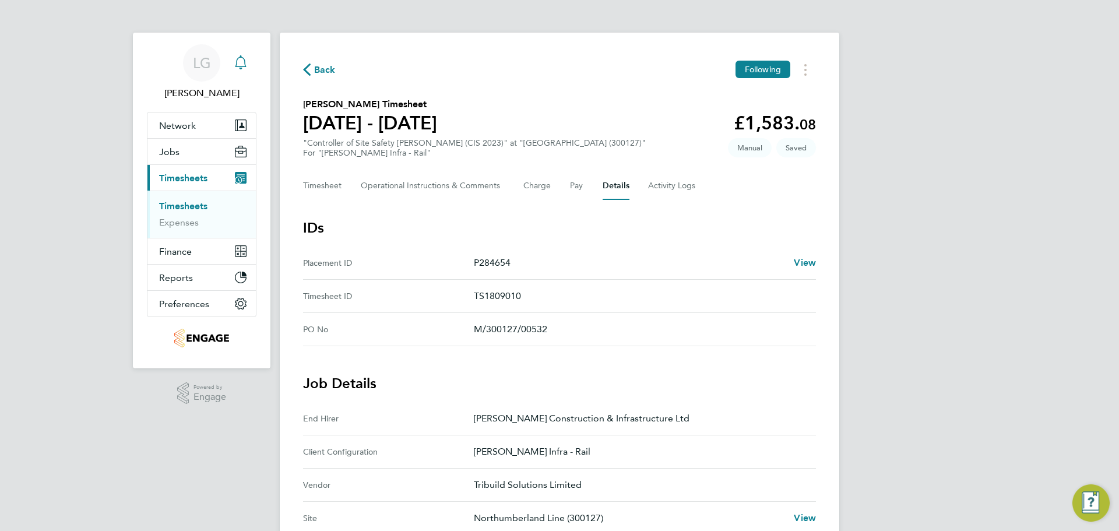
click at [672, 49] on div "Back Following Khuram Pervez's Timesheet 16 - 22 Aug 2025 £1,583. 08 "Controlle…" at bounding box center [560, 470] width 560 height 874
click at [329, 179] on button "Timesheet" at bounding box center [322, 186] width 39 height 28
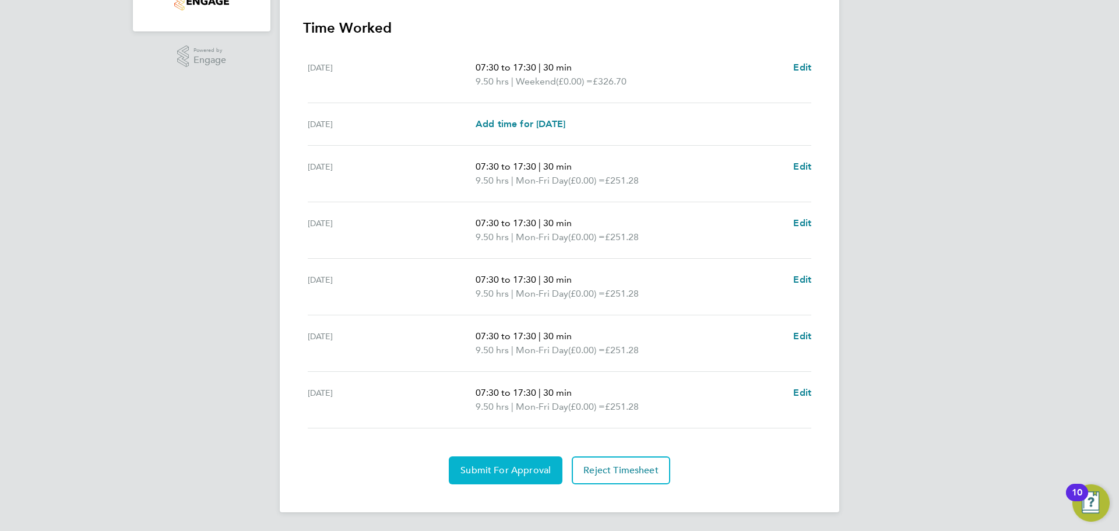
click at [512, 462] on button "Submit For Approval" at bounding box center [506, 470] width 114 height 28
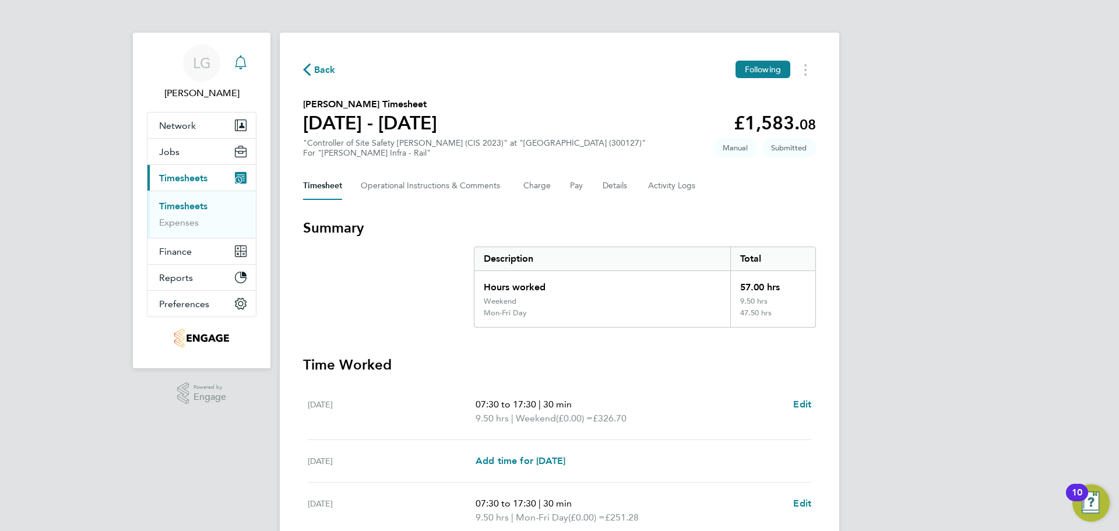
click at [204, 203] on link "Timesheets" at bounding box center [183, 206] width 48 height 11
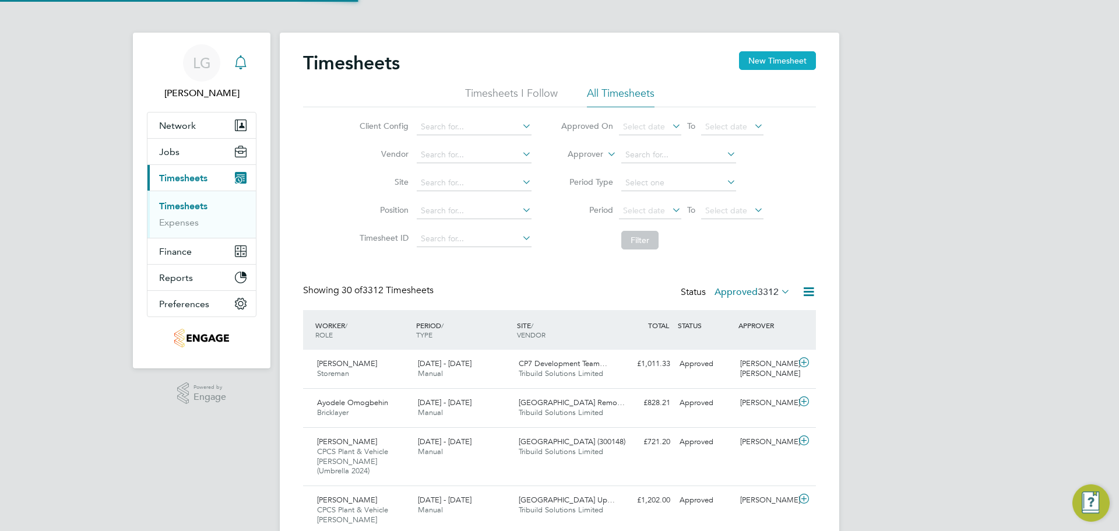
click at [775, 62] on button "New Timesheet" at bounding box center [777, 60] width 77 height 19
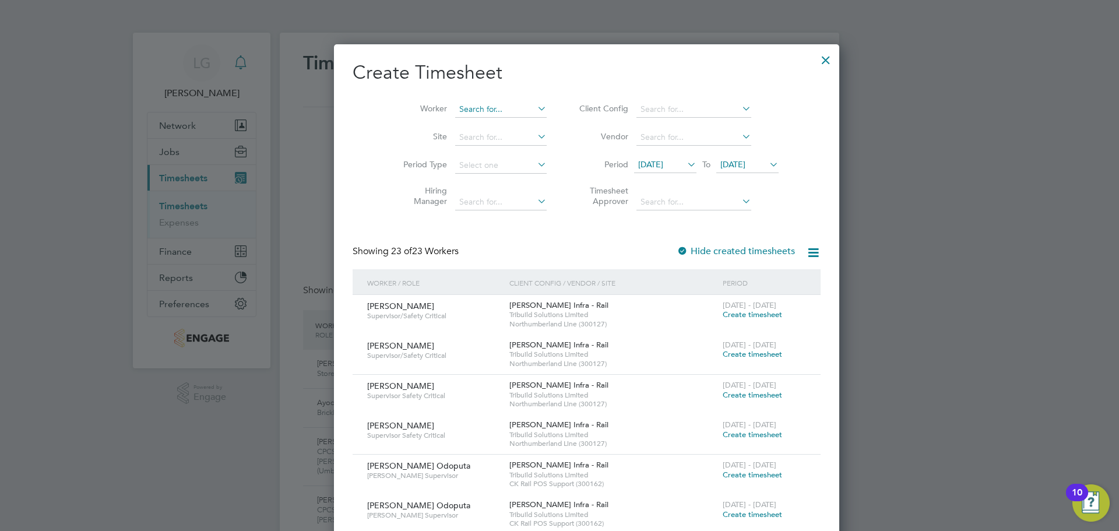
click at [461, 108] on input at bounding box center [501, 109] width 92 height 16
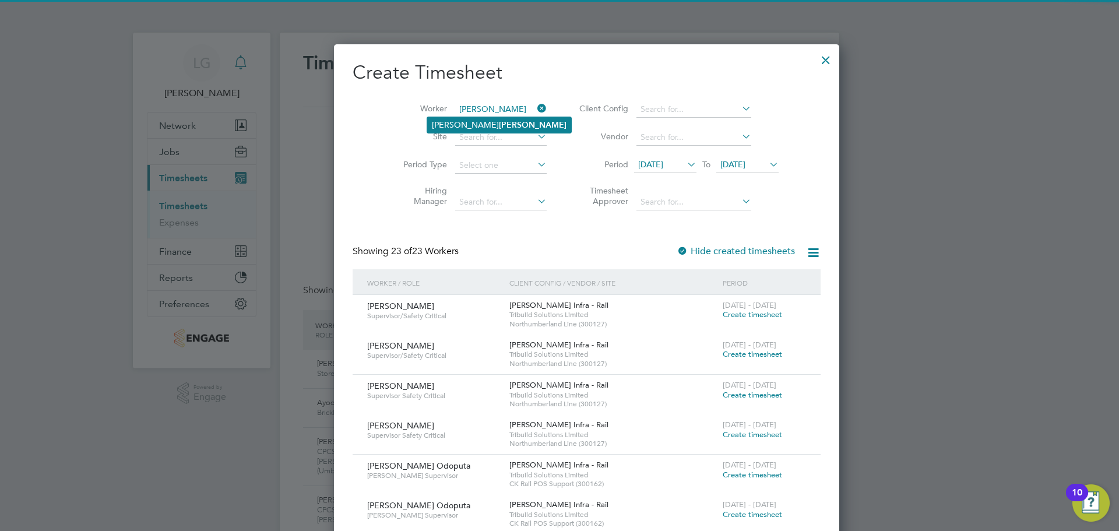
click at [480, 118] on li "Adrian Coyne" at bounding box center [499, 125] width 144 height 16
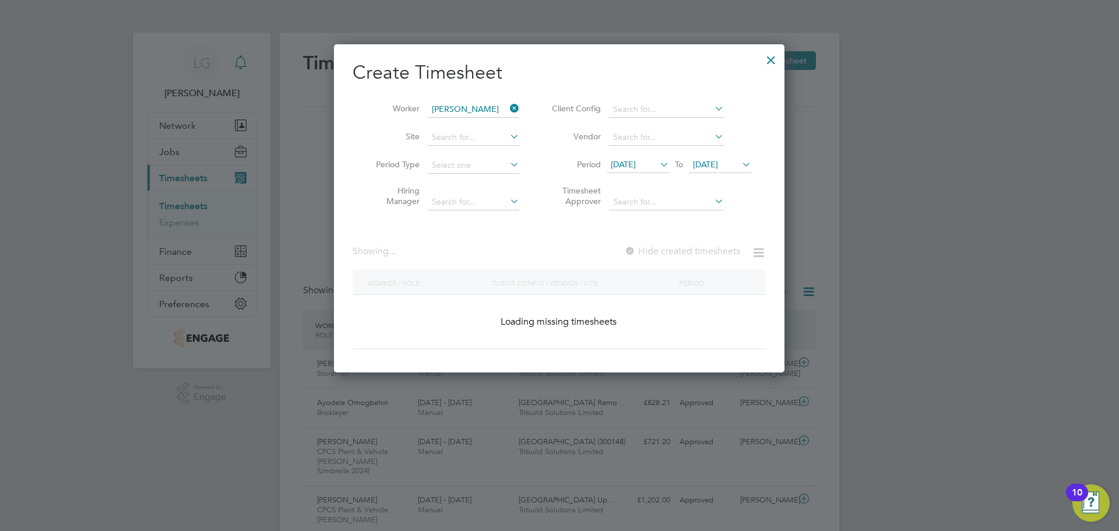
type input "[PERSON_NAME]"
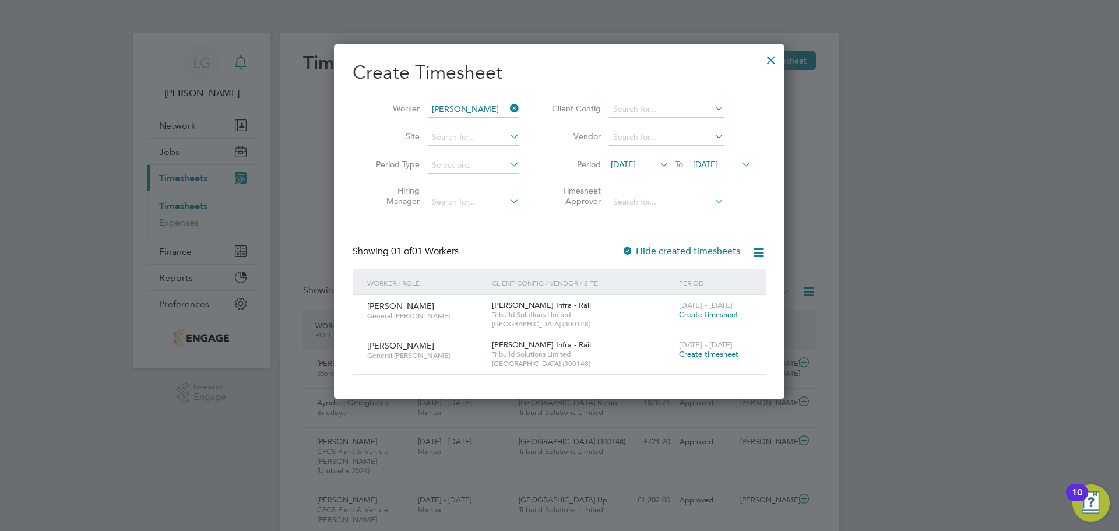
click at [770, 58] on div at bounding box center [771, 57] width 21 height 21
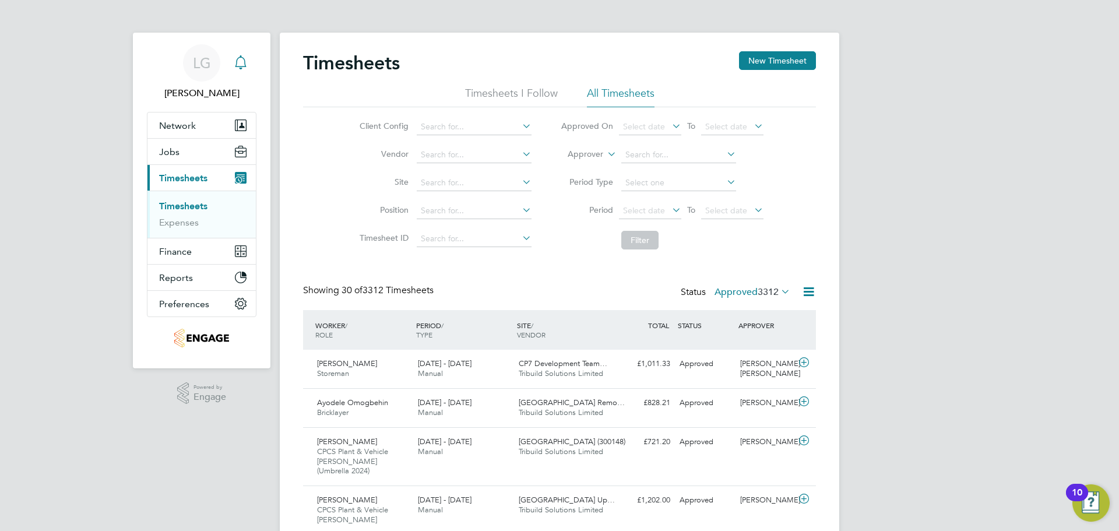
click at [187, 209] on link "Timesheets" at bounding box center [183, 206] width 48 height 11
click at [735, 292] on label "Approved 3312" at bounding box center [753, 292] width 76 height 12
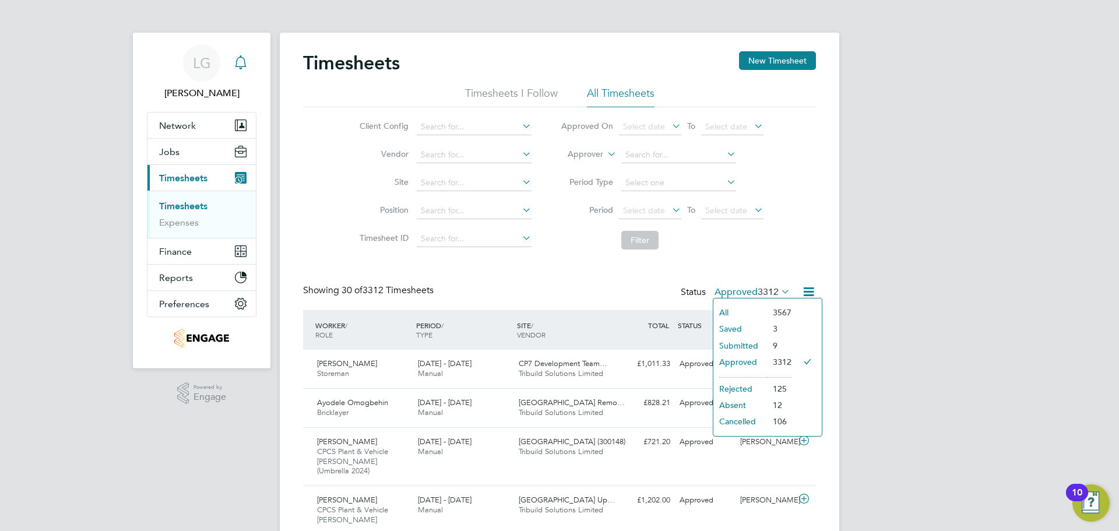
click at [743, 347] on li "Submitted" at bounding box center [741, 346] width 54 height 16
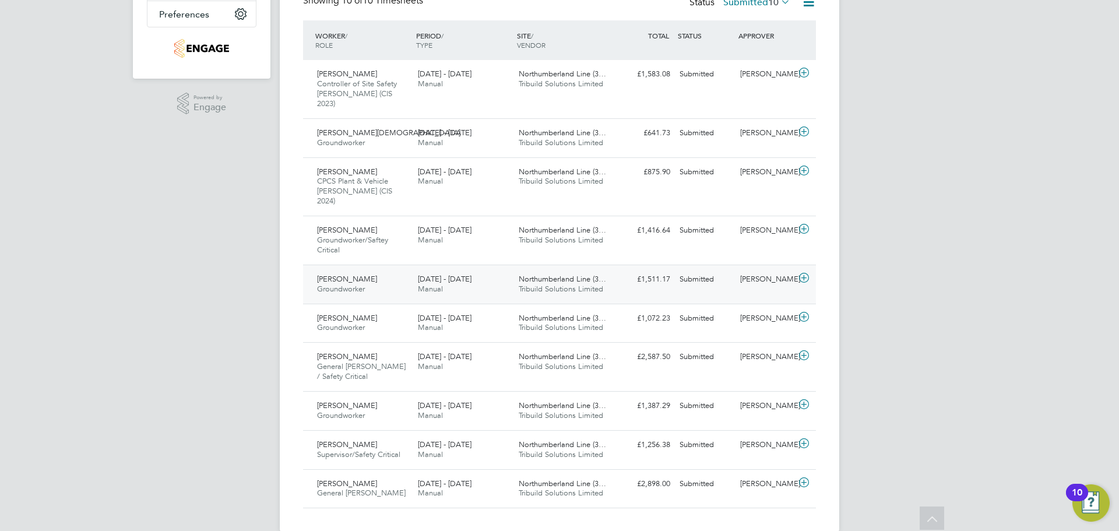
click at [623, 270] on div "£1,511.17 Submitted" at bounding box center [644, 279] width 61 height 19
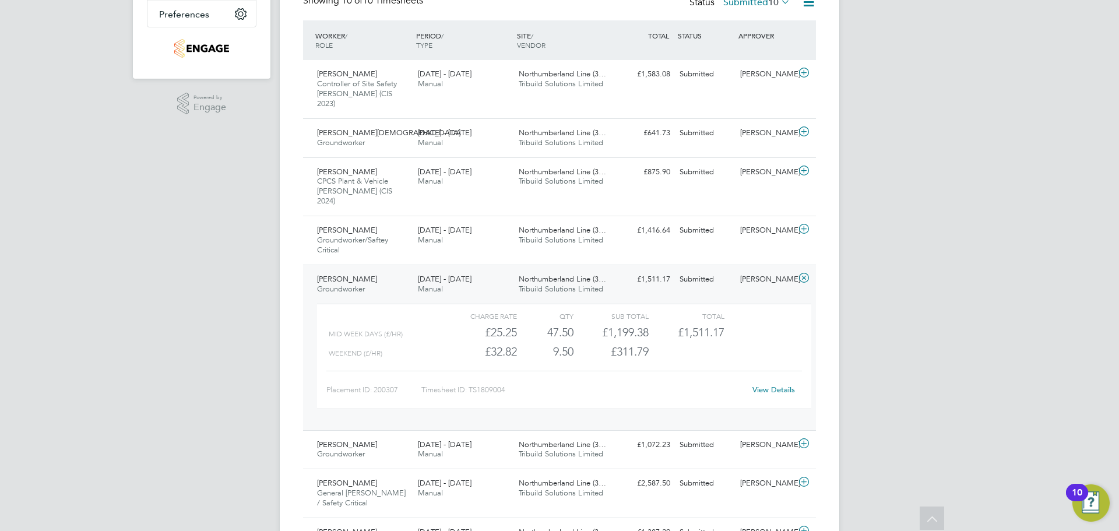
click at [768, 385] on link "View Details" at bounding box center [774, 390] width 43 height 10
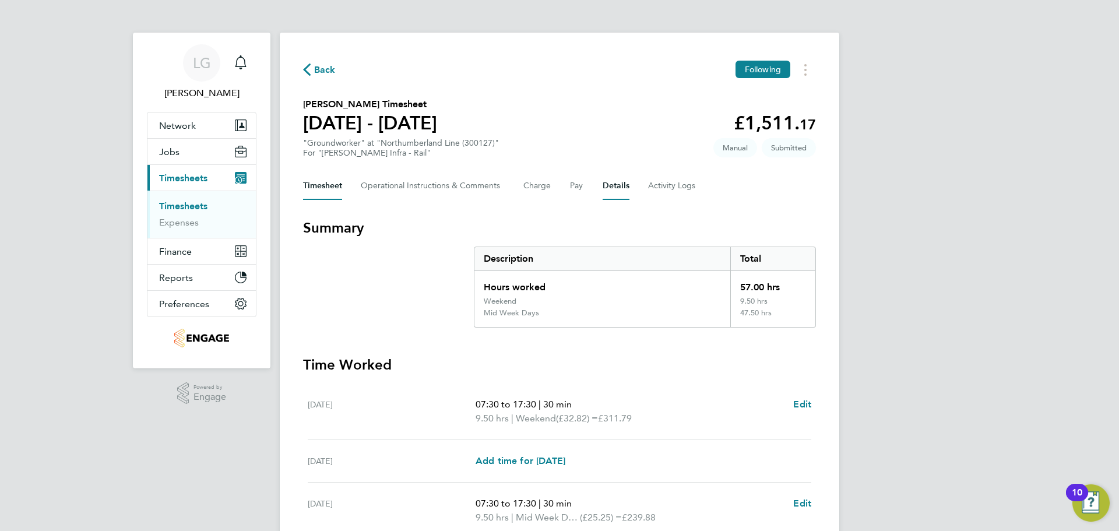
click at [617, 184] on button "Details" at bounding box center [616, 186] width 27 height 28
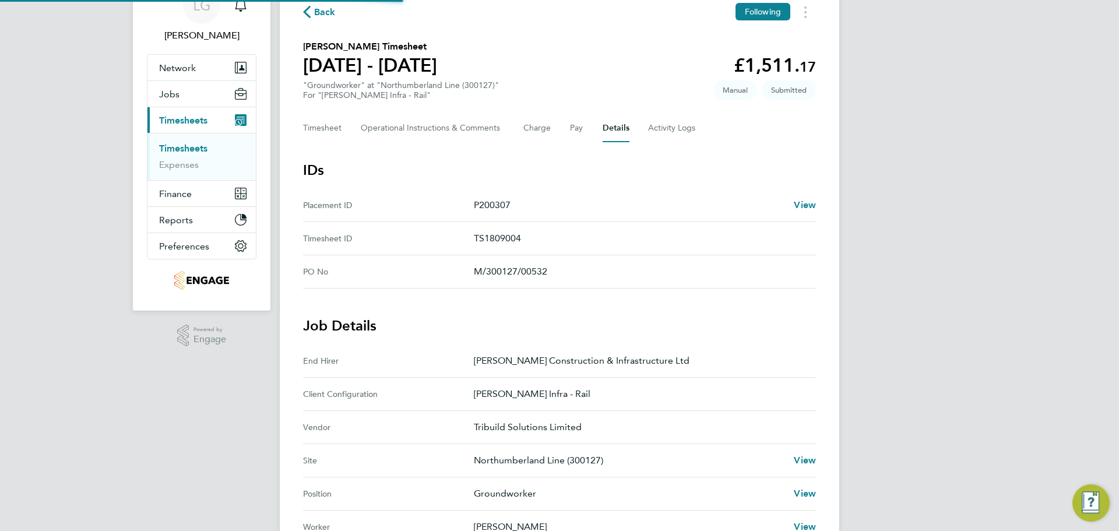
scroll to position [292, 0]
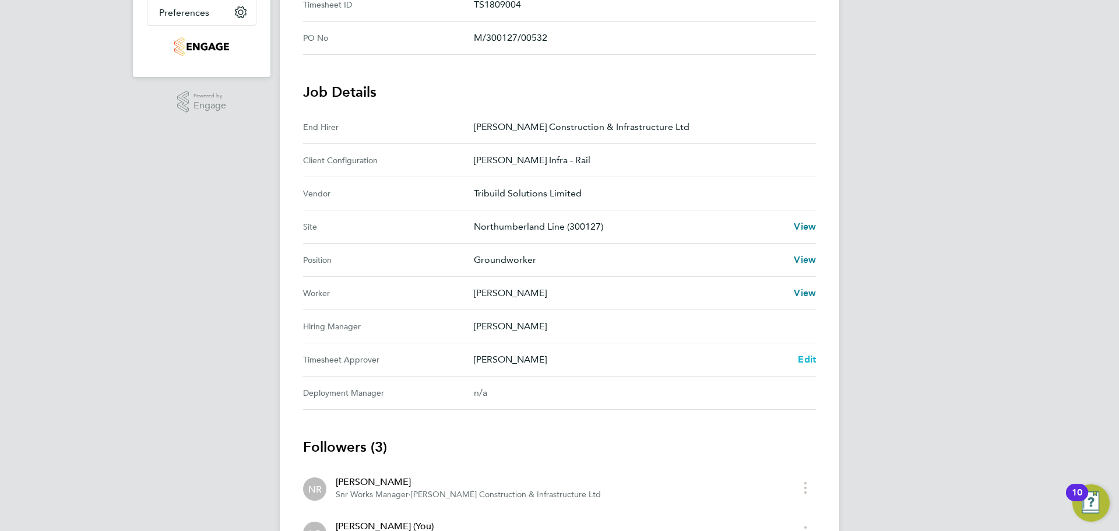
click at [806, 357] on span "Edit" at bounding box center [807, 359] width 18 height 11
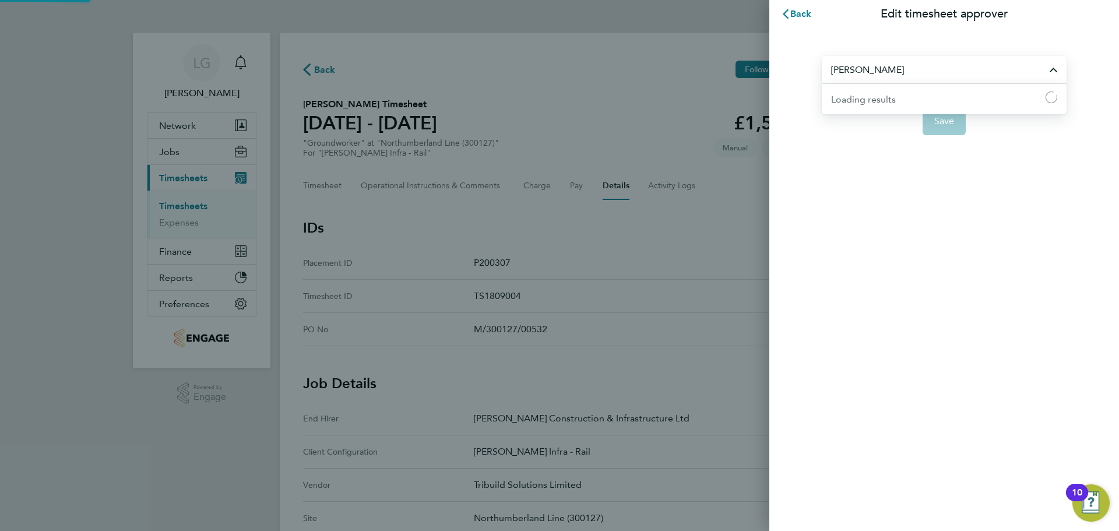
click at [896, 69] on input "[PERSON_NAME]" at bounding box center [944, 69] width 245 height 27
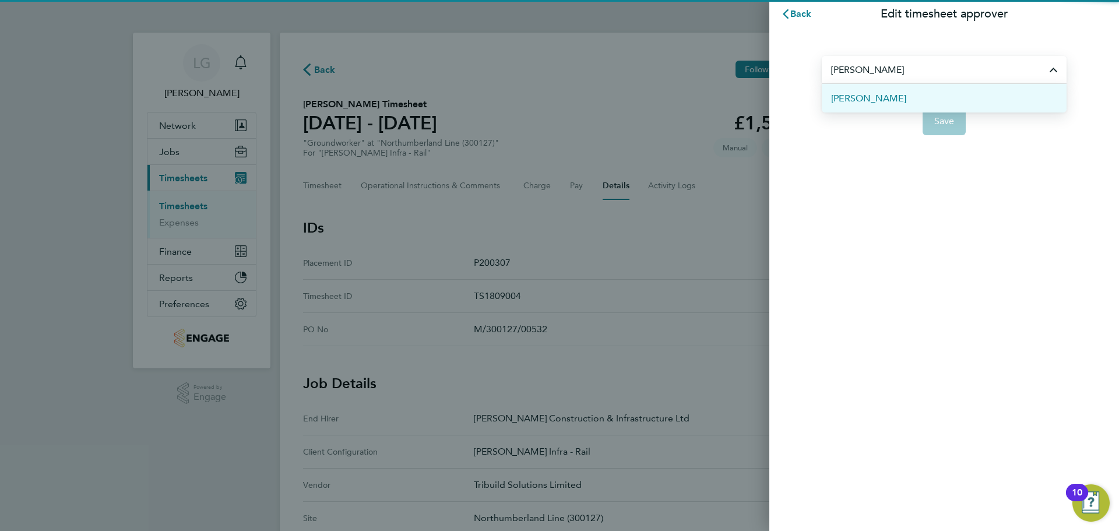
click at [887, 99] on li "[PERSON_NAME]" at bounding box center [944, 98] width 245 height 29
type input "[PERSON_NAME]"
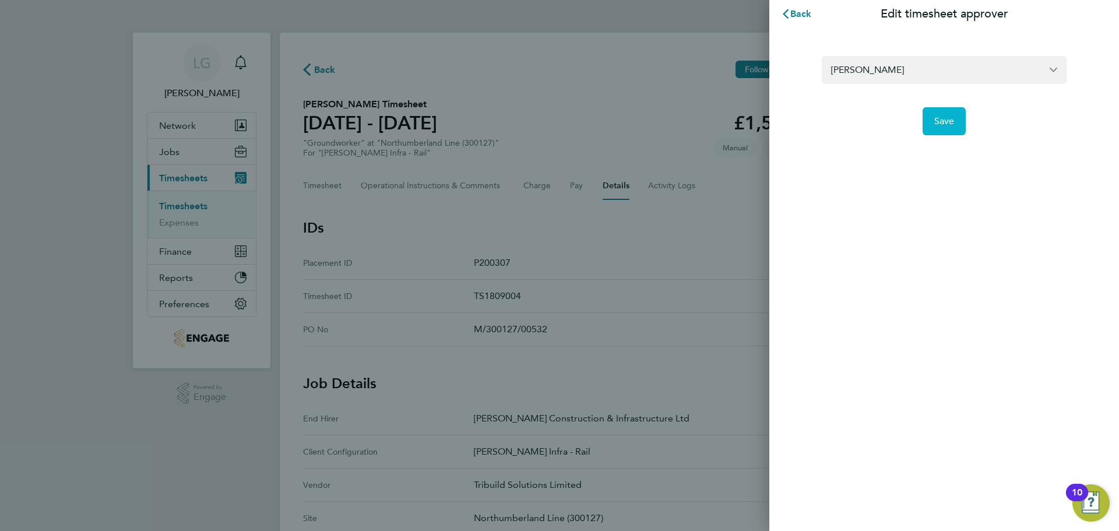
click at [944, 115] on span "Save" at bounding box center [945, 121] width 20 height 12
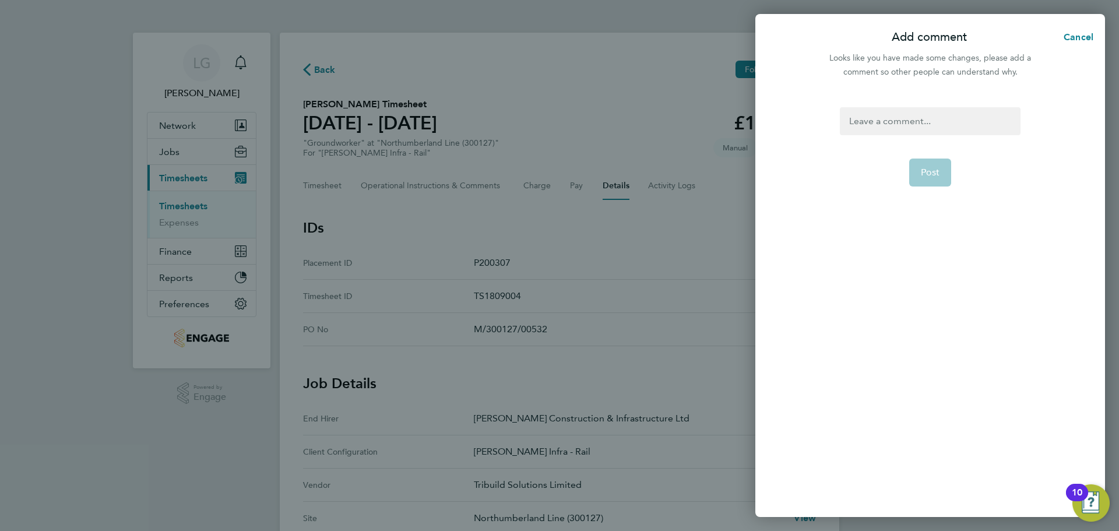
click at [911, 128] on div at bounding box center [930, 121] width 180 height 28
click at [912, 125] on div at bounding box center [930, 121] width 180 height 28
click at [831, 175] on div "Change of Approver Post" at bounding box center [931, 305] width 350 height 424
click at [933, 167] on span "Post" at bounding box center [930, 173] width 19 height 12
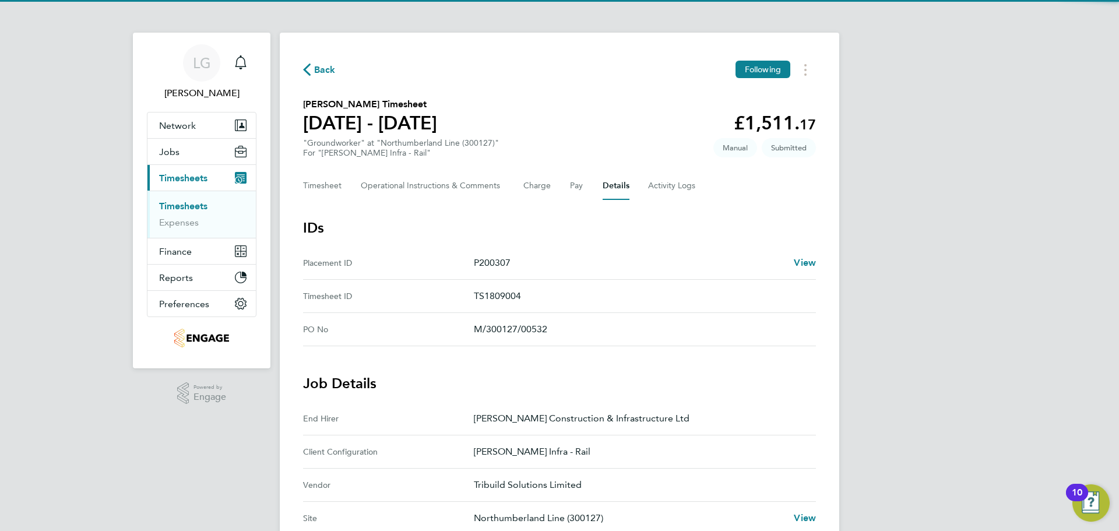
click at [607, 117] on section "Gurjeet Singh's Timesheet 16 - 22 Aug 2025 £1,511. 17 "Groundworker" at "Northu…" at bounding box center [559, 127] width 513 height 61
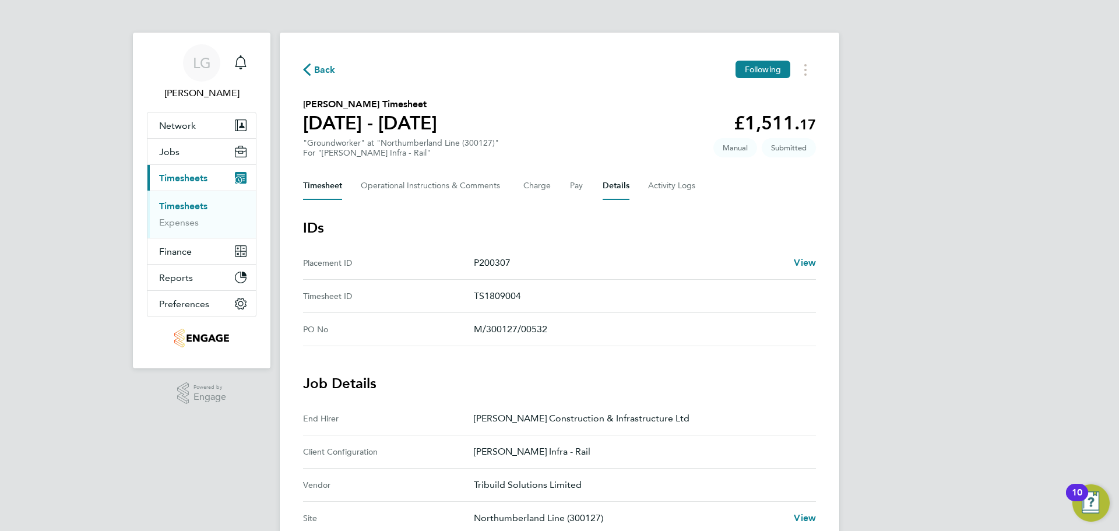
click at [331, 186] on button "Timesheet" at bounding box center [322, 186] width 39 height 28
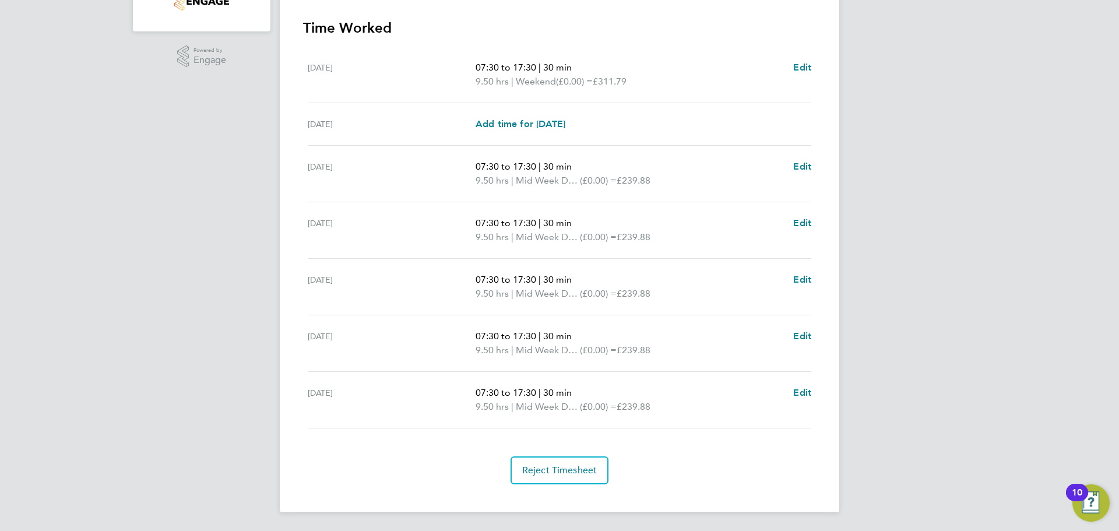
scroll to position [45, 0]
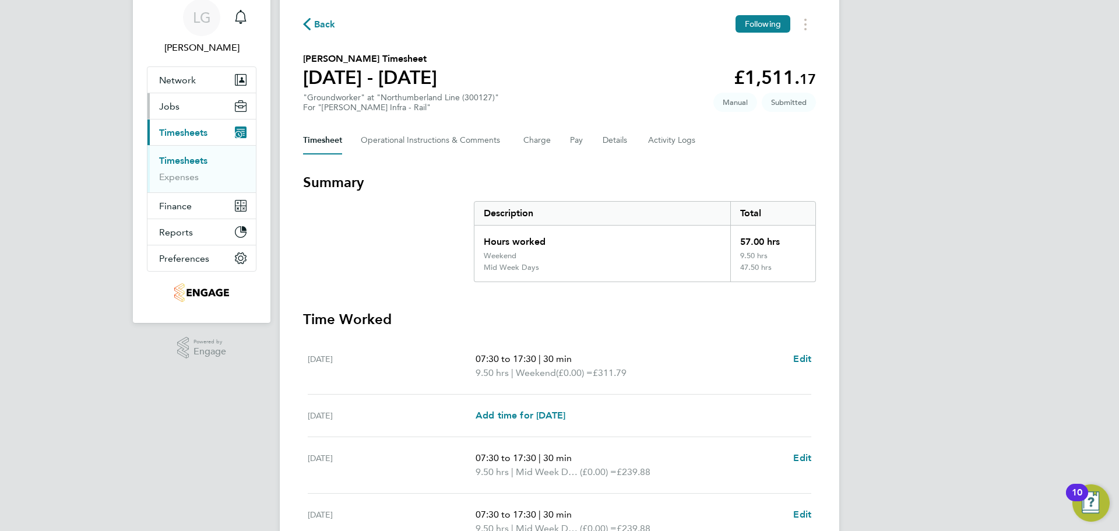
drag, startPoint x: 198, startPoint y: 158, endPoint x: 223, endPoint y: 161, distance: 25.9
click at [198, 158] on link "Timesheets" at bounding box center [183, 160] width 48 height 11
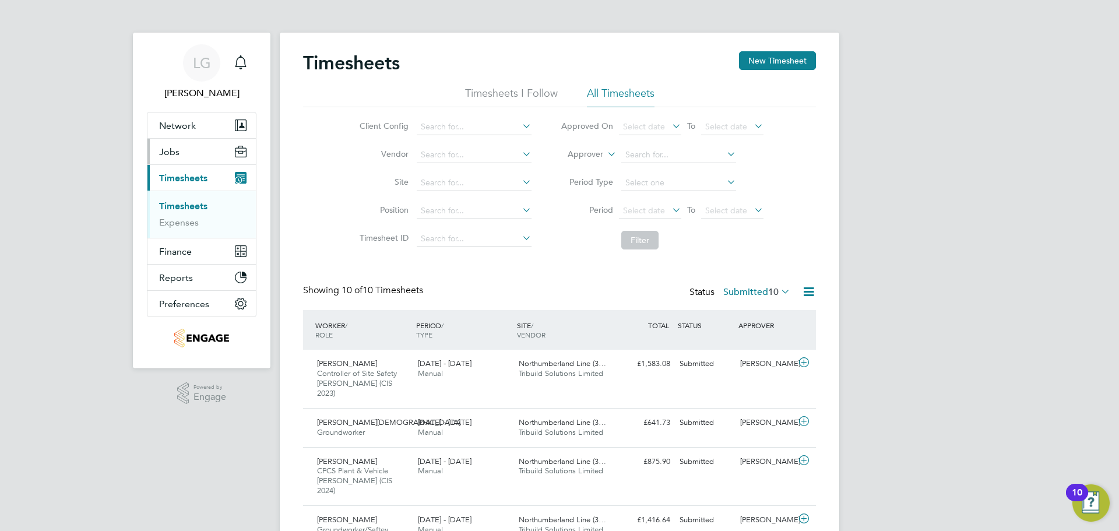
drag, startPoint x: 178, startPoint y: 159, endPoint x: 181, endPoint y: 153, distance: 7.0
click at [178, 159] on button "Jobs" at bounding box center [202, 152] width 108 height 26
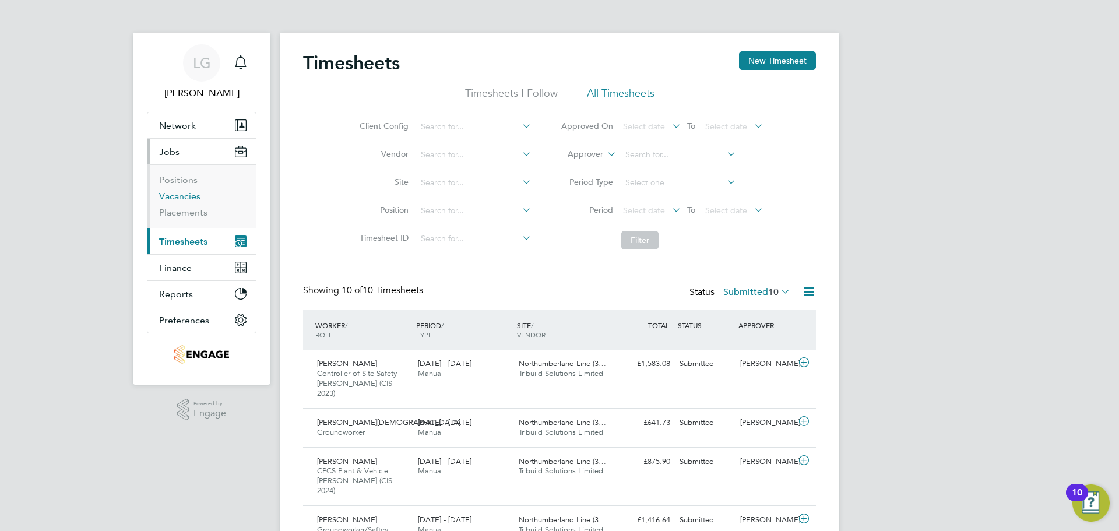
click at [177, 198] on link "Vacancies" at bounding box center [179, 196] width 41 height 11
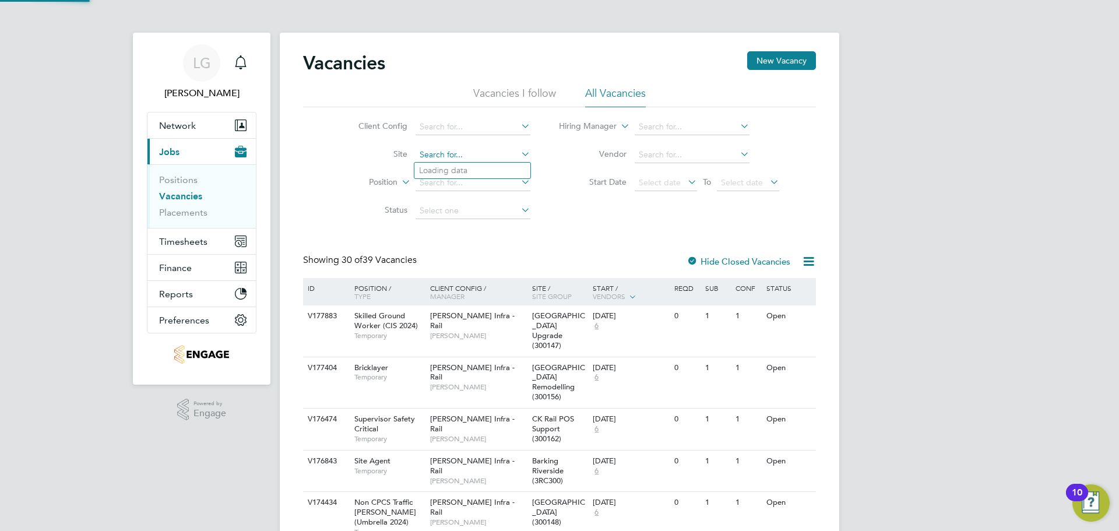
click at [459, 160] on input at bounding box center [473, 155] width 115 height 16
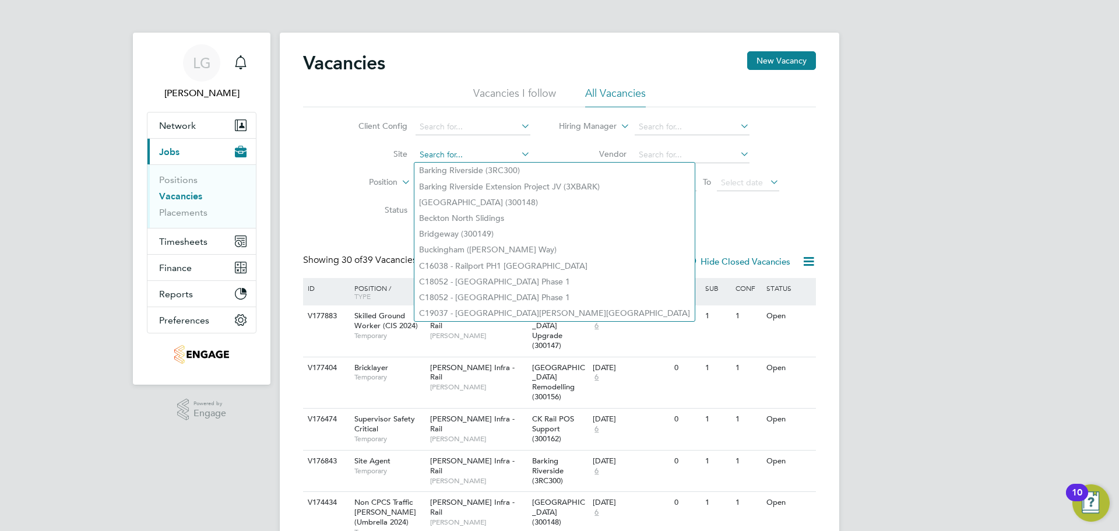
click at [462, 155] on input at bounding box center [473, 155] width 115 height 16
drag, startPoint x: 669, startPoint y: 247, endPoint x: 666, endPoint y: 191, distance: 55.5
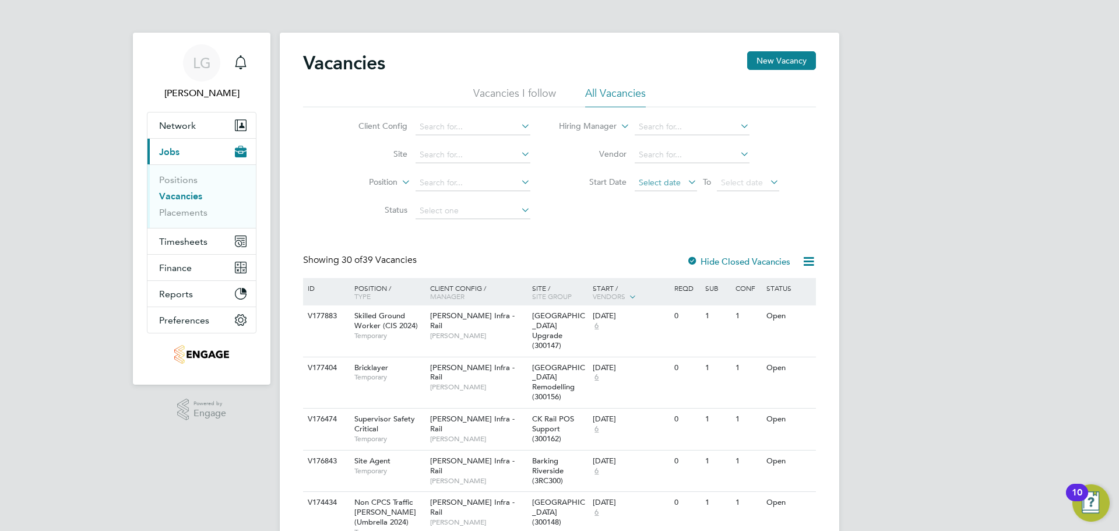
click at [665, 185] on span "Select date" at bounding box center [660, 182] width 42 height 10
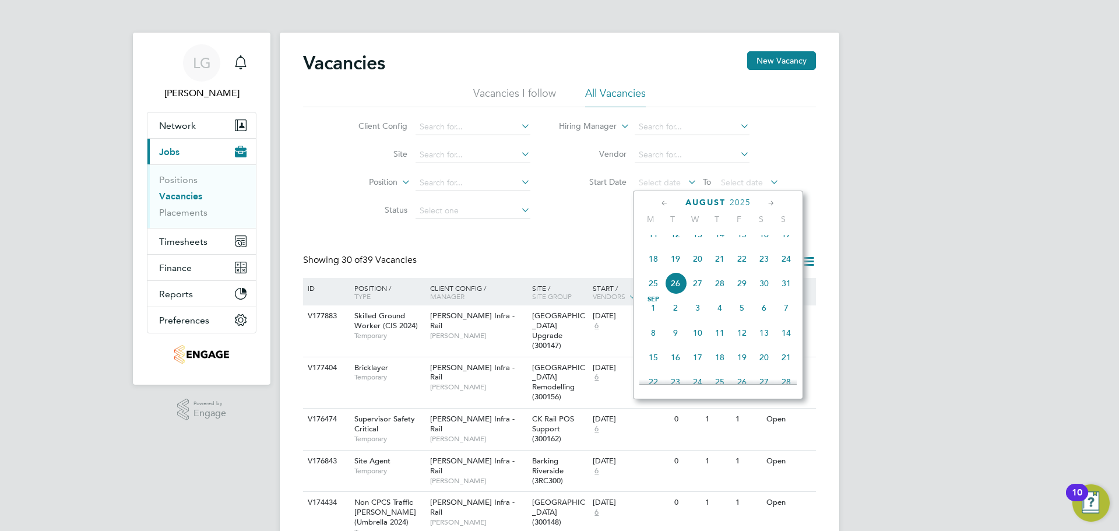
click at [654, 266] on span "18" at bounding box center [653, 259] width 22 height 22
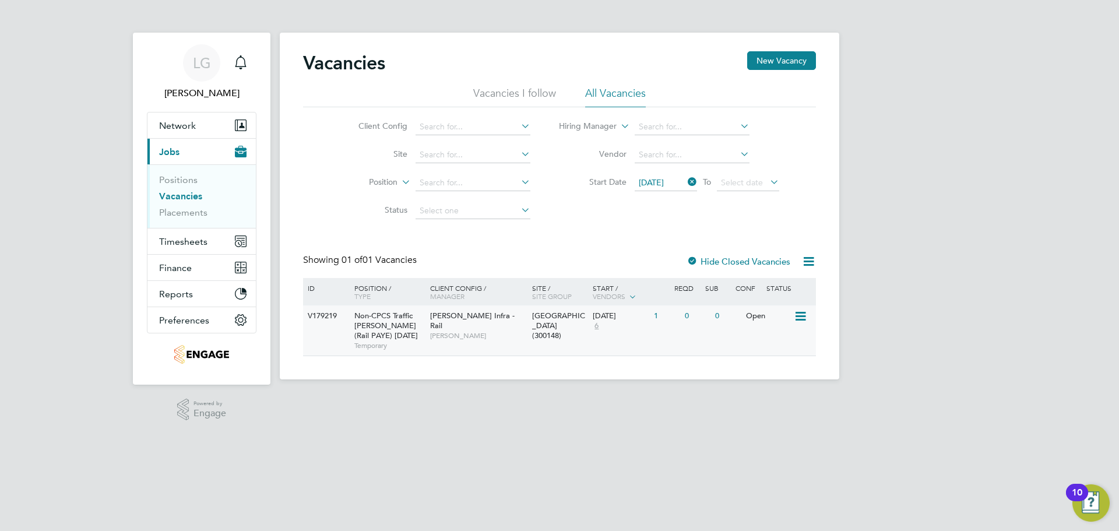
click at [536, 336] on div "[GEOGRAPHIC_DATA] (300148)" at bounding box center [559, 325] width 61 height 41
click at [464, 331] on span "[PERSON_NAME]" at bounding box center [478, 335] width 96 height 9
click at [244, 65] on icon "Main navigation" at bounding box center [241, 62] width 14 height 14
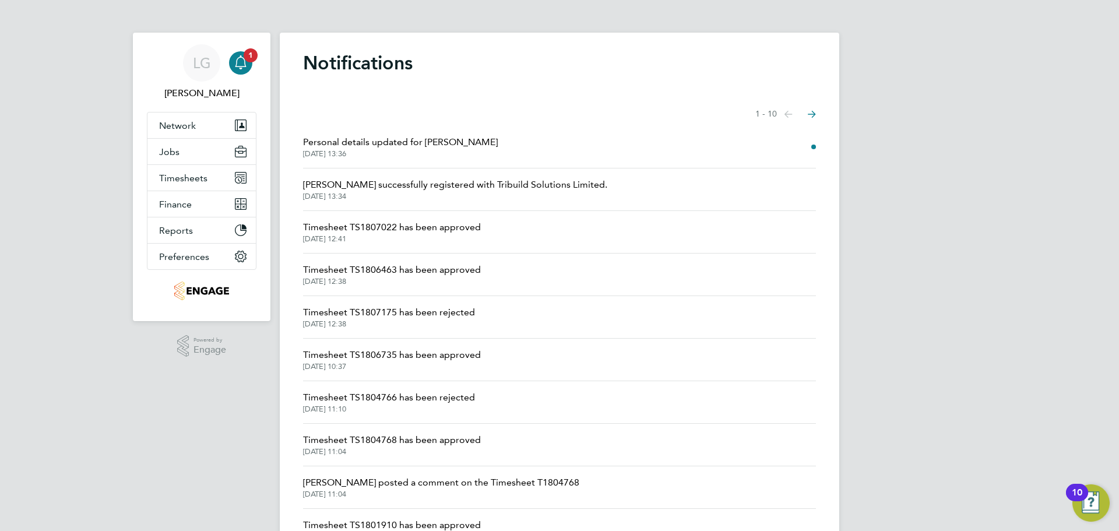
click at [433, 143] on span "Personal details updated for Olayemi Adebanjo" at bounding box center [400, 142] width 195 height 14
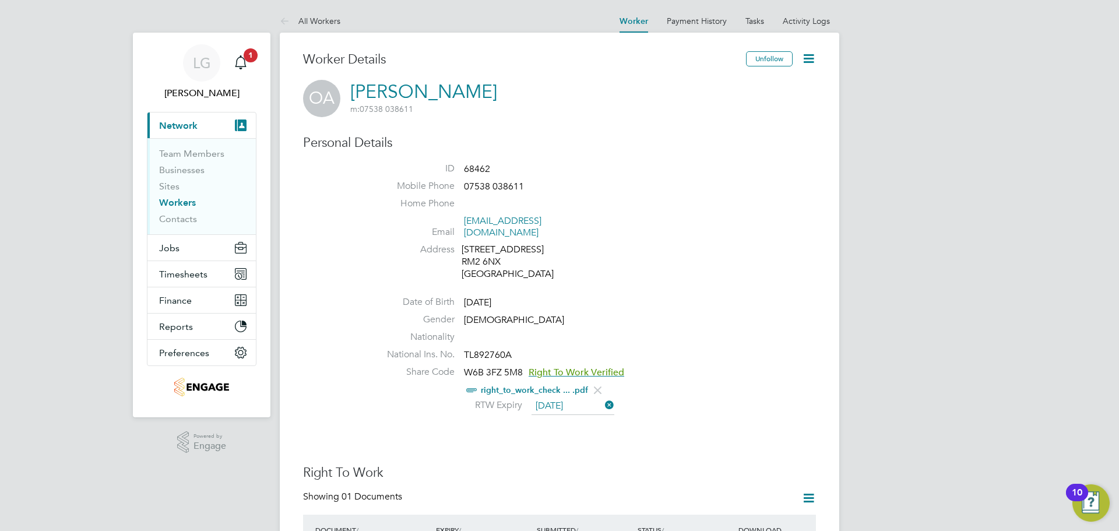
drag, startPoint x: 512, startPoint y: 94, endPoint x: 363, endPoint y: 96, distance: 149.3
click at [362, 96] on div "OA Olayemi Adebanjo m: 07538 038611" at bounding box center [559, 98] width 513 height 37
click at [453, 101] on link "Olayemi Adebanjo" at bounding box center [423, 91] width 147 height 23
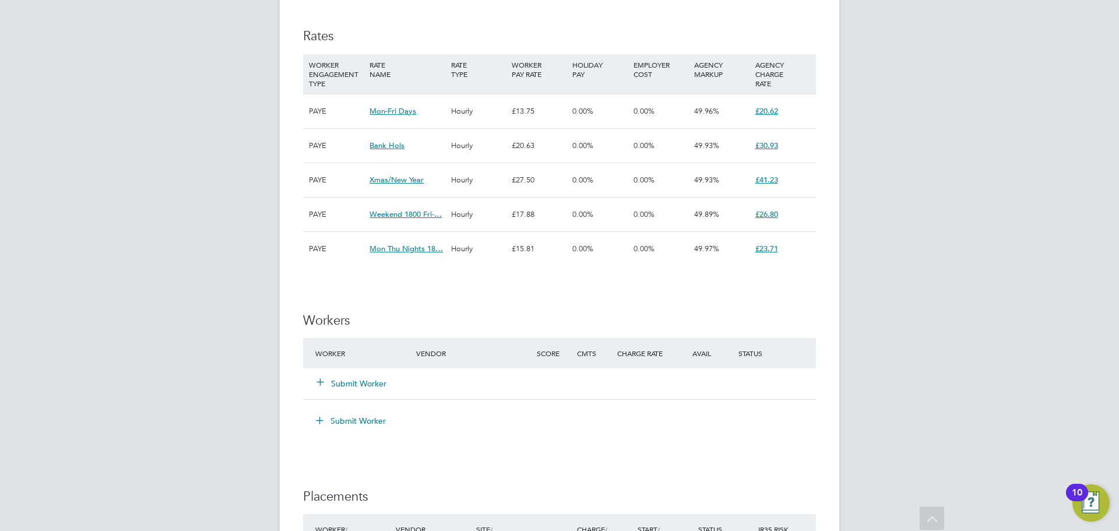
scroll to position [758, 0]
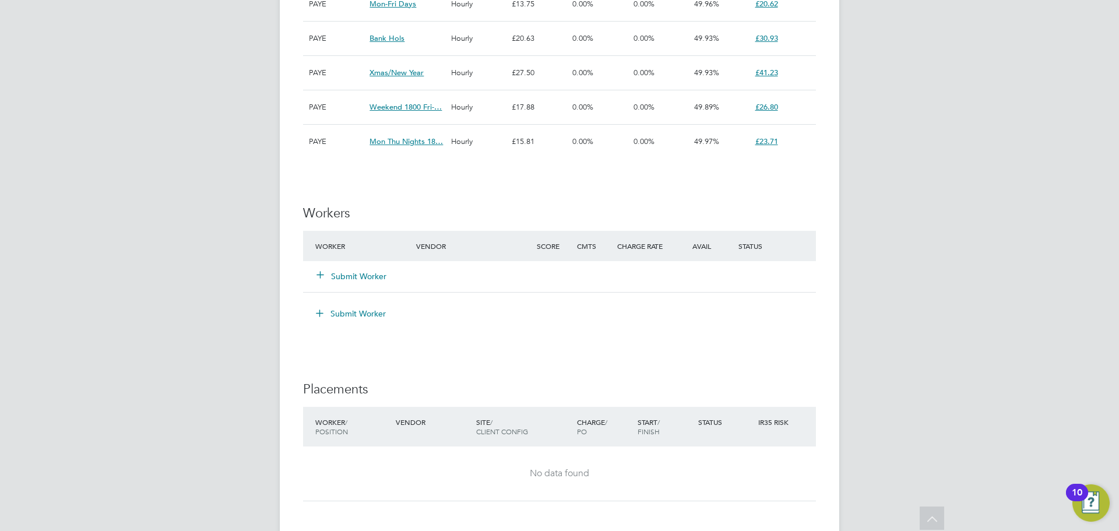
click at [363, 271] on button "Submit Worker" at bounding box center [352, 277] width 70 height 12
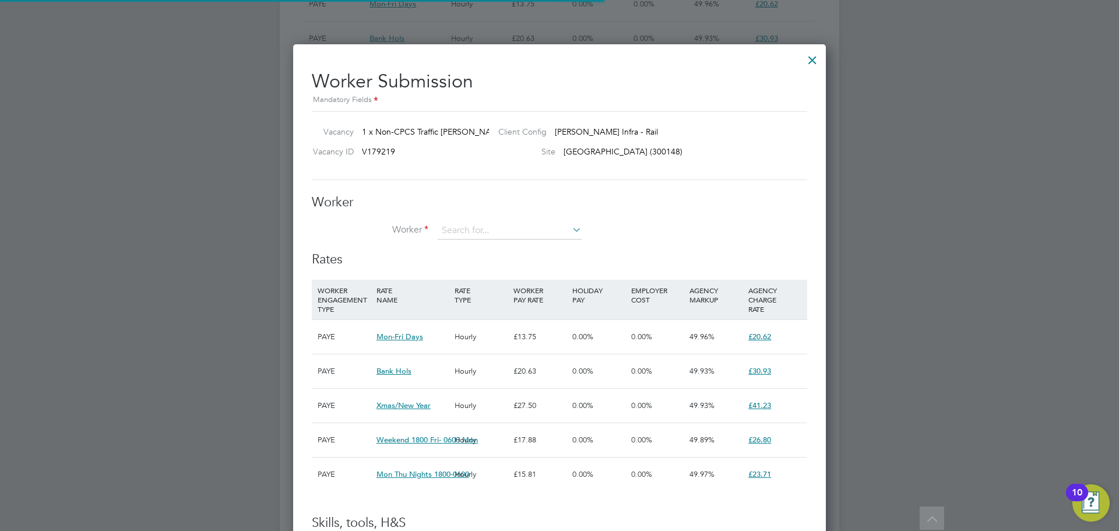
scroll to position [34, 79]
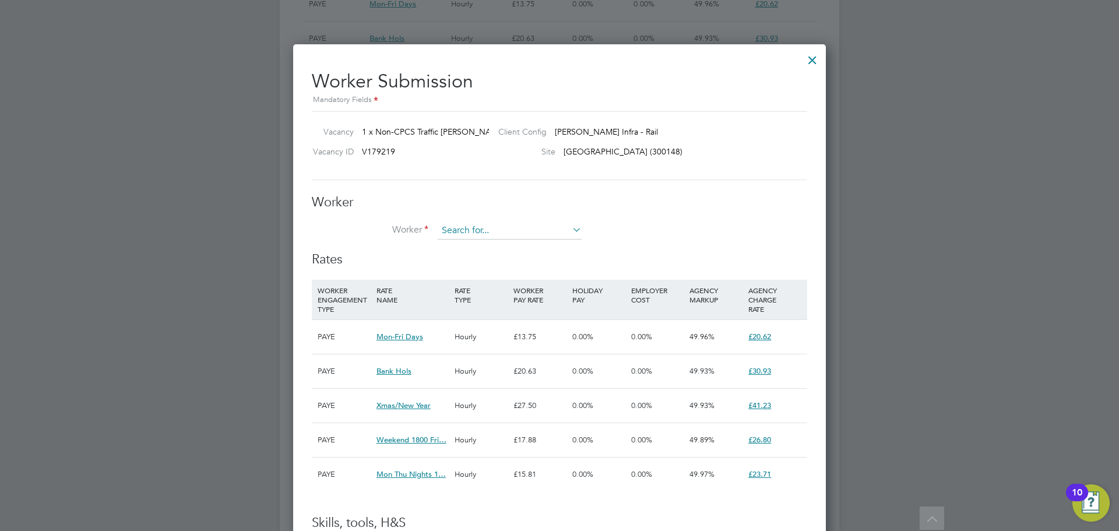
click at [517, 231] on input at bounding box center [510, 230] width 144 height 17
type input "Olayemi"
click at [496, 260] on li "+ Add new" at bounding box center [509, 263] width 145 height 16
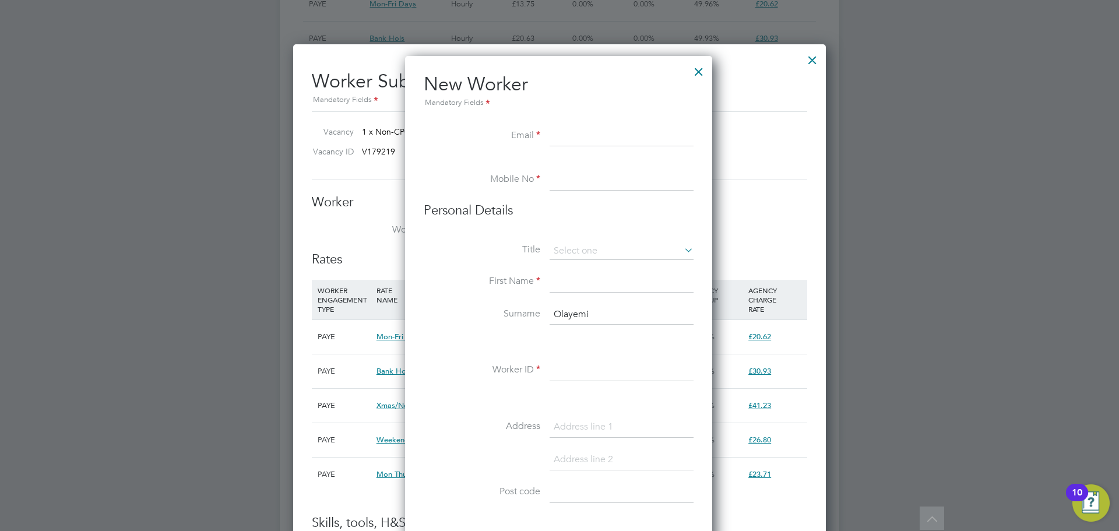
click at [575, 140] on input at bounding box center [622, 136] width 144 height 21
paste input "adebanjoolayemisam@gmail.com"
type input "adebanjoolayemisam@gmail.com"
click at [572, 182] on input at bounding box center [622, 180] width 144 height 21
click at [596, 173] on input at bounding box center [622, 180] width 144 height 21
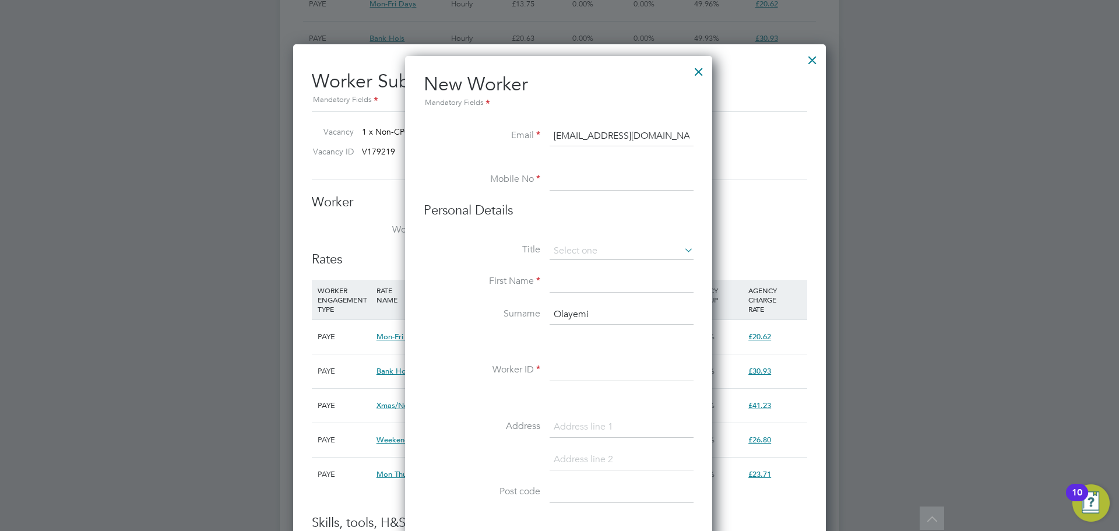
paste input "07538 038611"
type input "07538 038611"
click at [573, 249] on input at bounding box center [622, 251] width 144 height 17
click at [601, 268] on li "Mr" at bounding box center [621, 267] width 145 height 15
type input "Mr"
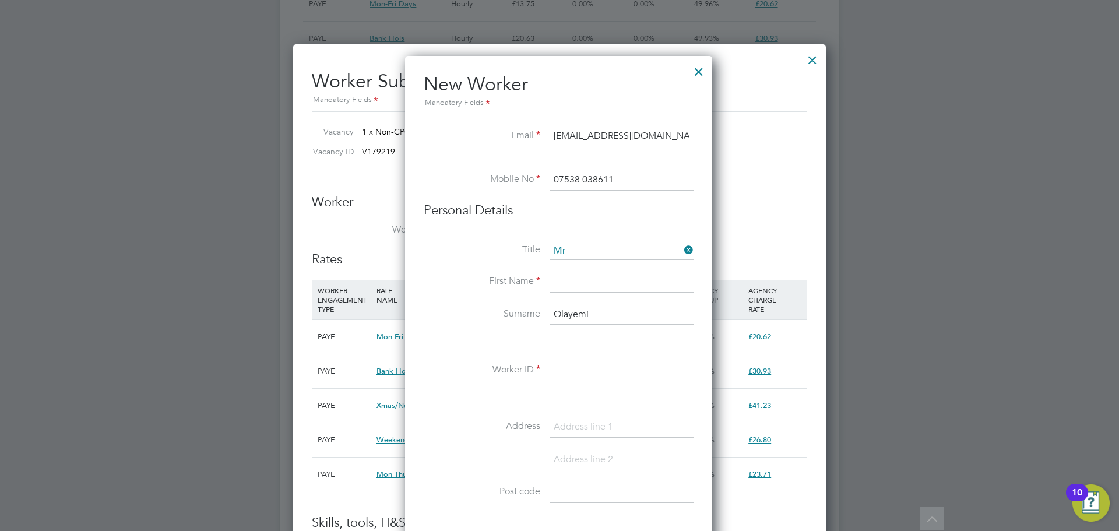
click at [599, 280] on input at bounding box center [622, 282] width 144 height 21
type input "Olayemi"
type input "Adebanjo"
click at [628, 368] on input at bounding box center [622, 370] width 144 height 21
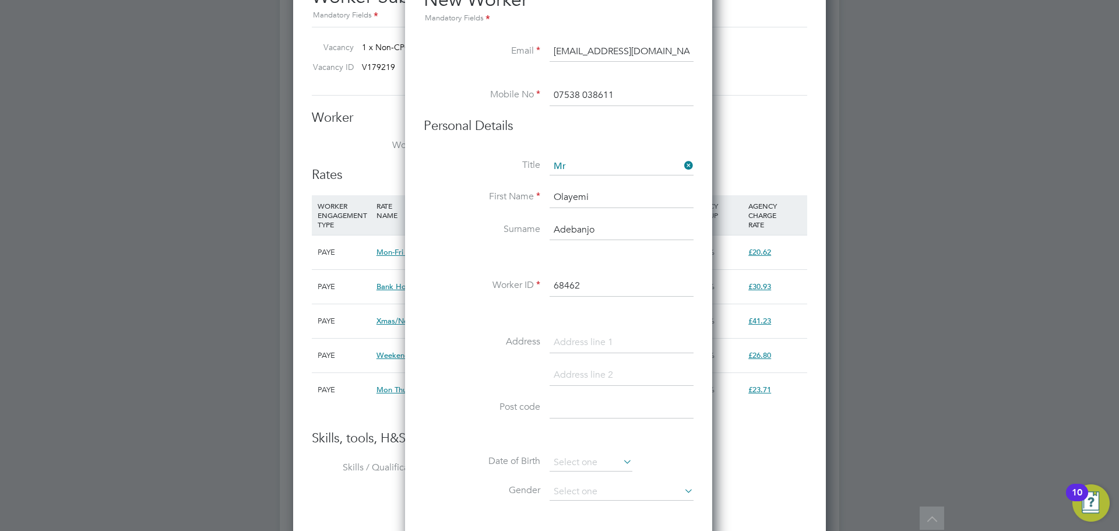
scroll to position [933, 0]
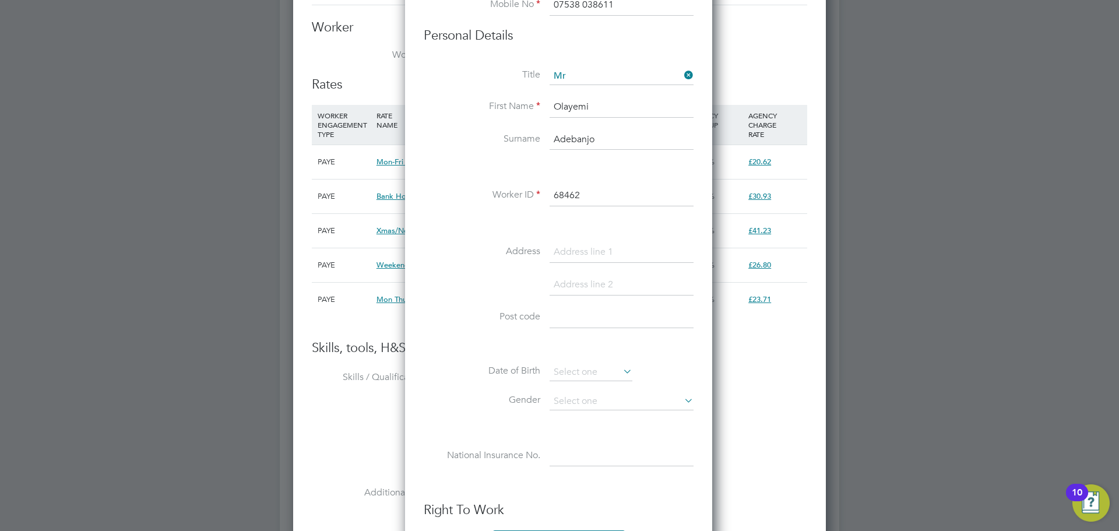
type input "68462"
click at [589, 248] on input at bounding box center [622, 252] width 144 height 21
paste input "5 Oxley Close"
type input "5 Oxley Close"
click at [601, 315] on input at bounding box center [622, 317] width 144 height 21
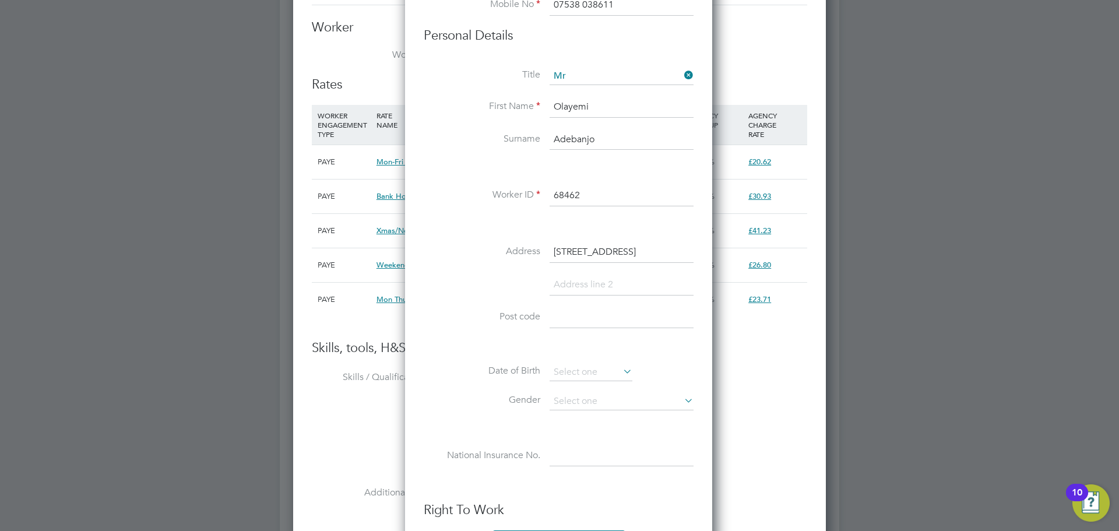
paste input "RM2 6NX"
type input "RM2 6NX"
click at [577, 378] on input at bounding box center [591, 372] width 83 height 17
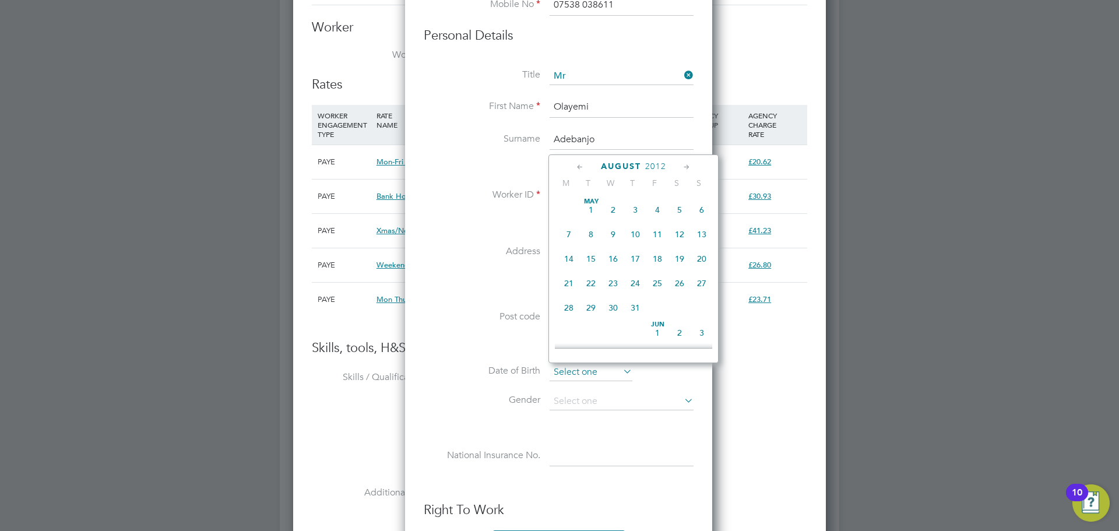
scroll to position [429, 0]
click at [656, 166] on span "2012" at bounding box center [655, 166] width 21 height 10
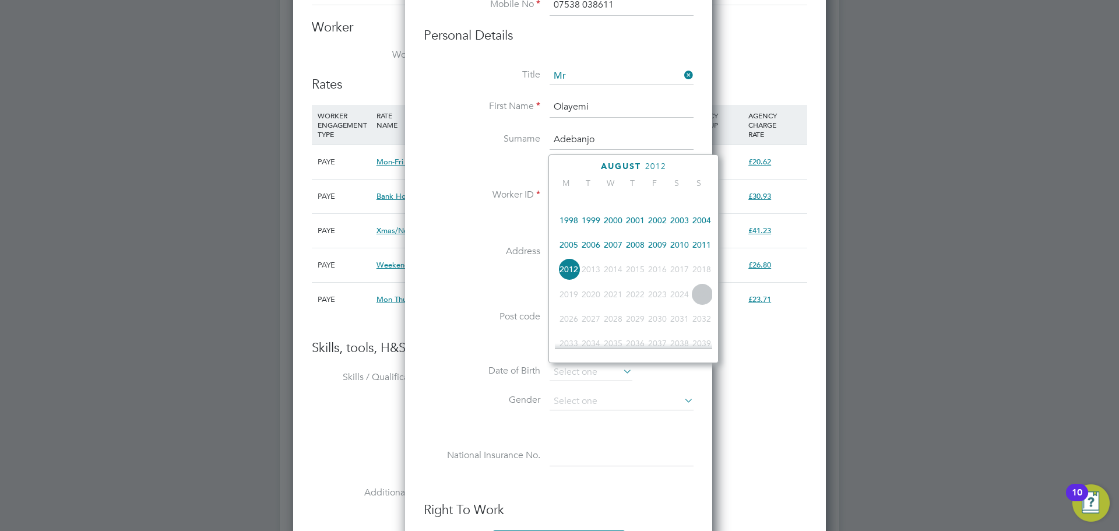
scroll to position [192, 0]
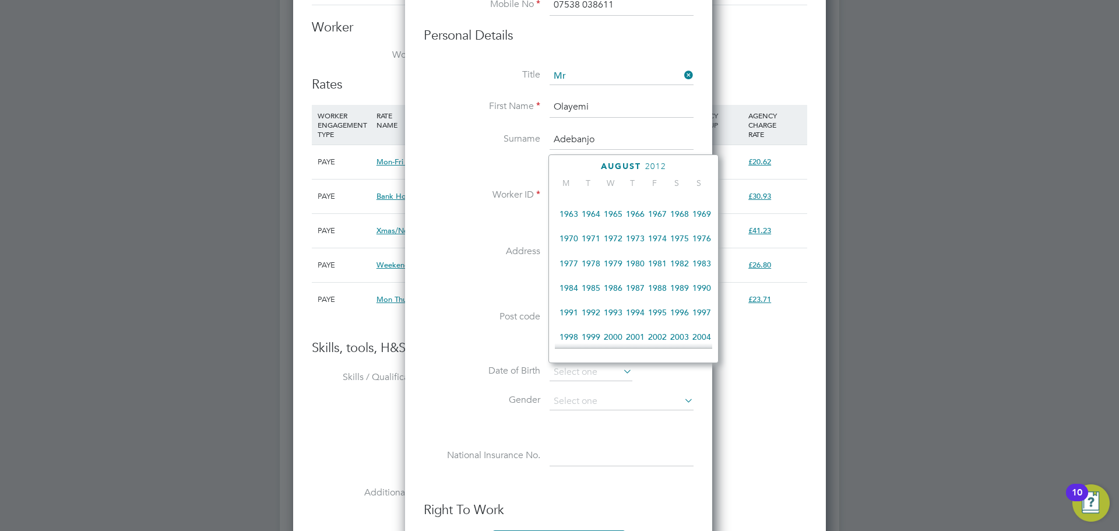
click at [707, 269] on span "1983" at bounding box center [702, 263] width 22 height 22
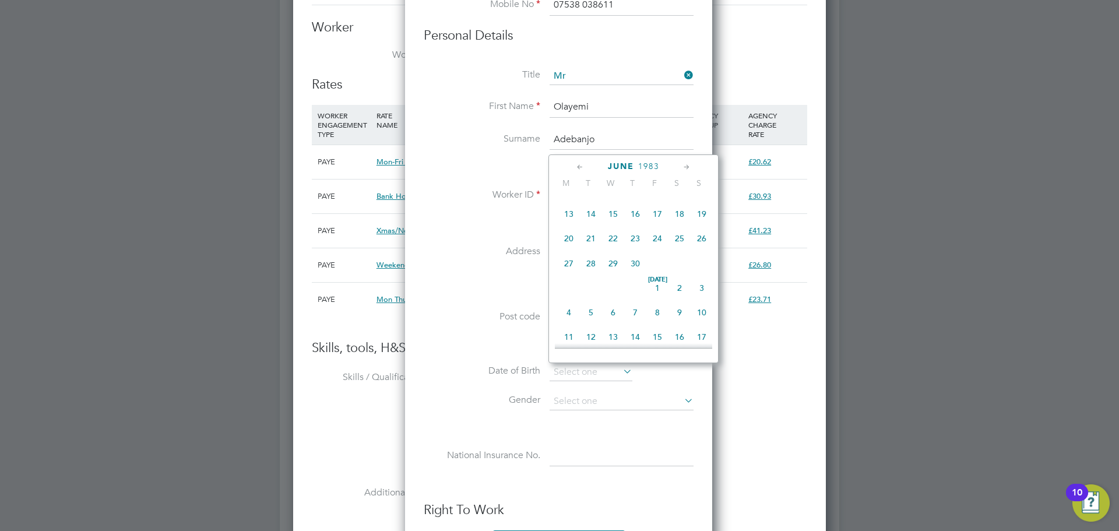
click at [579, 166] on icon at bounding box center [580, 167] width 11 height 13
click at [596, 232] on span "8" at bounding box center [591, 234] width 22 height 22
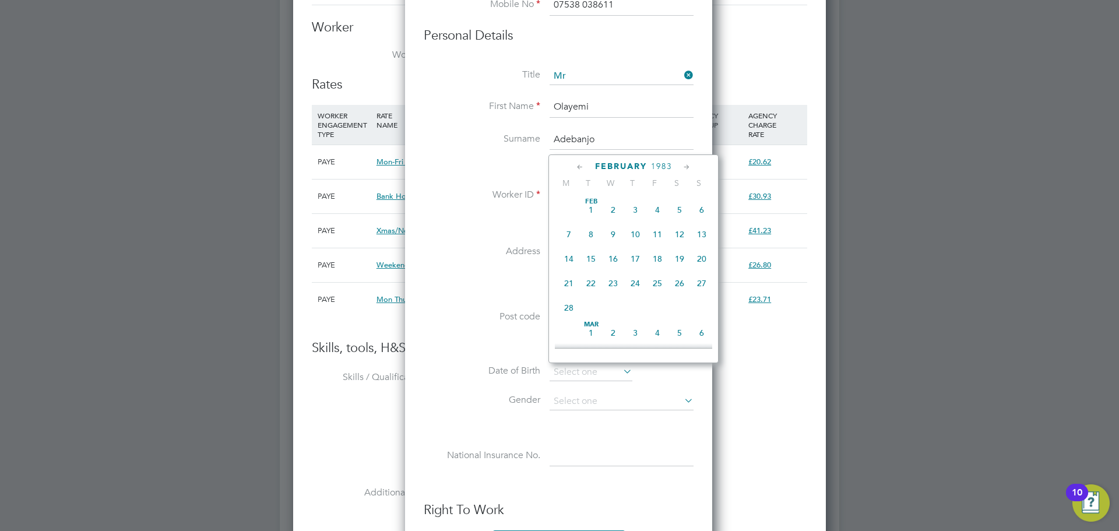
type input "08 Feb 1983"
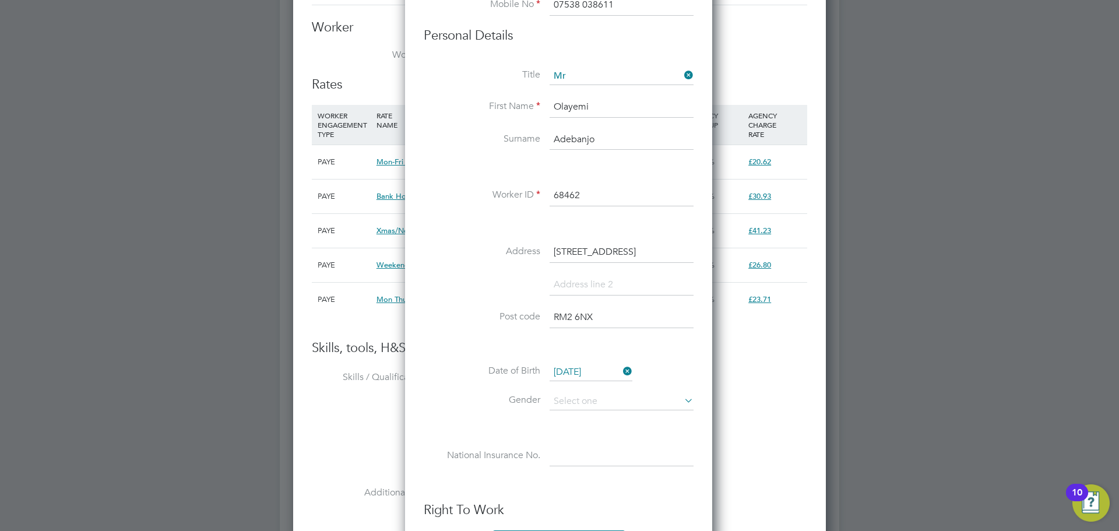
click at [460, 267] on li "Address 5 Oxley Close" at bounding box center [559, 258] width 270 height 33
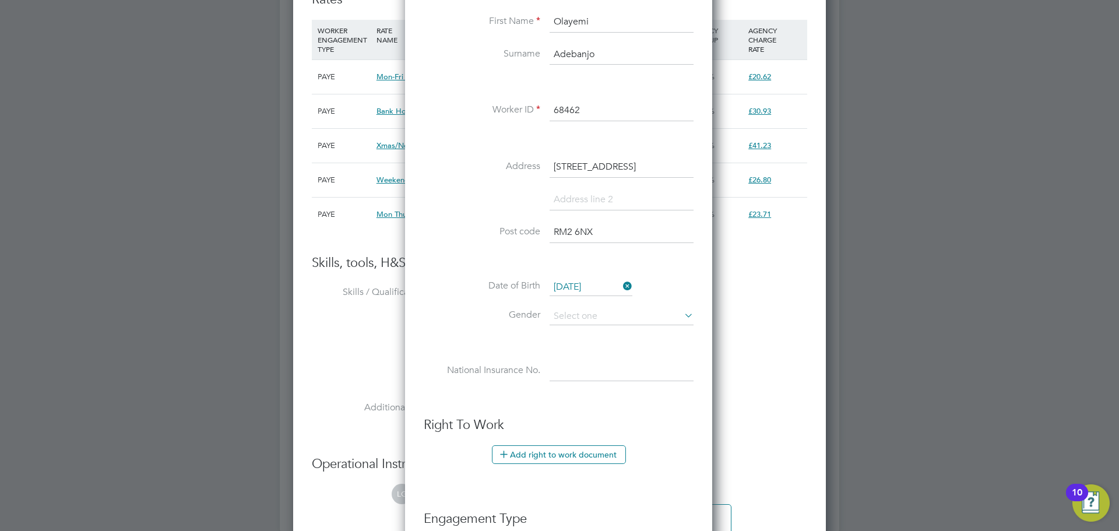
scroll to position [1108, 0]
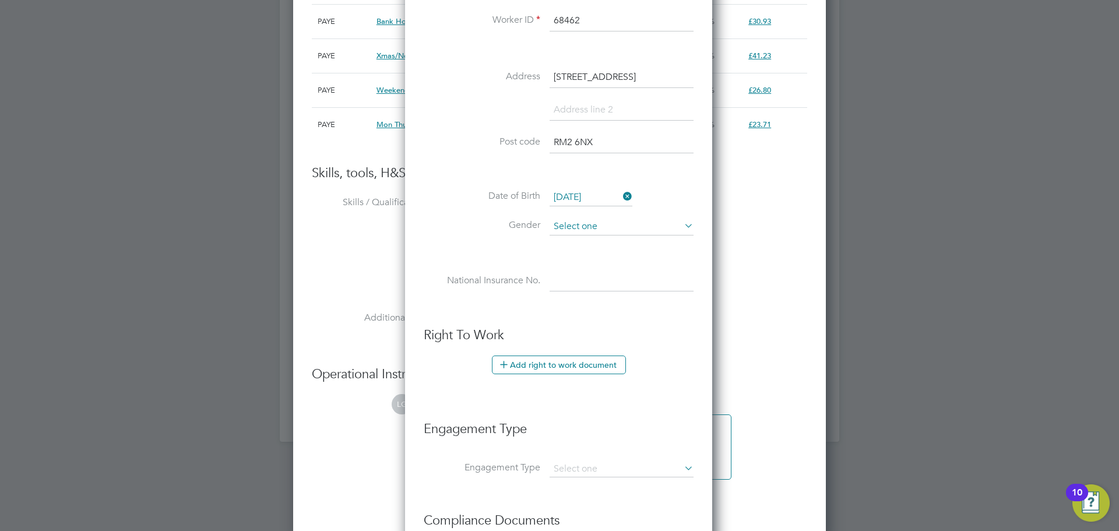
click at [598, 230] on input at bounding box center [622, 226] width 144 height 17
click at [589, 240] on li "[DEMOGRAPHIC_DATA]" at bounding box center [621, 243] width 145 height 15
type input "[DEMOGRAPHIC_DATA]"
click at [631, 282] on input at bounding box center [622, 281] width 144 height 21
paste input "TL 89 27 60 A"
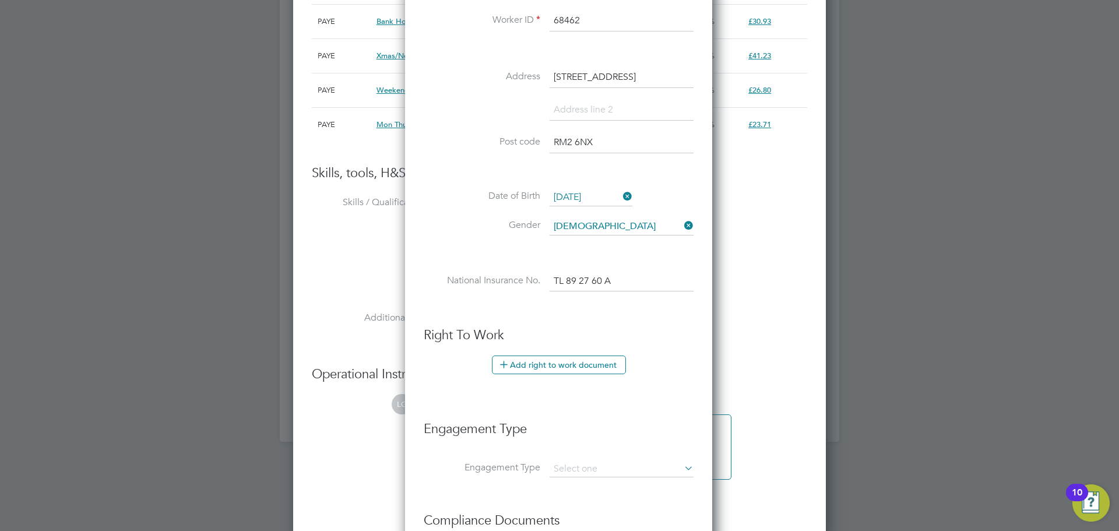
type input "TL 89 27 60 A"
click at [573, 328] on h3 "Right To Work" at bounding box center [559, 335] width 270 height 17
click at [570, 360] on button "Add right to work document" at bounding box center [559, 365] width 134 height 19
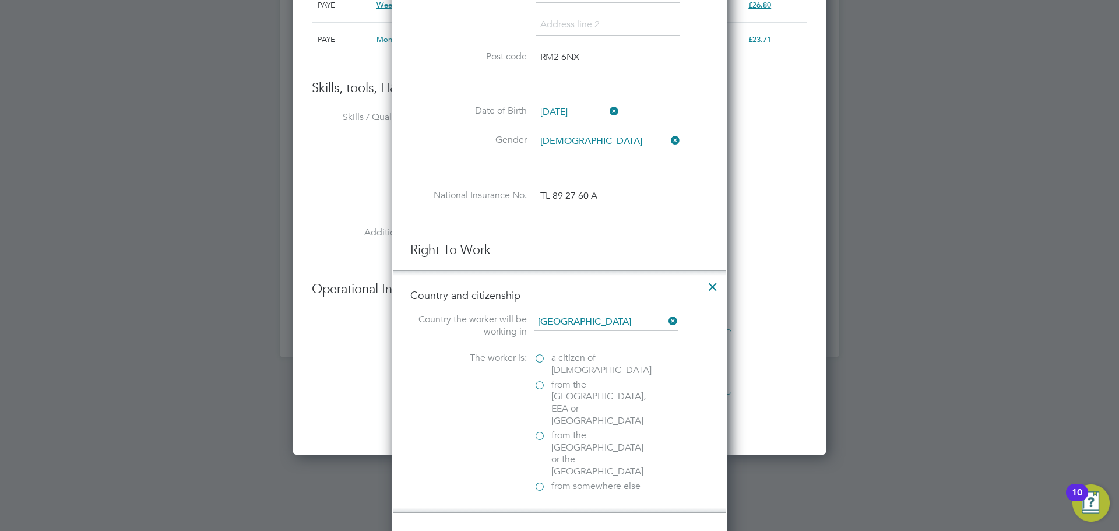
scroll to position [1341, 0]
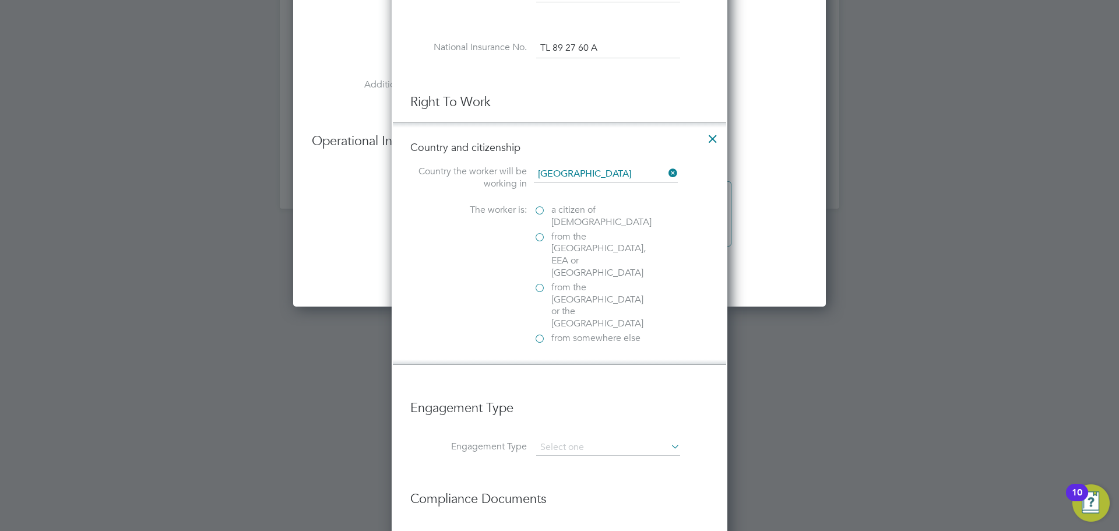
click at [571, 332] on span "from somewhere else" at bounding box center [596, 338] width 89 height 12
click at [0, 0] on input "from somewhere else" at bounding box center [0, 0] width 0 height 0
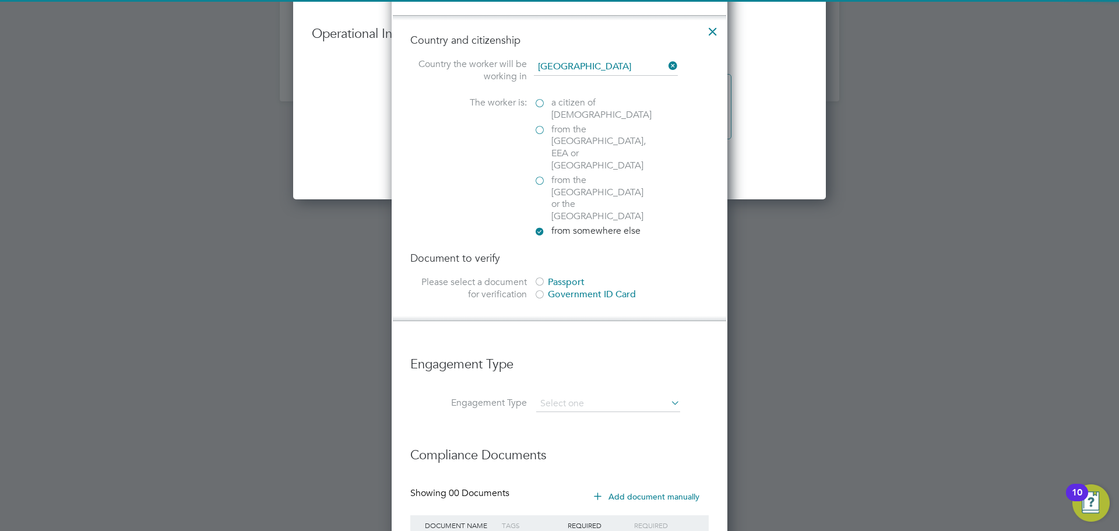
scroll to position [1458, 0]
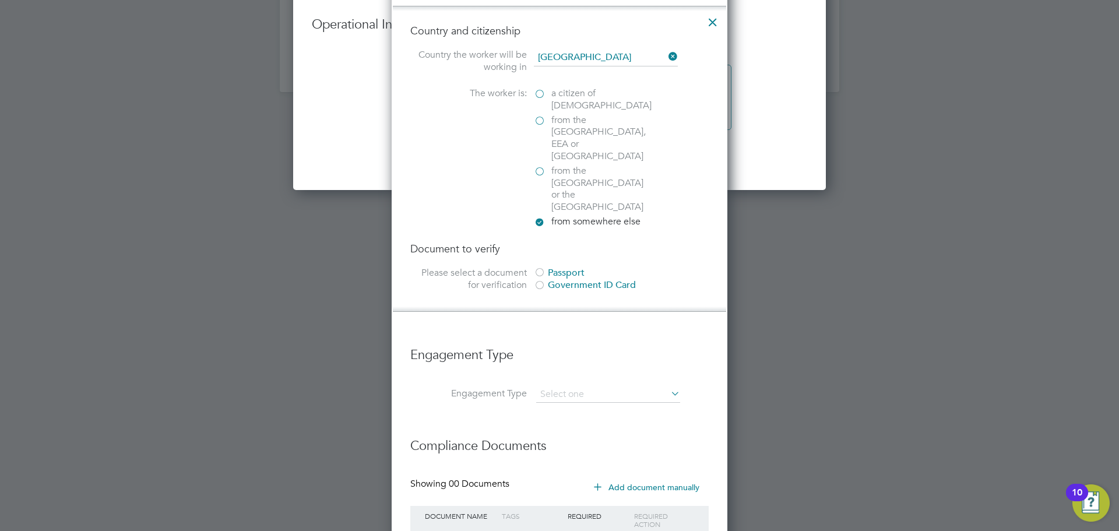
click at [560, 267] on div "Passport" at bounding box center [621, 273] width 175 height 12
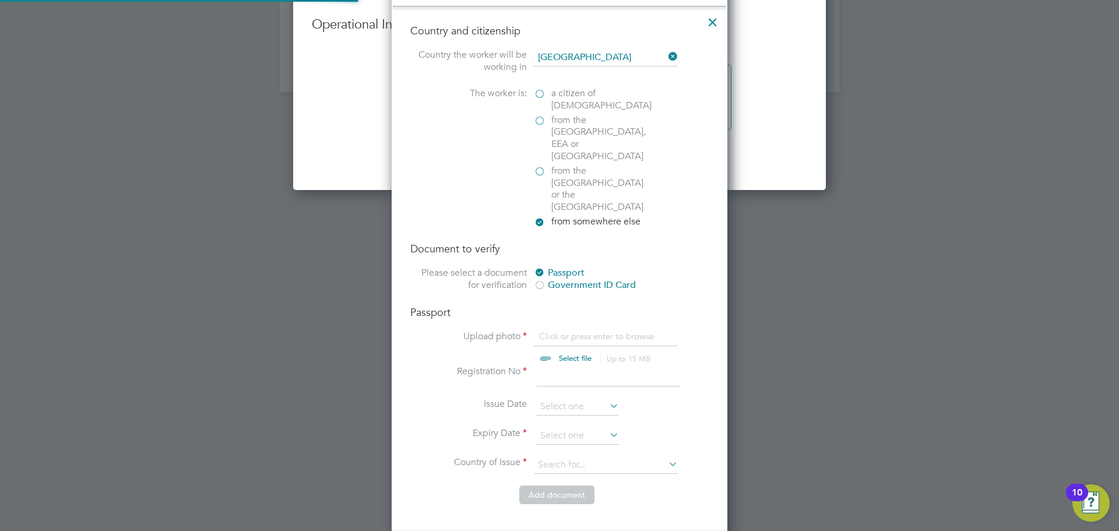
scroll to position [16, 145]
click at [563, 366] on input at bounding box center [608, 376] width 144 height 21
type input "A11475983"
click at [575, 427] on input at bounding box center [577, 435] width 83 height 17
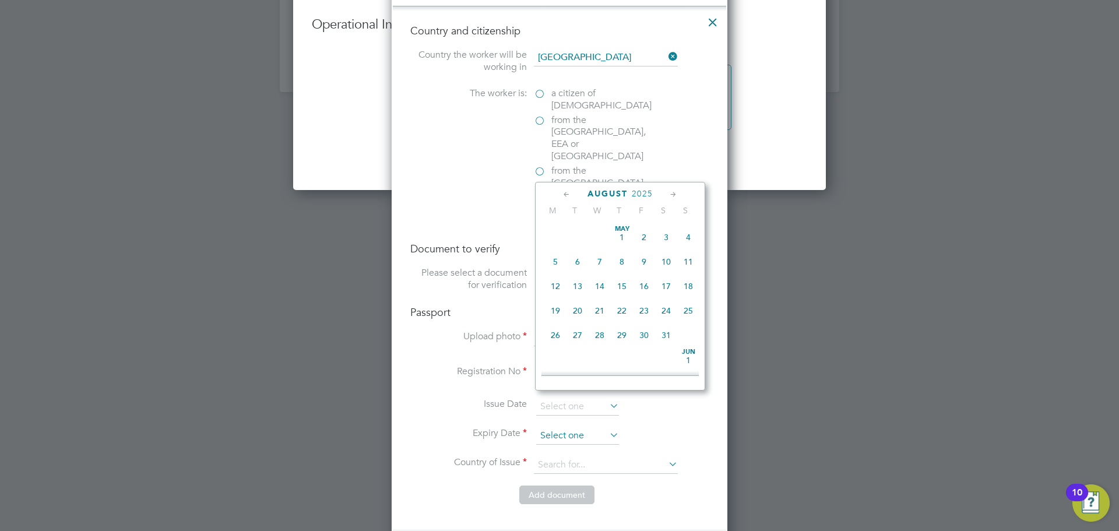
scroll to position [454, 0]
click at [557, 261] on span "18" at bounding box center [556, 250] width 22 height 22
type input "18 Aug 2025"
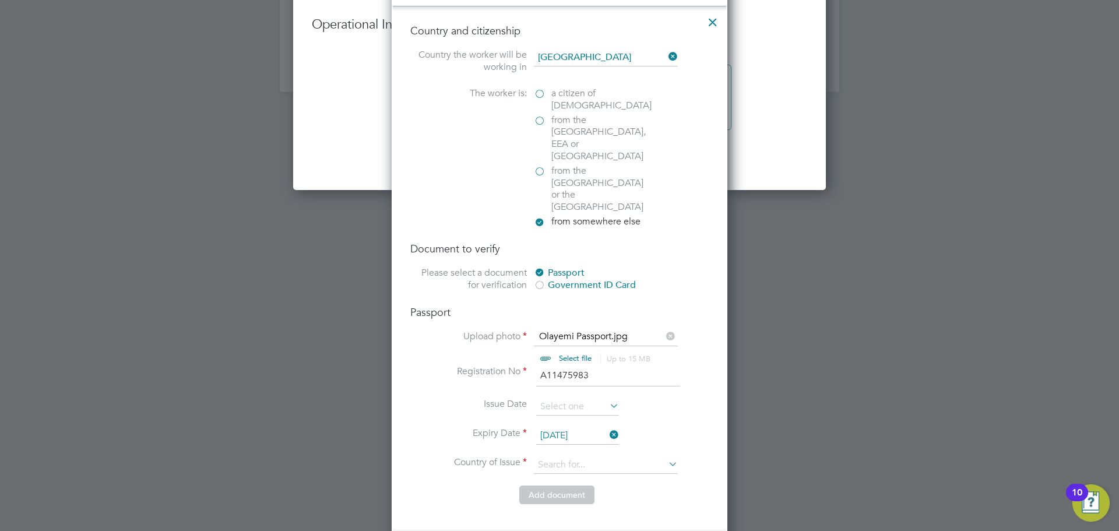
click at [682, 398] on li "Issue Date" at bounding box center [559, 412] width 299 height 29
click at [628, 456] on input at bounding box center [606, 464] width 144 height 17
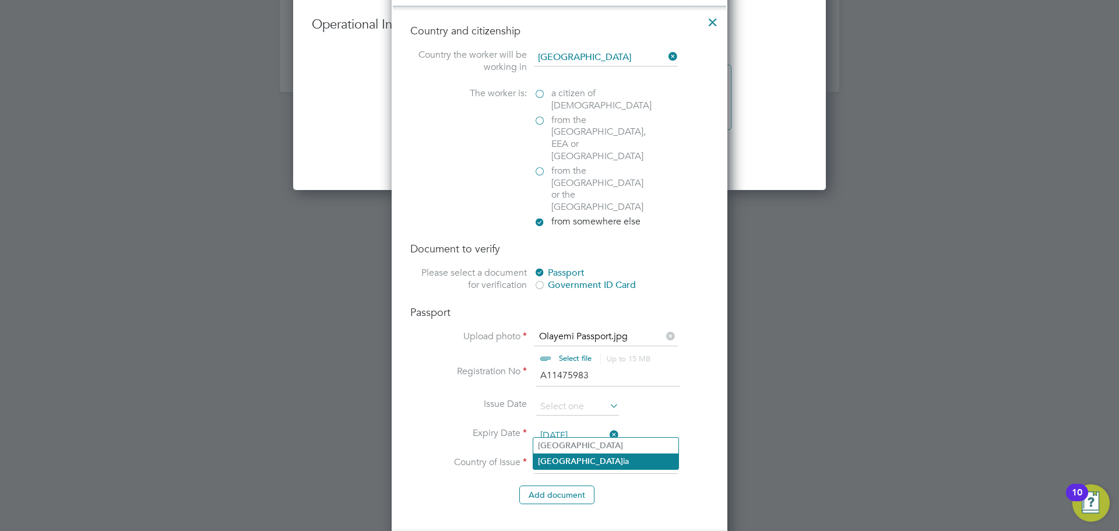
click at [598, 456] on li "Niger ia" at bounding box center [605, 462] width 145 height 16
type input "Nigeria"
click at [669, 486] on li "Add document" at bounding box center [559, 501] width 299 height 30
click at [568, 486] on button "Add document" at bounding box center [556, 495] width 75 height 19
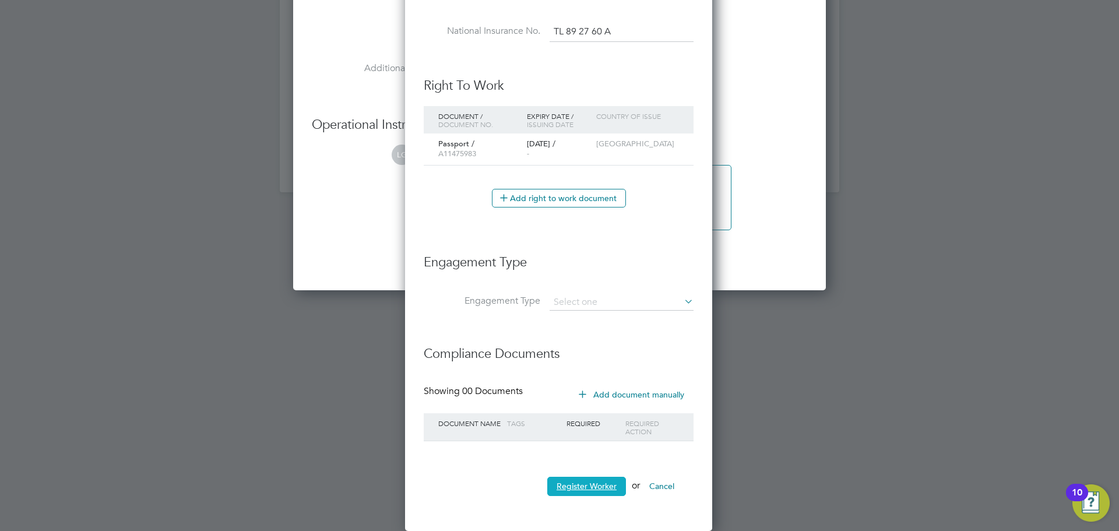
click at [592, 485] on button "Register Worker" at bounding box center [586, 486] width 79 height 19
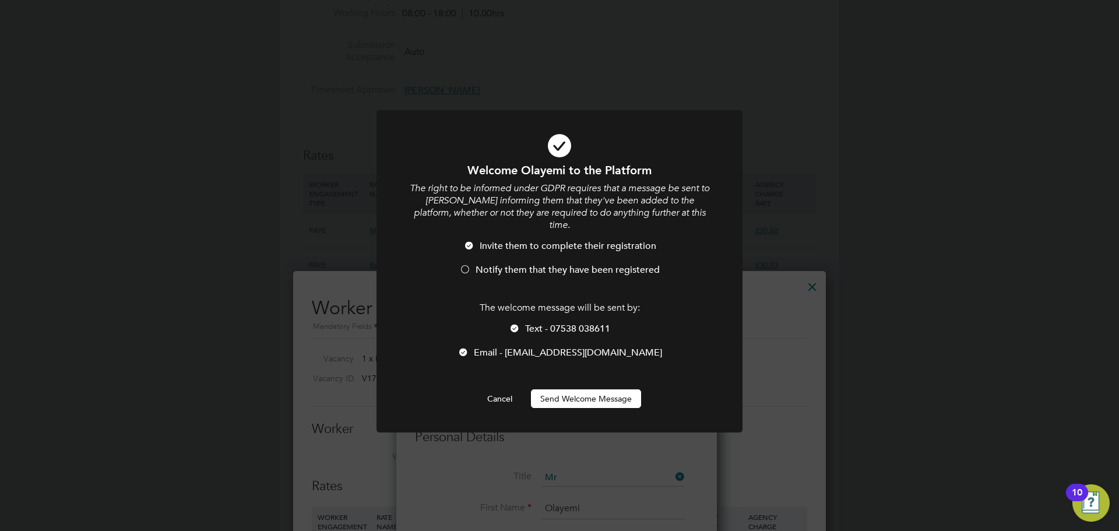
click at [584, 264] on span "Notify them that they have been registered" at bounding box center [568, 270] width 184 height 12
drag, startPoint x: 581, startPoint y: 313, endPoint x: 581, endPoint y: 342, distance: 29.2
click at [581, 323] on span "Text - 07538 038611" at bounding box center [567, 329] width 85 height 12
click at [578, 389] on button "Send Welcome Message" at bounding box center [586, 398] width 110 height 19
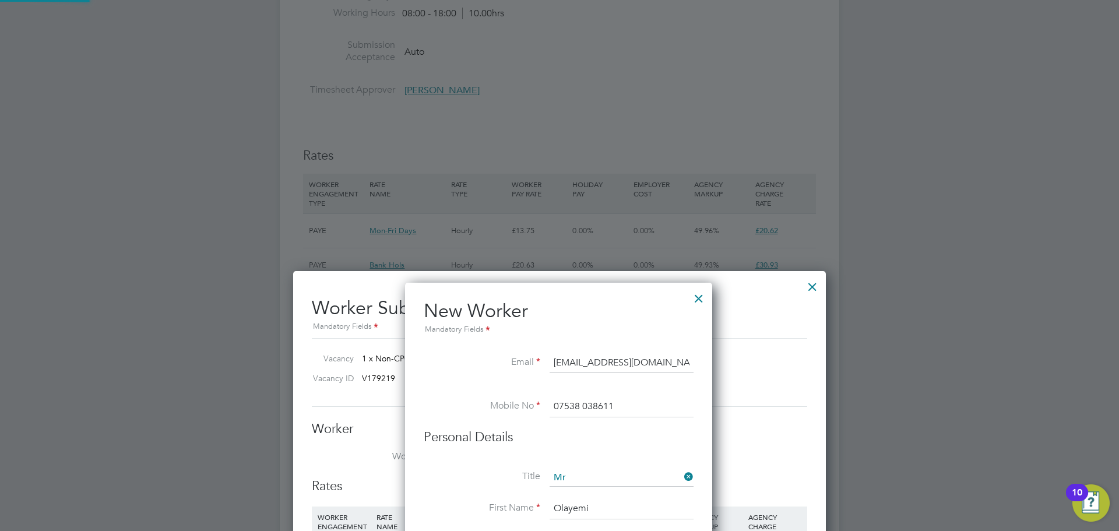
type input "Olayemi Adebanjo (68462)"
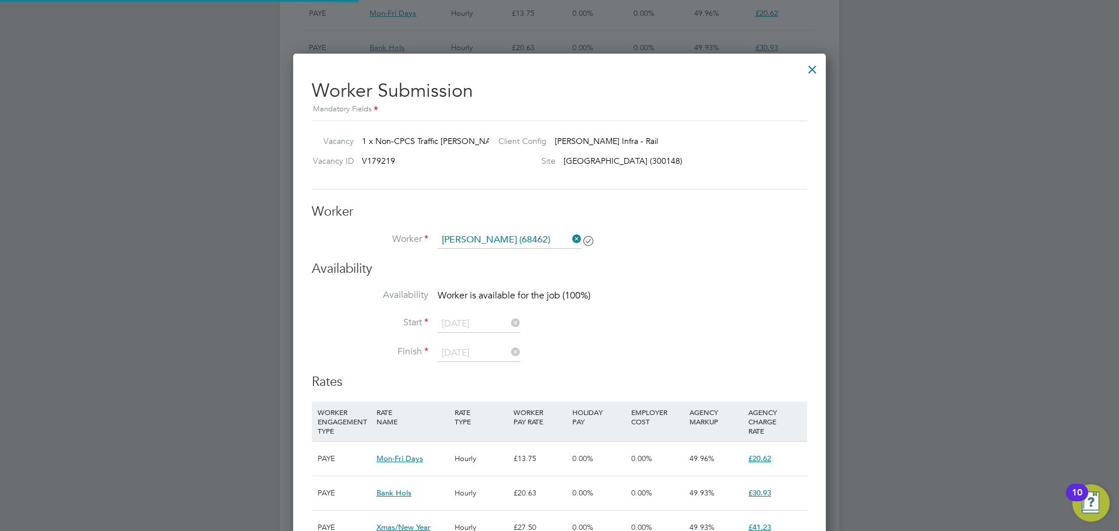
scroll to position [758, 0]
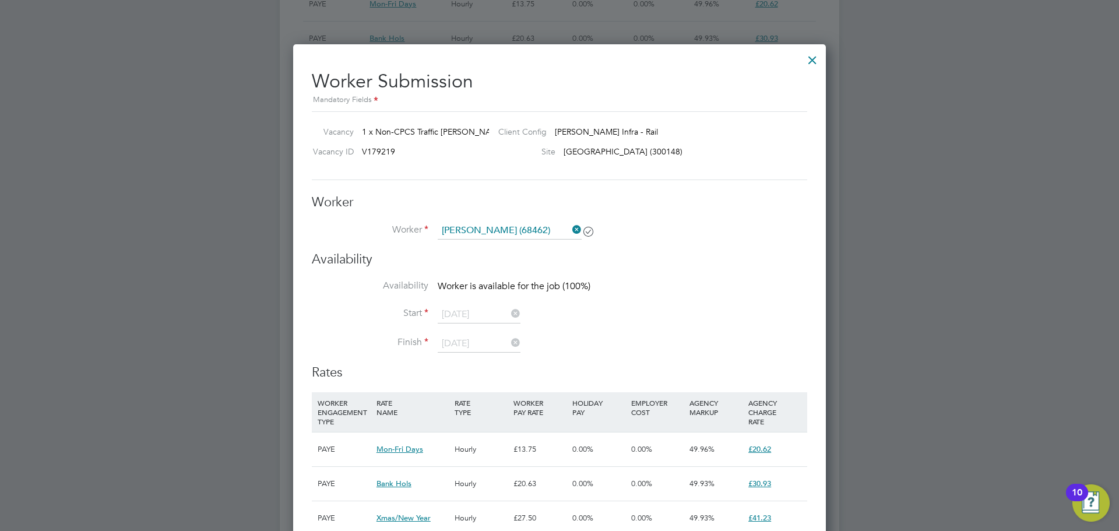
click at [613, 308] on li "Start 18 Aug 2025" at bounding box center [560, 320] width 496 height 29
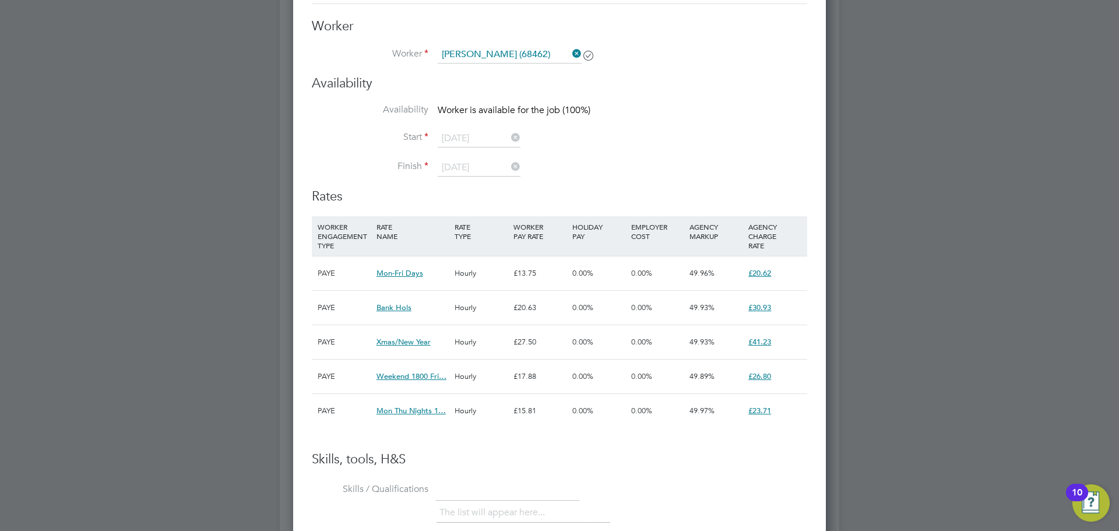
scroll to position [704, 0]
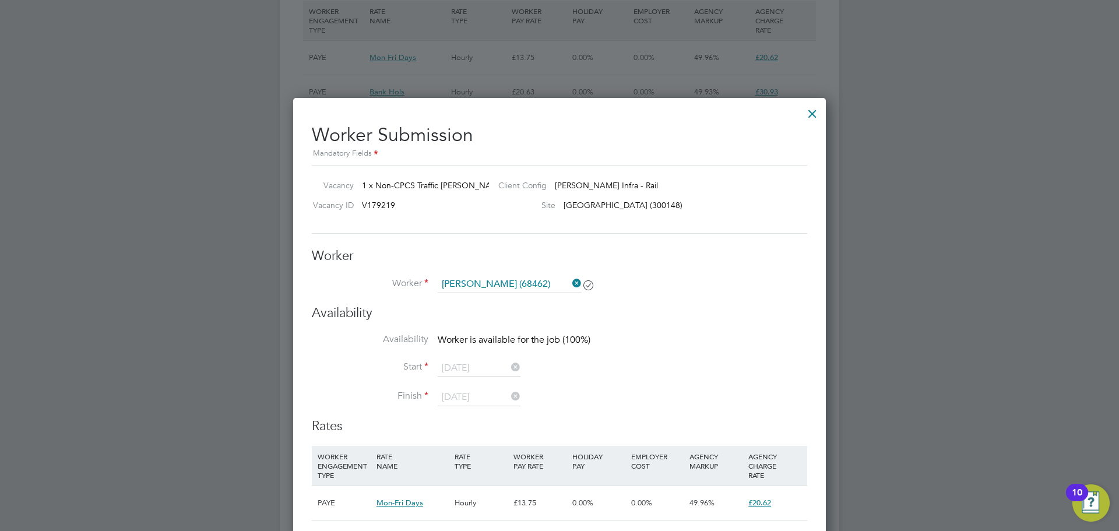
click at [679, 305] on h3 "Availability" at bounding box center [560, 313] width 496 height 17
click at [641, 356] on li "Availability Worker is available for the job (100%)" at bounding box center [560, 346] width 496 height 26
click at [810, 118] on div at bounding box center [812, 110] width 21 height 21
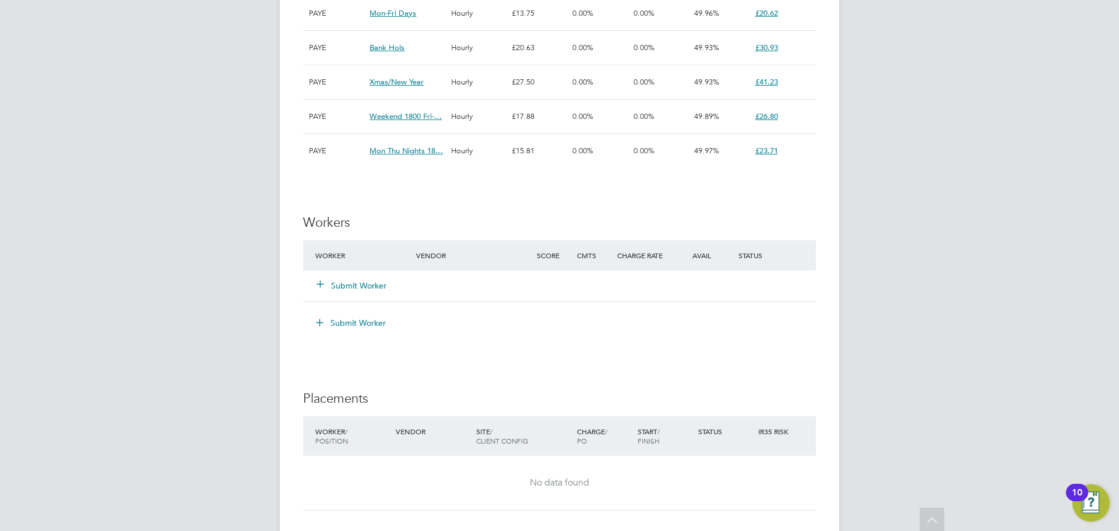
scroll to position [758, 0]
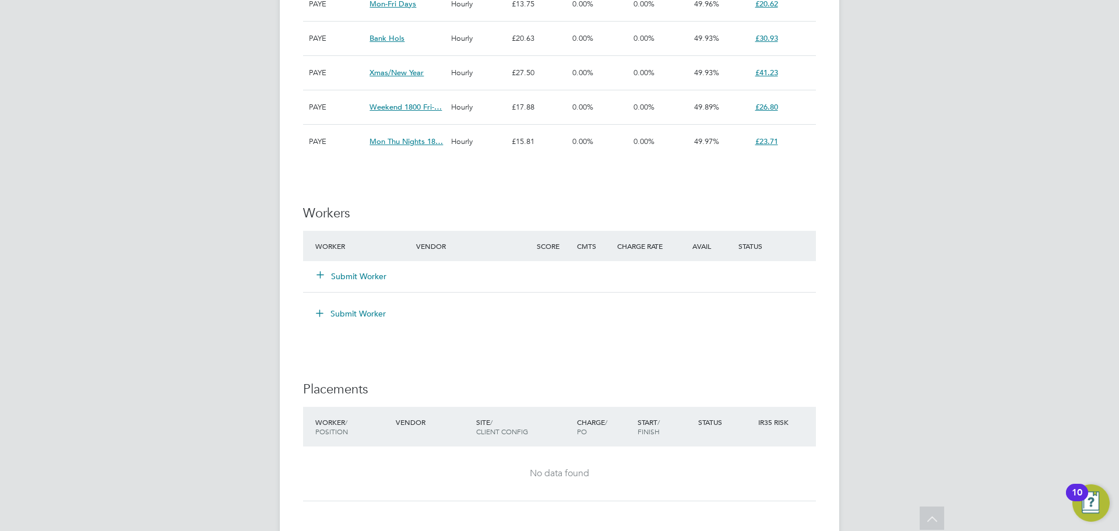
click at [374, 271] on button "Submit Worker" at bounding box center [352, 277] width 70 height 12
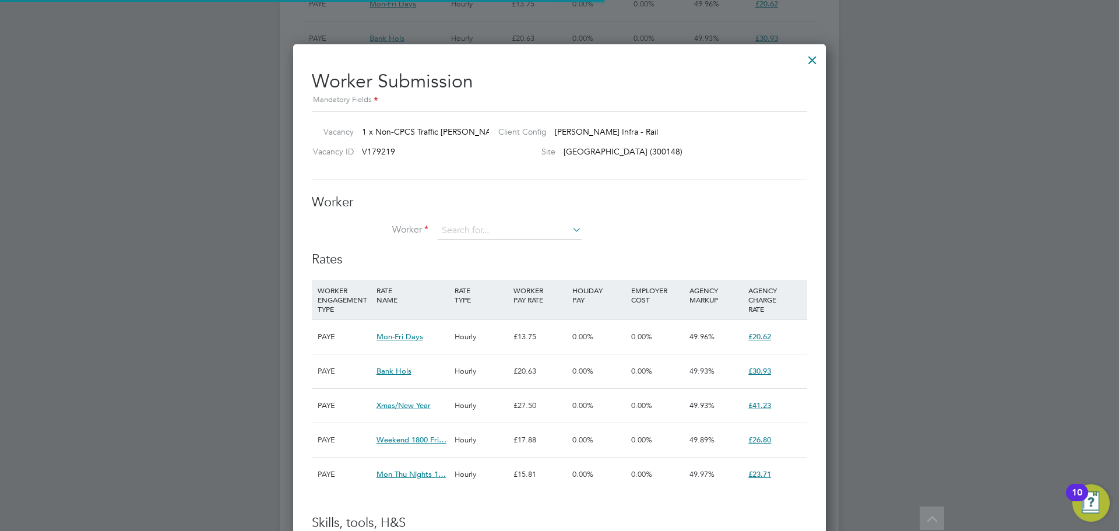
scroll to position [34, 79]
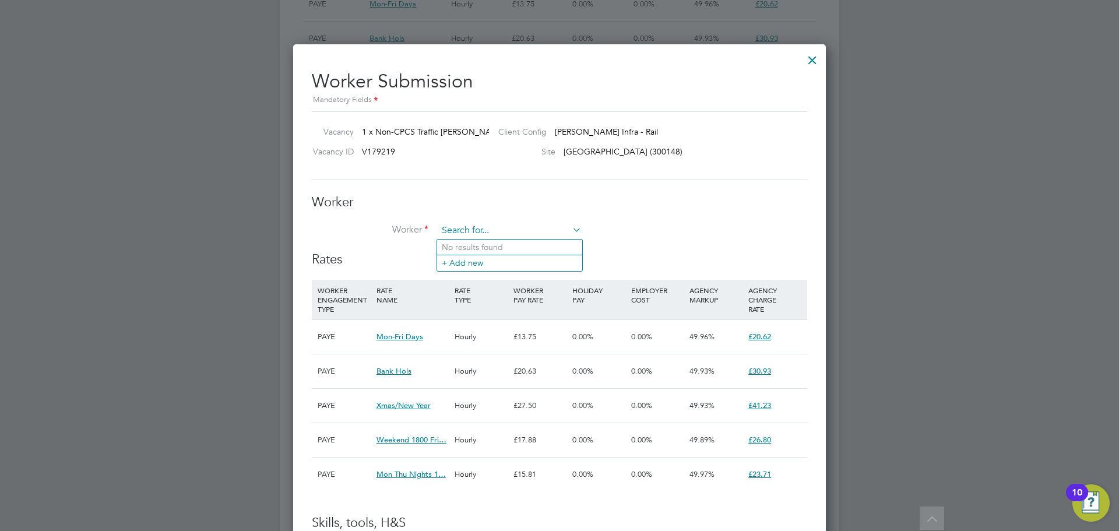
click at [484, 227] on input at bounding box center [510, 230] width 144 height 17
type input "Ayo"
click at [664, 243] on li "Worker Ayo" at bounding box center [560, 236] width 496 height 29
drag, startPoint x: 813, startPoint y: 59, endPoint x: 768, endPoint y: 94, distance: 56.9
click at [813, 59] on div at bounding box center [812, 57] width 21 height 21
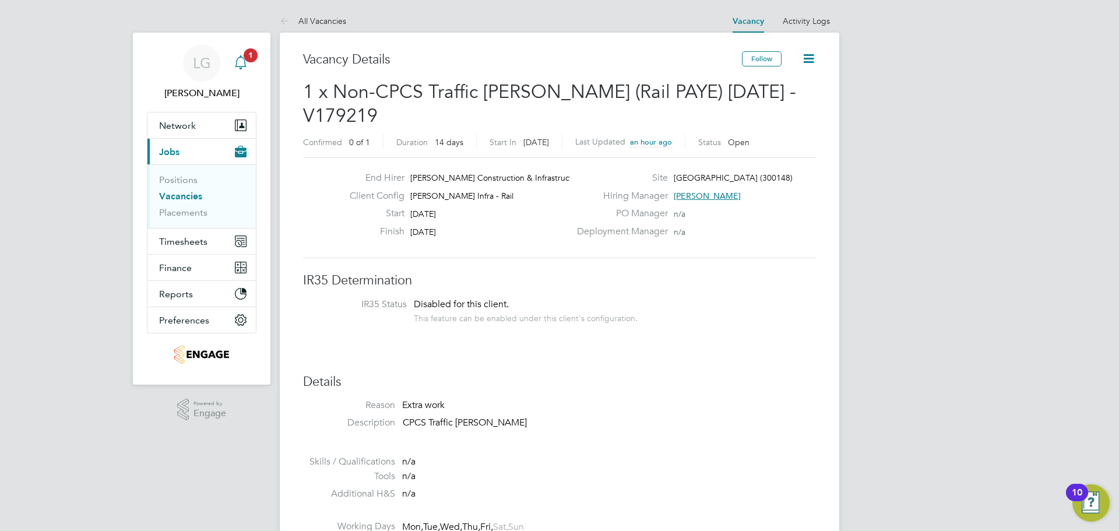
click at [249, 55] on span "1" at bounding box center [251, 55] width 14 height 14
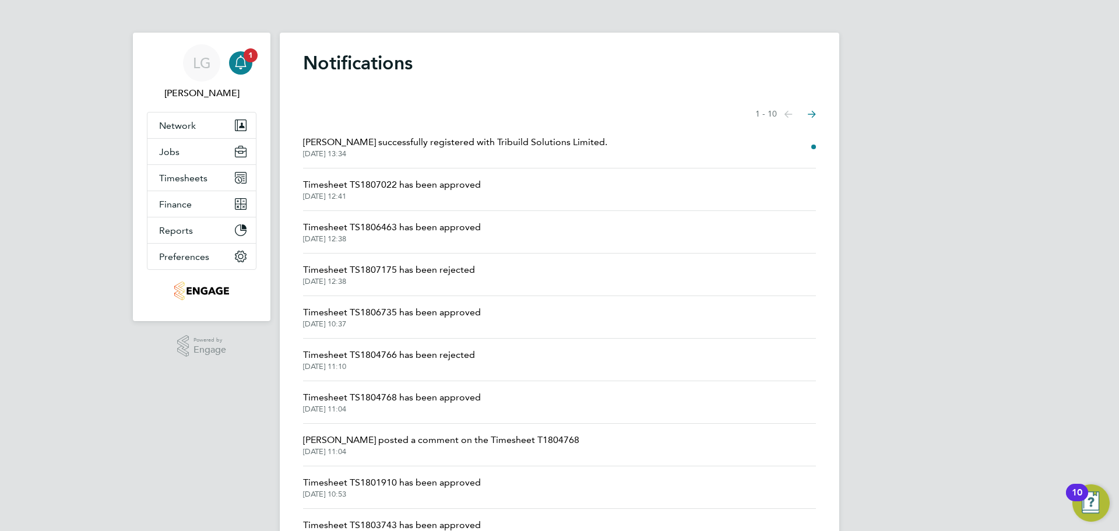
click at [451, 142] on span "[PERSON_NAME] successfully registered with Tribuild Solutions Limited." at bounding box center [455, 142] width 304 height 14
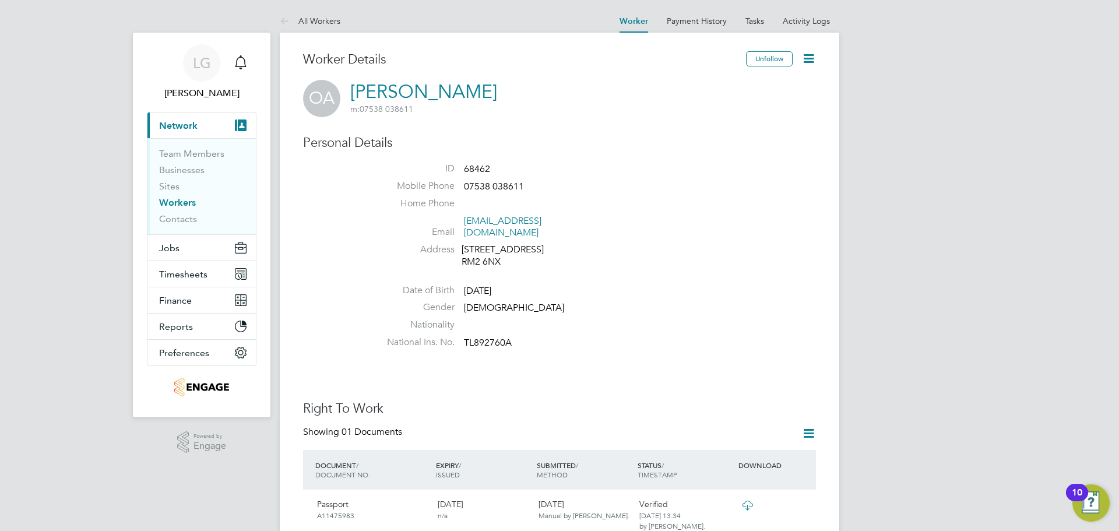
click at [479, 337] on span "TL892760A" at bounding box center [488, 343] width 48 height 12
click at [813, 58] on icon at bounding box center [809, 58] width 15 height 15
click at [707, 135] on li "Edit Personal Details e" at bounding box center [743, 136] width 146 height 16
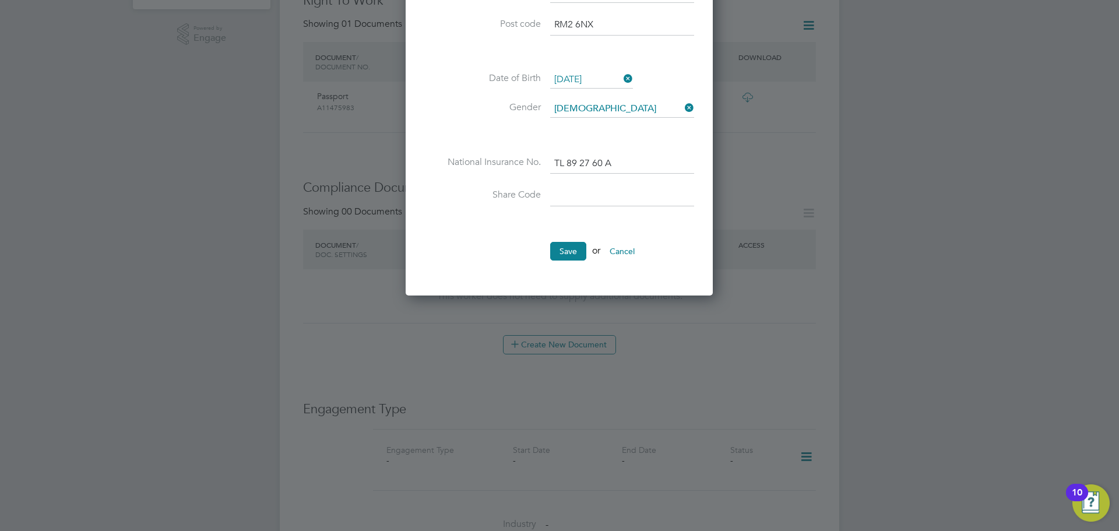
click at [620, 196] on input at bounding box center [622, 195] width 144 height 21
click at [593, 201] on input at bounding box center [622, 195] width 144 height 21
paste input "W6B 3FZ 5M8"
type input "W6B 3FZ 5M8"
click at [568, 258] on button "Save" at bounding box center [568, 251] width 36 height 19
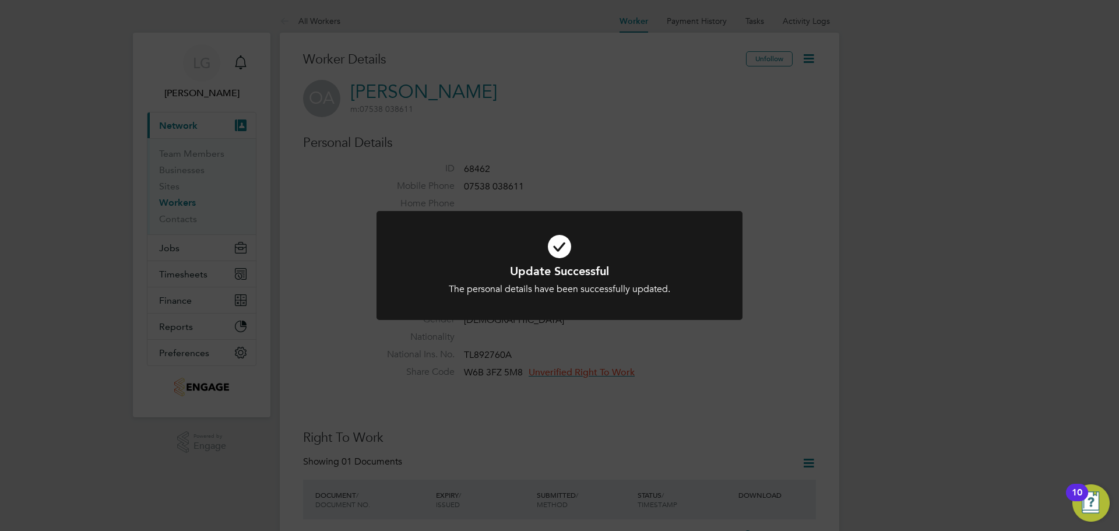
click at [684, 194] on div "Update Successful The personal details have been successfully updated. Cancel O…" at bounding box center [559, 265] width 1119 height 531
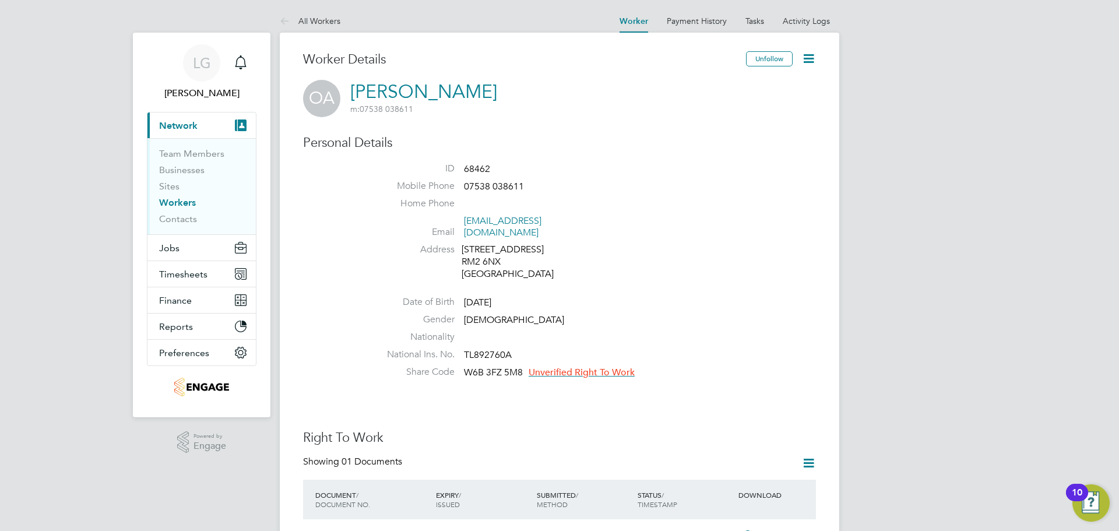
click at [615, 367] on span "Unverified Right To Work" at bounding box center [582, 373] width 106 height 12
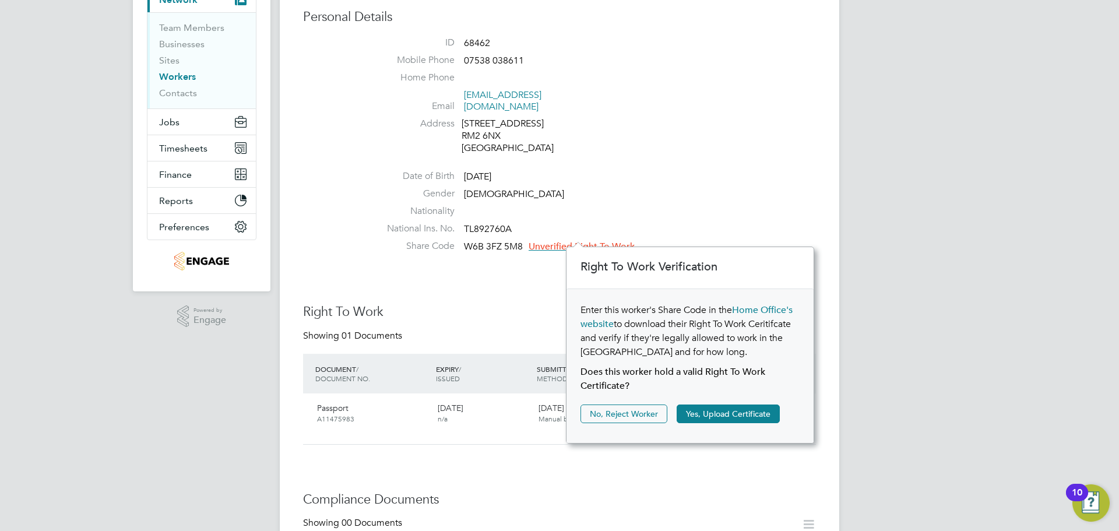
scroll to position [233, 0]
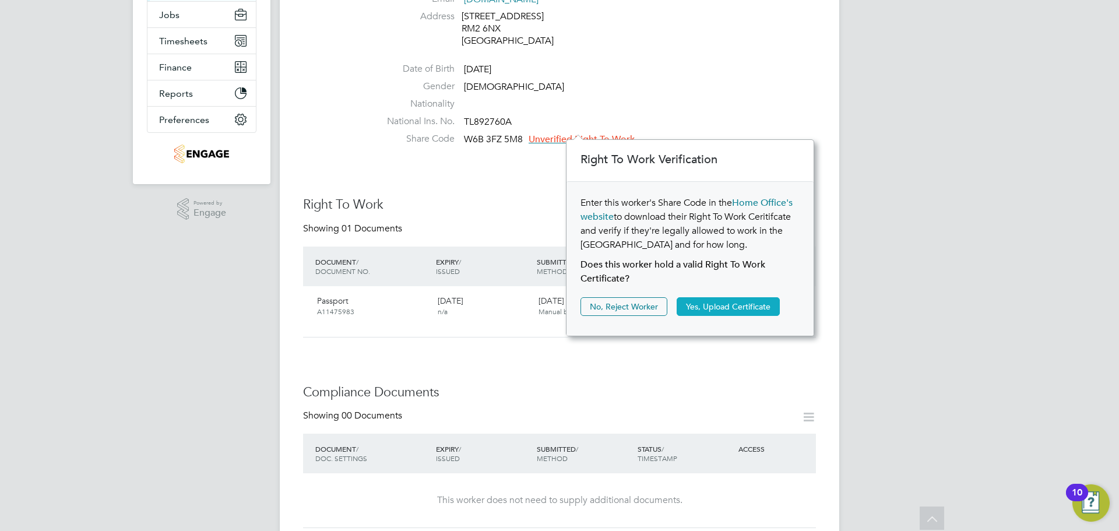
click at [738, 307] on button "Yes, Upload Certificate" at bounding box center [728, 306] width 103 height 19
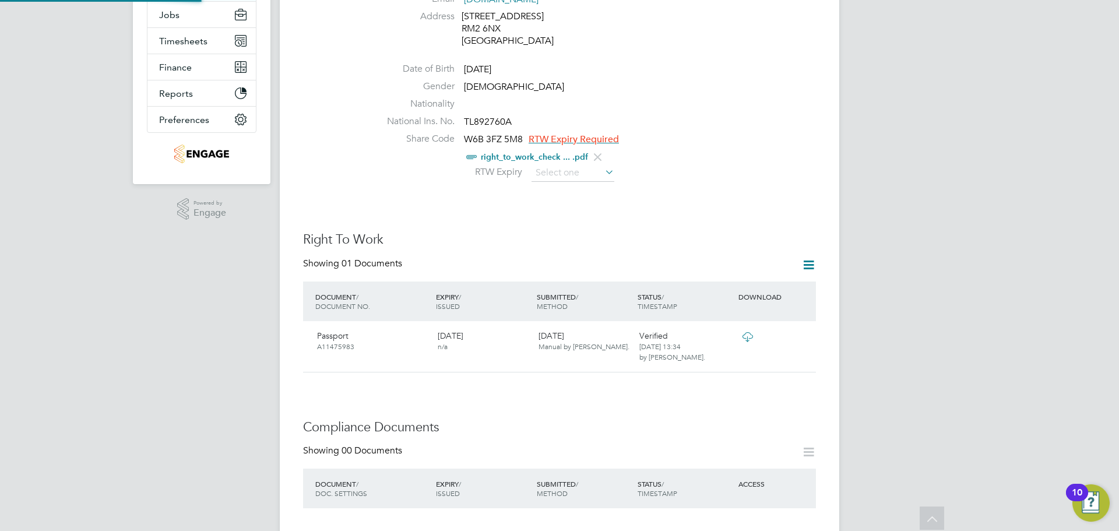
scroll to position [42, 248]
click at [624, 231] on h3 "Right To Work" at bounding box center [559, 239] width 513 height 17
click at [596, 164] on input at bounding box center [573, 172] width 83 height 17
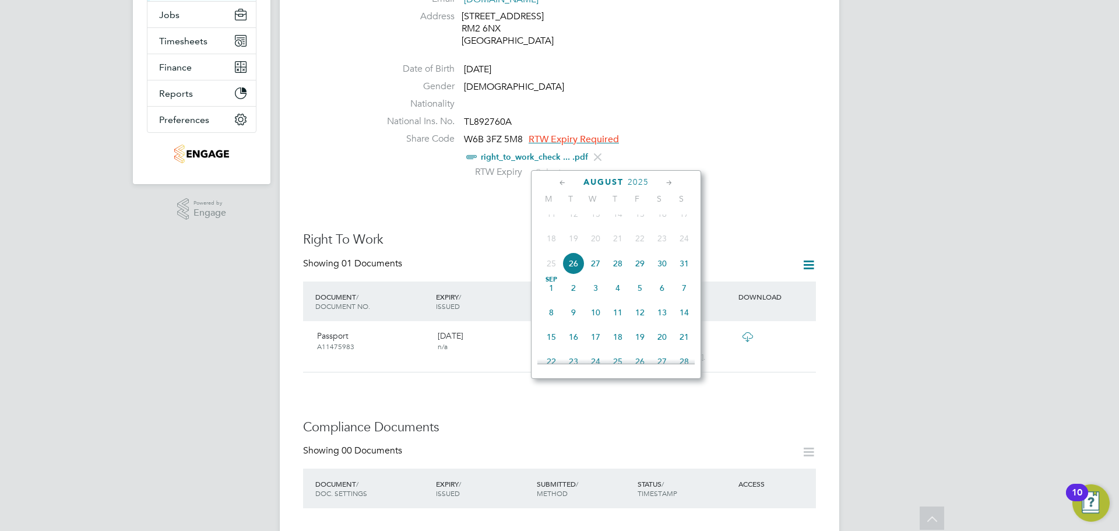
click at [635, 178] on span "2025" at bounding box center [638, 182] width 21 height 10
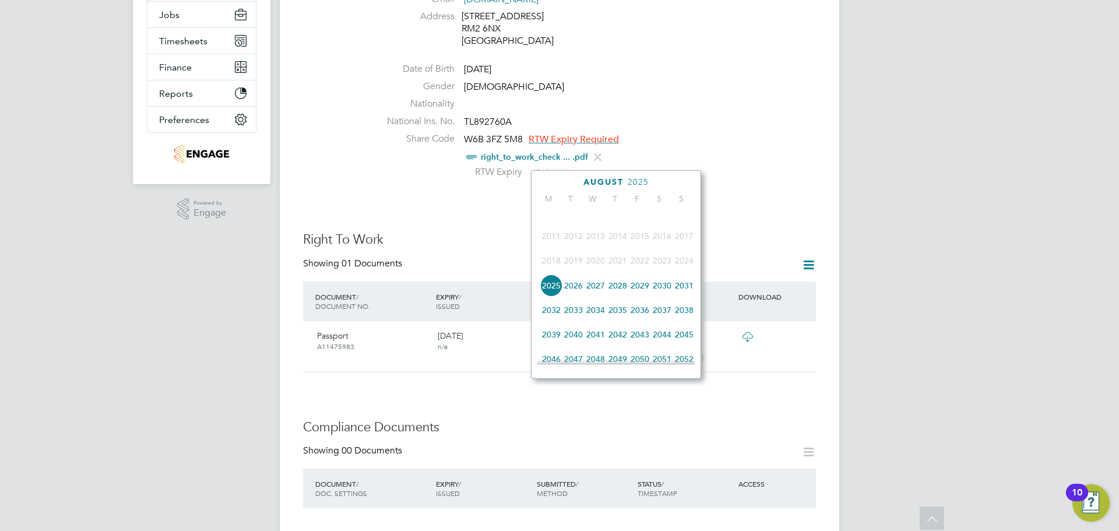
click at [577, 294] on span "2026" at bounding box center [574, 286] width 22 height 22
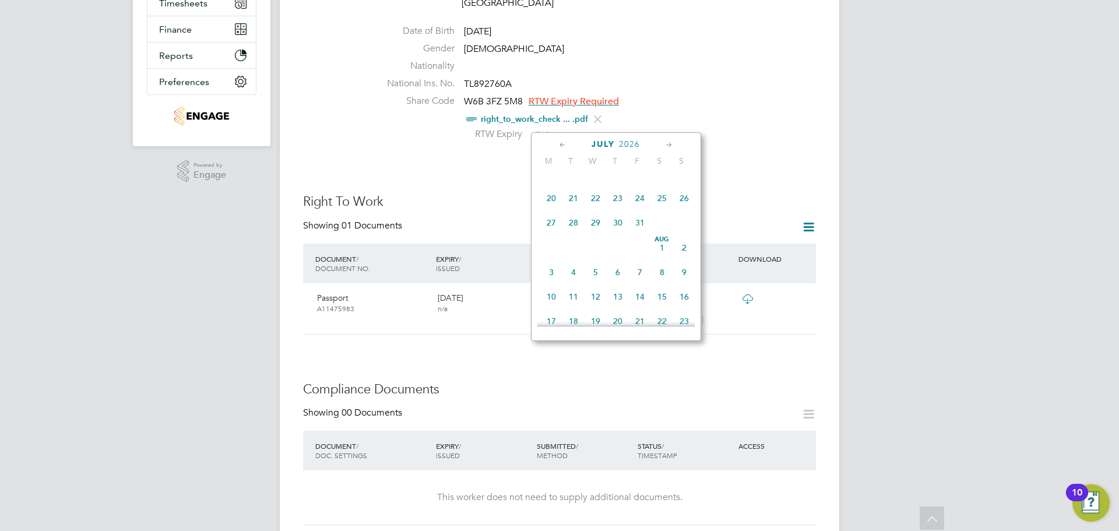
click at [560, 182] on div "July 2026 M T W T F S S May 1 2 3 4 5 6 7 8 9 10 11 12 13 14 15 16 17 18 19 20 …" at bounding box center [616, 236] width 170 height 209
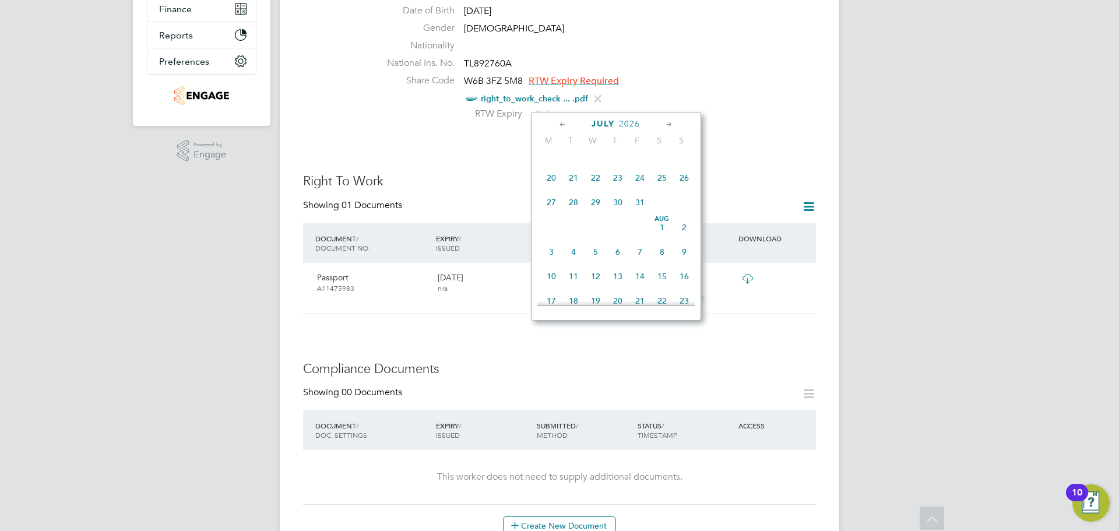
click at [560, 182] on span "20" at bounding box center [551, 178] width 22 height 22
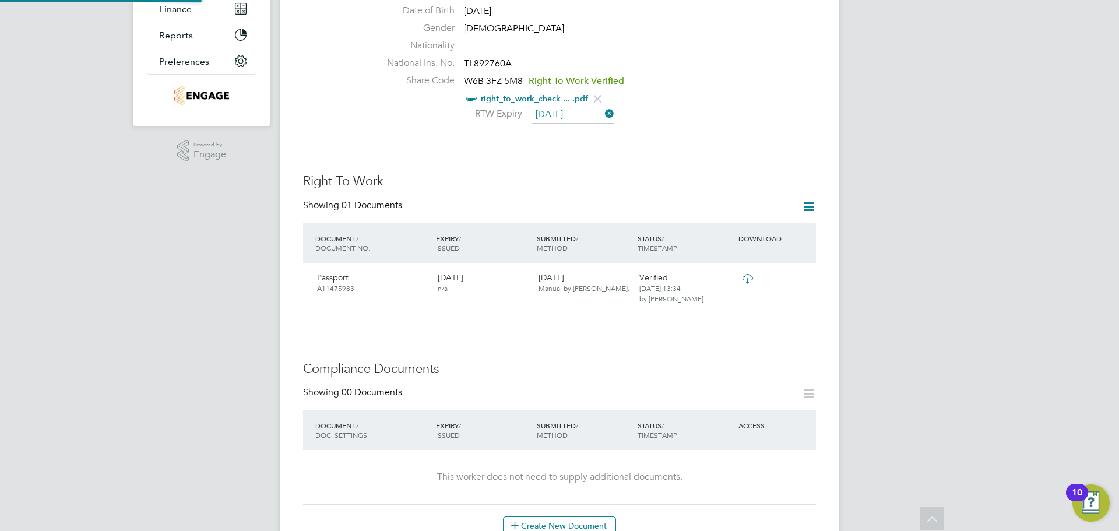
scroll to position [12, 95]
click at [588, 106] on input "20 Jul 2026" at bounding box center [573, 114] width 83 height 17
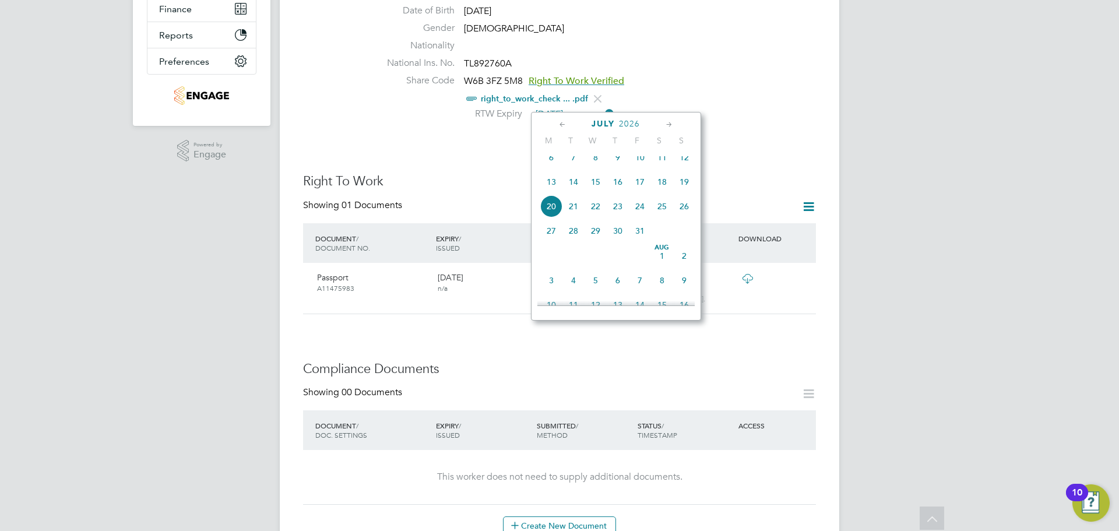
click at [560, 125] on icon at bounding box center [562, 124] width 11 height 13
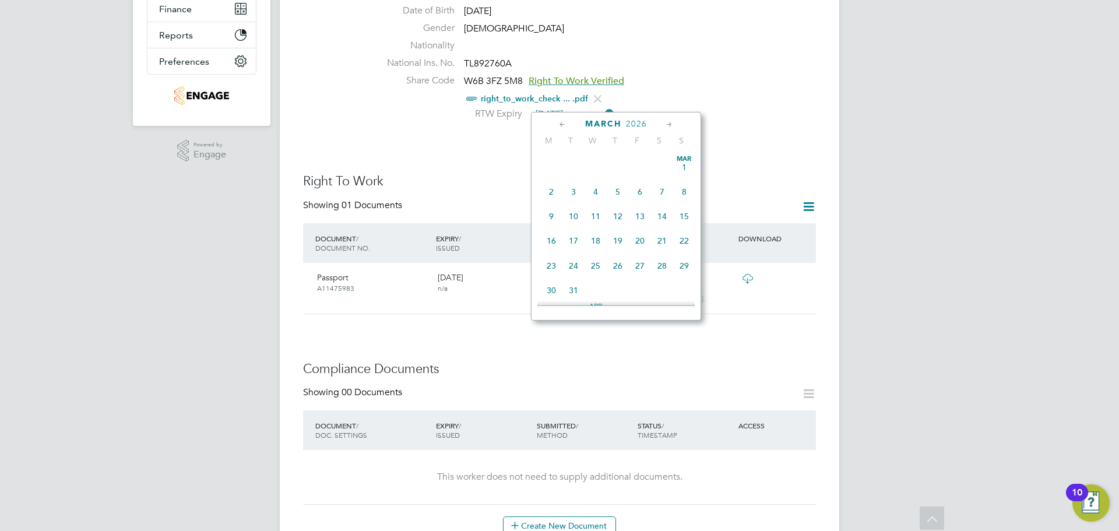
click at [560, 125] on icon at bounding box center [562, 124] width 11 height 13
click at [620, 268] on span "26" at bounding box center [618, 266] width 22 height 22
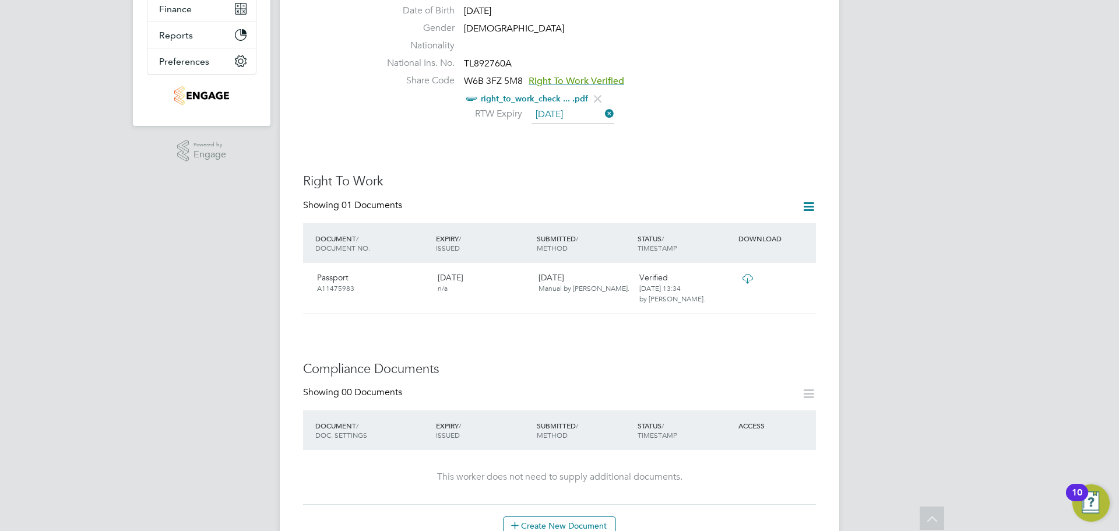
click at [556, 108] on input "26 Feb 2026" at bounding box center [573, 114] width 83 height 17
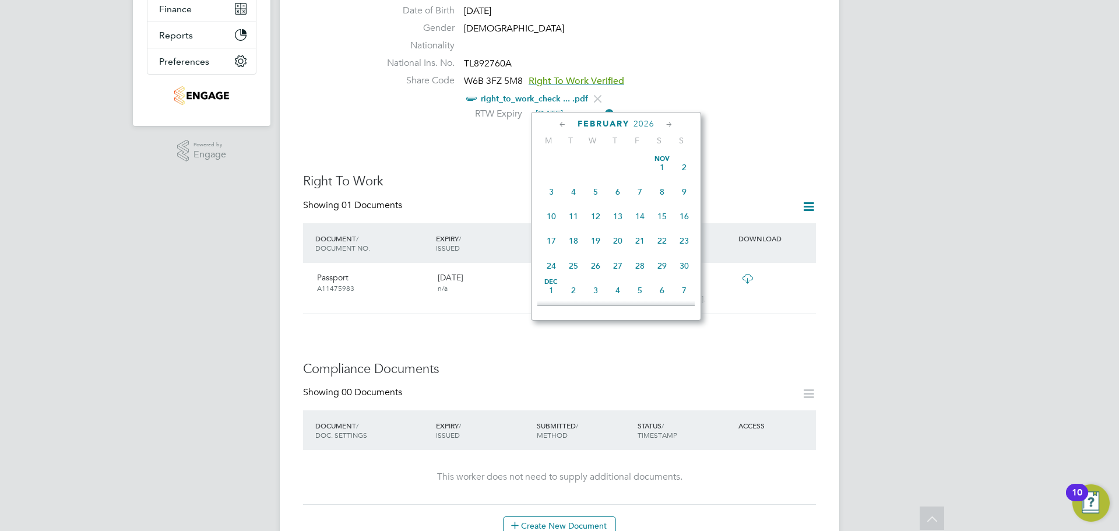
scroll to position [429, 0]
click at [620, 189] on span "19" at bounding box center [618, 181] width 22 height 22
type input "19 Feb 2026"
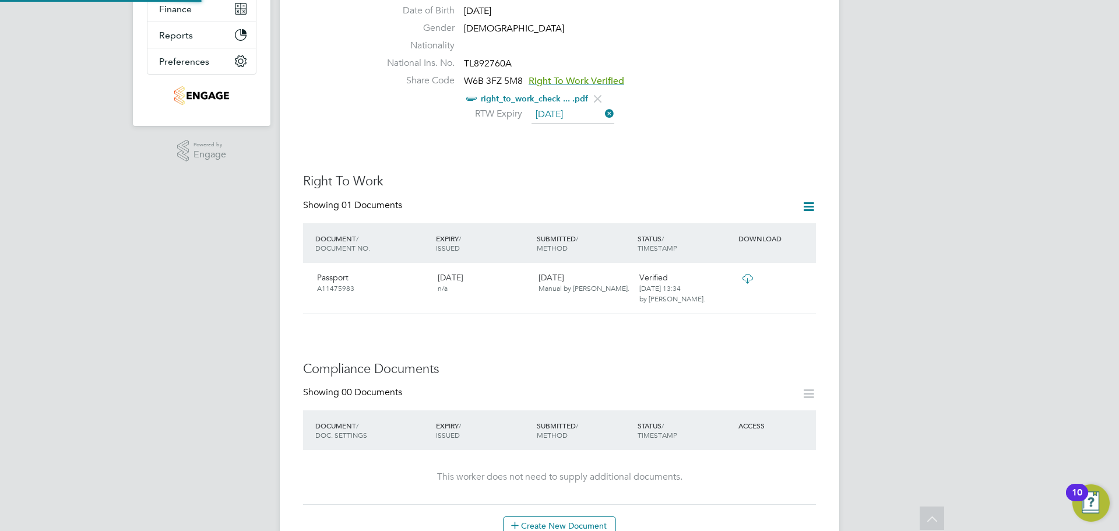
click at [771, 144] on div "Worker Details Unfollow OA Olayemi Adebanjo m: 07538 038611 Personal Details ID…" at bounding box center [559, 454] width 513 height 1388
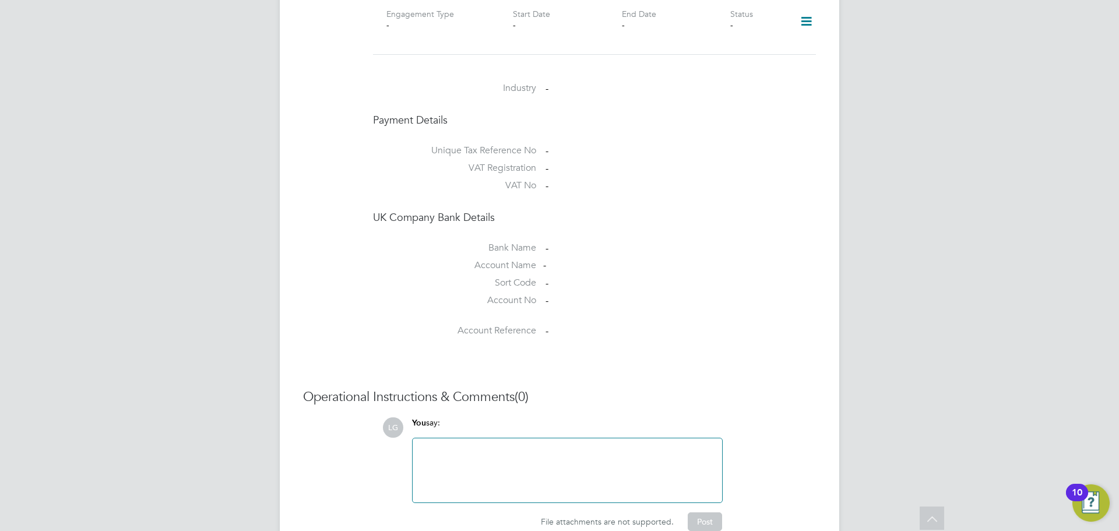
scroll to position [956, 0]
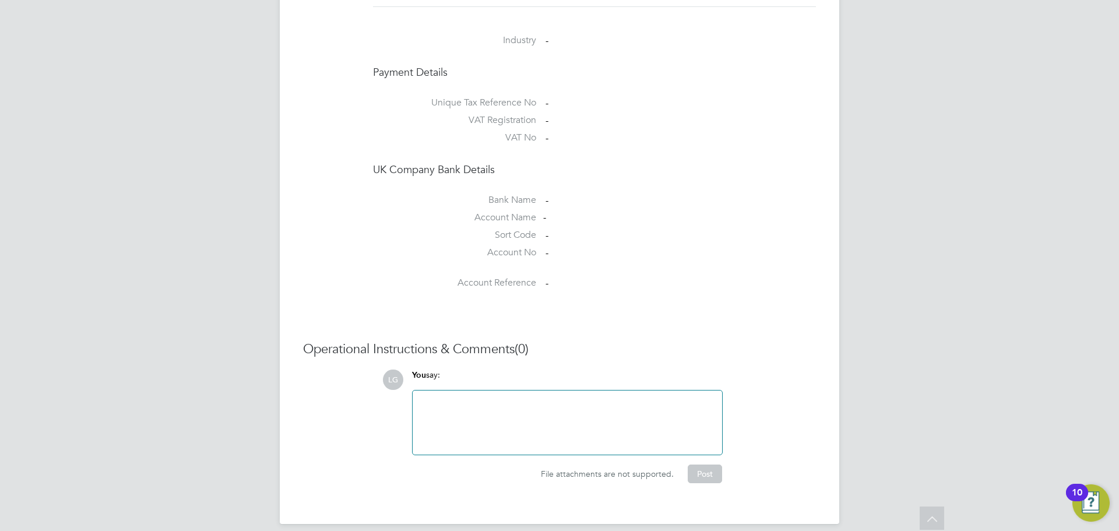
click at [787, 341] on h3 "Operational Instructions & Comments (0)" at bounding box center [559, 349] width 513 height 17
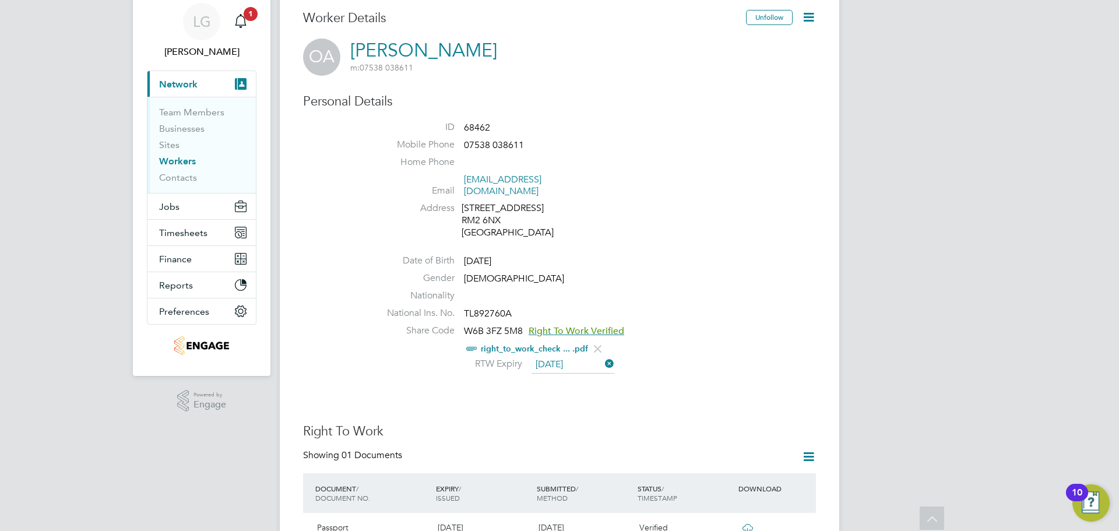
scroll to position [0, 0]
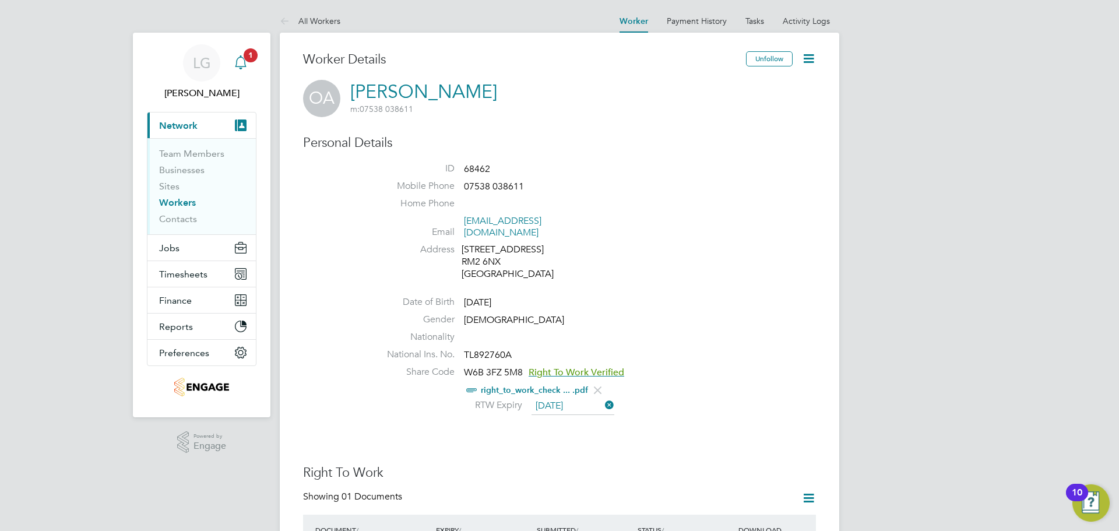
click at [248, 58] on span "1" at bounding box center [251, 55] width 14 height 14
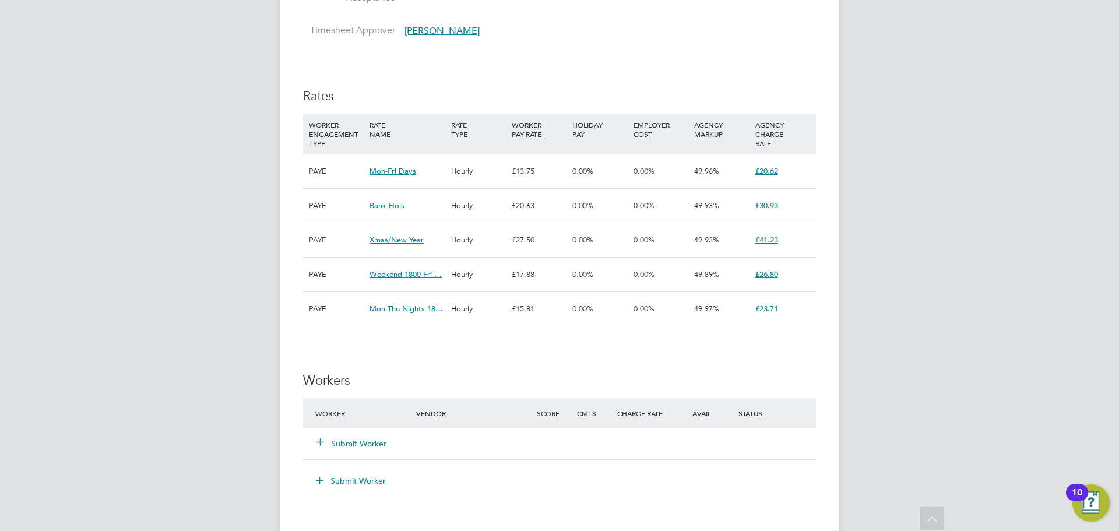
click at [348, 438] on button "Submit Worker" at bounding box center [352, 444] width 70 height 12
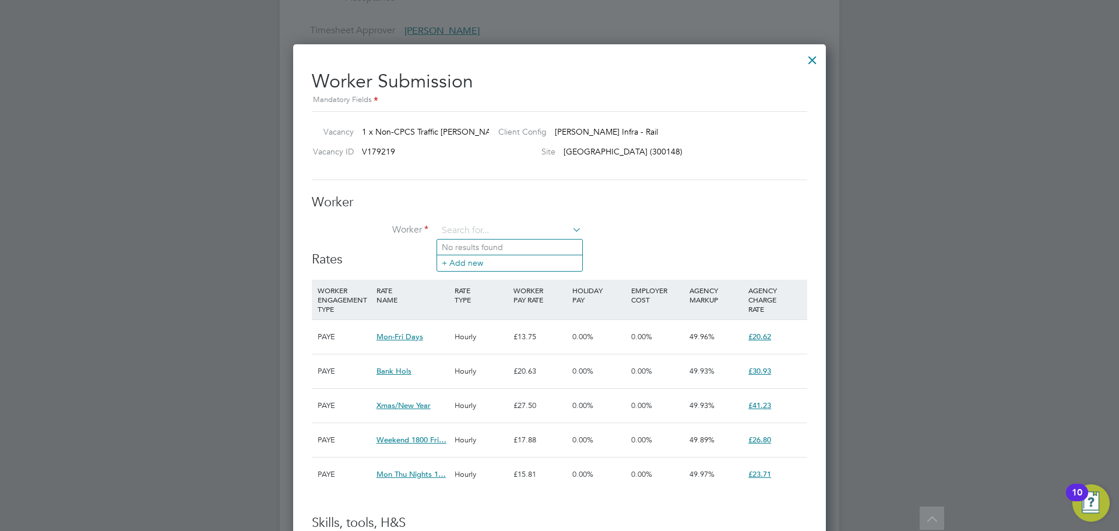
click at [809, 59] on div at bounding box center [812, 57] width 21 height 21
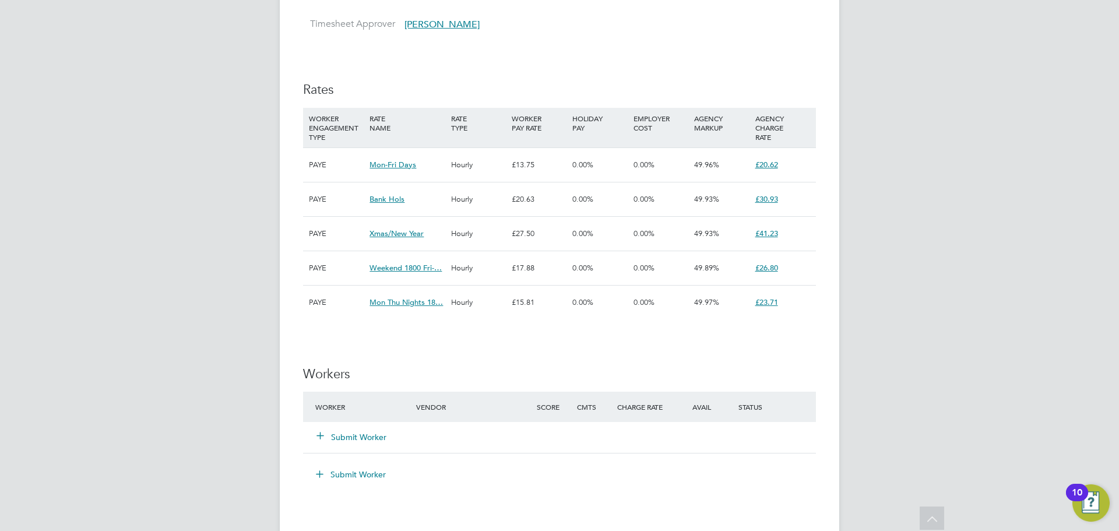
scroll to position [641, 0]
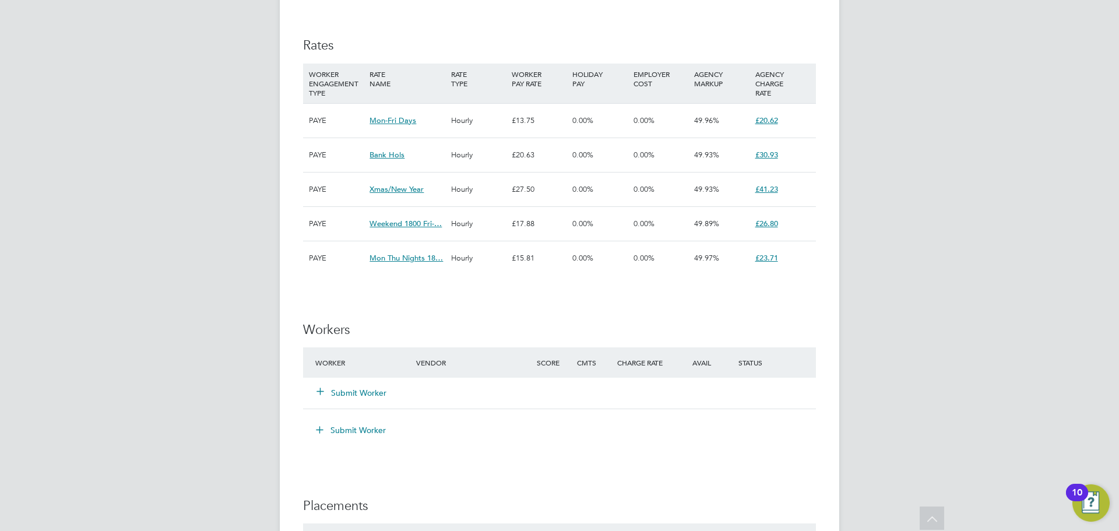
click at [369, 387] on button "Submit Worker" at bounding box center [352, 393] width 70 height 12
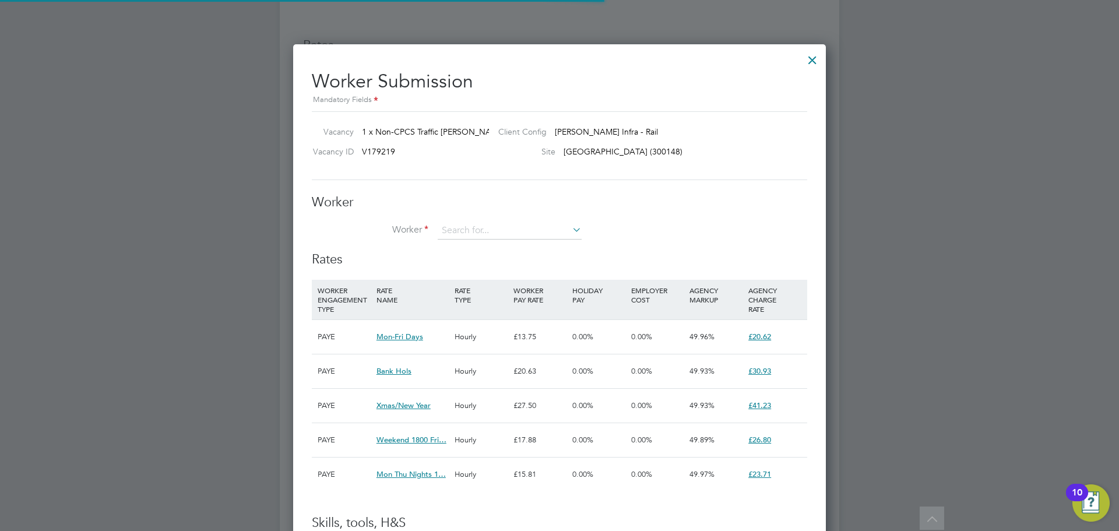
scroll to position [34, 79]
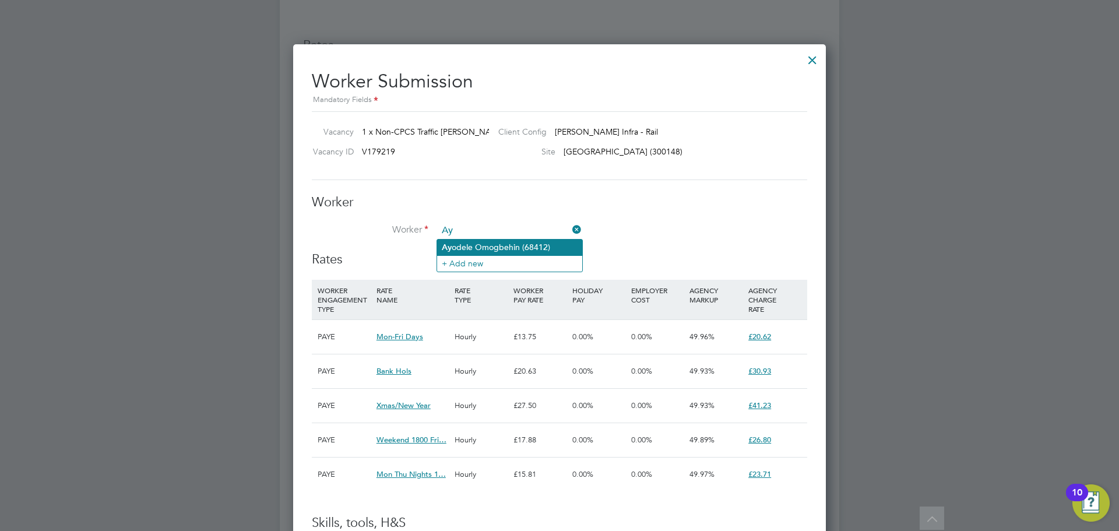
click at [533, 246] on li "Ay odele Omogbehin (68412)" at bounding box center [509, 248] width 145 height 16
type input "Ayodele Omogbehin (68412)"
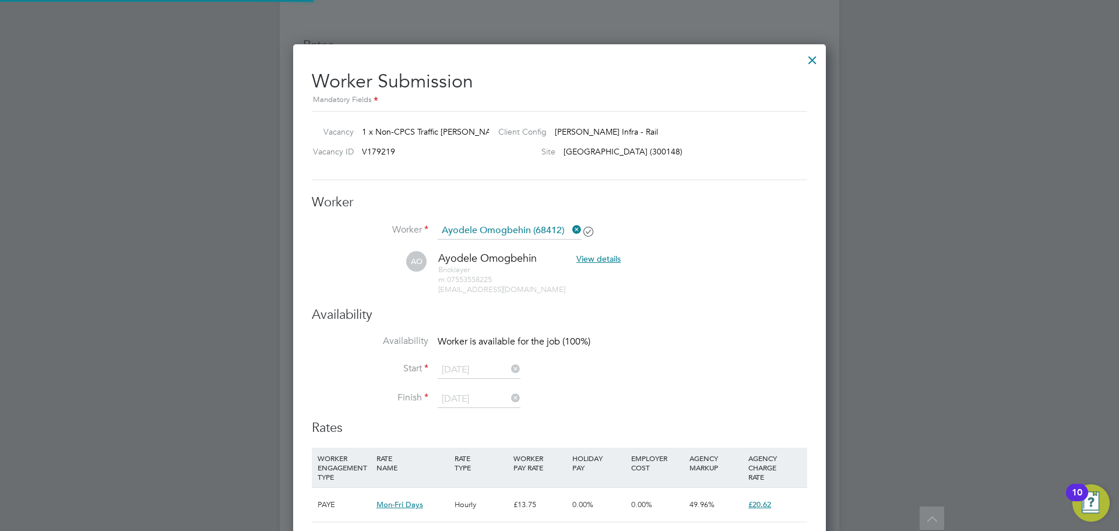
scroll to position [1105, 533]
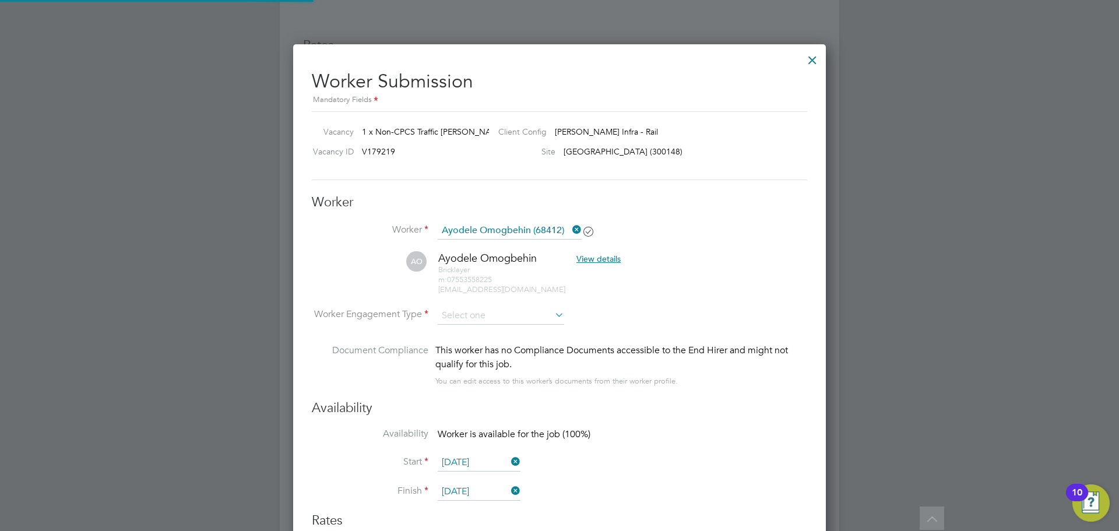
type input "30 Aug 2025"
click at [723, 255] on li "AO Ayodele Omogbehin View details Bricklayer m: 07553558225 ayo079583@gmail.com" at bounding box center [560, 278] width 496 height 55
click at [814, 59] on div at bounding box center [812, 57] width 21 height 21
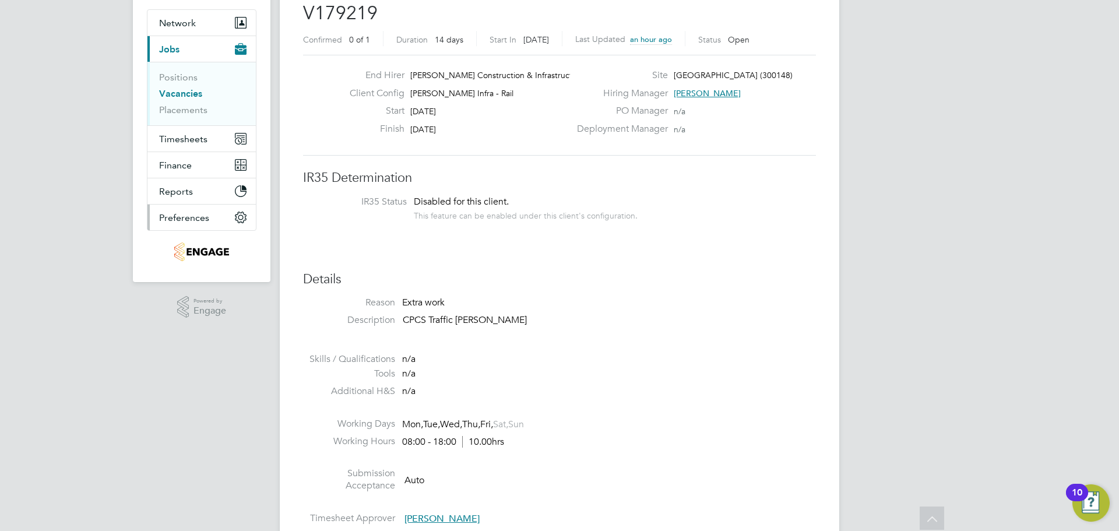
scroll to position [0, 0]
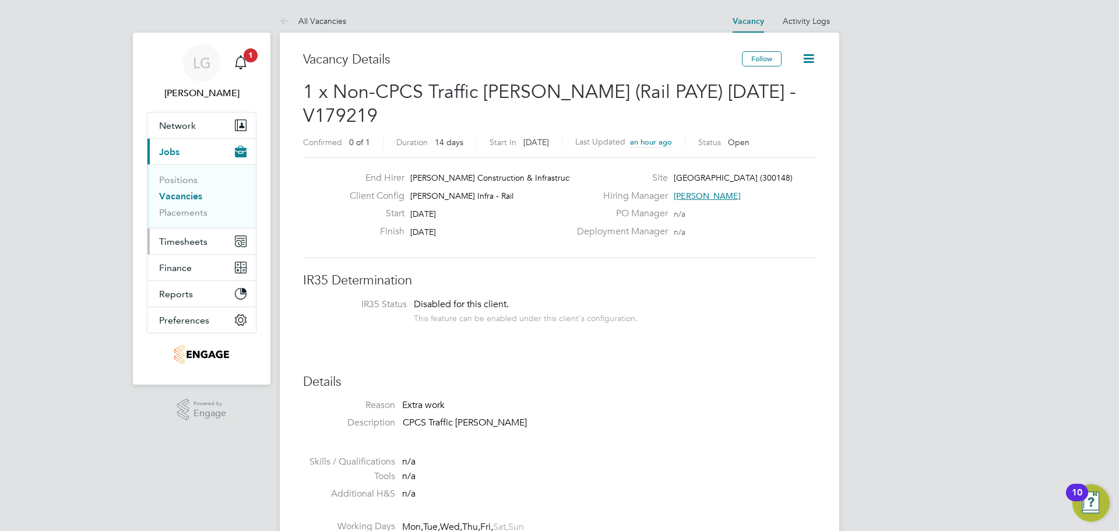
click at [182, 239] on span "Timesheets" at bounding box center [183, 241] width 48 height 11
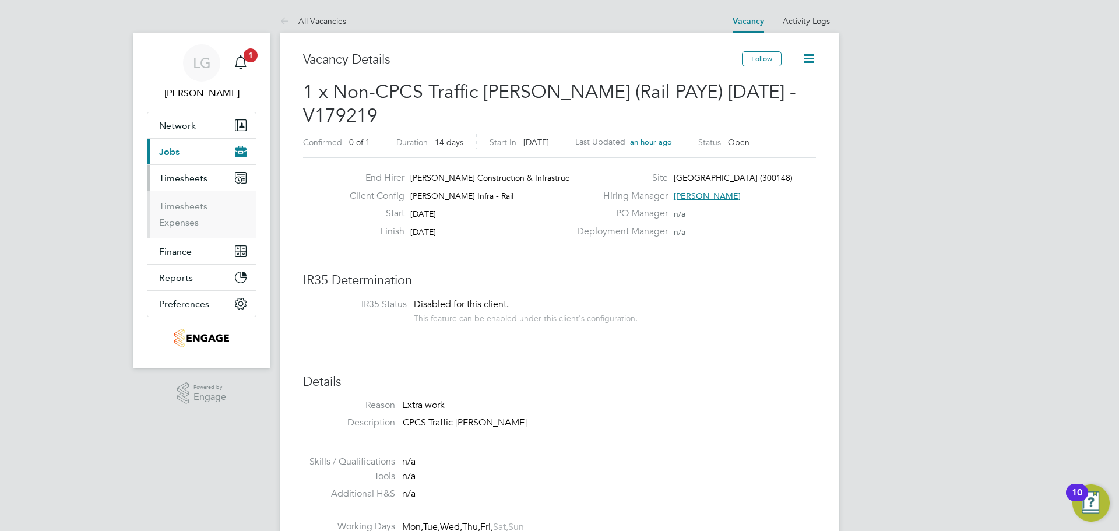
drag, startPoint x: 175, startPoint y: 148, endPoint x: 182, endPoint y: 140, distance: 10.3
click at [174, 148] on span "Jobs" at bounding box center [169, 151] width 20 height 11
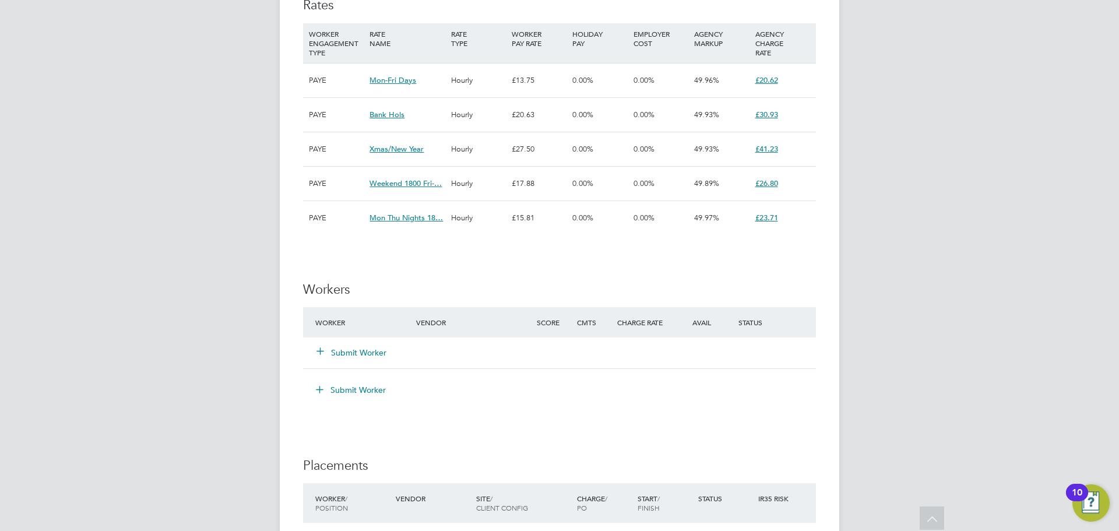
scroll to position [816, 0]
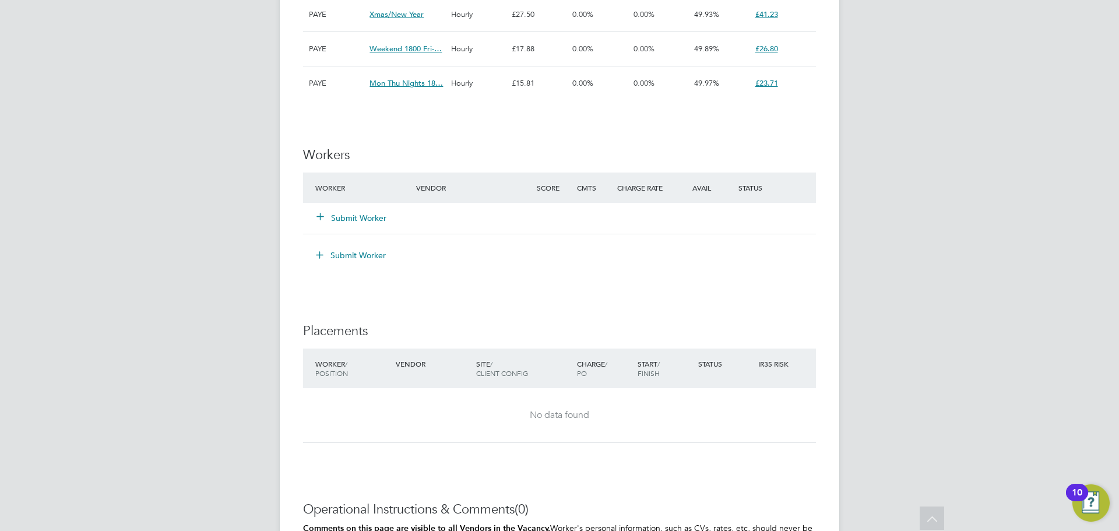
click at [358, 212] on button "Submit Worker" at bounding box center [352, 218] width 70 height 12
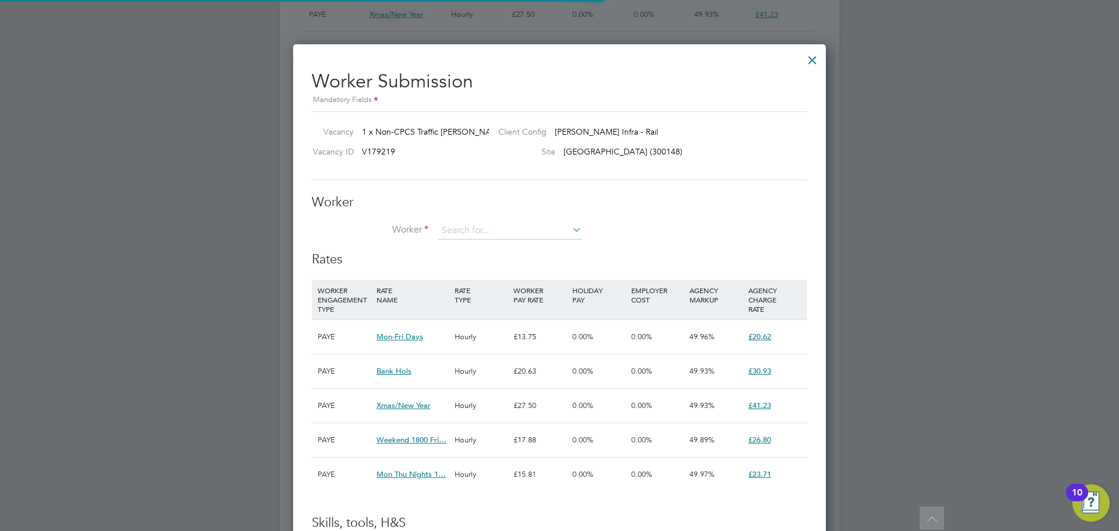
scroll to position [17, 182]
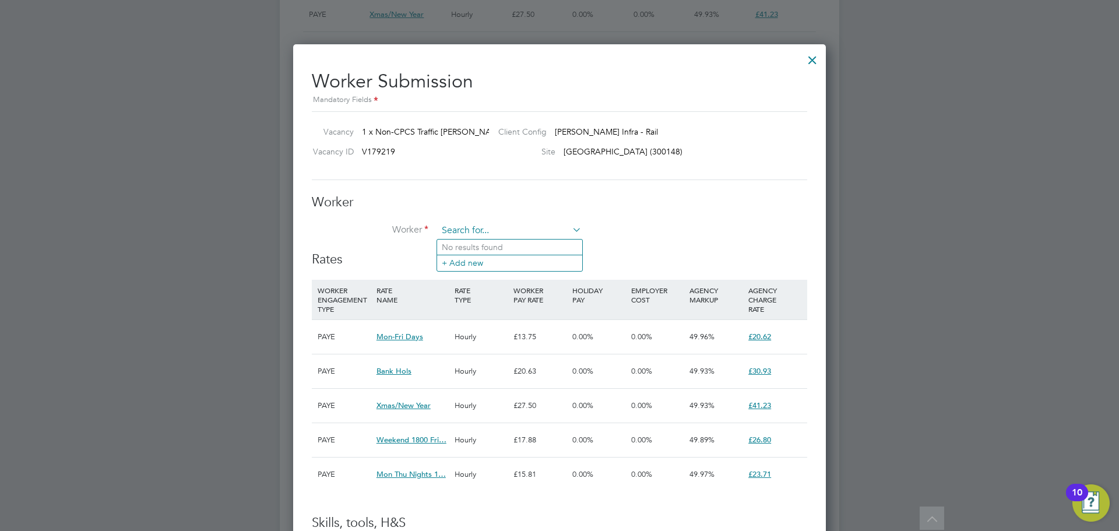
click at [476, 233] on input at bounding box center [510, 230] width 144 height 17
click at [479, 259] on b "Adeb" at bounding box center [482, 263] width 21 height 10
type input "Olayemi Adebanjo (68462)"
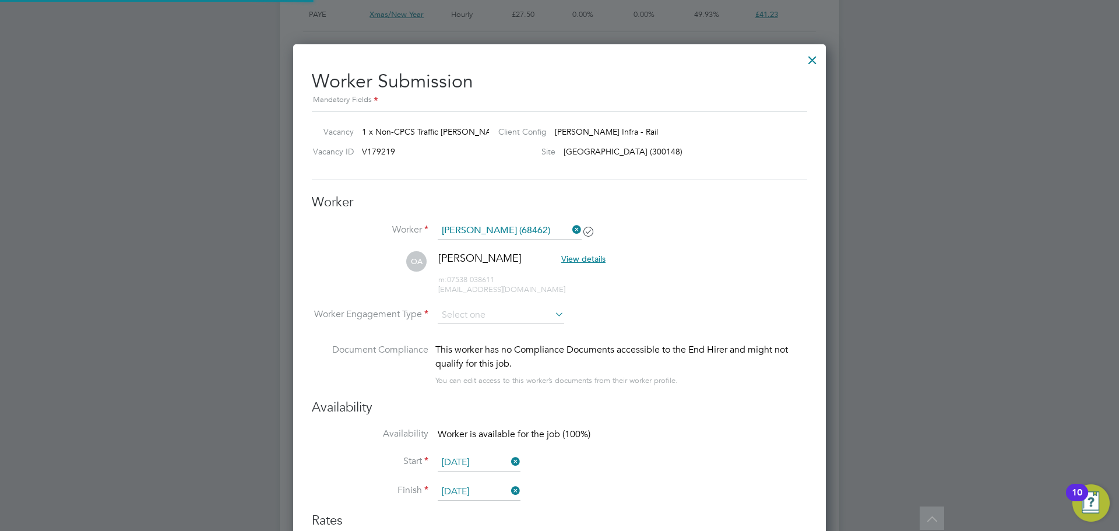
click at [729, 229] on li "Worker Olayemi Adebanjo (68462)" at bounding box center [560, 236] width 496 height 29
click at [553, 318] on icon at bounding box center [553, 315] width 0 height 16
click at [525, 315] on input at bounding box center [501, 315] width 127 height 17
click at [519, 342] on li "PAYE" at bounding box center [501, 346] width 128 height 15
type input "PAYE"
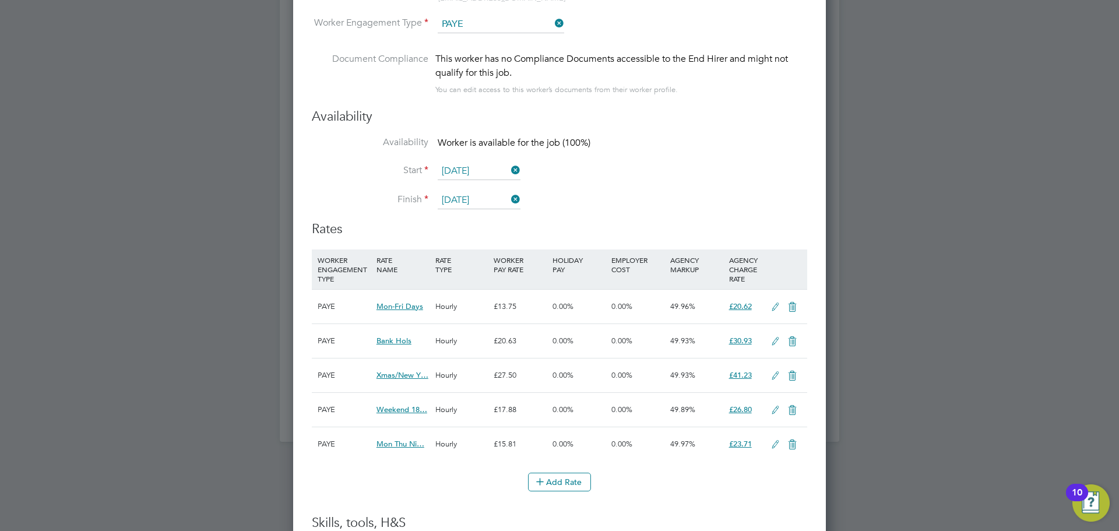
click at [701, 150] on li "Availability Worker is available for the job (100%)" at bounding box center [560, 149] width 496 height 26
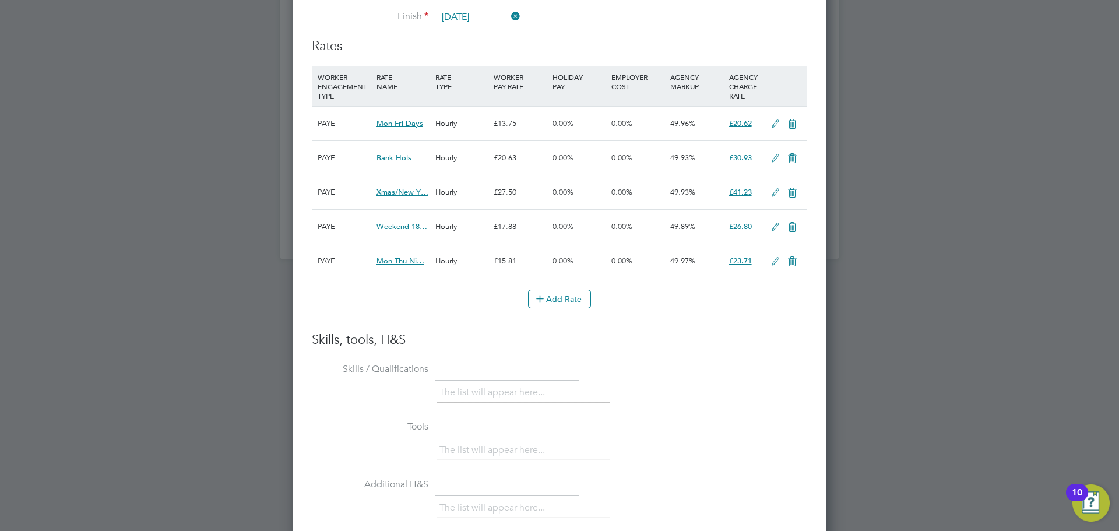
click at [777, 121] on icon at bounding box center [775, 124] width 15 height 9
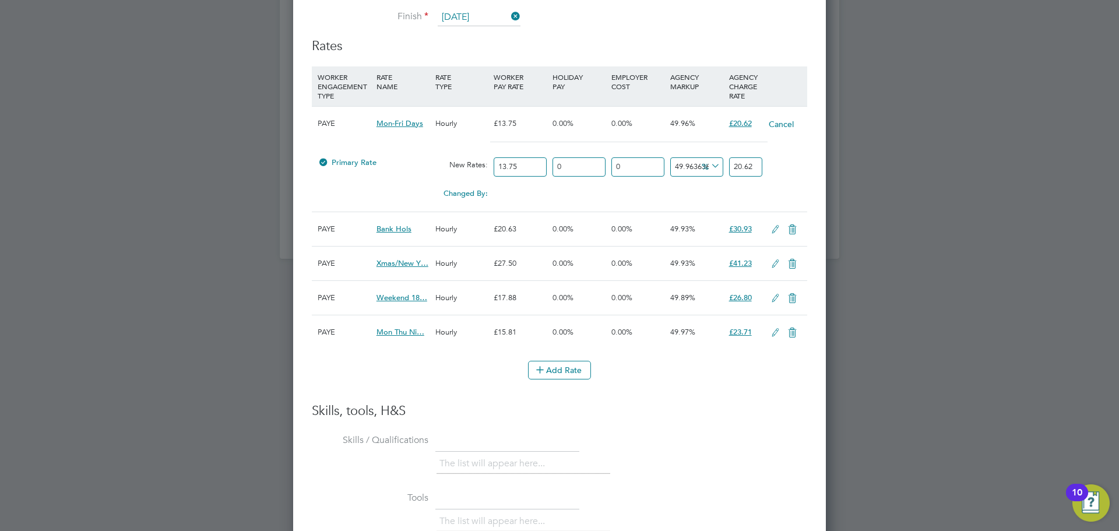
drag, startPoint x: 528, startPoint y: 166, endPoint x: 483, endPoint y: 167, distance: 44.9
click at [483, 167] on div "Primary Rate New Rates: 13.75 0 n/a 0 n/a 49.96363636363636 0 % 20.62" at bounding box center [560, 167] width 496 height 31
type input "1"
type input "1.4996363636363637"
type input "16"
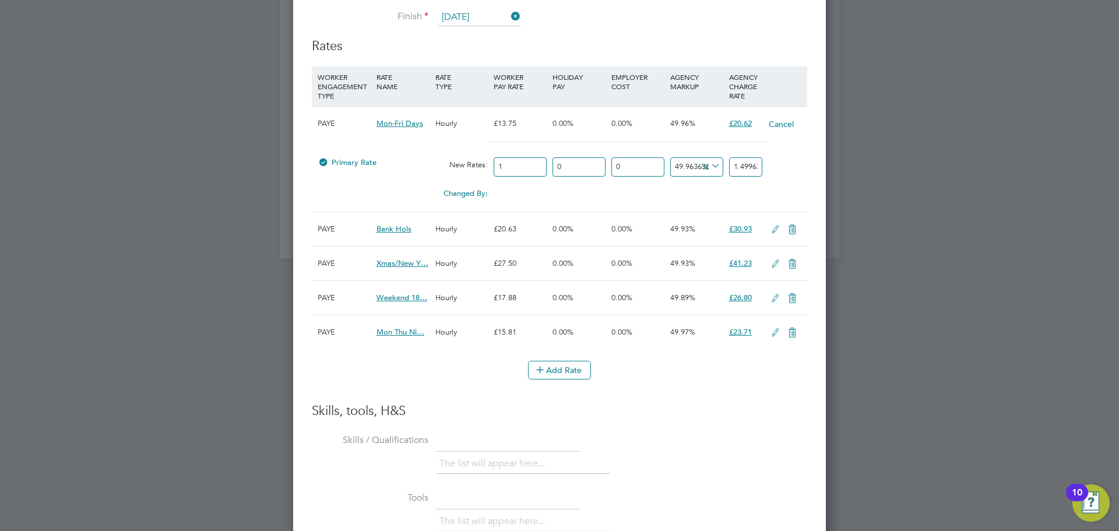
type input "23.99418181818182"
type input "16"
click at [799, 166] on div "Primary Rate New Rates: 16 0 n/a 0 n/a 49.96363636363636 7.99418181818182 % 23.…" at bounding box center [560, 167] width 496 height 31
click at [746, 166] on input "23.99418181818182" at bounding box center [745, 166] width 33 height 19
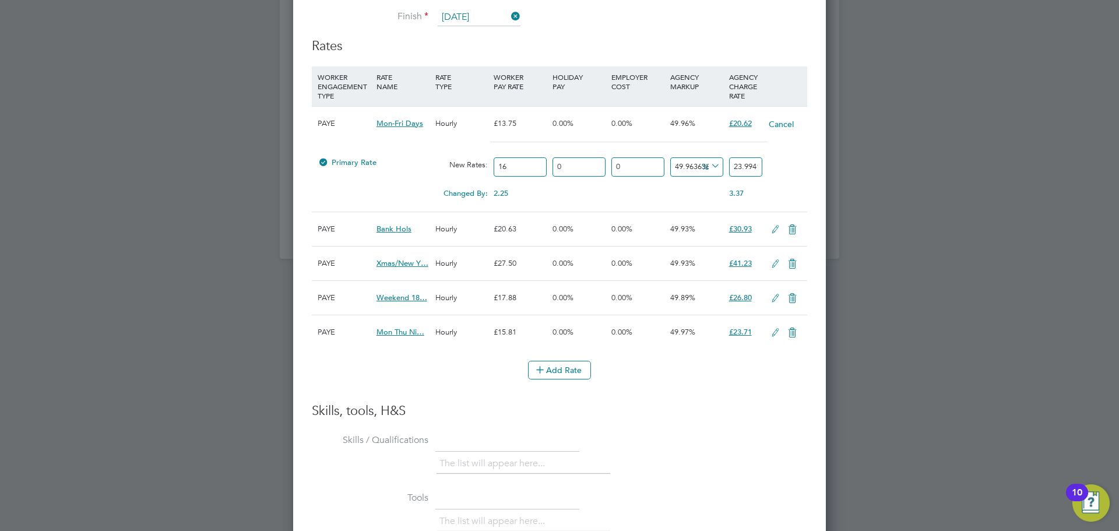
type input "-87.5"
type input "2"
type input "50"
type input "24.0"
type input "50.25"
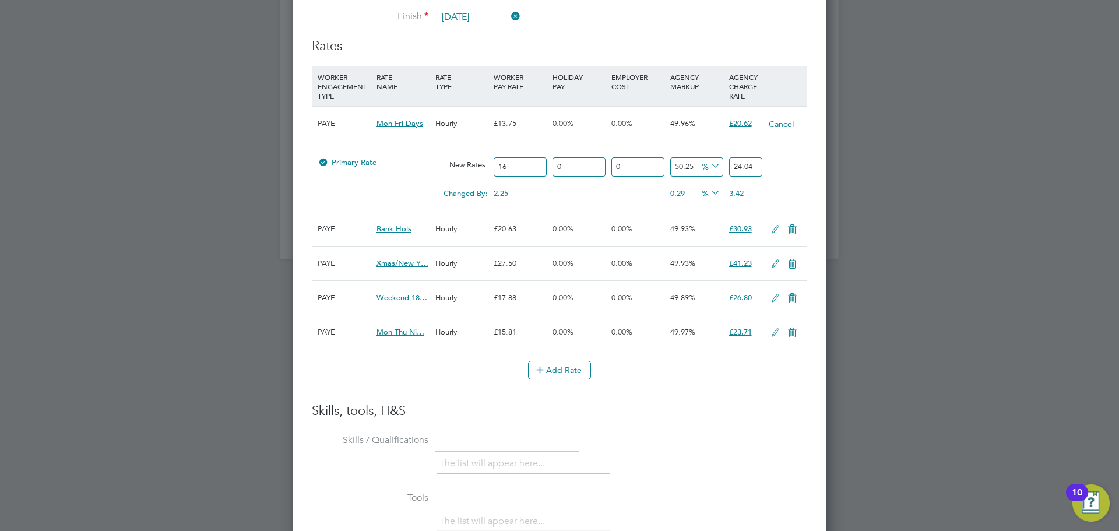
type input "24.04"
click at [796, 177] on div "Primary Rate New Rates: 16 0 n/a 0 n/a 50.25 8.04 % 24.04" at bounding box center [560, 167] width 496 height 31
click at [795, 172] on div "Primary Rate New Rates: 16 0 n/a 0 n/a 50.25 8.04 % 24.04" at bounding box center [560, 167] width 496 height 31
click at [792, 230] on icon at bounding box center [792, 229] width 15 height 9
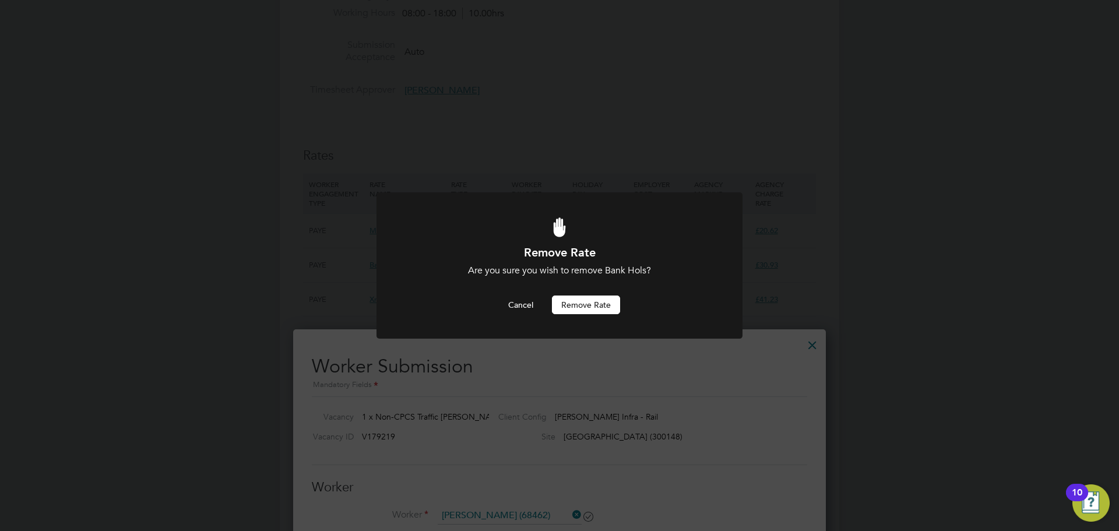
click at [583, 299] on button "Remove rate" at bounding box center [586, 305] width 68 height 19
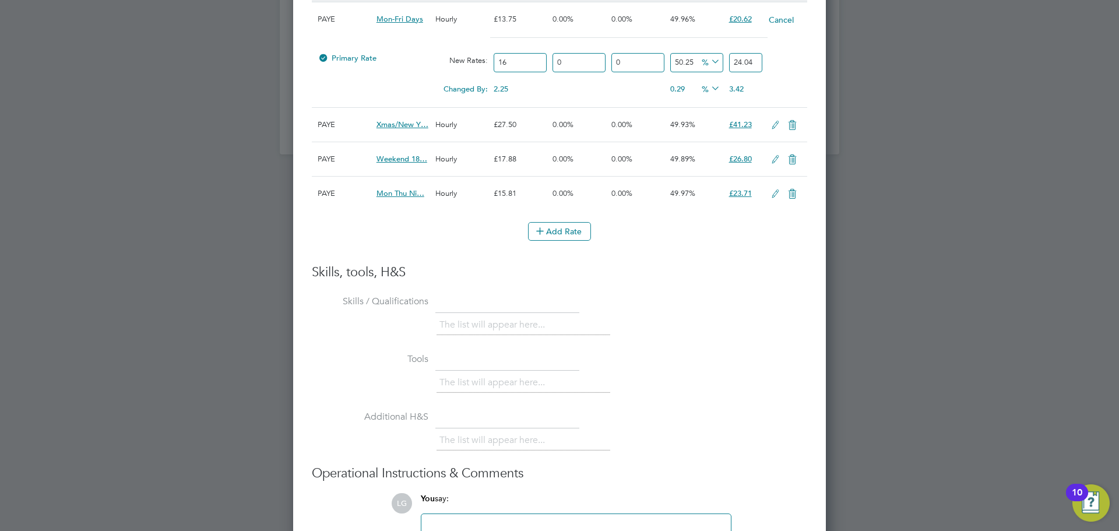
scroll to position [1406, 0]
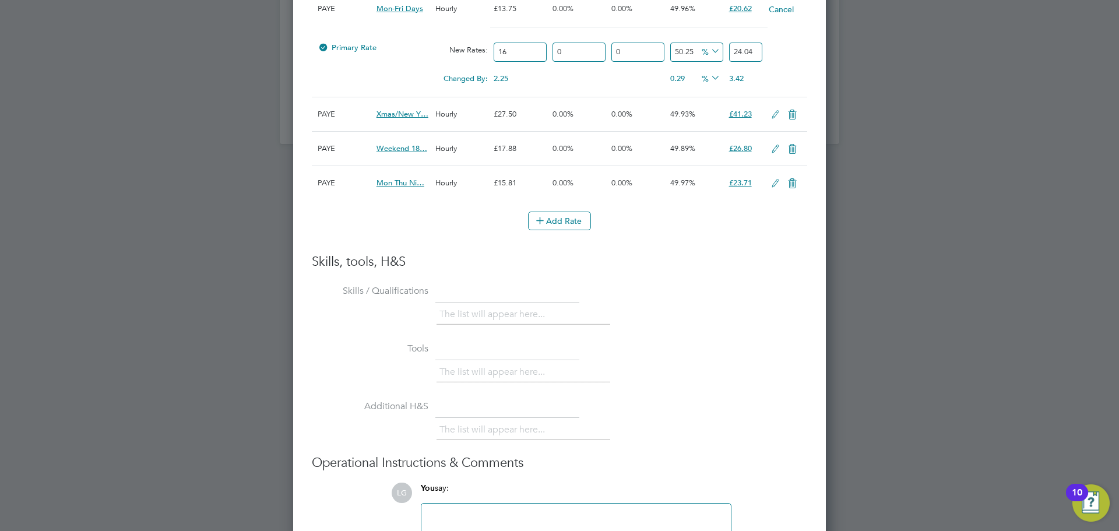
click at [793, 113] on icon at bounding box center [792, 114] width 15 height 9
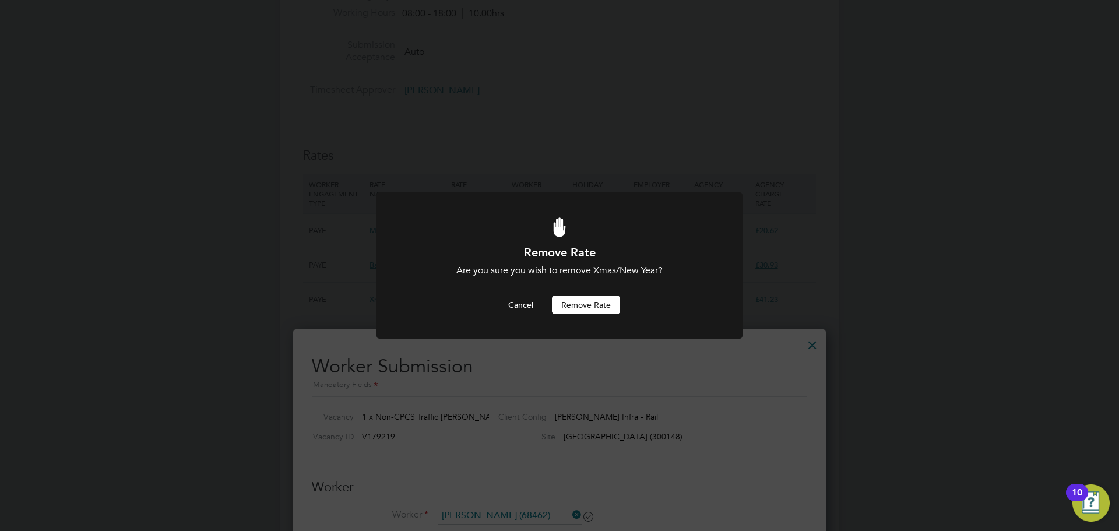
click at [599, 306] on button "Remove rate" at bounding box center [586, 305] width 68 height 19
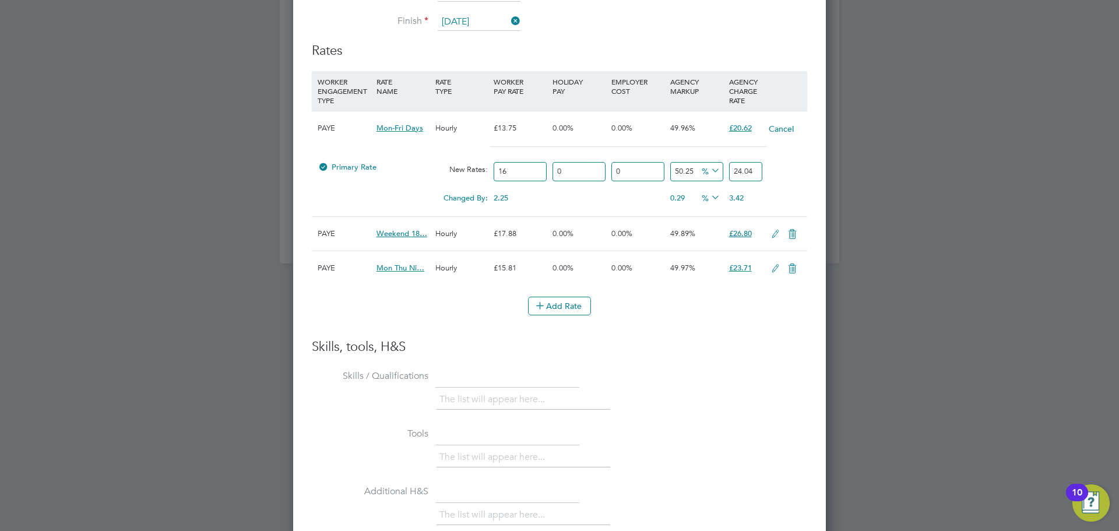
scroll to position [1289, 0]
click at [792, 231] on icon at bounding box center [792, 231] width 15 height 9
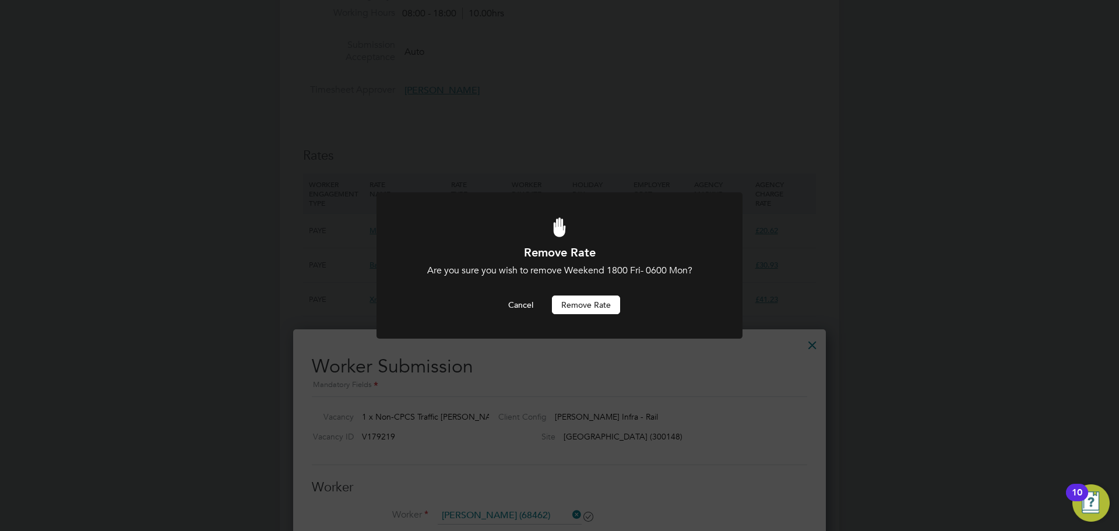
click at [603, 306] on button "Remove rate" at bounding box center [586, 305] width 68 height 19
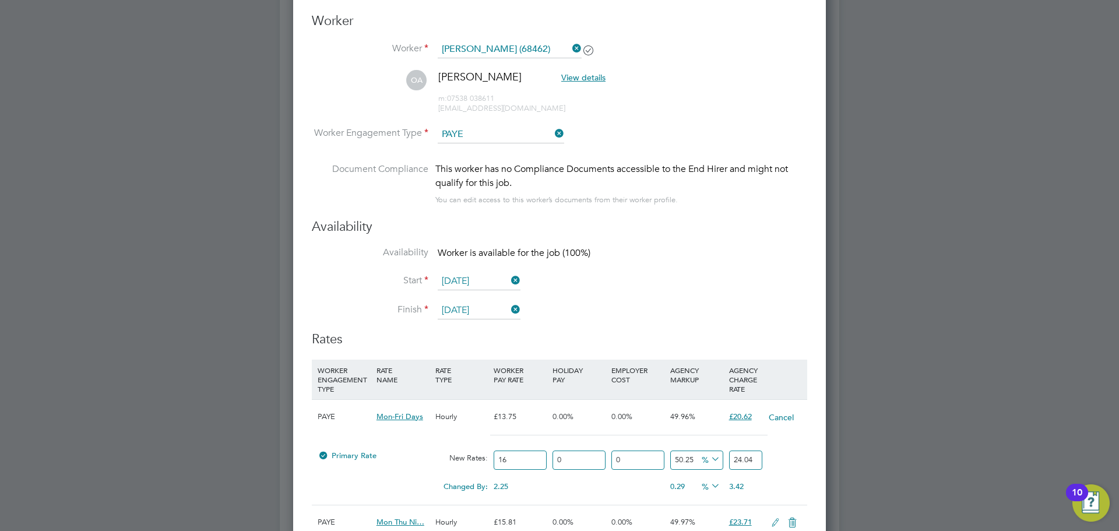
scroll to position [1289, 0]
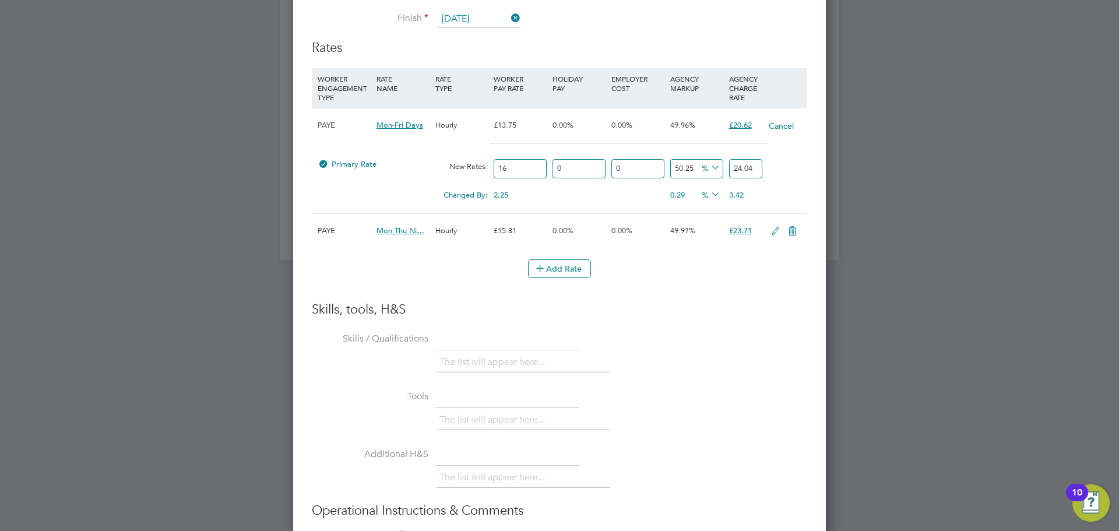
click at [792, 231] on icon at bounding box center [792, 231] width 15 height 9
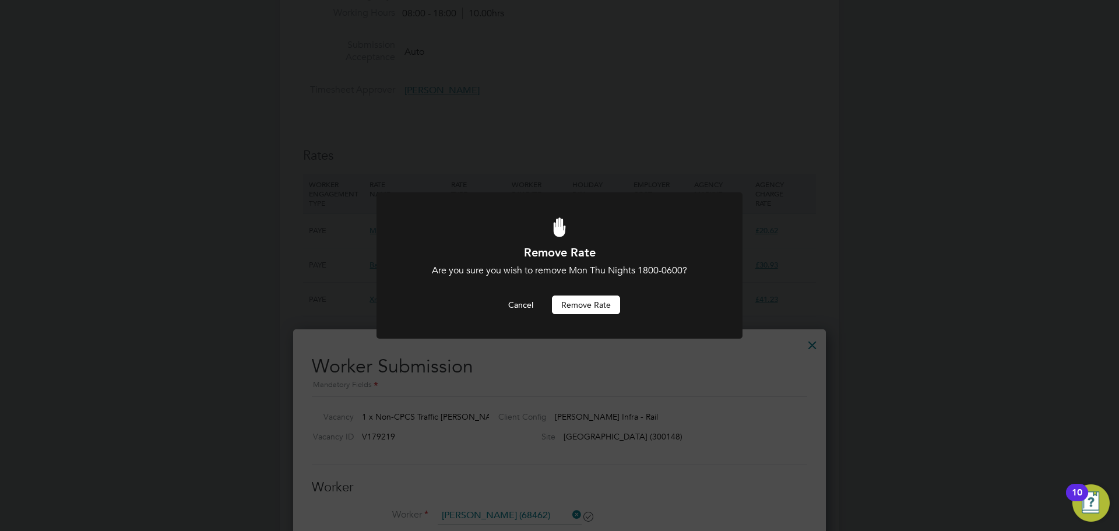
click at [599, 312] on button "Remove rate" at bounding box center [586, 305] width 68 height 19
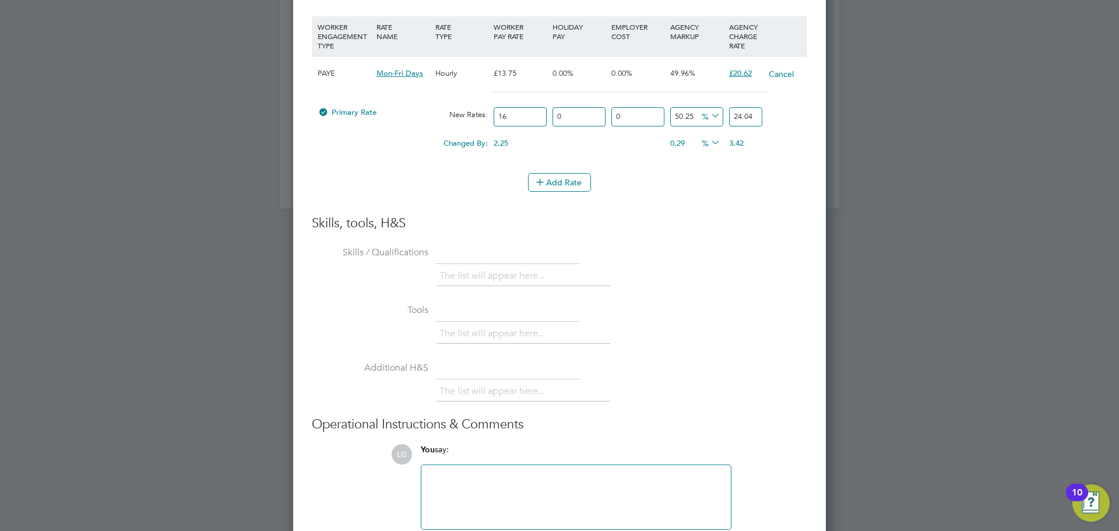
scroll to position [1399, 0]
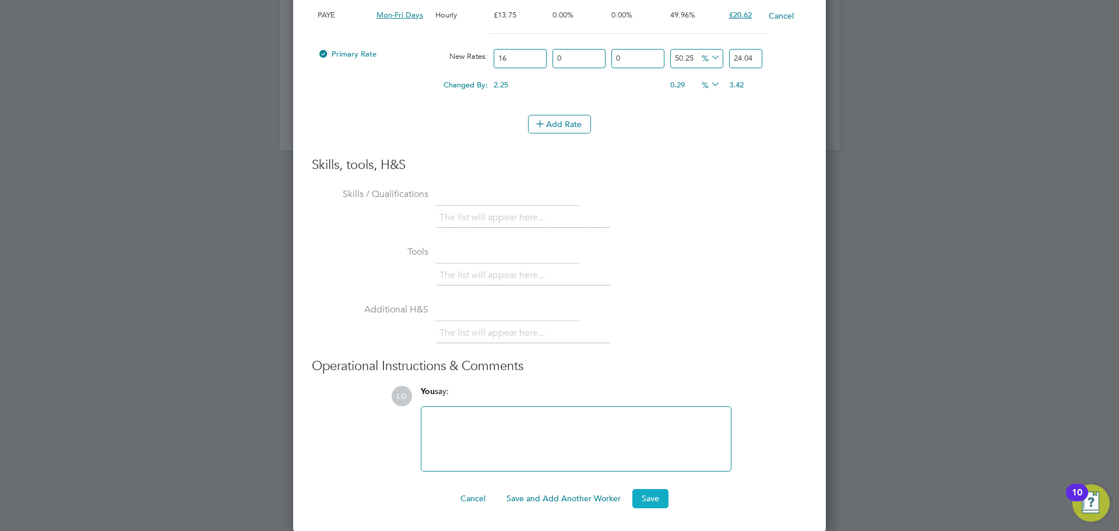
click at [651, 494] on button "Save" at bounding box center [651, 498] width 36 height 19
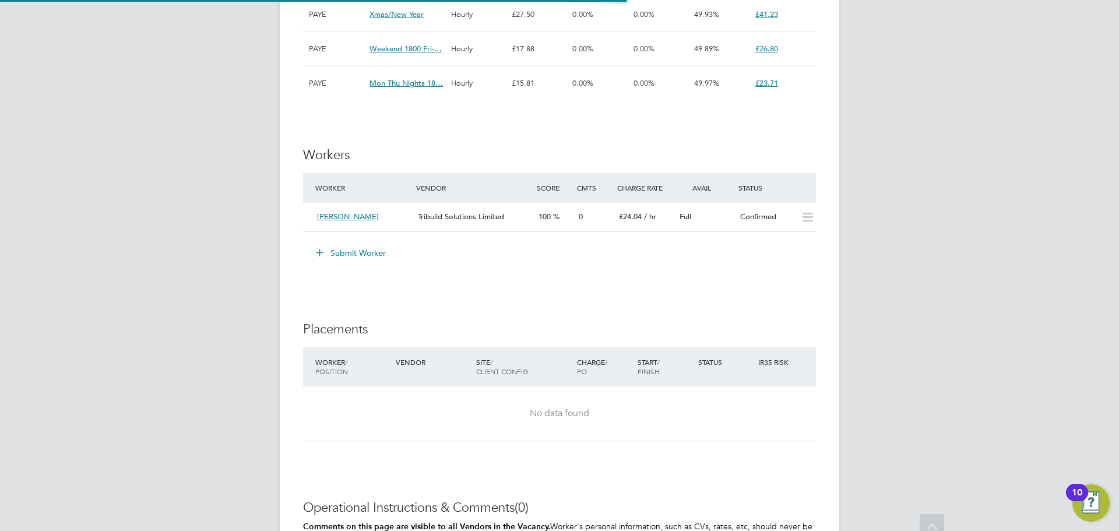
scroll to position [6, 6]
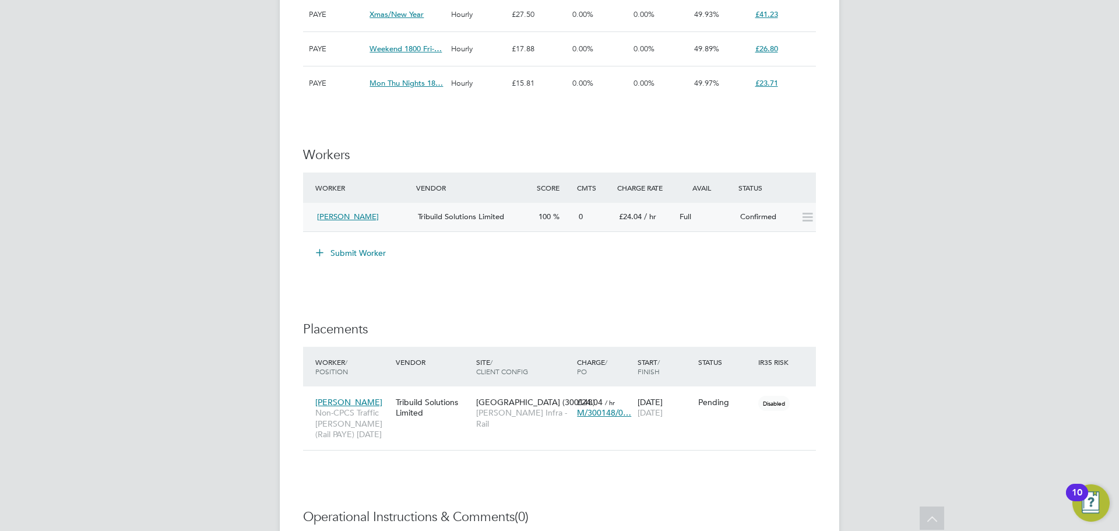
click at [532, 208] on div "Tribuild Solutions Limited" at bounding box center [473, 217] width 121 height 19
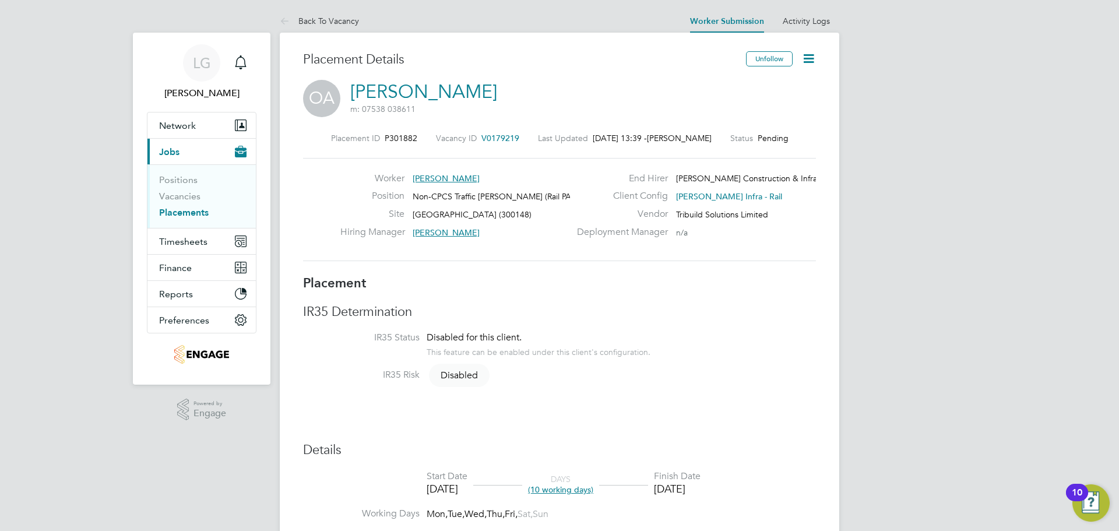
click at [809, 59] on icon at bounding box center [809, 58] width 15 height 15
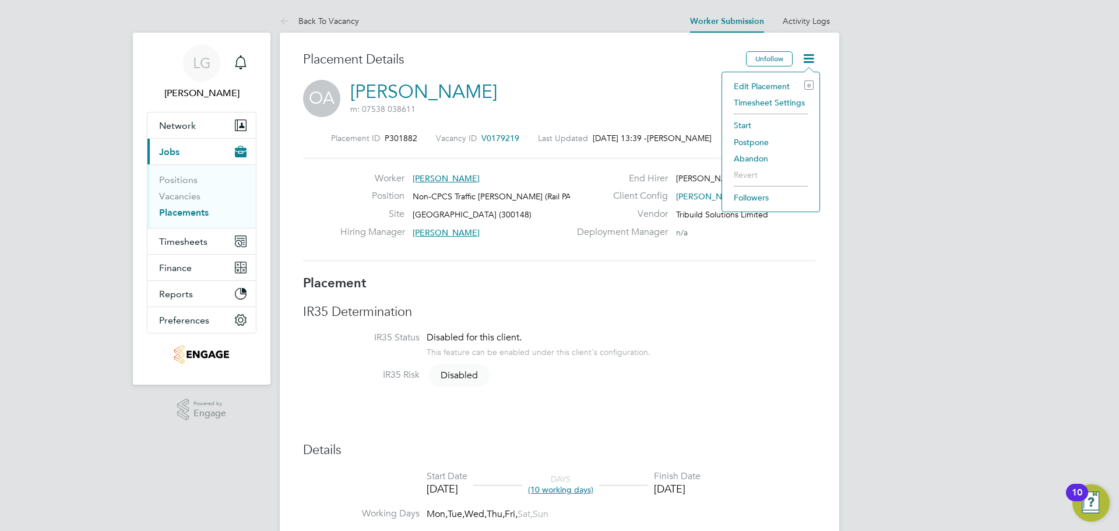
click at [748, 125] on li "Start" at bounding box center [771, 125] width 86 height 16
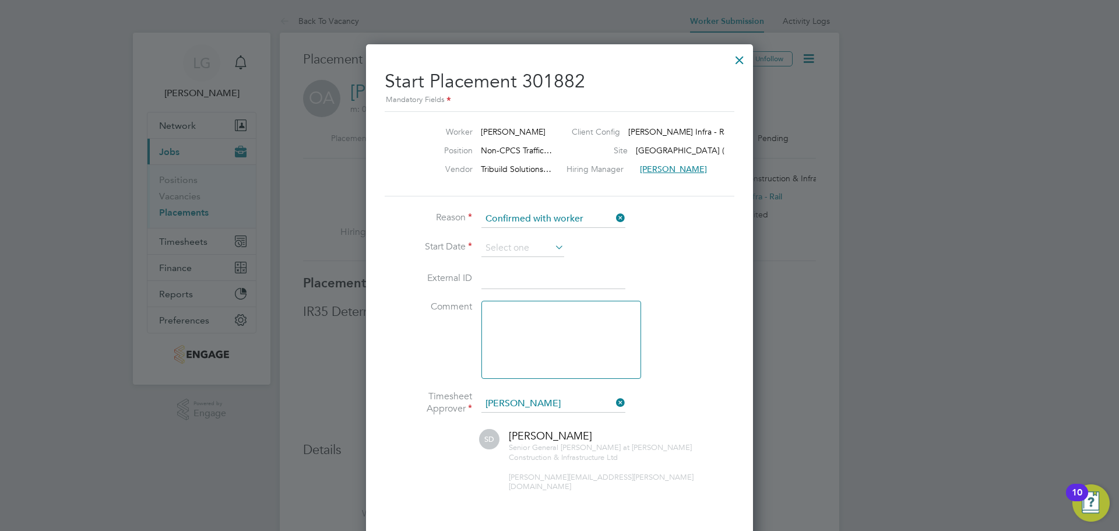
click at [533, 235] on li "Reason Confirmed with worker" at bounding box center [560, 224] width 350 height 29
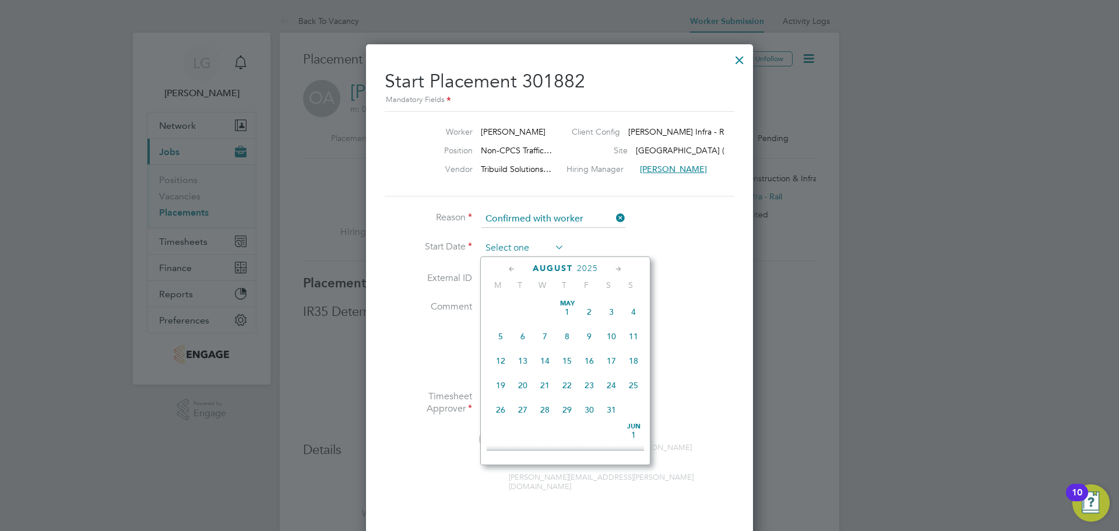
click at [529, 244] on input at bounding box center [523, 248] width 83 height 17
click at [500, 333] on span "18" at bounding box center [501, 325] width 22 height 22
type input "18 Aug 2025"
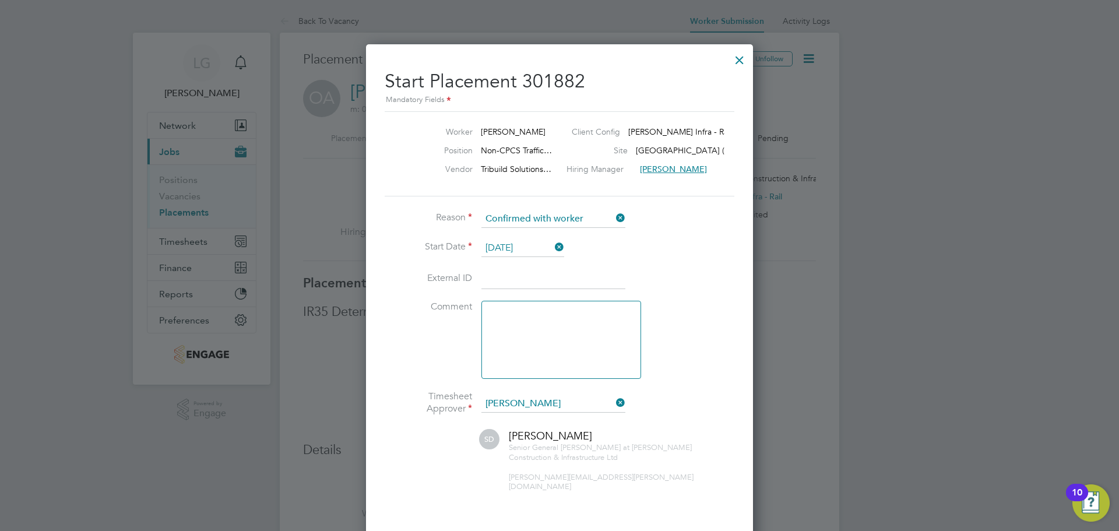
click at [690, 273] on li "External ID" at bounding box center [560, 285] width 350 height 33
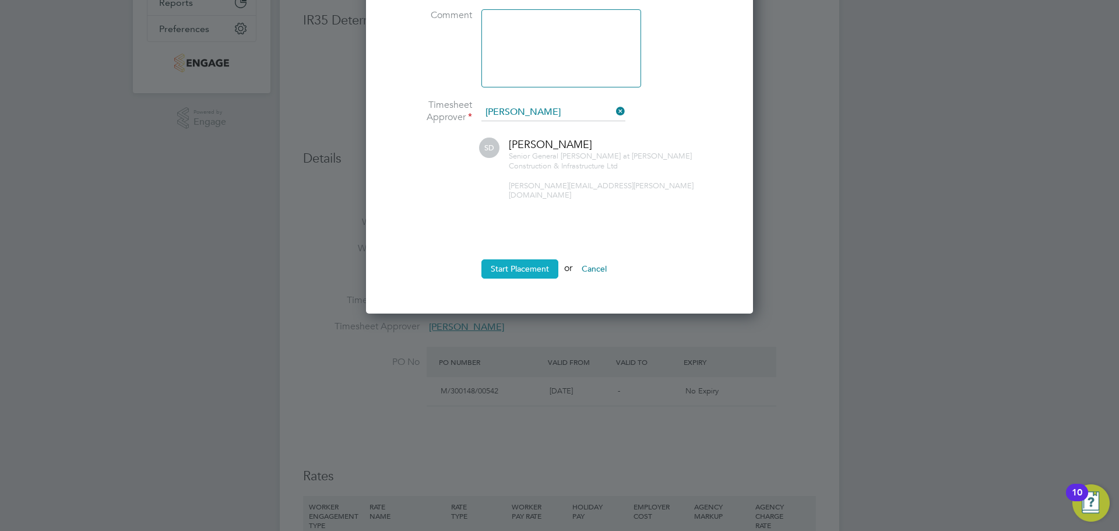
click at [534, 259] on button "Start Placement" at bounding box center [520, 268] width 77 height 19
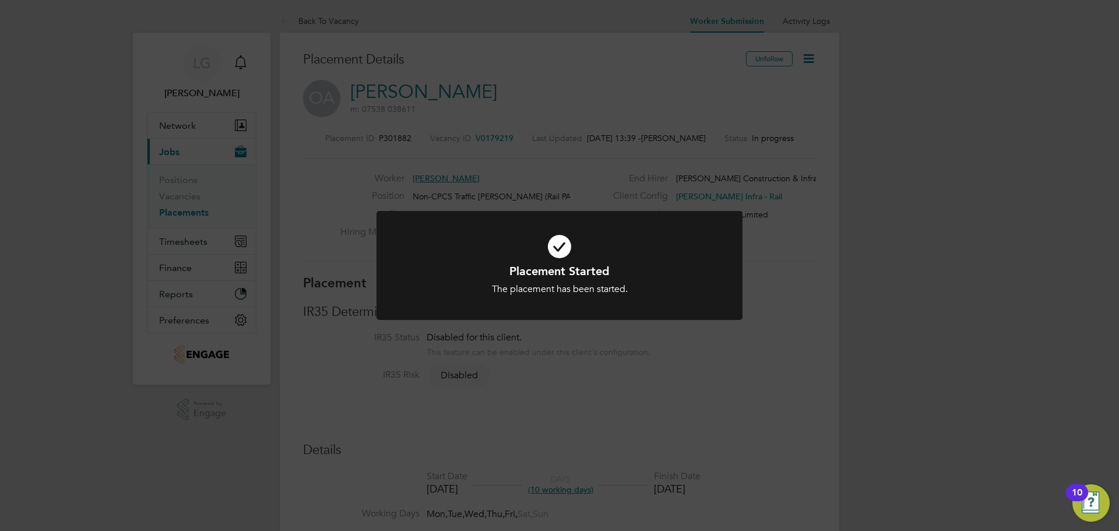
click at [642, 89] on div "Placement Started The placement has been started. Cancel Okay" at bounding box center [559, 265] width 1119 height 531
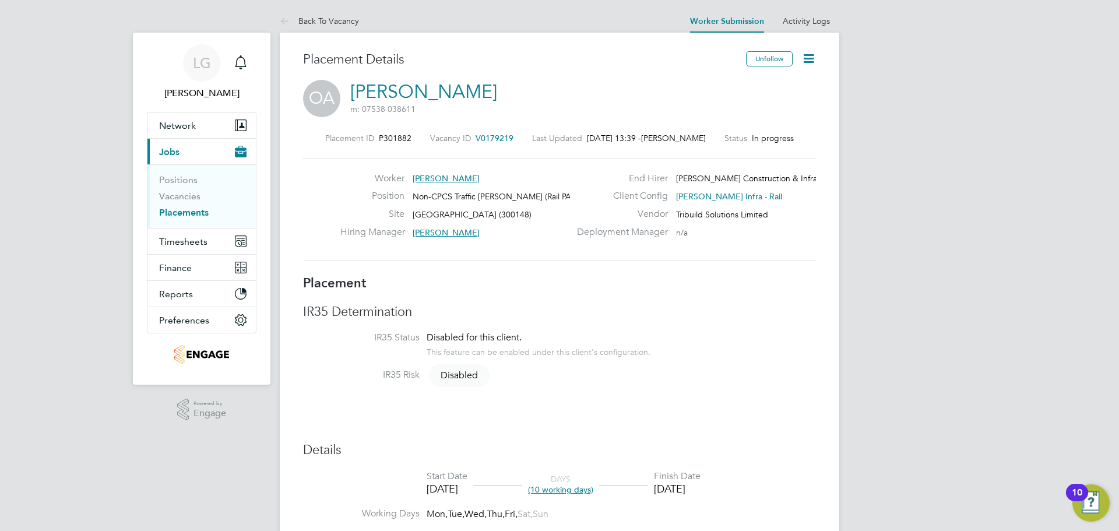
click at [812, 59] on icon at bounding box center [809, 58] width 15 height 15
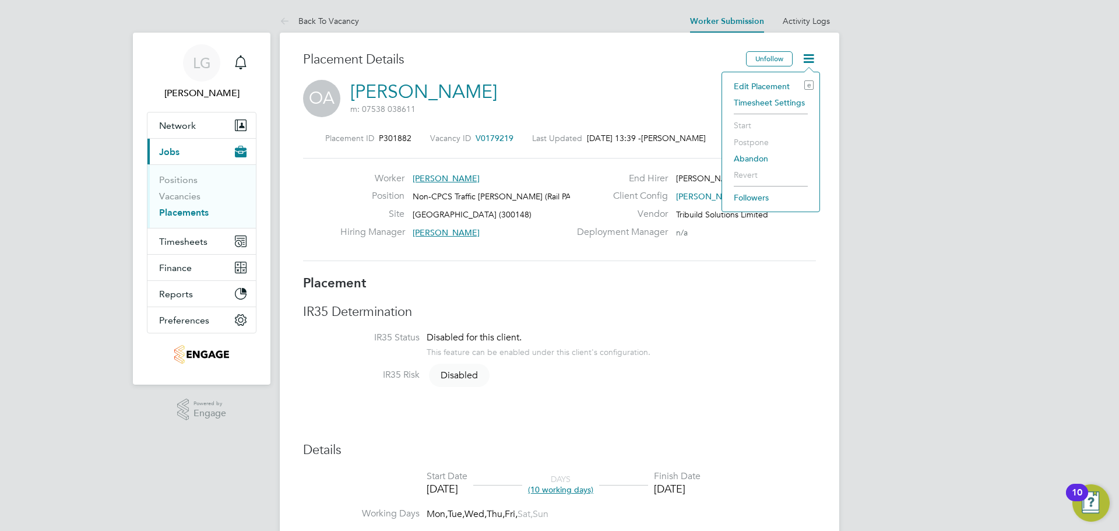
click at [638, 62] on h3 "Placement Details" at bounding box center [520, 59] width 434 height 17
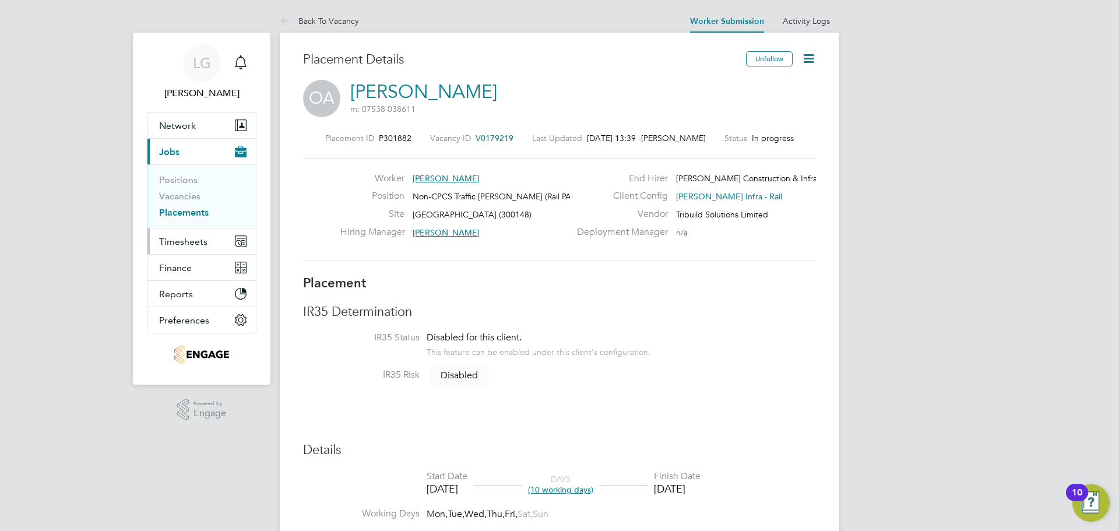
click at [210, 240] on button "Timesheets" at bounding box center [202, 242] width 108 height 26
click at [189, 236] on span "Timesheets" at bounding box center [183, 241] width 48 height 11
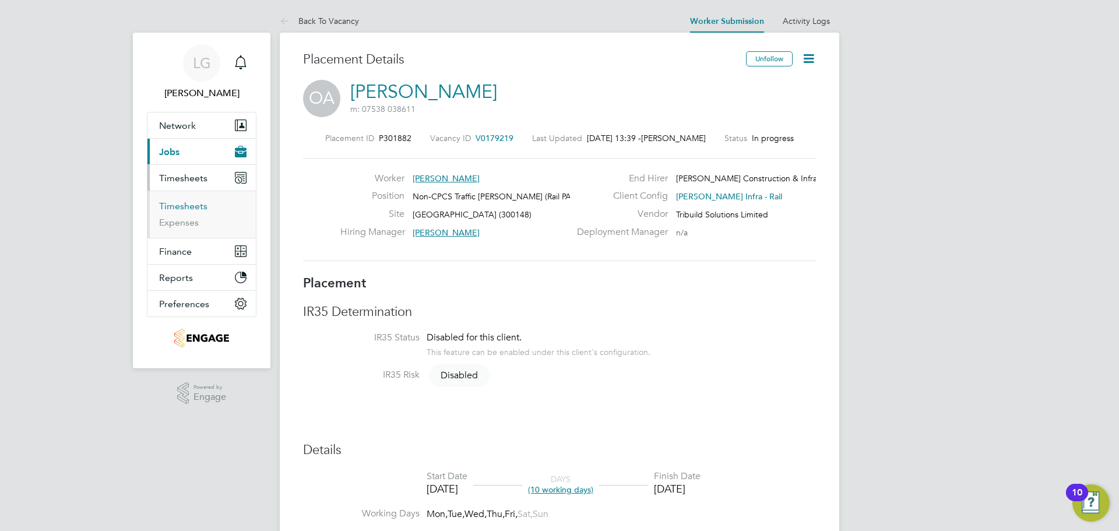
drag, startPoint x: 185, startPoint y: 202, endPoint x: 240, endPoint y: 189, distance: 55.9
click at [185, 202] on link "Timesheets" at bounding box center [183, 206] width 48 height 11
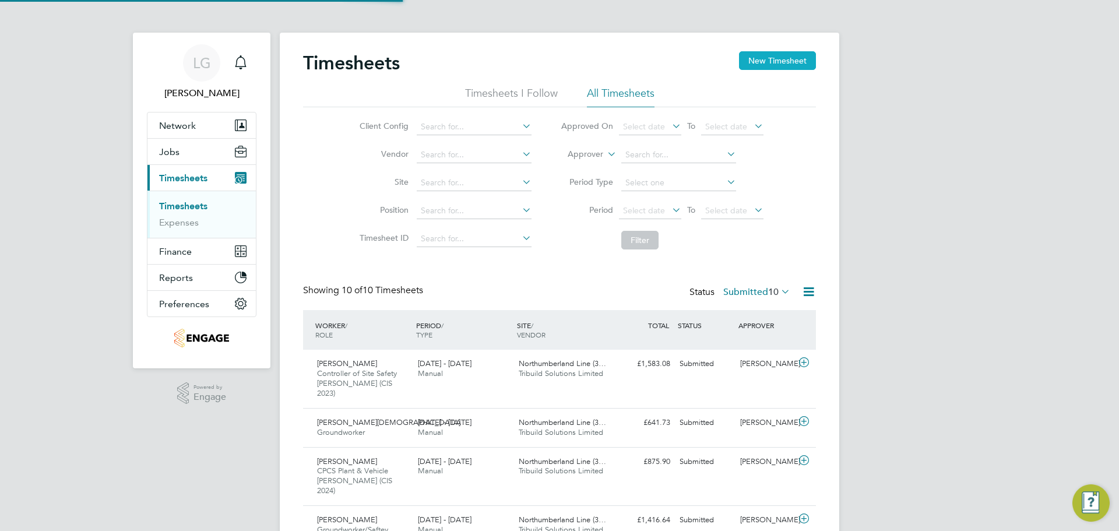
click at [792, 57] on button "New Timesheet" at bounding box center [777, 60] width 77 height 19
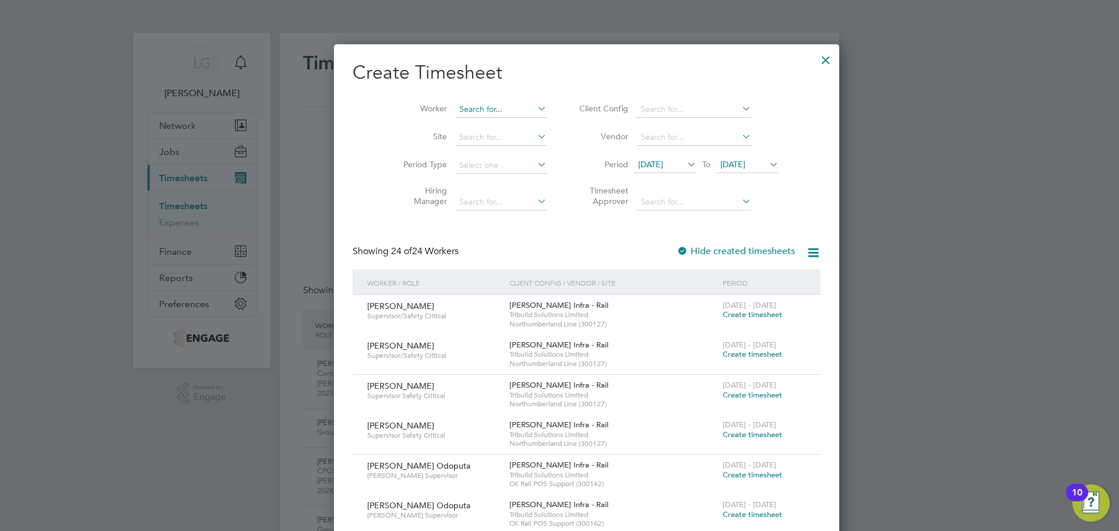
click at [475, 108] on input at bounding box center [501, 109] width 92 height 16
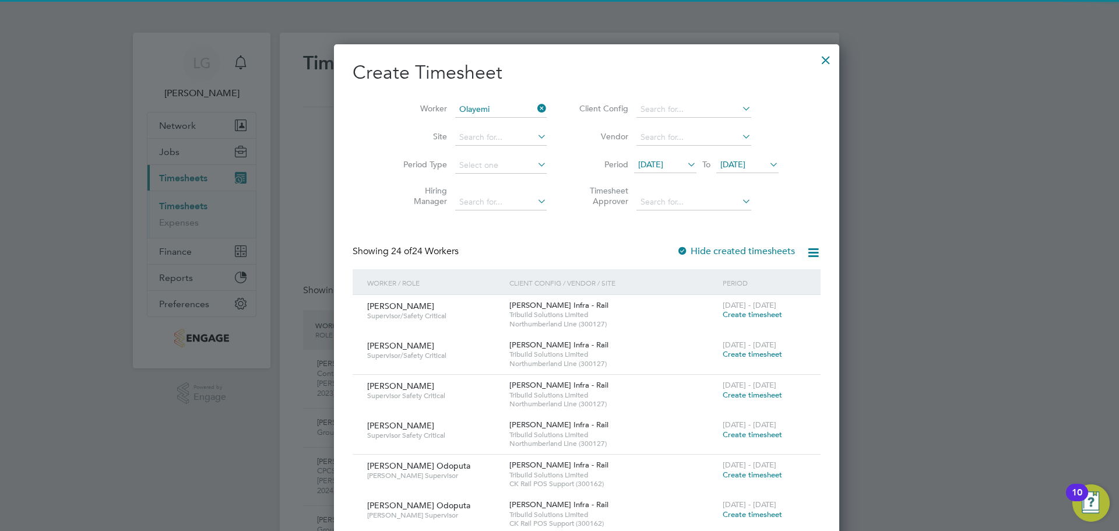
click at [480, 124] on li "Olayemi Adebanjo" at bounding box center [473, 125] width 93 height 16
type input "[PERSON_NAME]"
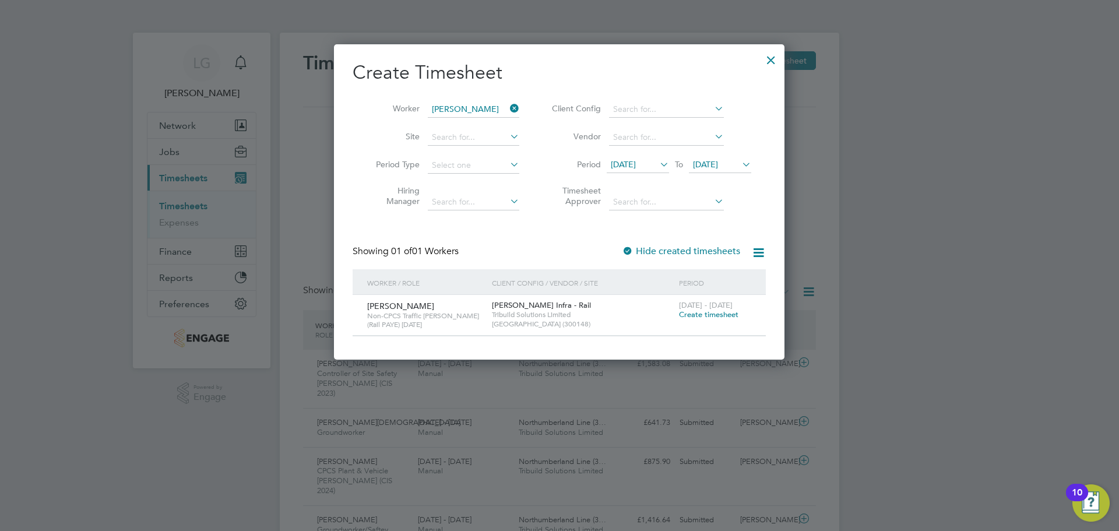
click at [709, 317] on span "Create timesheet" at bounding box center [708, 315] width 59 height 10
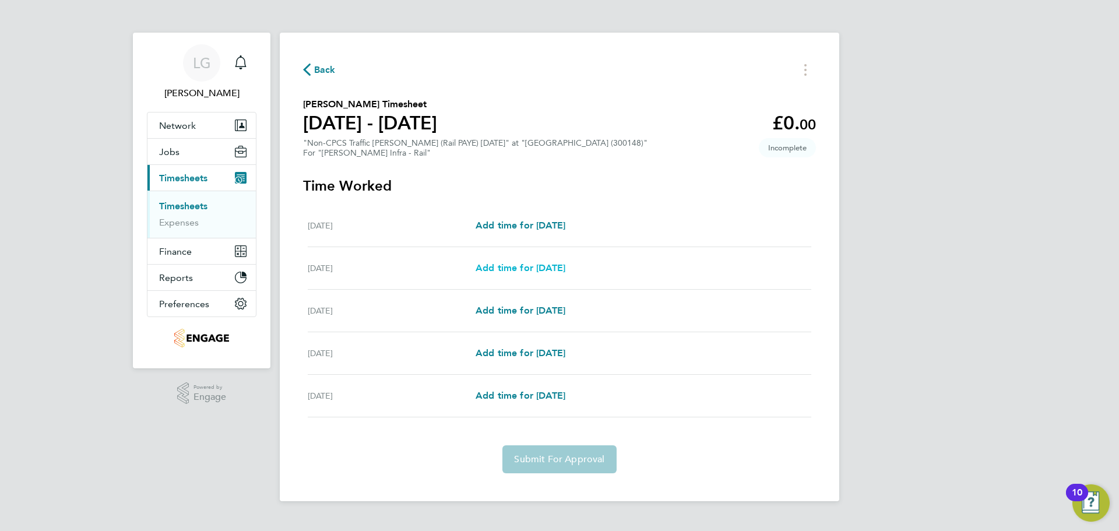
click at [542, 265] on span "Add time for Tue 19 Aug" at bounding box center [521, 267] width 90 height 11
select select "30"
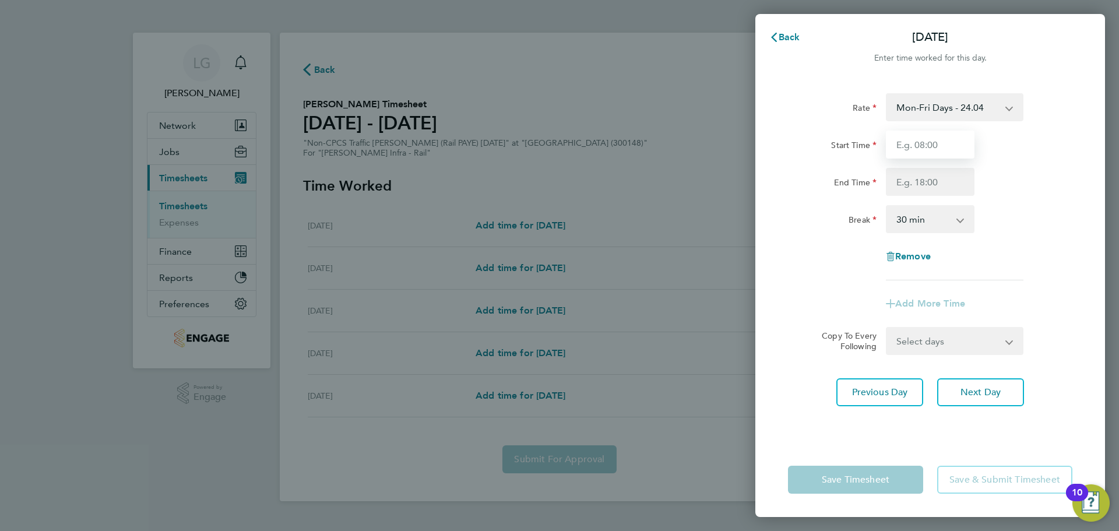
click at [922, 146] on input "Start Time" at bounding box center [930, 145] width 89 height 28
type input "07:30"
click at [920, 180] on input "End Time" at bounding box center [930, 182] width 89 height 28
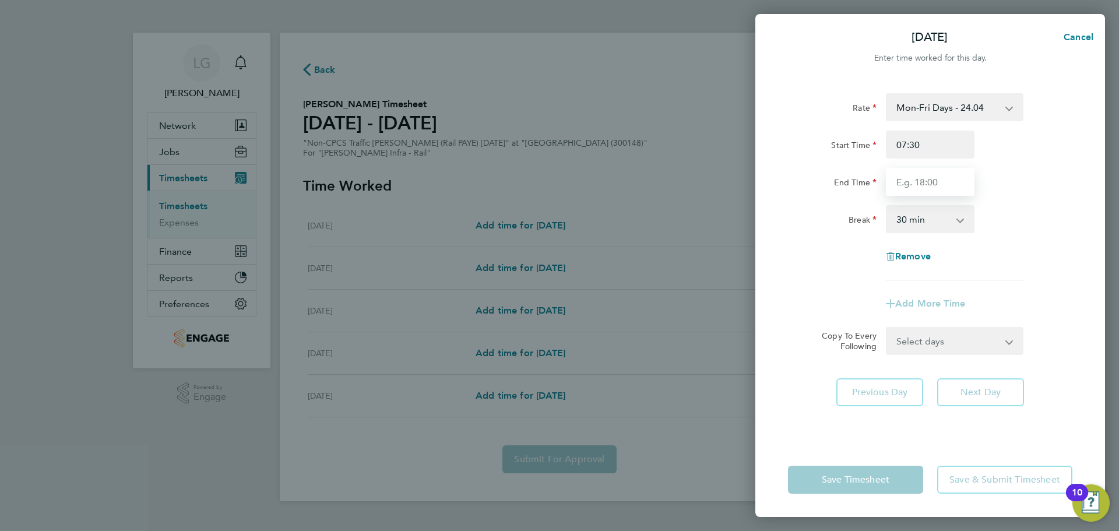
type input "18:00"
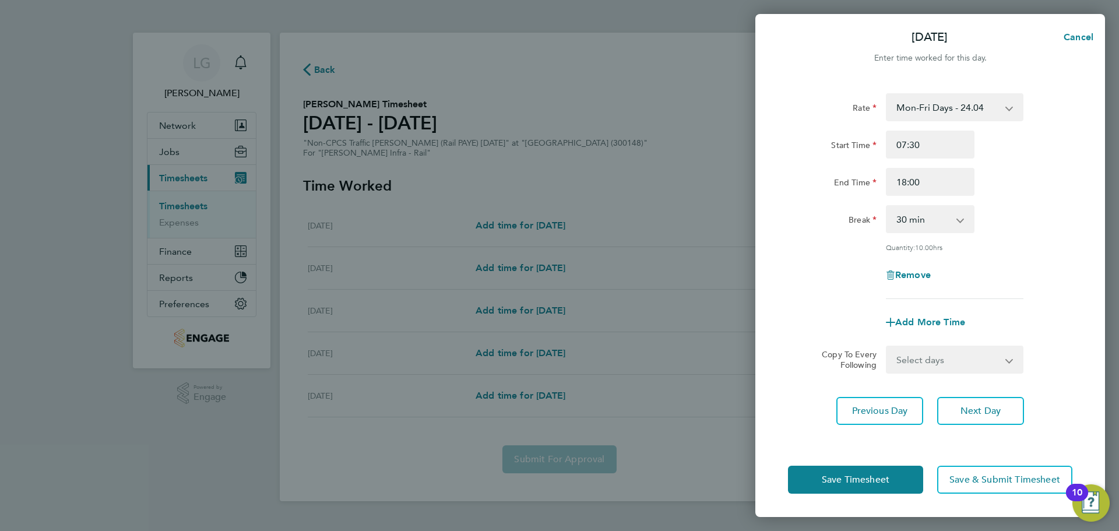
click at [1041, 223] on div "Break 0 min 15 min 30 min 45 min 60 min 75 min 90 min" at bounding box center [931, 219] width 294 height 28
click at [975, 357] on select "Select days Day Wednesday Thursday Friday" at bounding box center [948, 360] width 122 height 26
select select "DAY"
click at [887, 347] on select "Select days Day Wednesday Thursday Friday" at bounding box center [948, 360] width 122 height 26
select select "2025-08-22"
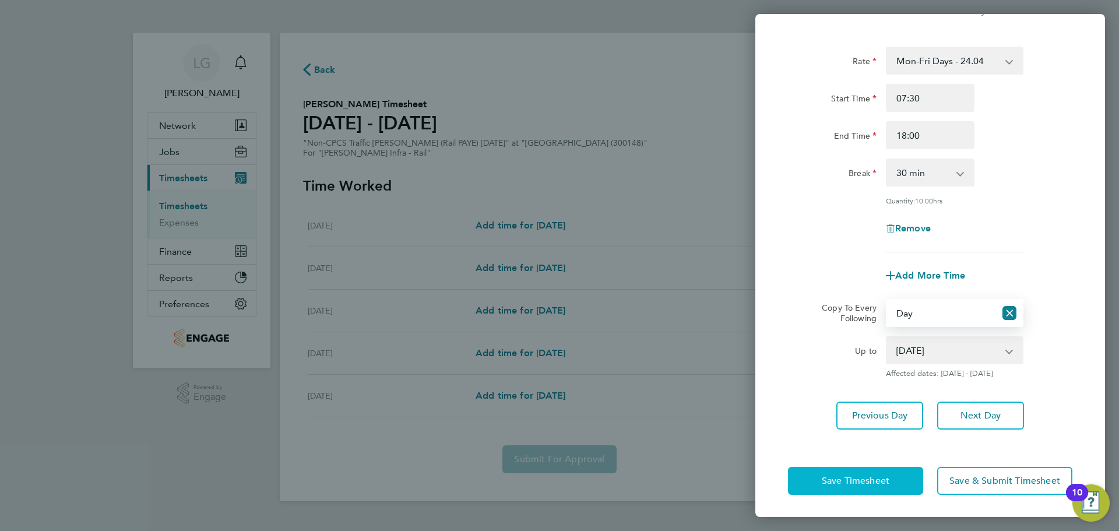
click at [875, 478] on span "Save Timesheet" at bounding box center [856, 481] width 68 height 12
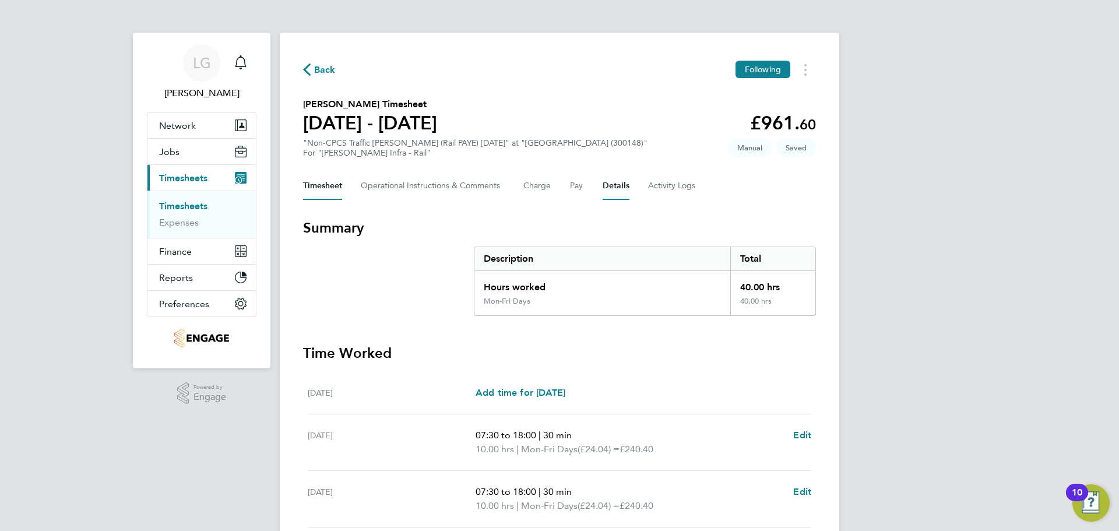
click at [618, 179] on button "Details" at bounding box center [616, 186] width 27 height 28
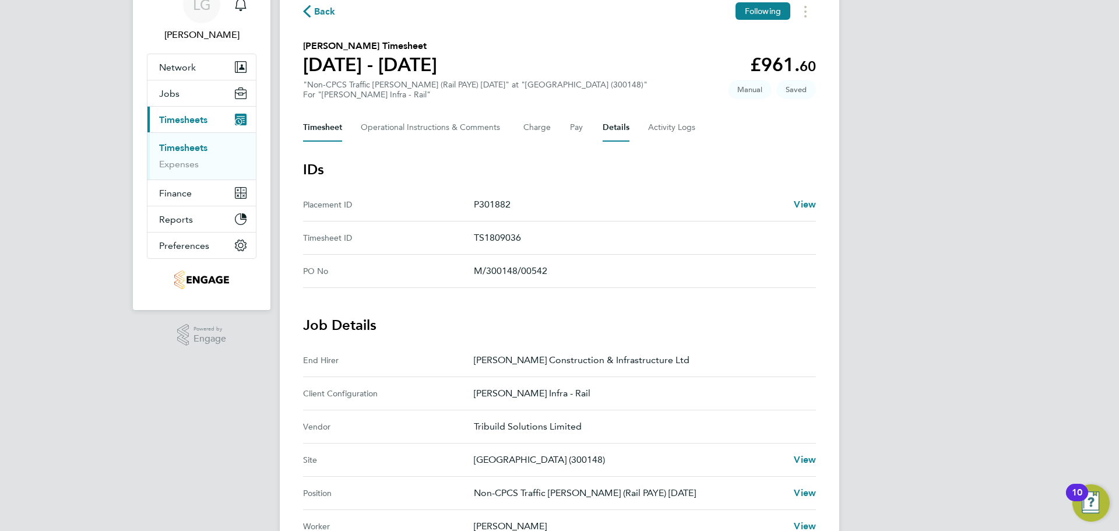
click at [325, 127] on button "Timesheet" at bounding box center [322, 128] width 39 height 28
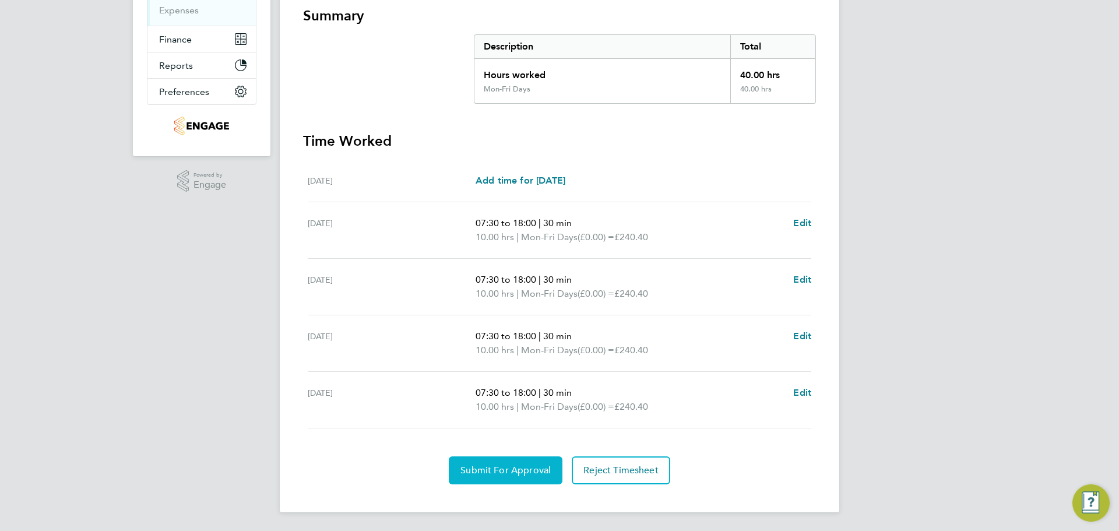
click at [535, 471] on span "Submit For Approval" at bounding box center [506, 471] width 90 height 12
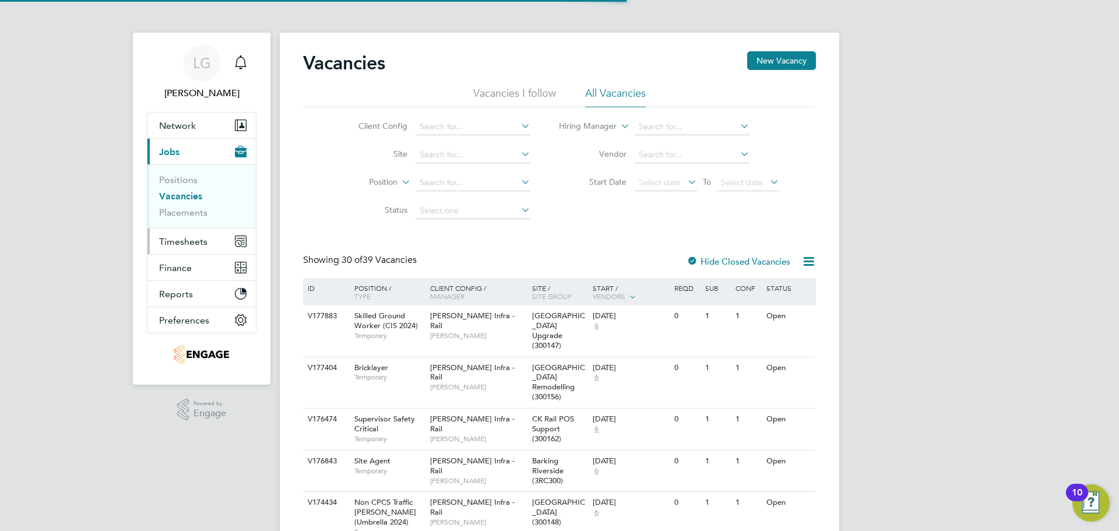
drag, startPoint x: 184, startPoint y: 238, endPoint x: 191, endPoint y: 240, distance: 7.7
click at [184, 239] on span "Timesheets" at bounding box center [183, 241] width 48 height 11
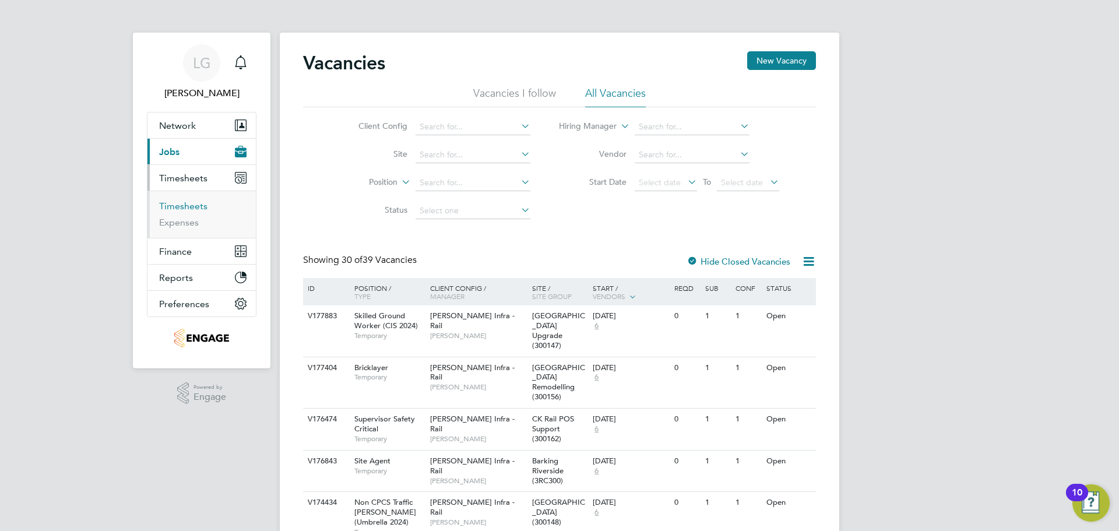
click at [190, 203] on link "Timesheets" at bounding box center [183, 206] width 48 height 11
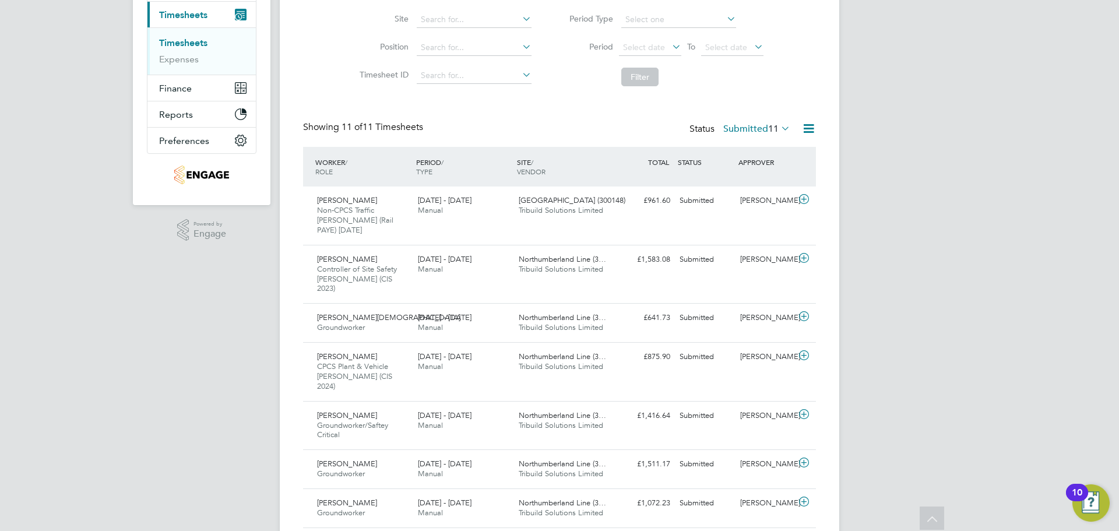
click at [758, 126] on label "Submitted 11" at bounding box center [757, 129] width 67 height 12
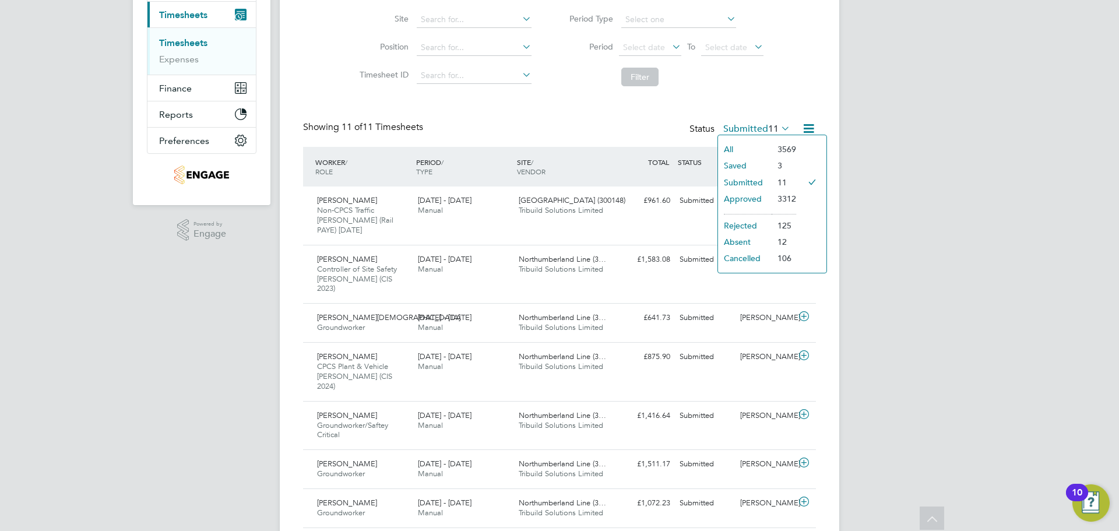
click at [753, 199] on li "Approved" at bounding box center [745, 199] width 54 height 16
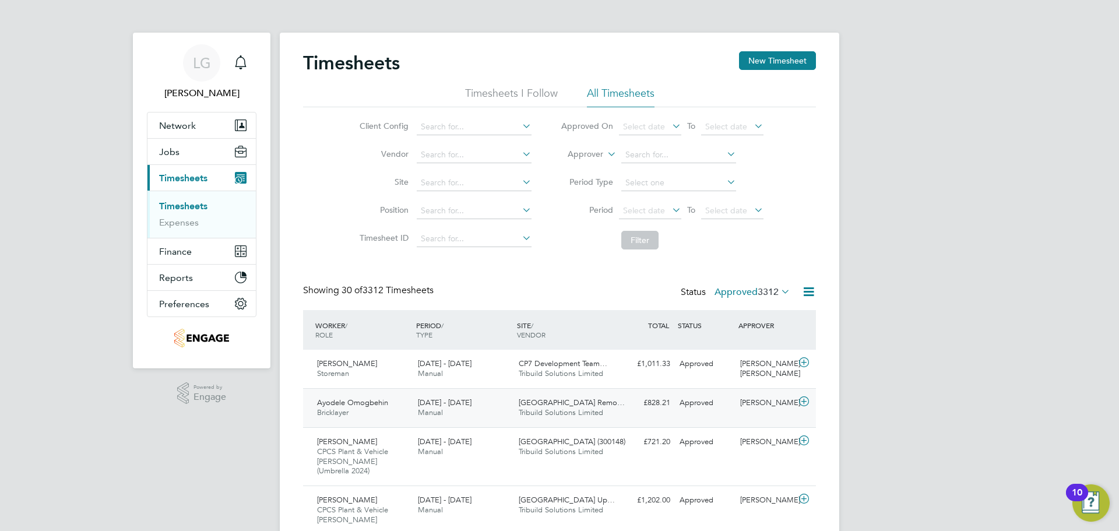
click at [485, 409] on div "[DATE] - [DATE] Manual" at bounding box center [463, 408] width 101 height 29
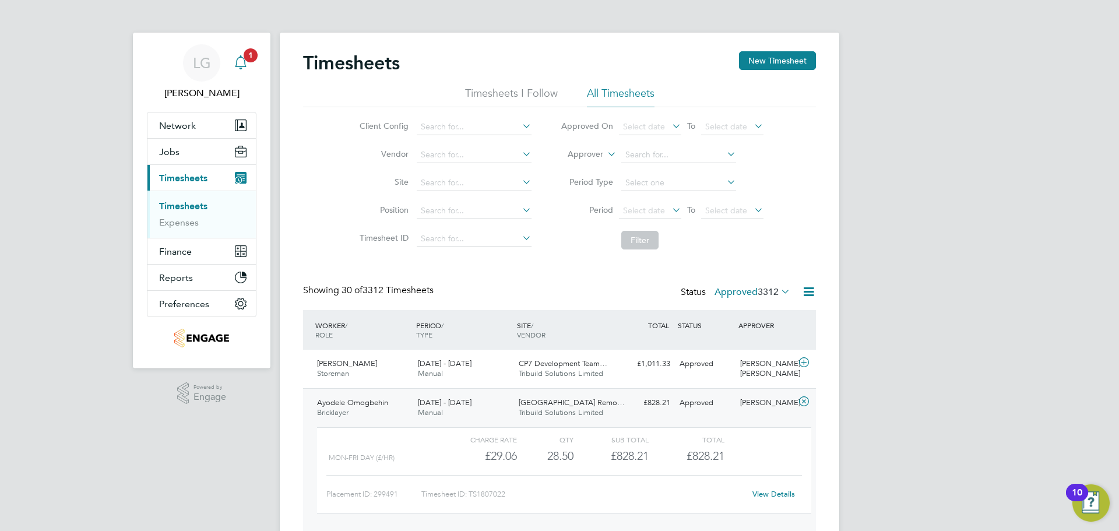
click at [246, 58] on span "1" at bounding box center [251, 55] width 14 height 14
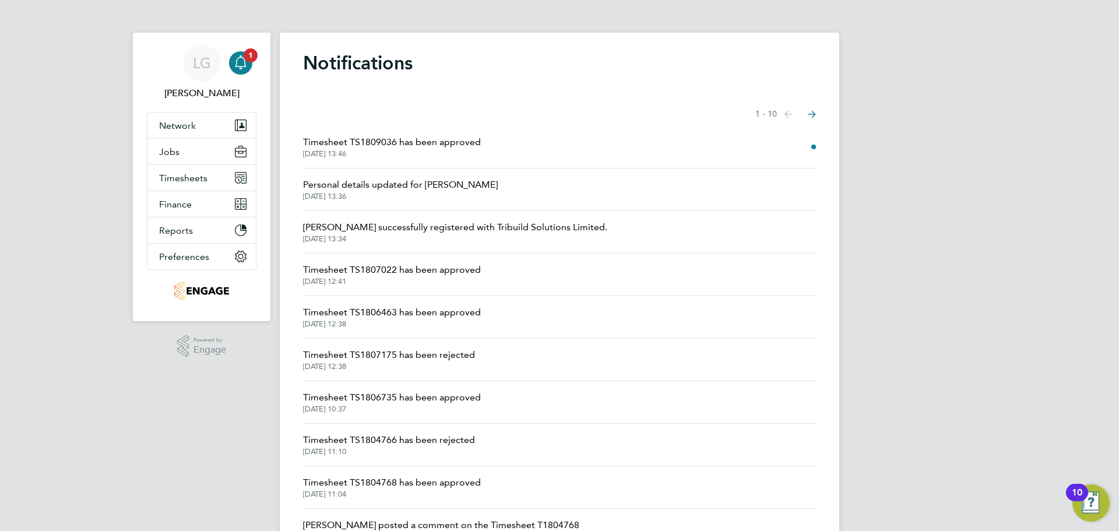
click at [436, 143] on span "Timesheet TS1809036 has been approved" at bounding box center [392, 142] width 178 height 14
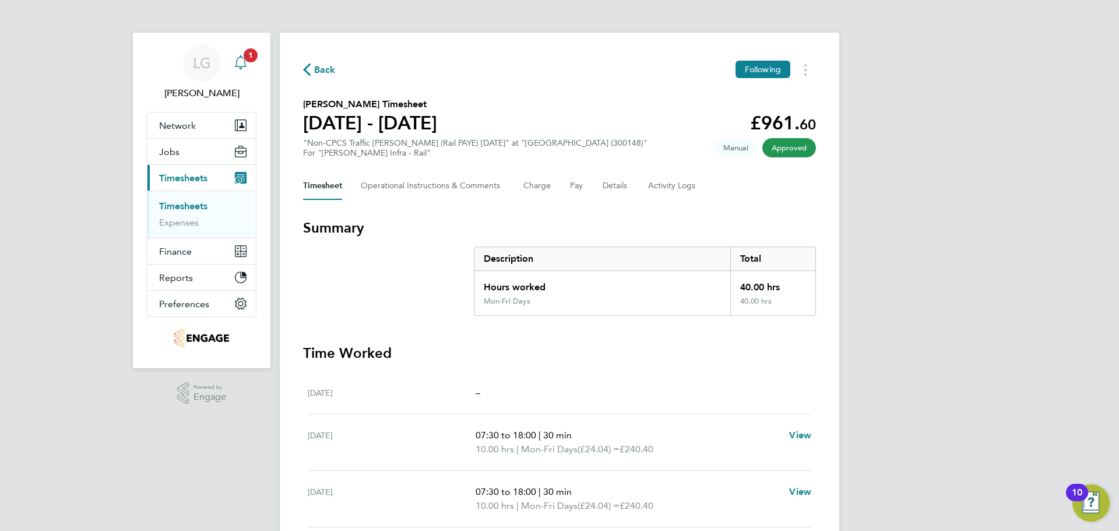
click at [248, 61] on span "1" at bounding box center [251, 55] width 14 height 14
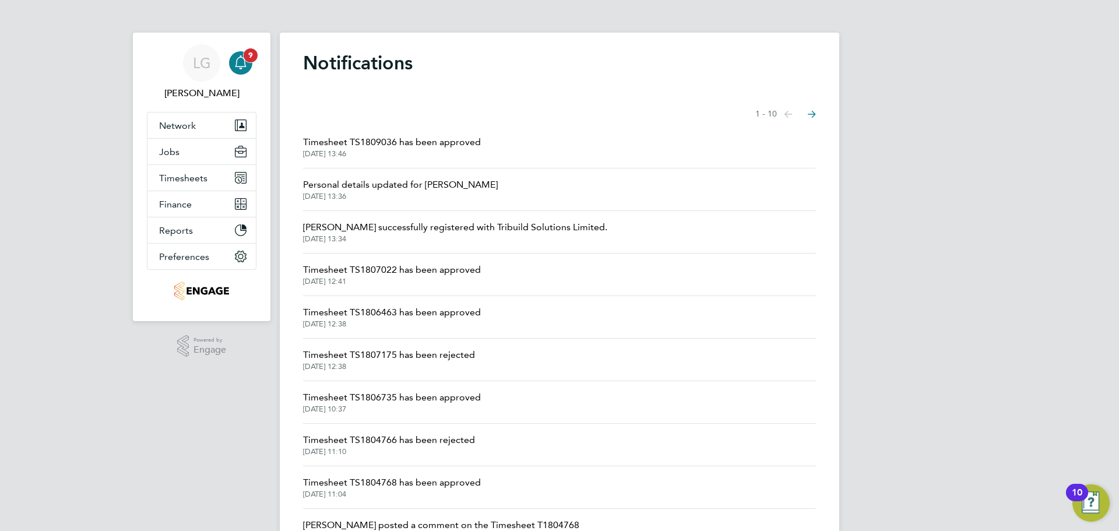
click at [245, 62] on icon "Main navigation" at bounding box center [241, 62] width 14 height 14
click at [197, 179] on span "Timesheets" at bounding box center [183, 178] width 48 height 11
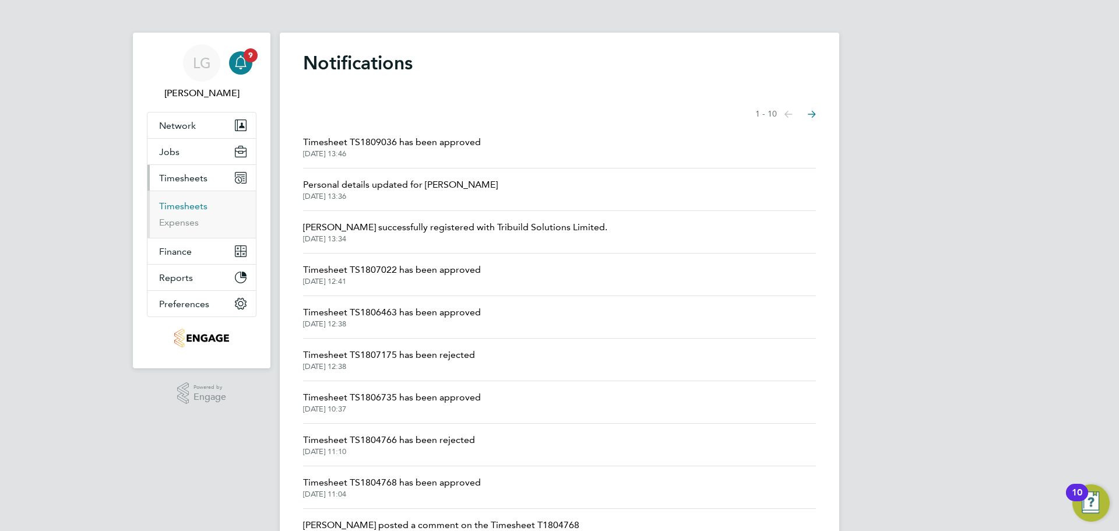
click at [195, 203] on link "Timesheets" at bounding box center [183, 206] width 48 height 11
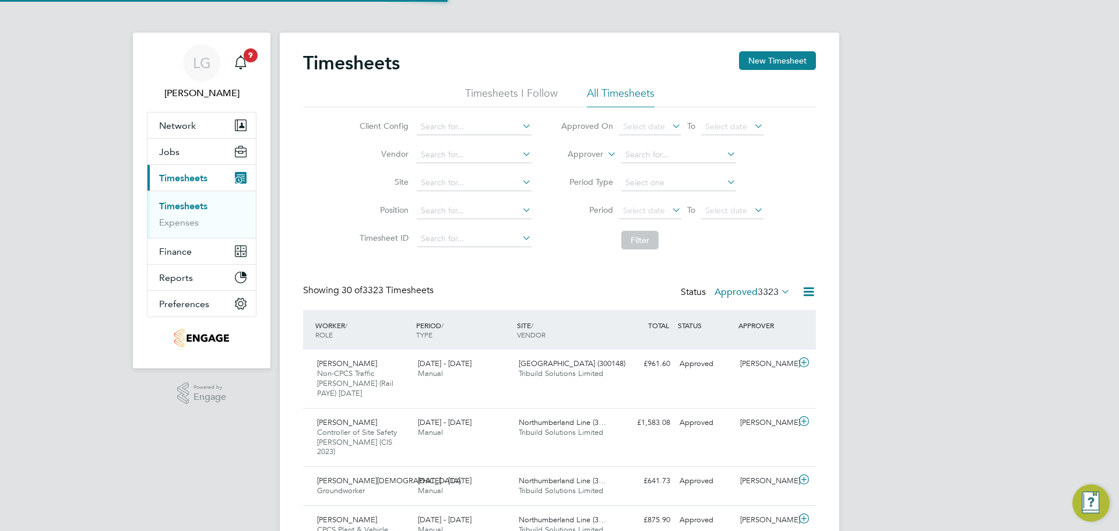
scroll to position [30, 101]
click at [252, 61] on span "9" at bounding box center [251, 55] width 14 height 14
